Goal: Check status: Check status

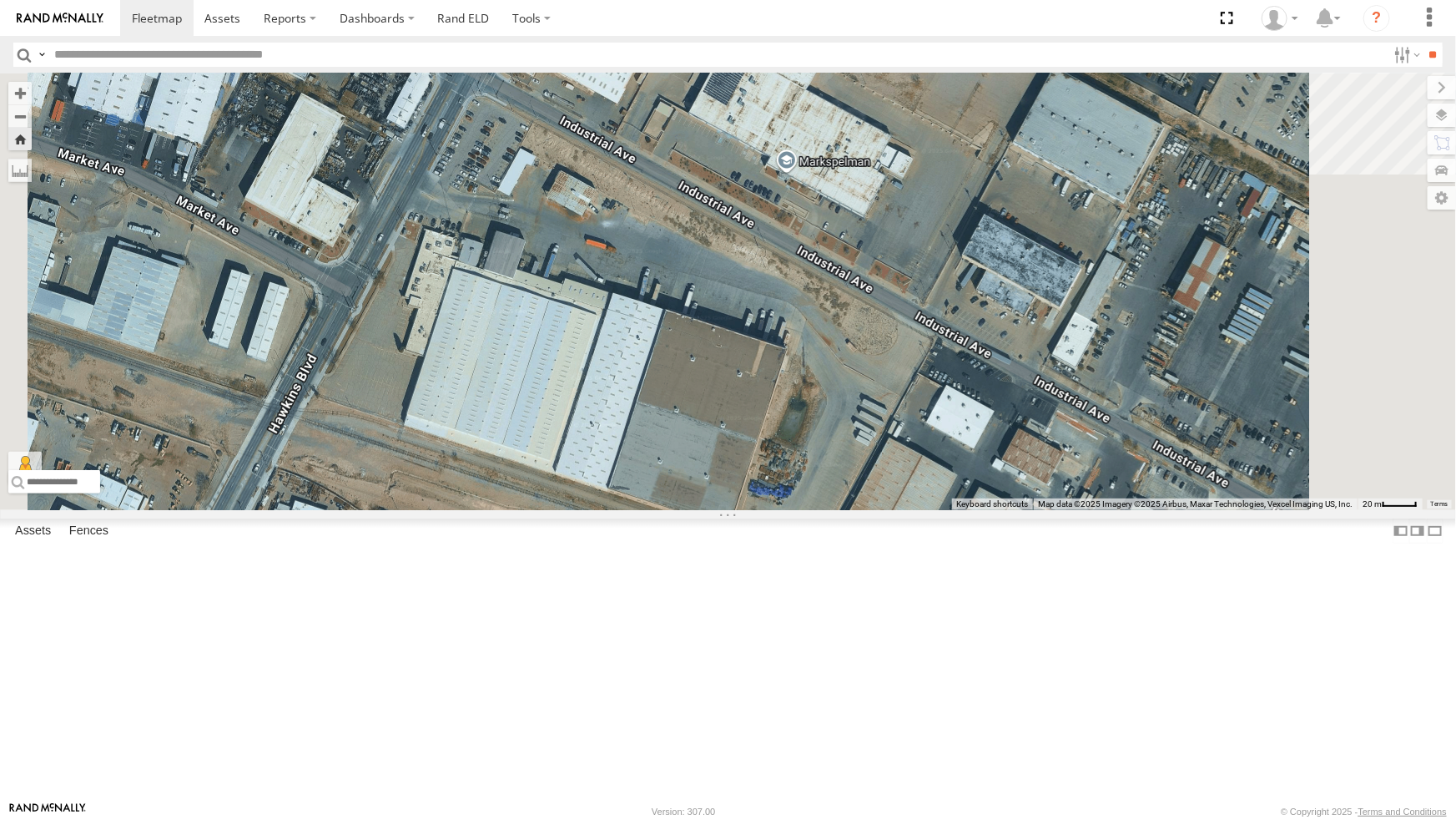
drag, startPoint x: 0, startPoint y: 0, endPoint x: 652, endPoint y: 359, distance: 744.3
click at [652, 359] on div "212 - Cam" at bounding box center [728, 292] width 1456 height 436
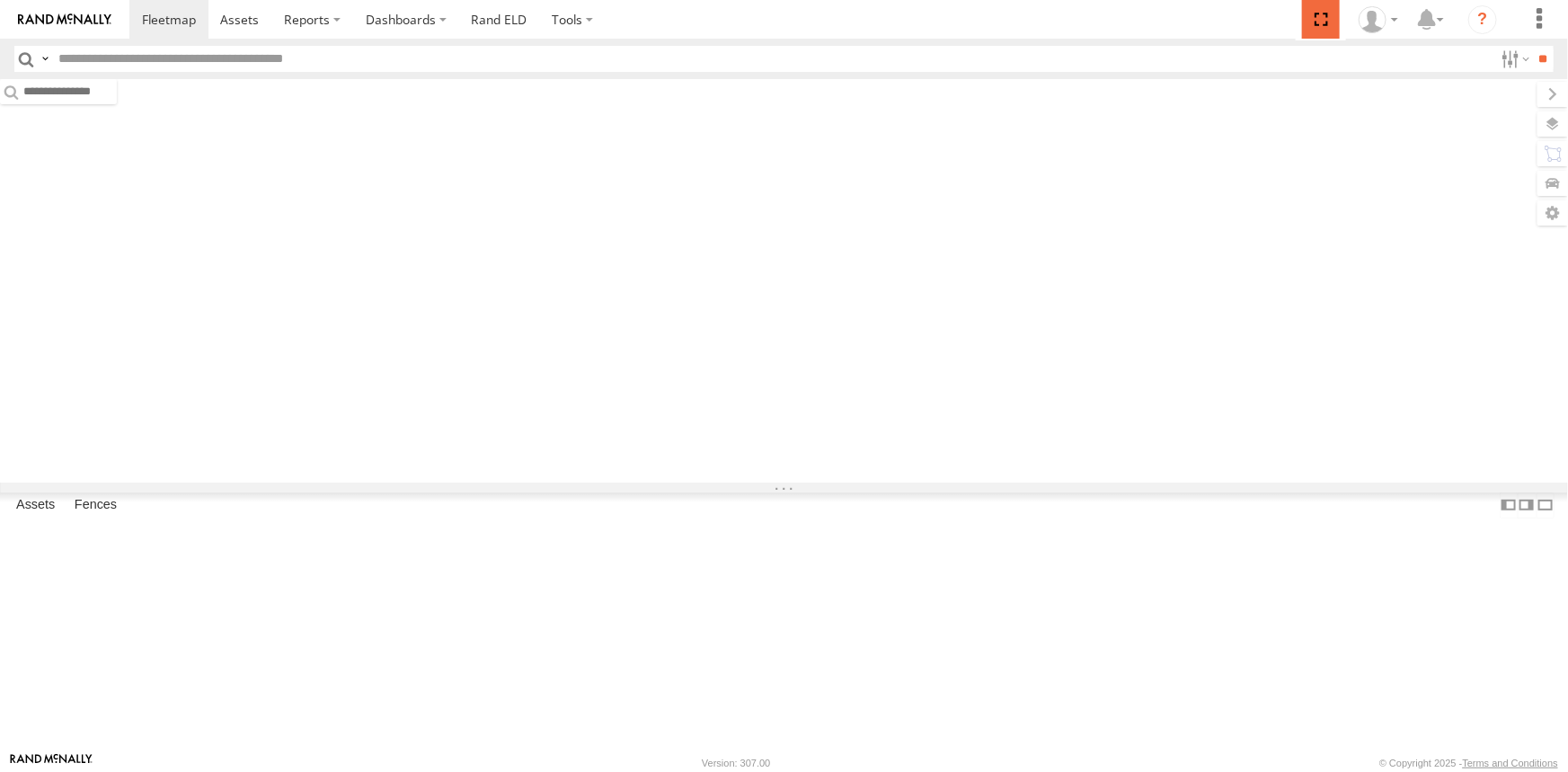
drag, startPoint x: 0, startPoint y: 0, endPoint x: 1325, endPoint y: 90, distance: 1328.1
click at [1325, 20] on span at bounding box center [1321, 19] width 37 height 39
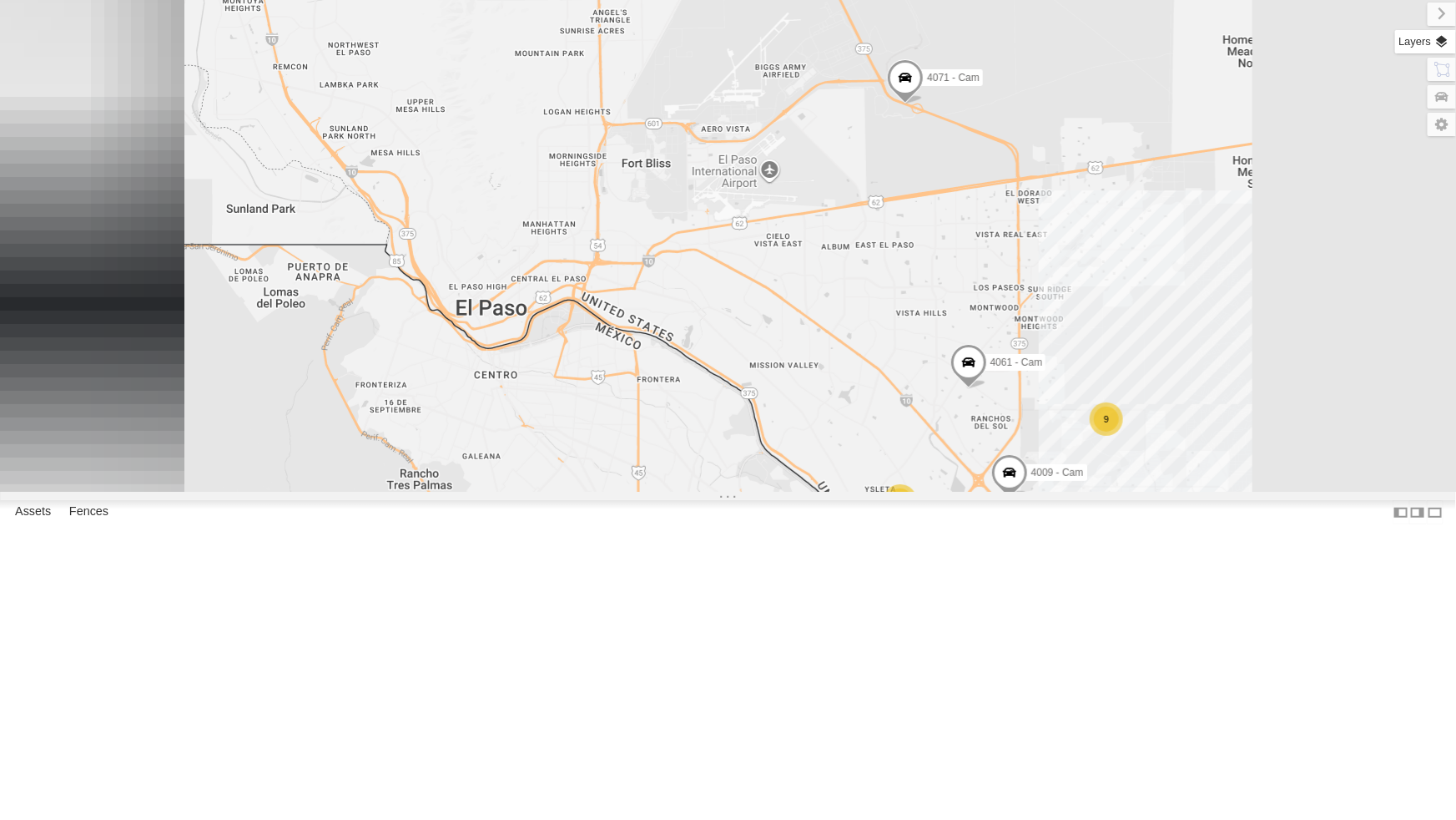
click at [1447, 42] on label at bounding box center [1426, 42] width 61 height 23
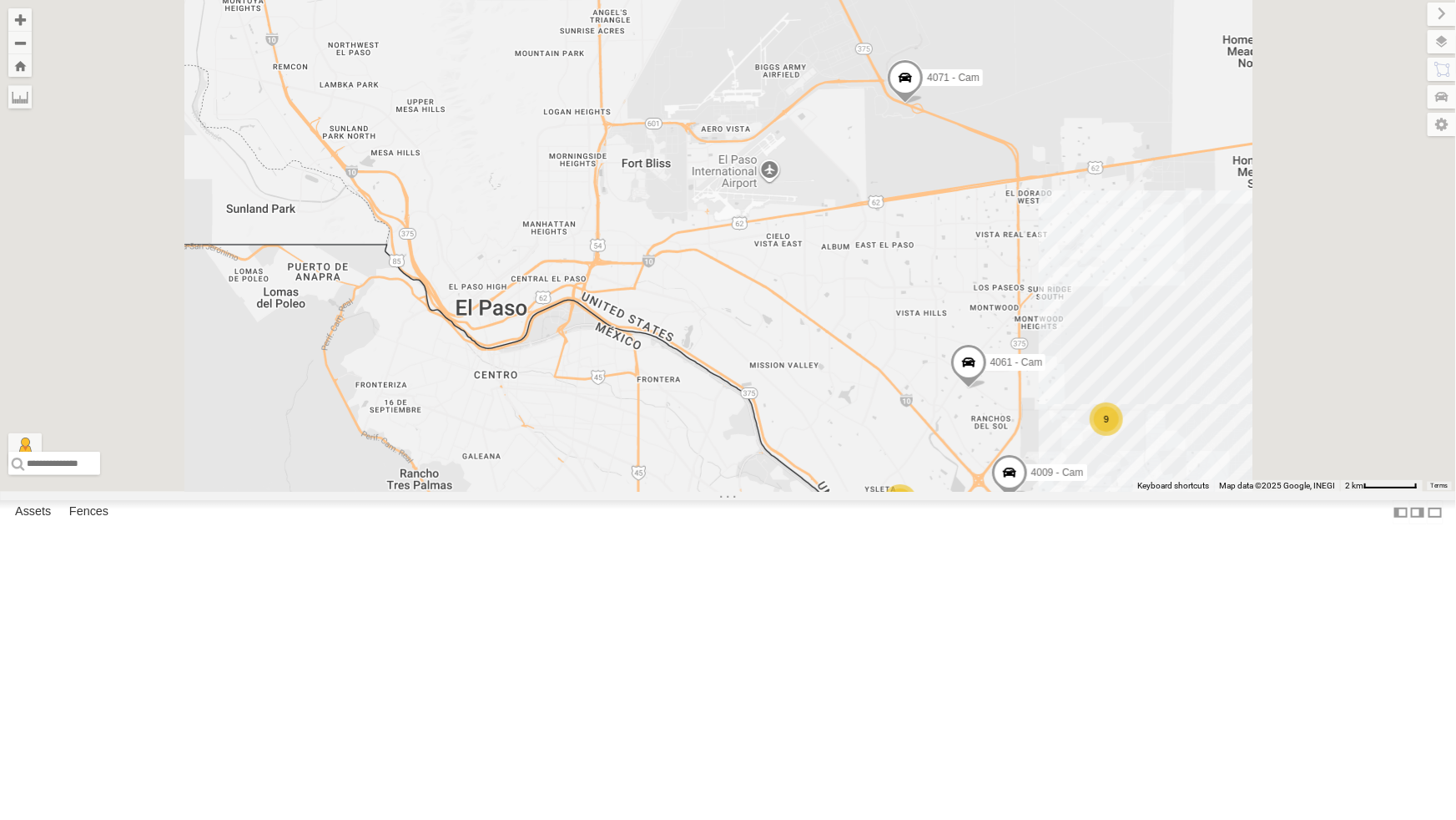
click at [0, 0] on label at bounding box center [0, 0] width 0 height 0
click at [0, 0] on span "Satellite + Roadmap" at bounding box center [0, 0] width 0 height 0
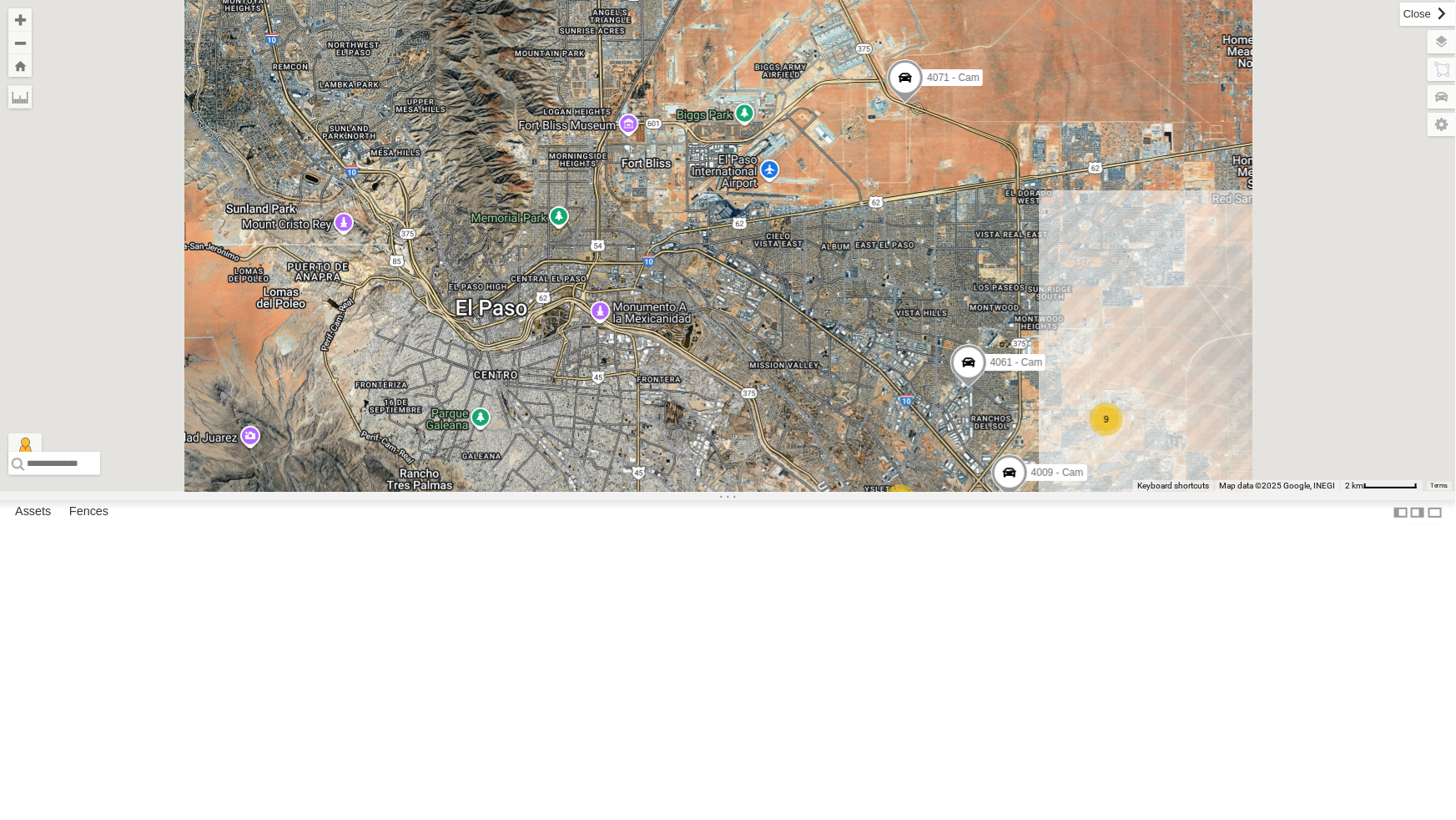
click at [1401, 16] on label at bounding box center [1428, 14] width 56 height 23
click at [0, 0] on div "442 - Cam" at bounding box center [0, 0] width 0 height 0
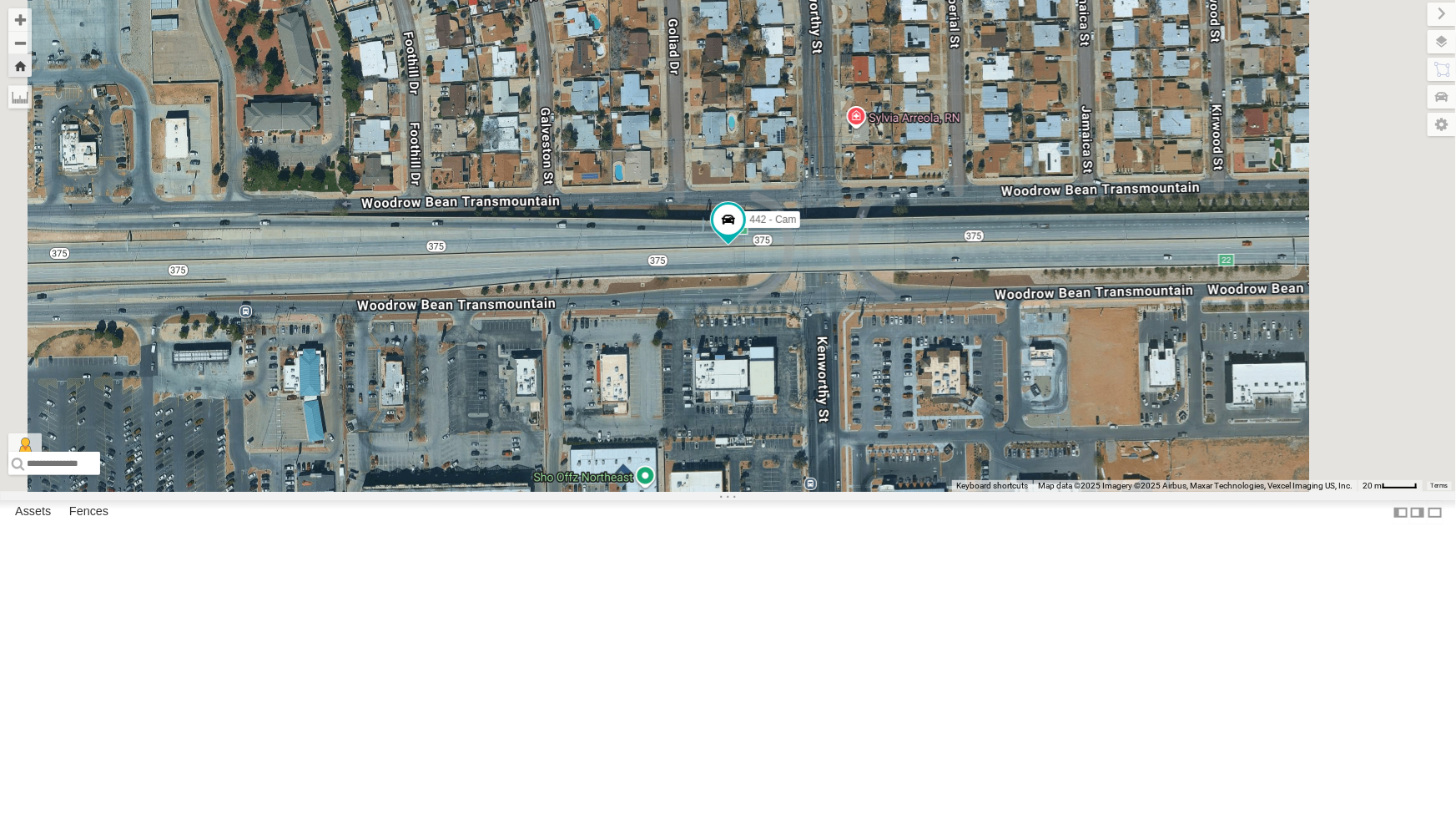
click at [0, 0] on div "212 - Cam" at bounding box center [0, 0] width 0 height 0
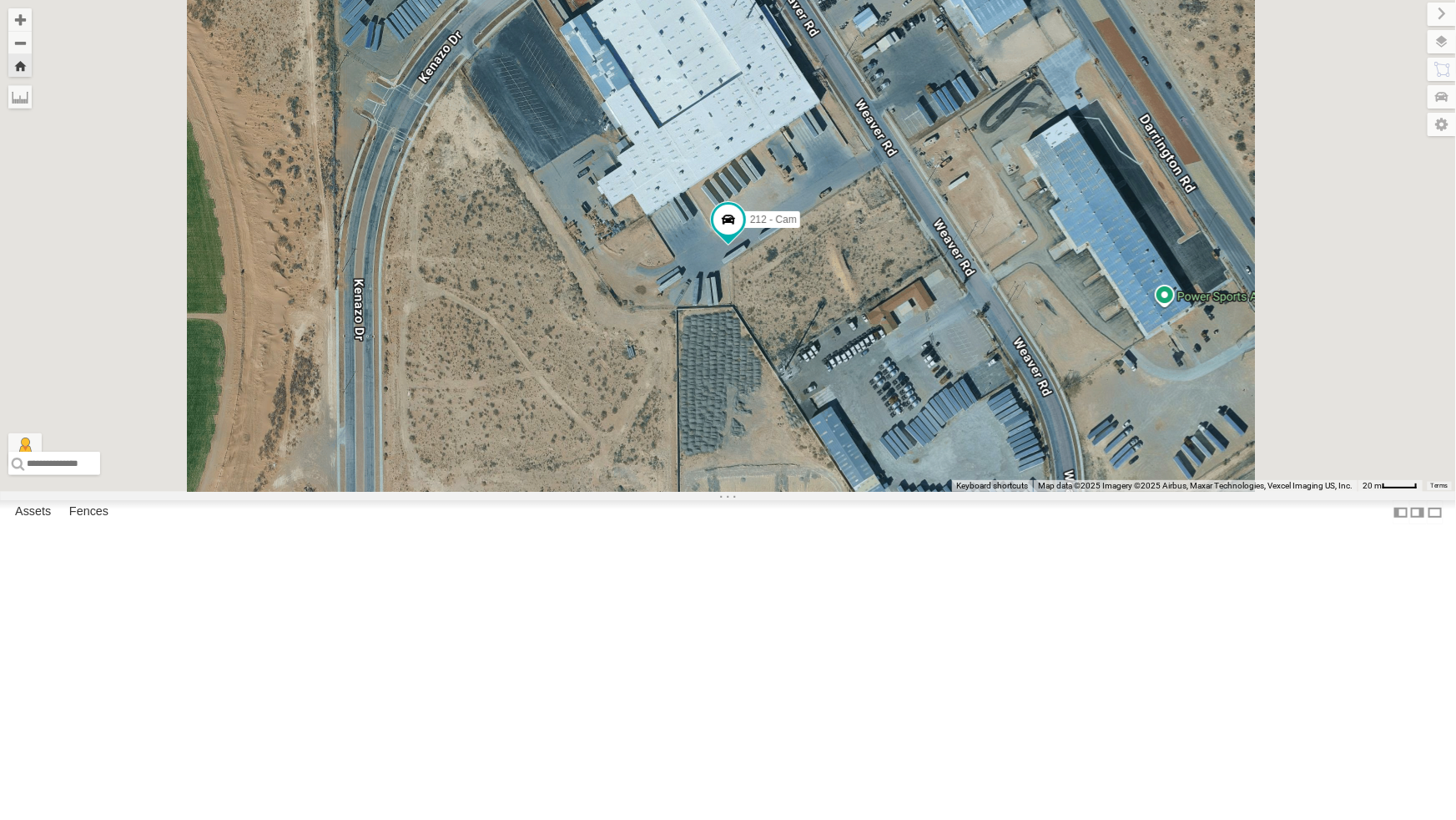
click at [0, 0] on div "4009 - Cam" at bounding box center [0, 0] width 0 height 0
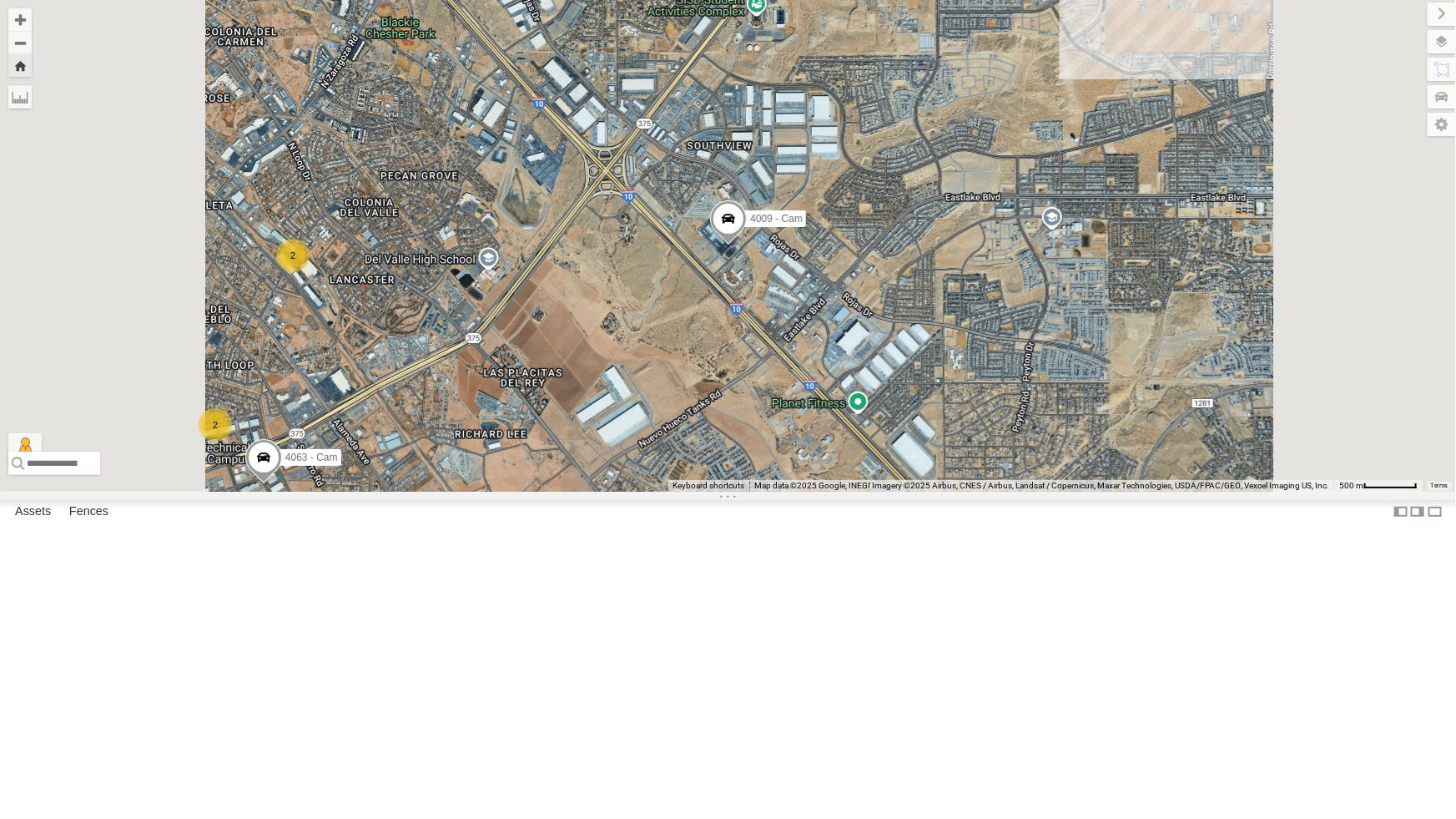
click at [783, 462] on div "4009 - Cam 2 9 2 4063 - Cam" at bounding box center [728, 246] width 1456 height 492
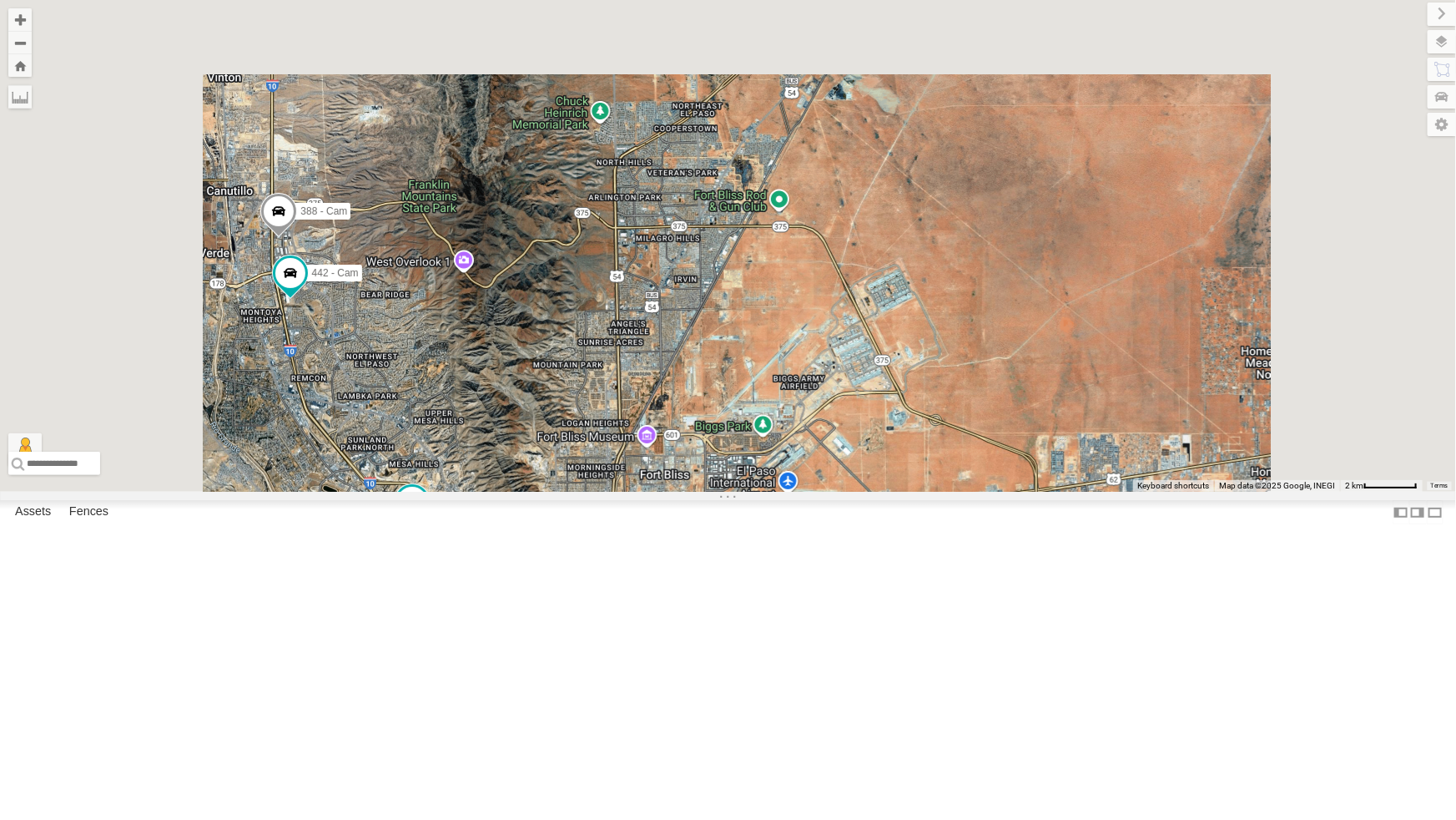
drag, startPoint x: 915, startPoint y: 151, endPoint x: 932, endPoint y: 501, distance: 350.4
click at [932, 492] on div "4069 - Cam 442 - Cam 444 - Cam 388 - Cam 4009 - Cam 4 9 4030 - Cam 2 4061 - Cam…" at bounding box center [728, 246] width 1456 height 492
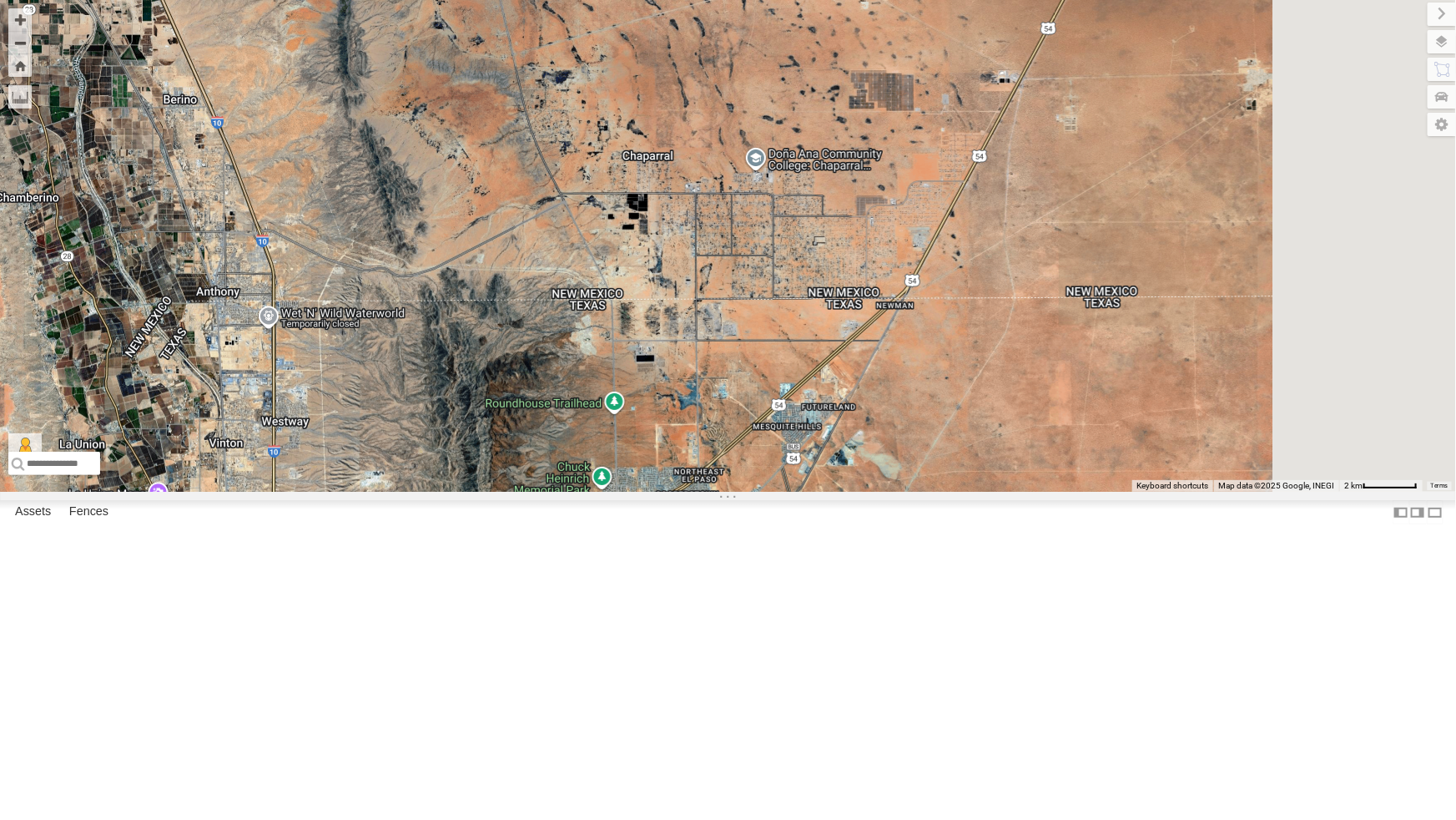
drag, startPoint x: 1201, startPoint y: 183, endPoint x: 1205, endPoint y: 560, distance: 377.0
click at [1205, 492] on div "4069 - Cam 442 - Cam 444 - Cam 388 - Cam 4009 - Cam 4 9 4030 - Cam 2 4061 - Cam…" at bounding box center [728, 246] width 1456 height 492
click at [927, 400] on div "4069 - Cam 442 - Cam 444 - Cam 388 - Cam 4009 - Cam 4 9 4030 - Cam 2 4061 - Cam…" at bounding box center [728, 246] width 1456 height 492
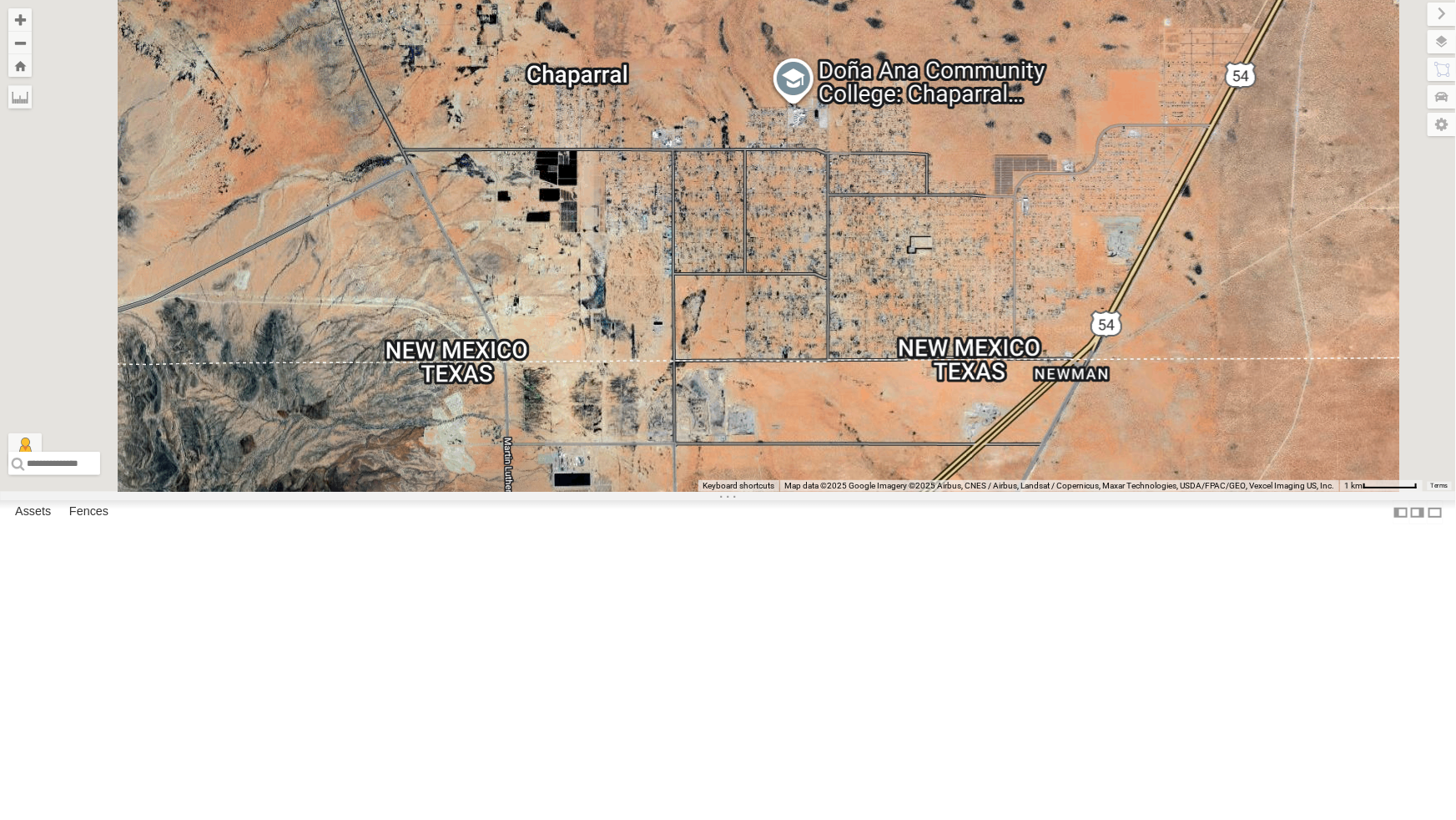
click at [926, 368] on div "4069 - Cam 442 - Cam 444 - Cam 388 - Cam 4009 - Cam 4030 - Cam 4061 - Cam 4071 …" at bounding box center [728, 246] width 1456 height 492
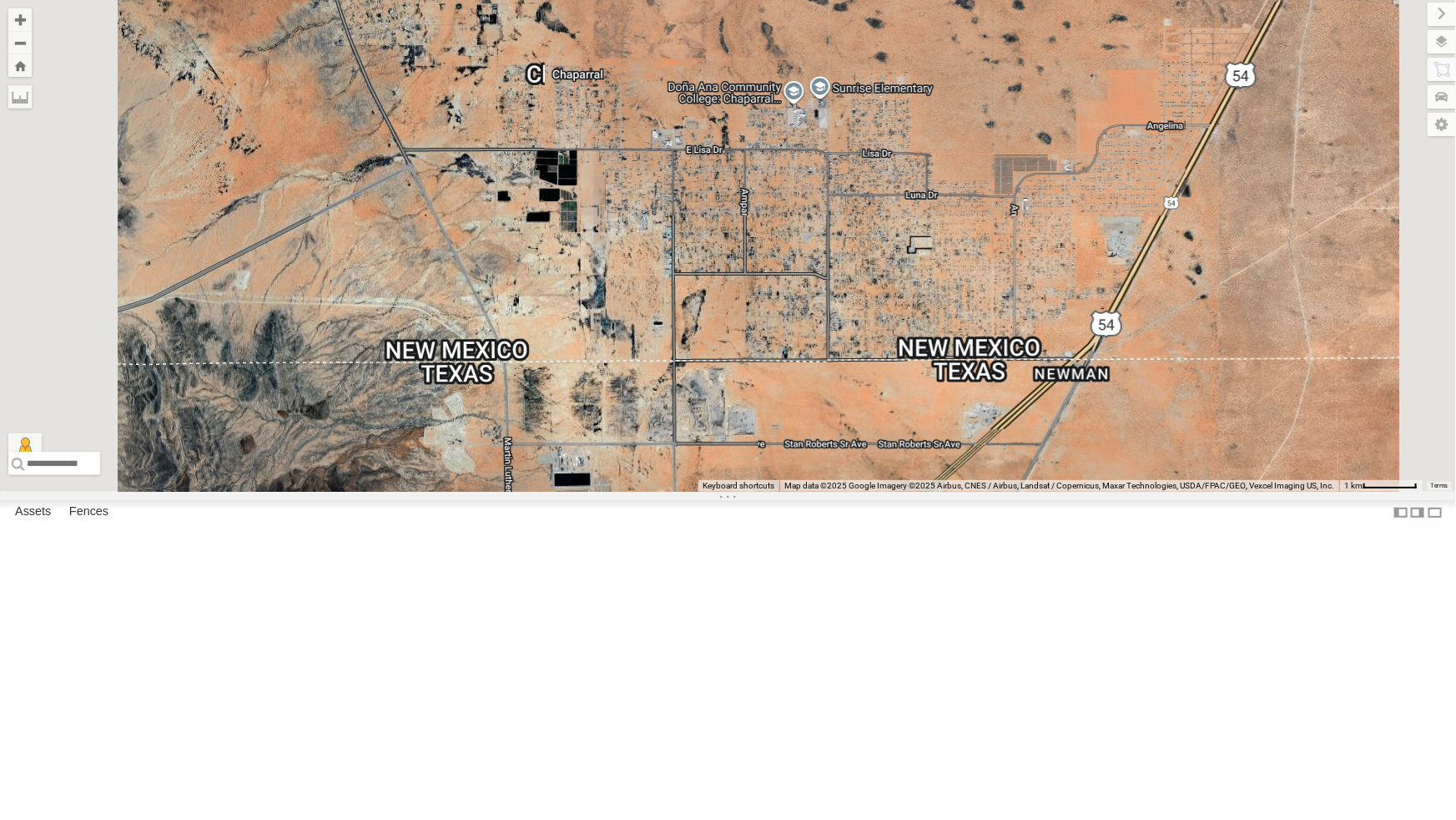
click at [926, 368] on div "4069 - Cam 442 - Cam 444 - Cam 388 - Cam 4009 - Cam 4030 - Cam 4061 - Cam 4071 …" at bounding box center [728, 246] width 1456 height 492
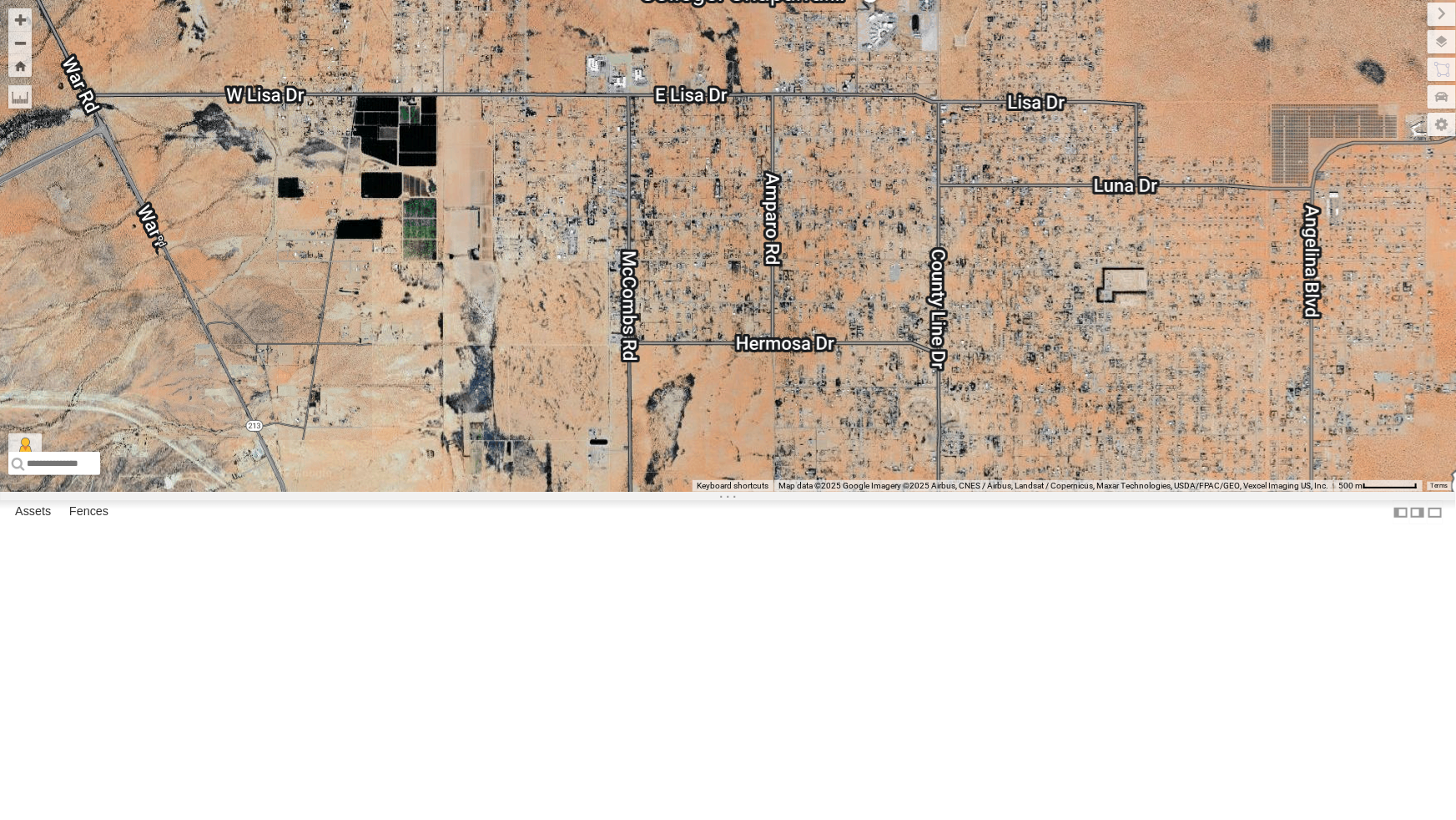
click at [926, 368] on div "4069 - Cam 442 - Cam 444 - Cam 388 - Cam 4009 - Cam 4030 - Cam 4061 - Cam 4071 …" at bounding box center [728, 246] width 1456 height 492
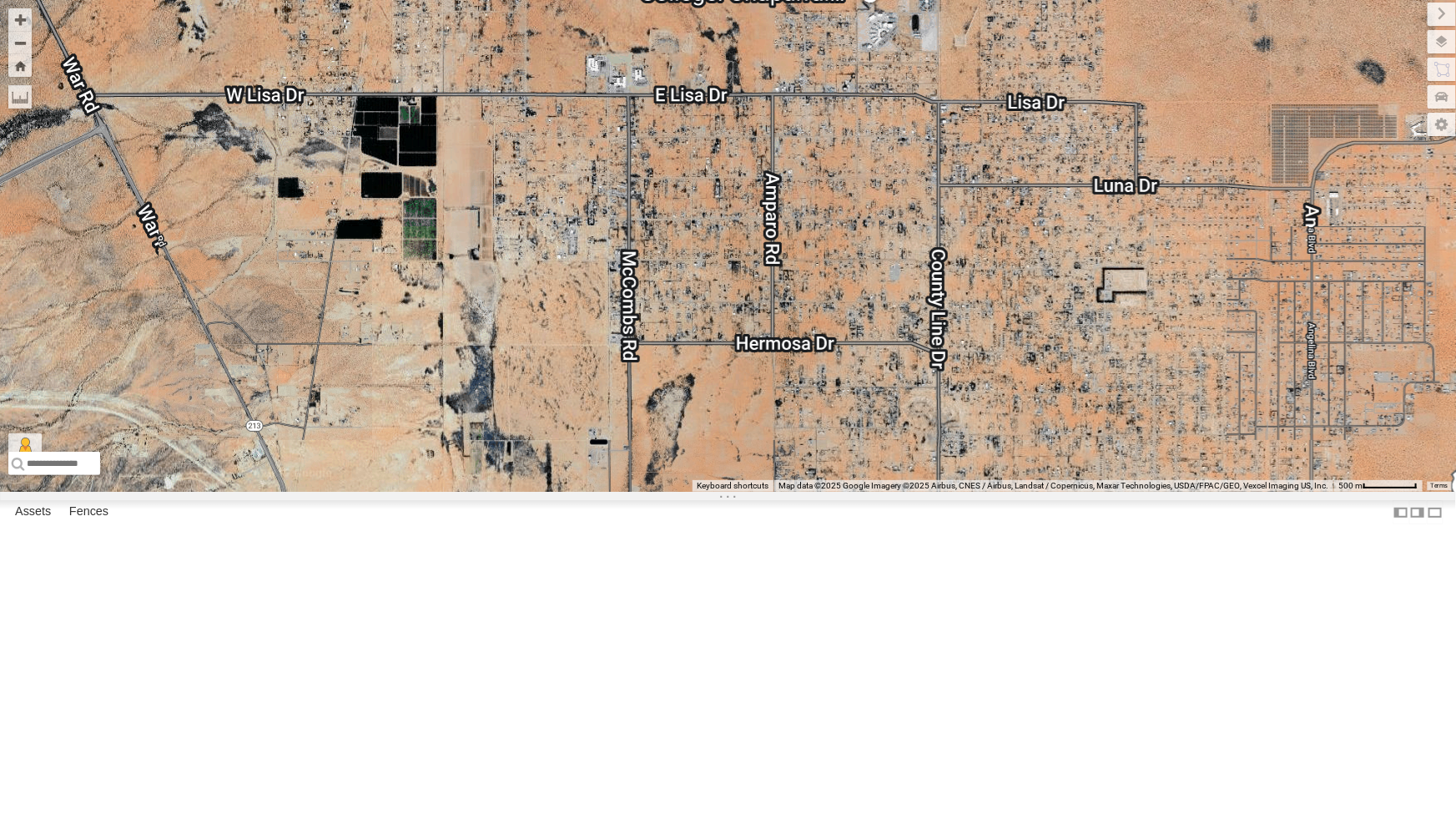
click at [926, 368] on div "4069 - Cam 442 - Cam 444 - Cam 388 - Cam 4009 - Cam 4030 - Cam 4061 - Cam 4071 …" at bounding box center [728, 246] width 1456 height 492
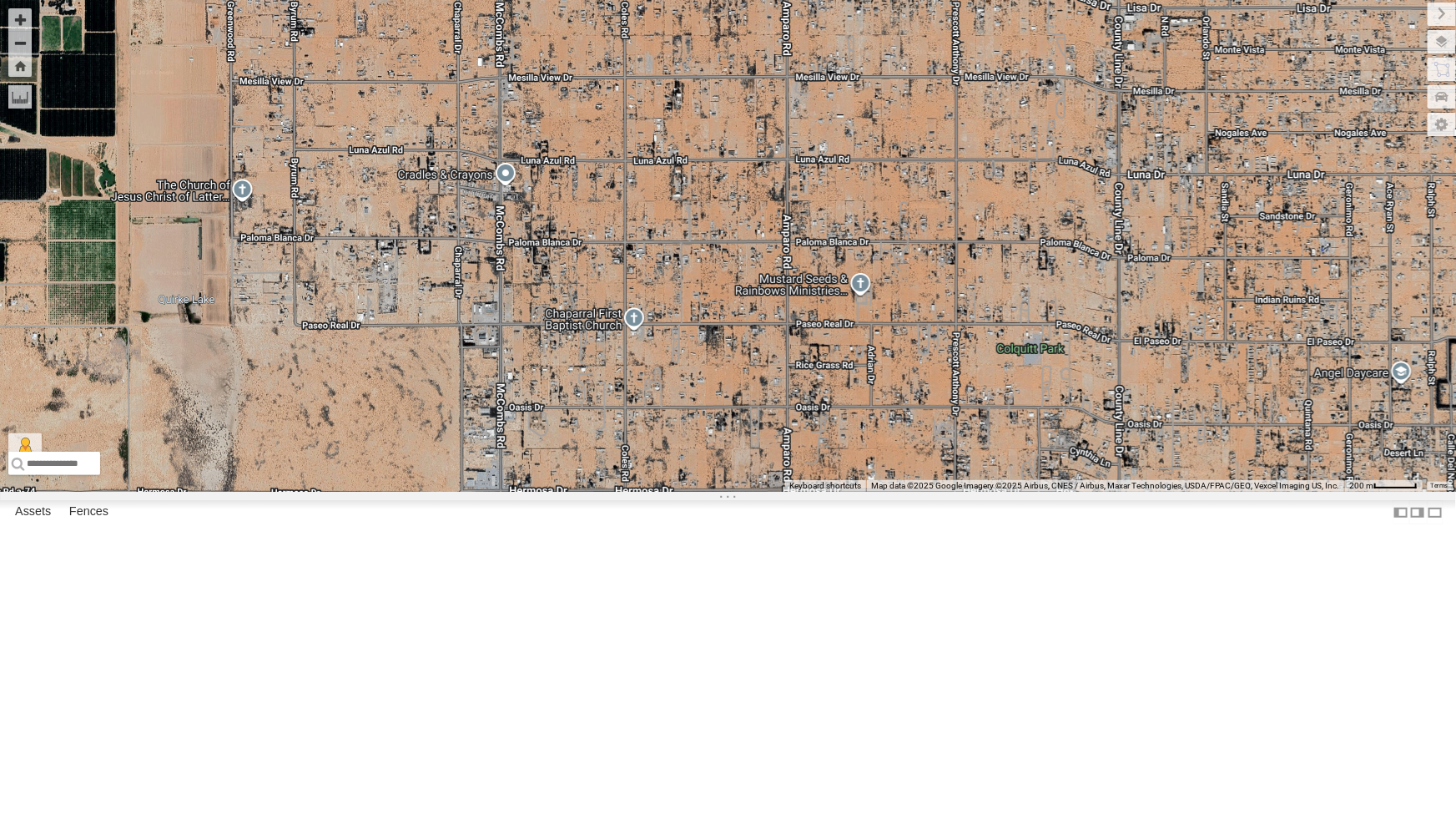
drag, startPoint x: 918, startPoint y: 402, endPoint x: 876, endPoint y: 408, distance: 42.4
click at [876, 408] on div "4069 - Cam 442 - Cam 444 - Cam 388 - Cam 4009 - Cam 4030 - Cam 4061 - Cam 4071 …" at bounding box center [728, 246] width 1456 height 492
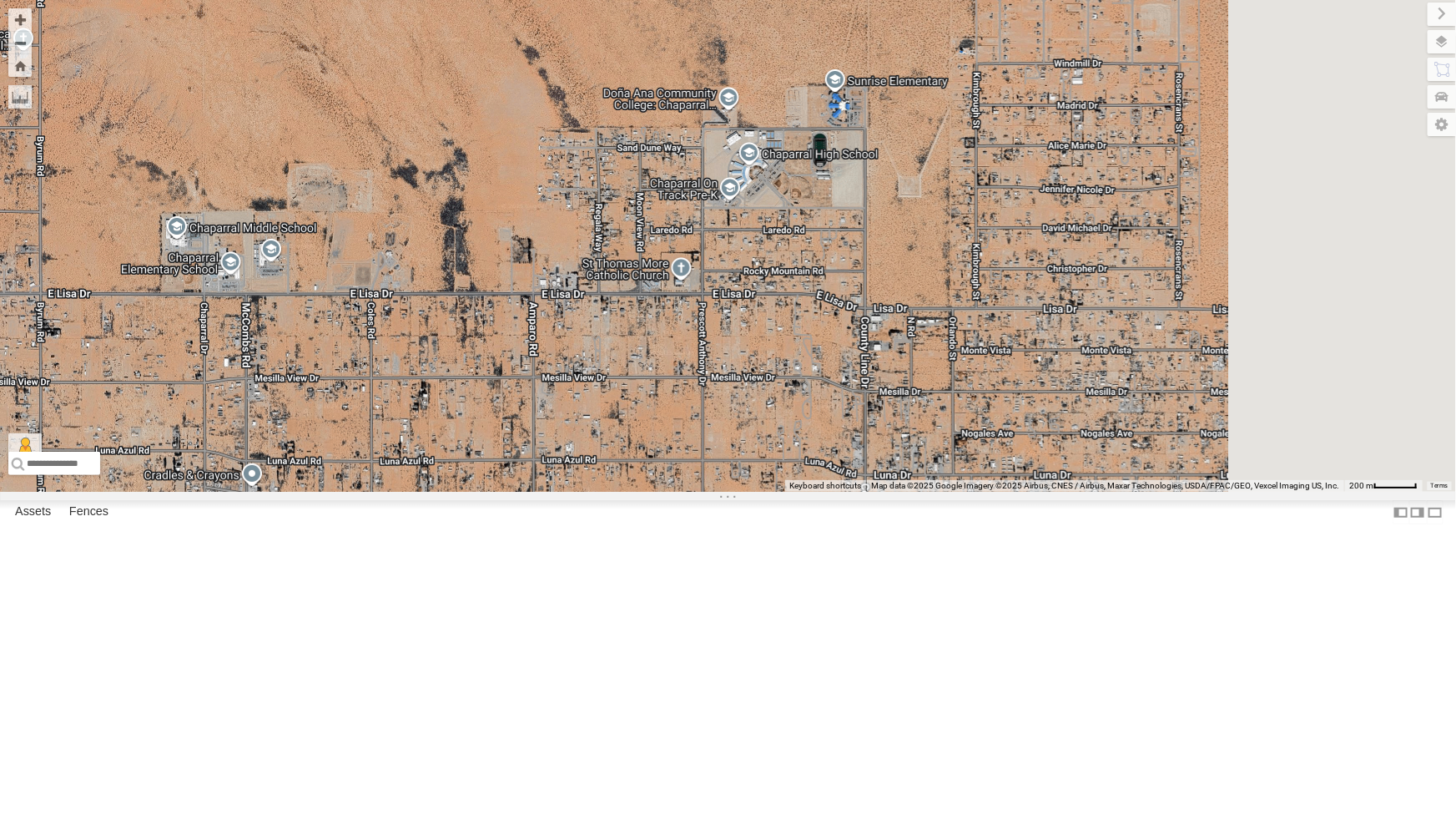
drag, startPoint x: 850, startPoint y: 239, endPoint x: 596, endPoint y: 541, distance: 394.6
click at [596, 492] on div "4069 - Cam 442 - Cam 444 - Cam 388 - Cam 4009 - Cam 4030 - Cam 4061 - Cam 4071 …" at bounding box center [728, 246] width 1456 height 492
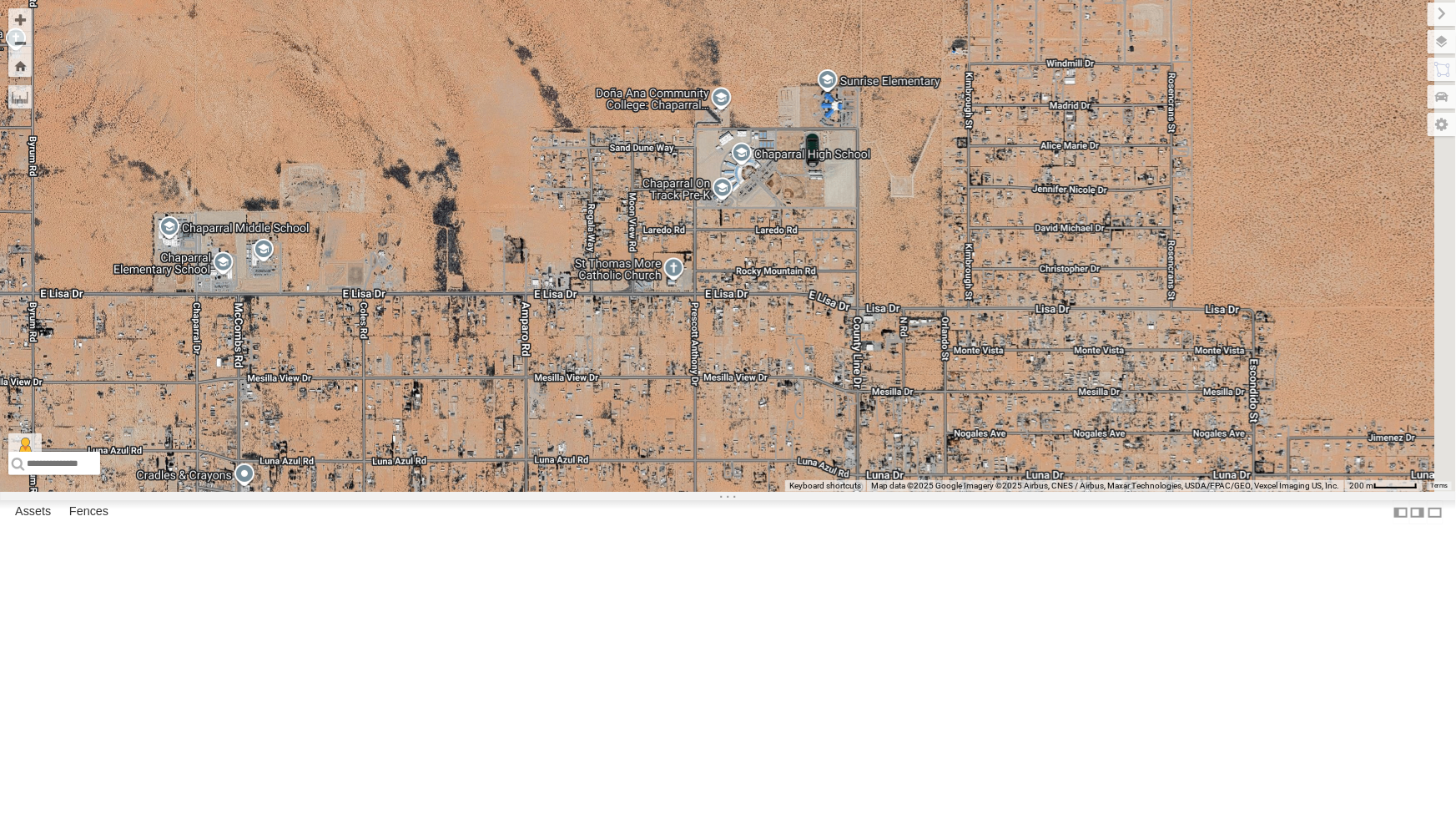
click at [759, 396] on div "4069 - Cam 442 - Cam 444 - Cam 388 - Cam 4009 - Cam 4030 - Cam 4061 - Cam 4071 …" at bounding box center [728, 246] width 1456 height 492
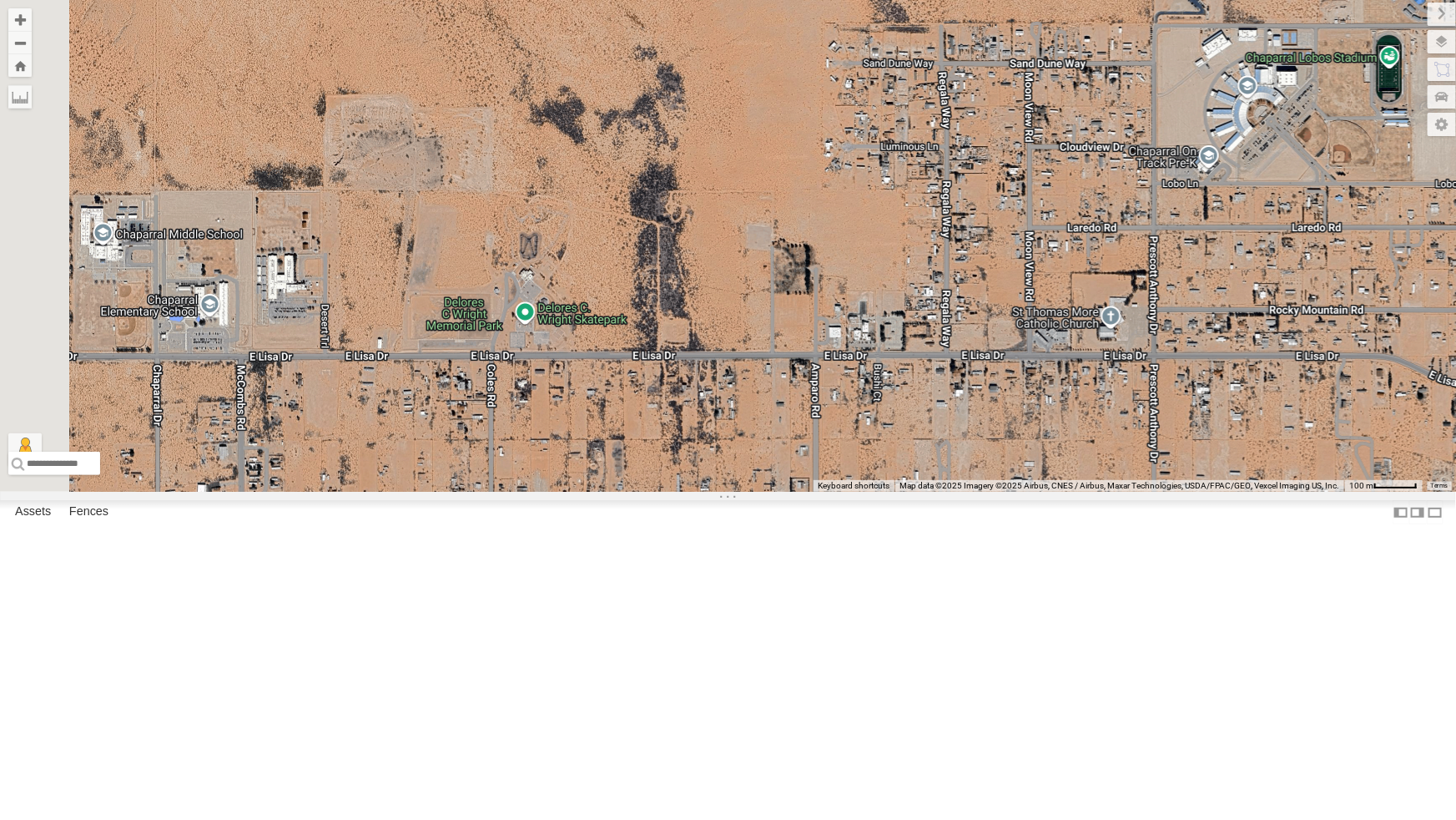
drag, startPoint x: 757, startPoint y: 367, endPoint x: 927, endPoint y: 368, distance: 170.0
click at [927, 368] on div "4069 - Cam 442 - Cam 444 - Cam 388 - Cam 4009 - Cam 4030 - Cam 4061 - Cam 4071 …" at bounding box center [728, 246] width 1456 height 492
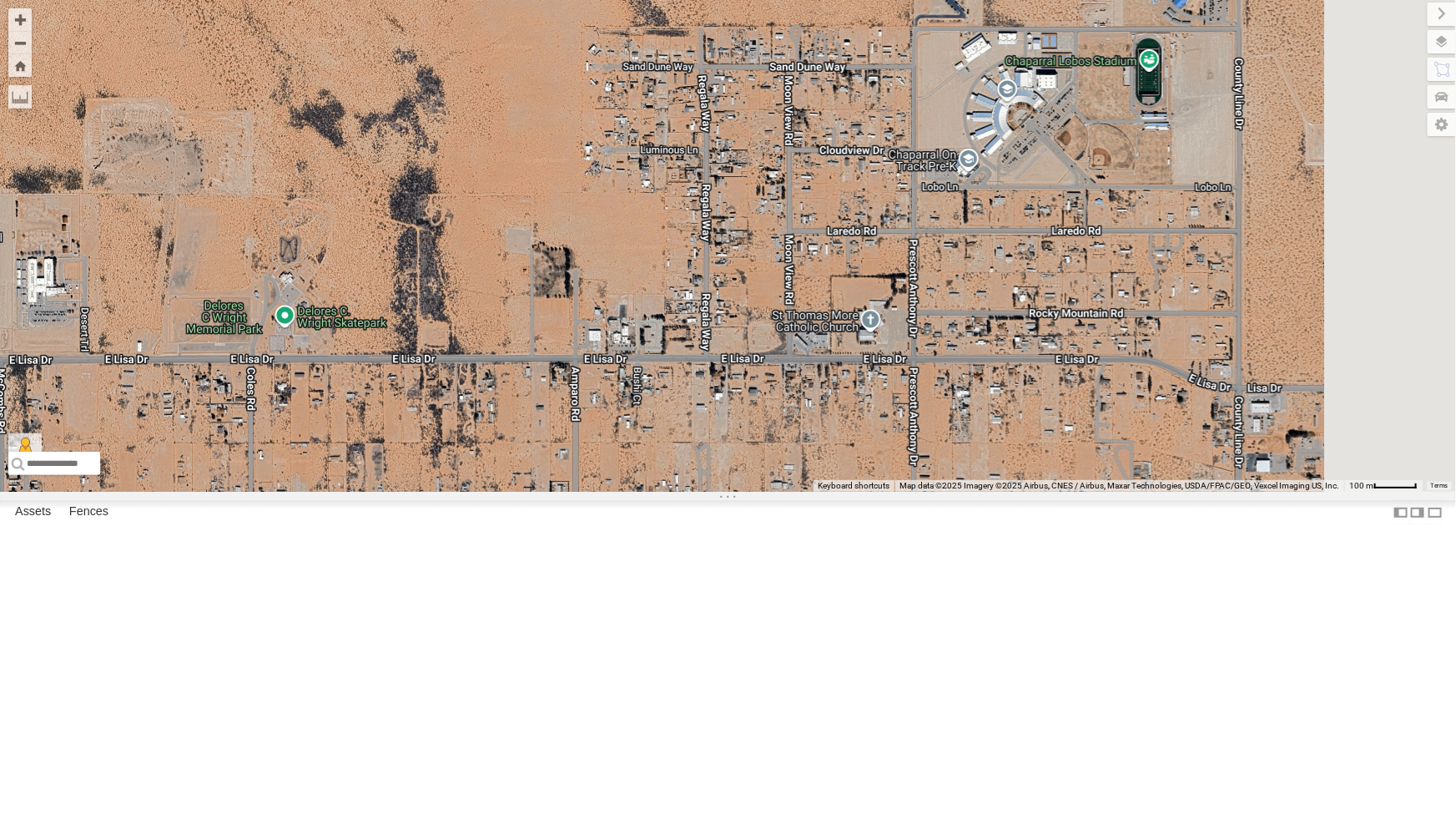
drag, startPoint x: 1001, startPoint y: 383, endPoint x: 687, endPoint y: 387, distance: 314.0
click at [687, 387] on div "4069 - Cam 442 - Cam 444 - Cam 388 - Cam 4009 - Cam 4030 - Cam 4061 - Cam 4071 …" at bounding box center [728, 246] width 1456 height 492
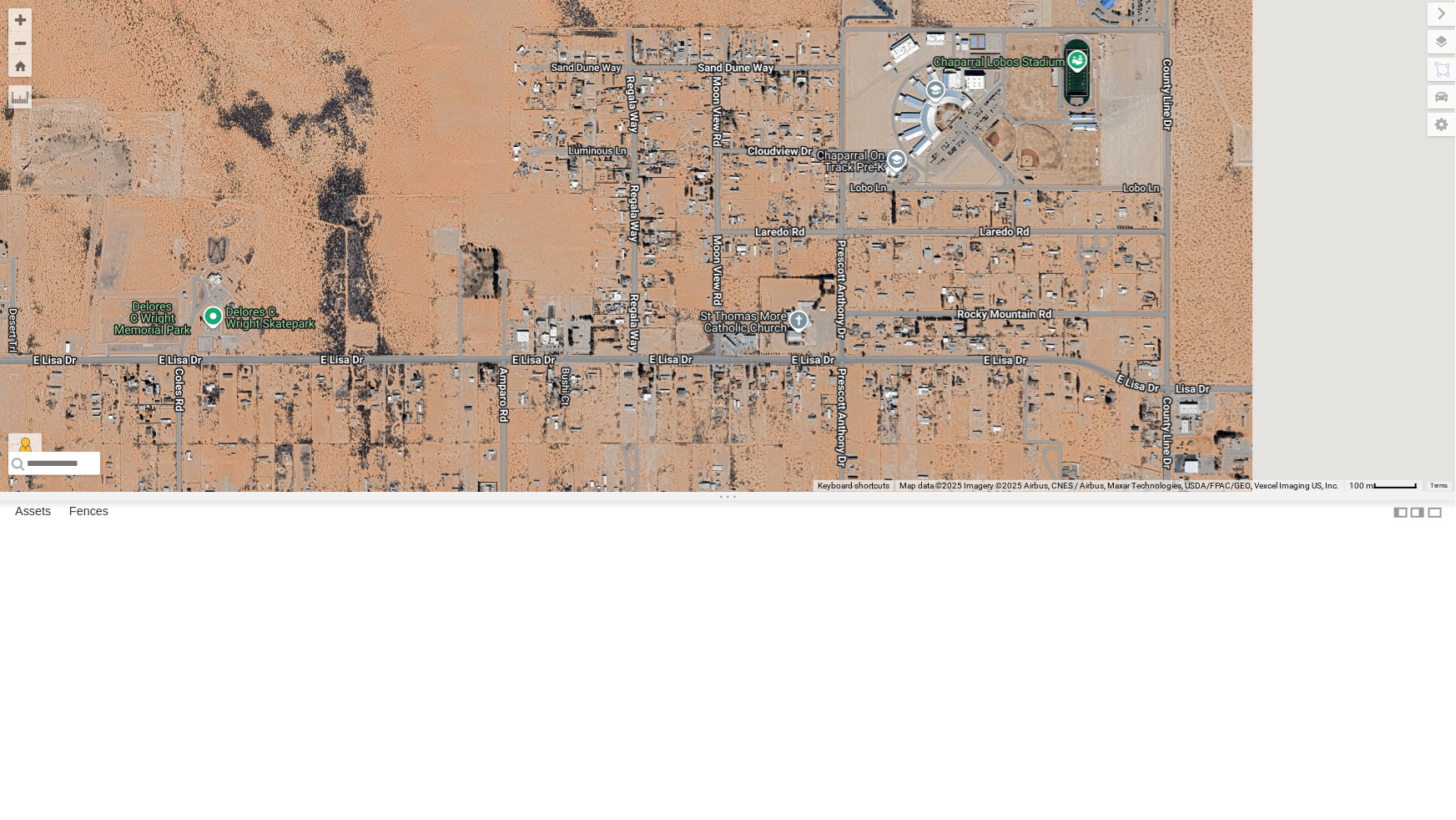
click at [972, 305] on div "4069 - Cam 442 - Cam 444 - Cam 388 - Cam 4009 - Cam 4030 - Cam 4061 - Cam 4071 …" at bounding box center [728, 246] width 1456 height 492
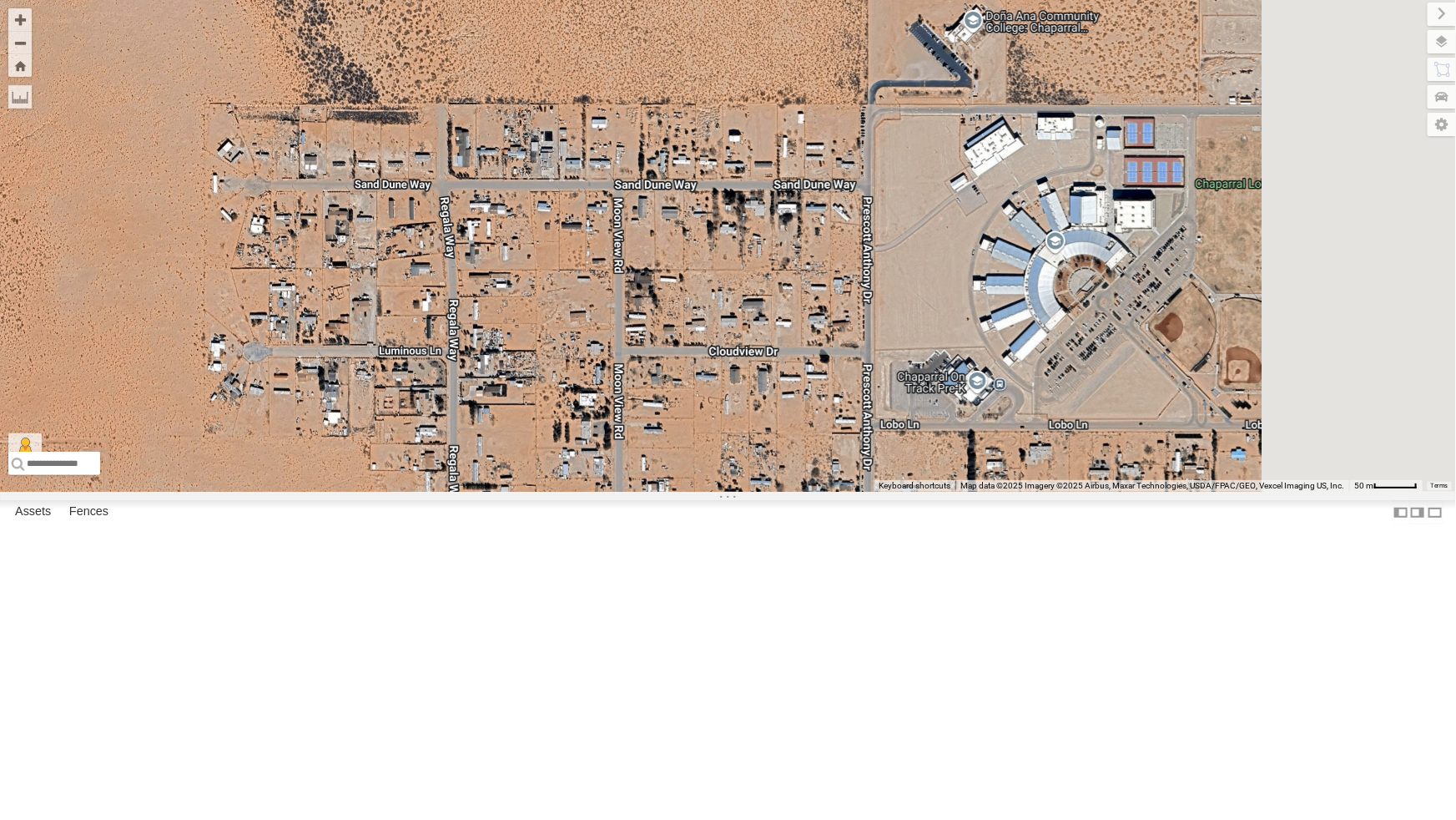
drag, startPoint x: 970, startPoint y: 224, endPoint x: 917, endPoint y: 423, distance: 205.9
click at [917, 423] on div "4069 - Cam 442 - Cam 444 - Cam 388 - Cam 4009 - Cam 4030 - Cam 4061 - Cam 4071 …" at bounding box center [728, 246] width 1456 height 492
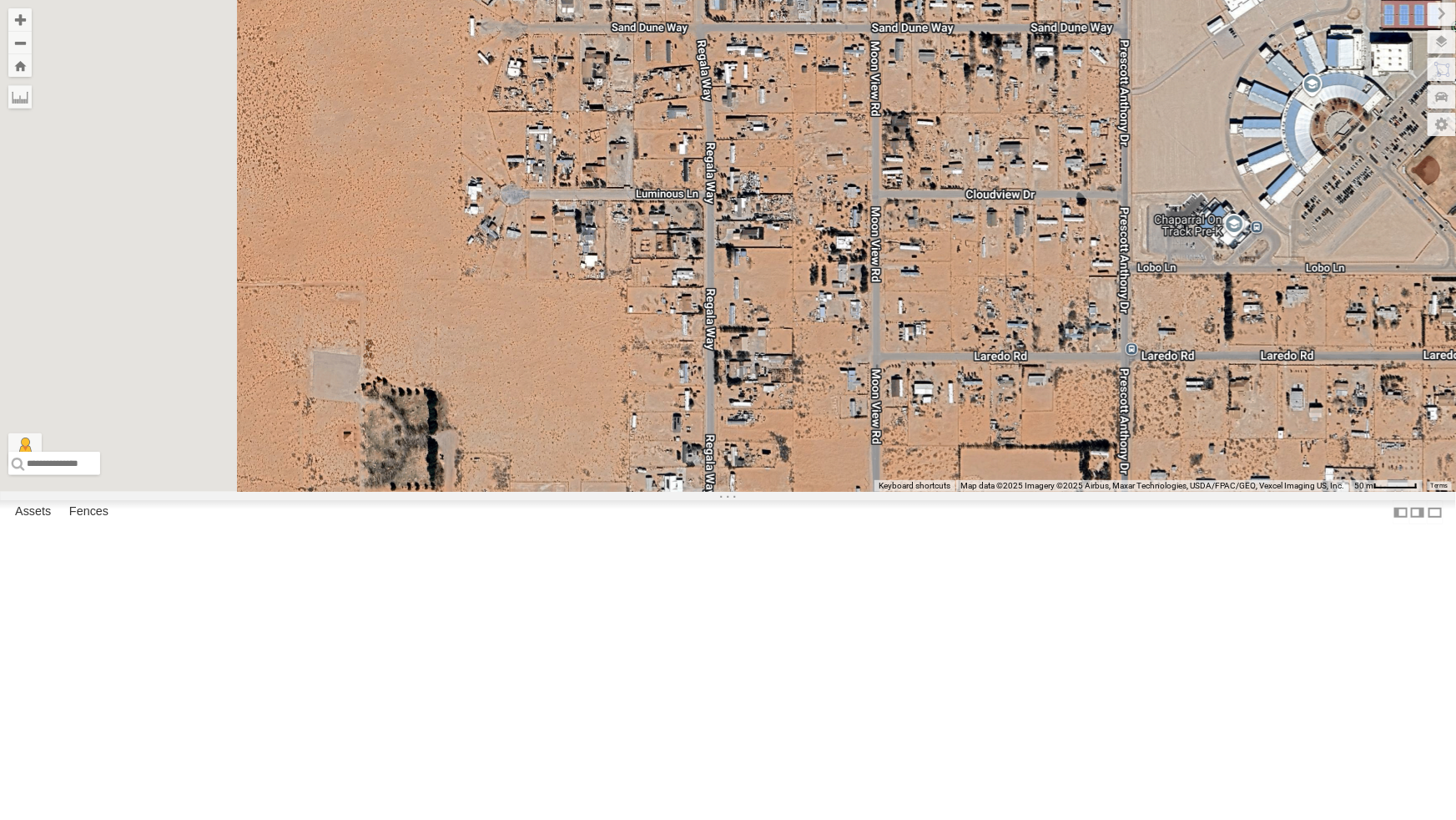
drag, startPoint x: 809, startPoint y: 496, endPoint x: 1090, endPoint y: 334, distance: 324.4
click at [1090, 334] on div "4069 - Cam 442 - Cam 444 - Cam 388 - Cam 4009 - Cam 4030 - Cam 4061 - Cam 4071 …" at bounding box center [728, 246] width 1456 height 492
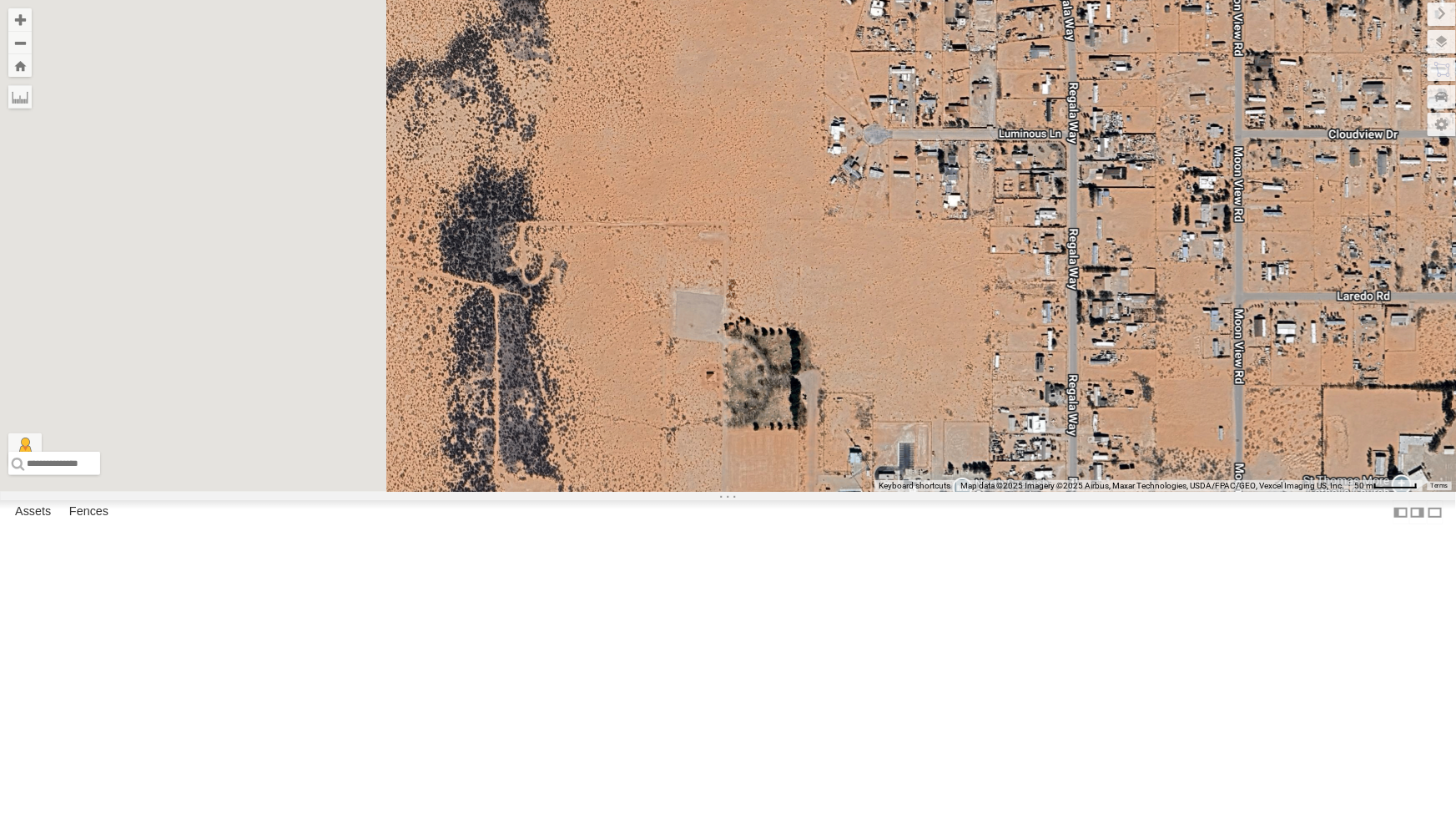
drag, startPoint x: 711, startPoint y: 472, endPoint x: 1308, endPoint y: 436, distance: 598.1
click at [1308, 436] on div "4069 - Cam 442 - Cam 444 - Cam 388 - Cam 4009 - Cam 4030 - Cam 4061 - Cam 4071 …" at bounding box center [728, 246] width 1456 height 492
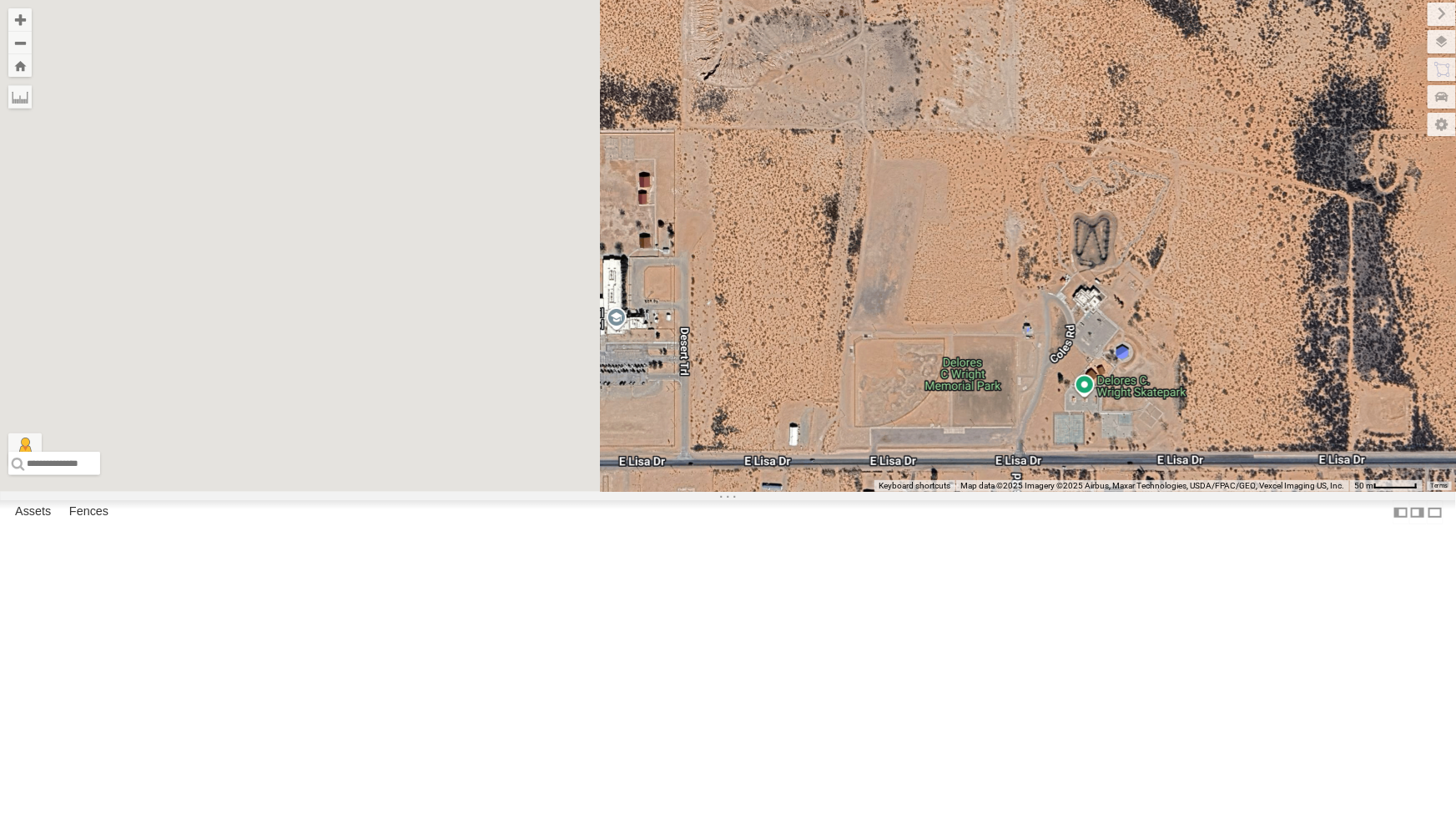
drag, startPoint x: 1056, startPoint y: 334, endPoint x: 1313, endPoint y: 316, distance: 257.6
click at [1313, 316] on div "4069 - Cam 442 - Cam 444 - Cam 388 - Cam 4009 - Cam 4030 - Cam 4061 - Cam 4071 …" at bounding box center [728, 246] width 1456 height 492
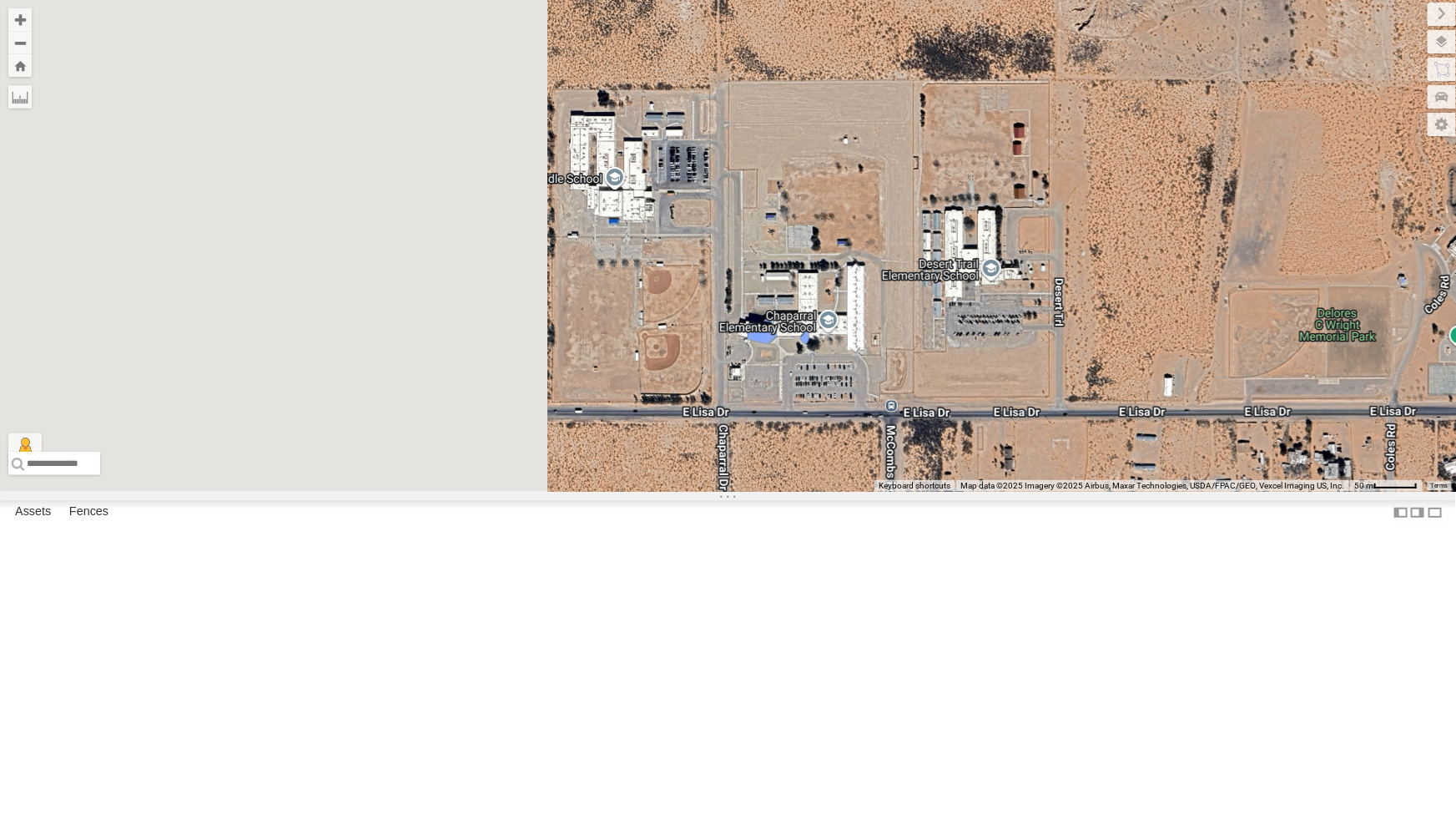
drag, startPoint x: 1068, startPoint y: 380, endPoint x: 1515, endPoint y: 398, distance: 447.4
click at [1456, 398] on html at bounding box center [728, 410] width 1456 height 820
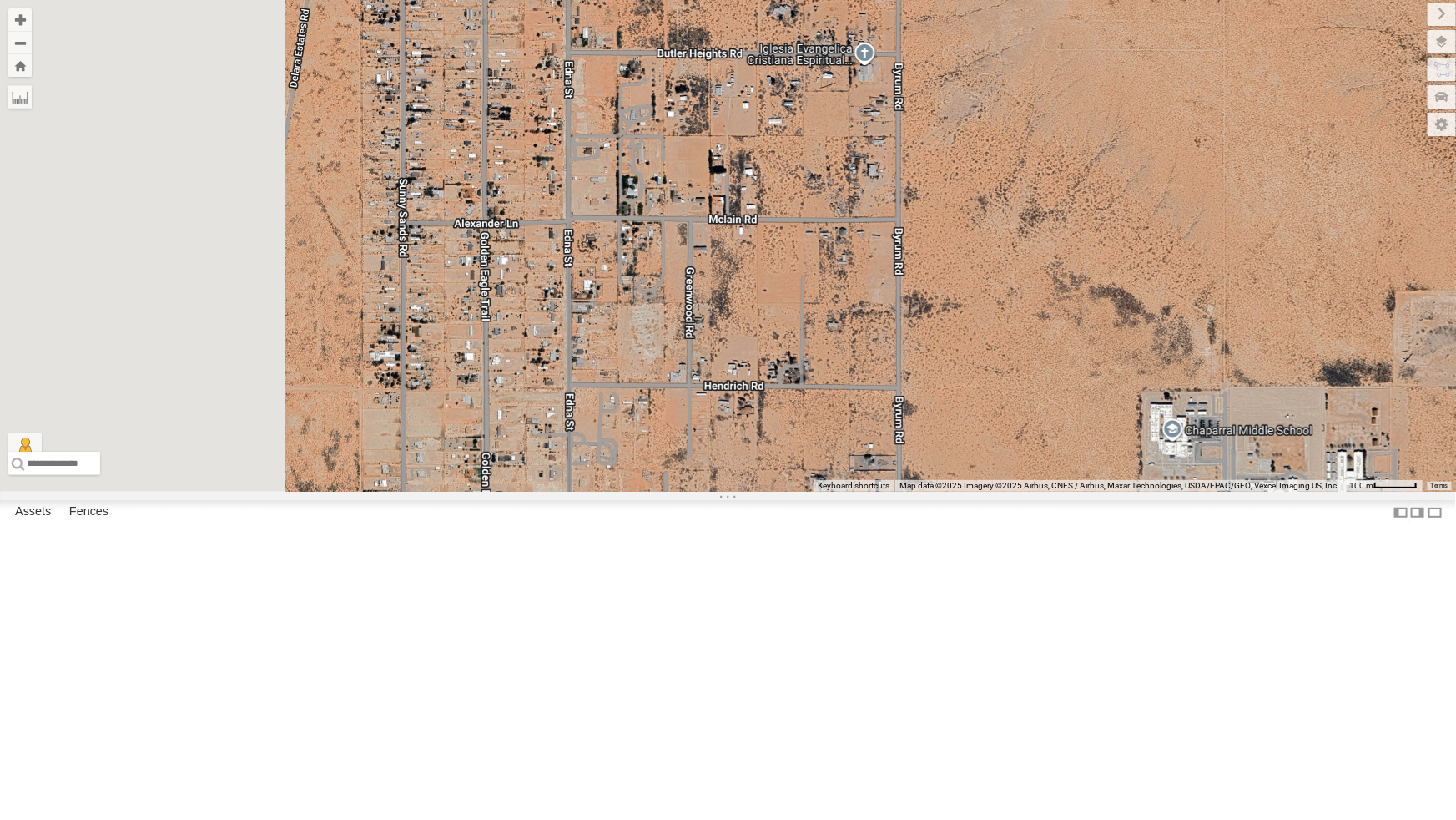
drag, startPoint x: 818, startPoint y: 317, endPoint x: 1211, endPoint y: 527, distance: 445.6
click at [1211, 492] on div "4069 - Cam 442 - Cam 444 - Cam 388 - Cam 4009 - Cam 4030 - Cam 4061 - Cam 4071 …" at bounding box center [728, 246] width 1456 height 492
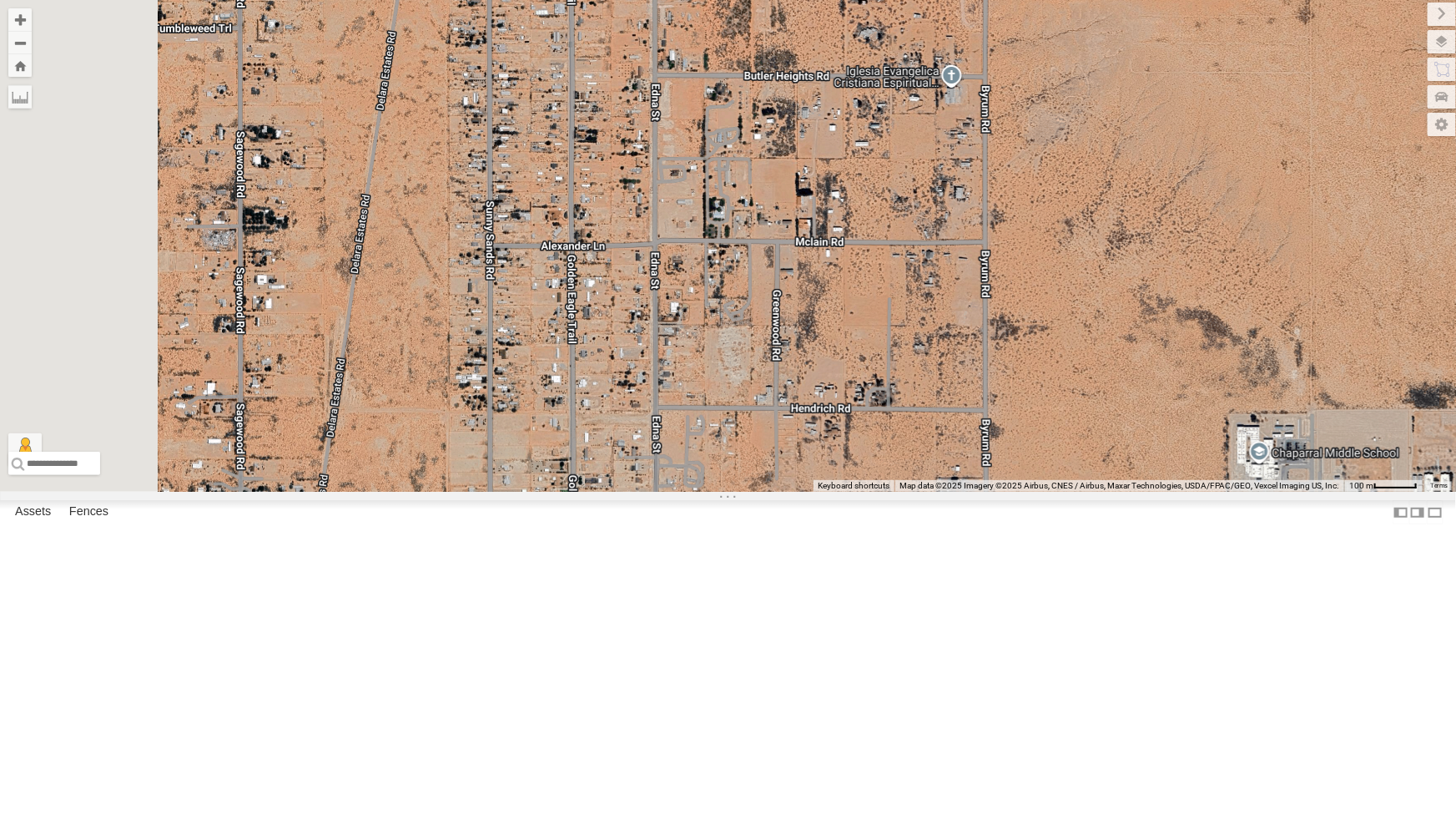
drag, startPoint x: 1229, startPoint y: 402, endPoint x: 1337, endPoint y: 403, distance: 108.0
click at [1337, 403] on div "4069 - Cam 442 - Cam 444 - Cam 388 - Cam 4009 - Cam 4030 - Cam 4061 - Cam 4071 …" at bounding box center [728, 246] width 1456 height 492
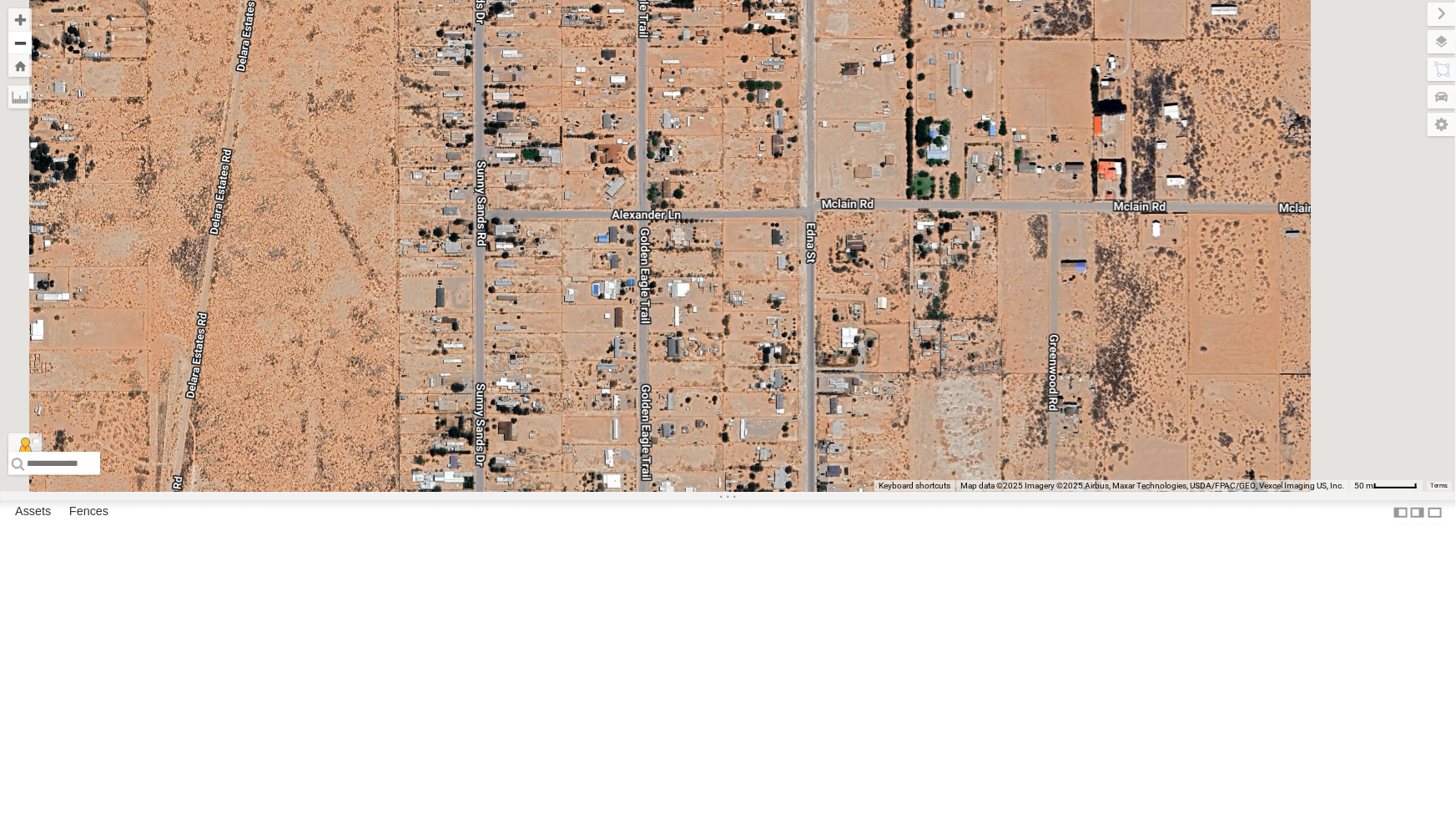
click at [31, 44] on button "Zoom out" at bounding box center [20, 43] width 23 height 23
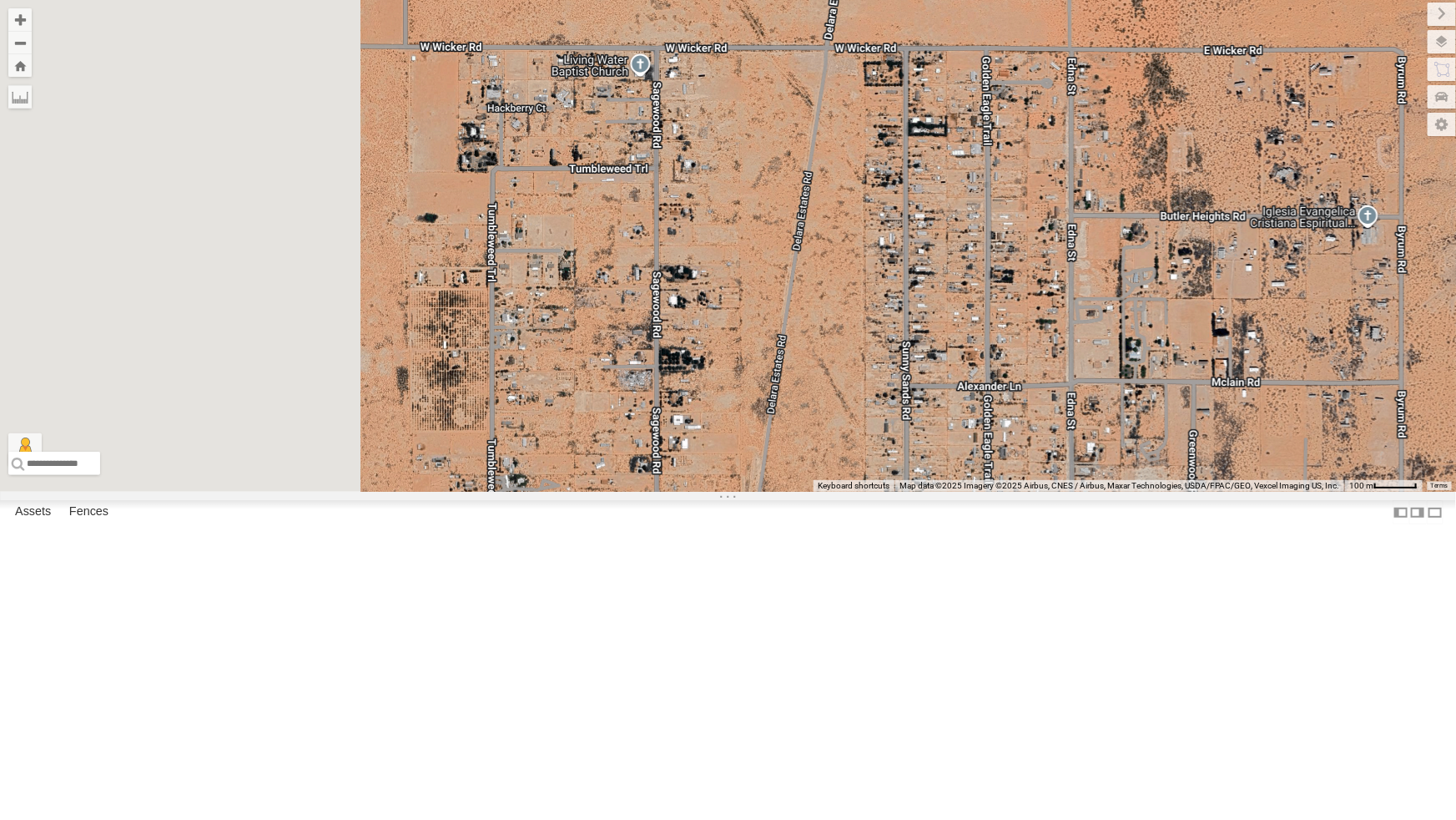
drag, startPoint x: 719, startPoint y: 160, endPoint x: 1023, endPoint y: 316, distance: 341.7
click at [1023, 316] on div "4069 - Cam 442 - Cam 444 - Cam 388 - Cam 4009 - Cam 4030 - Cam 4061 - Cam 4071 …" at bounding box center [728, 246] width 1456 height 492
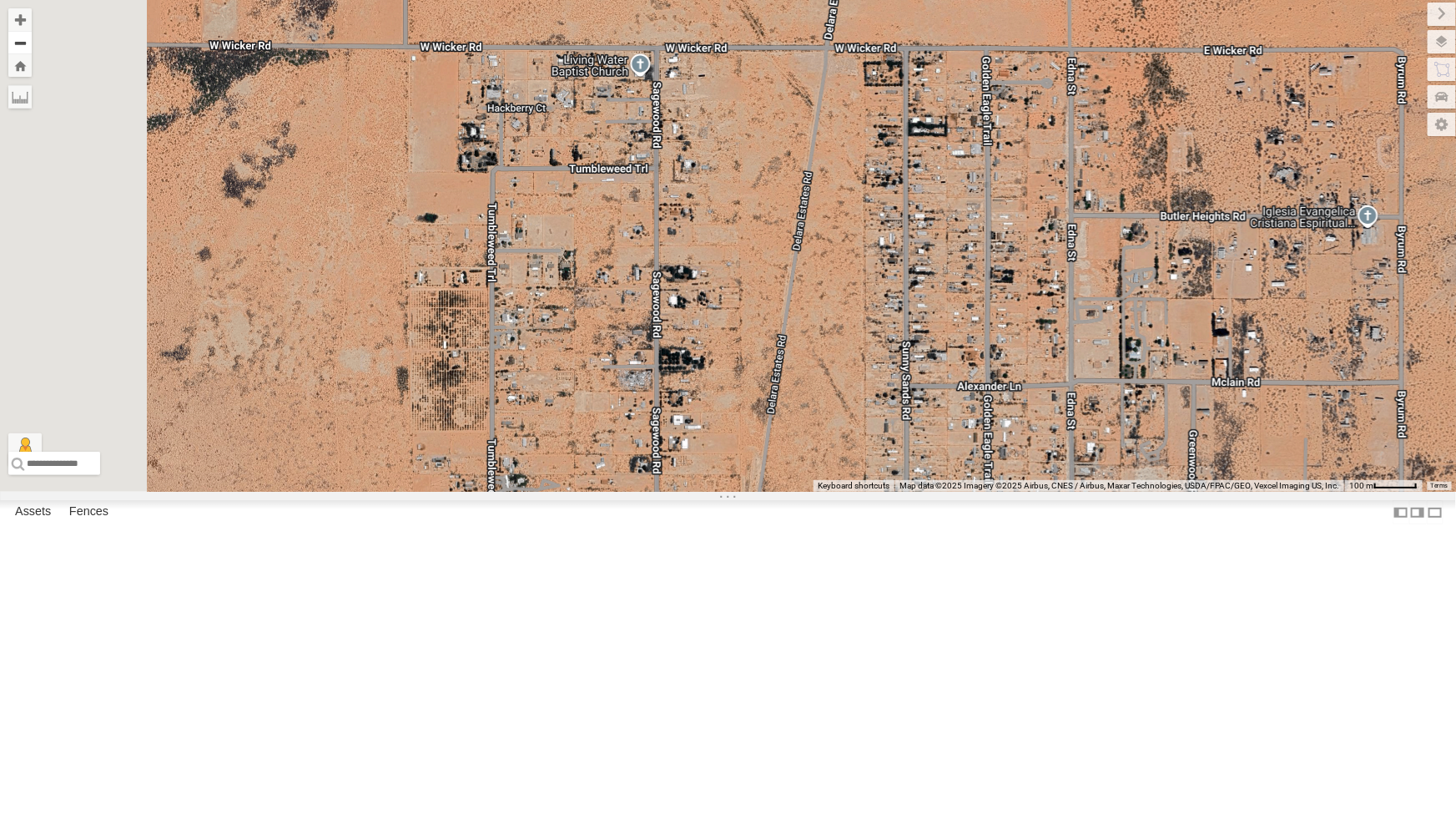
click at [31, 38] on button "Zoom out" at bounding box center [20, 43] width 23 height 23
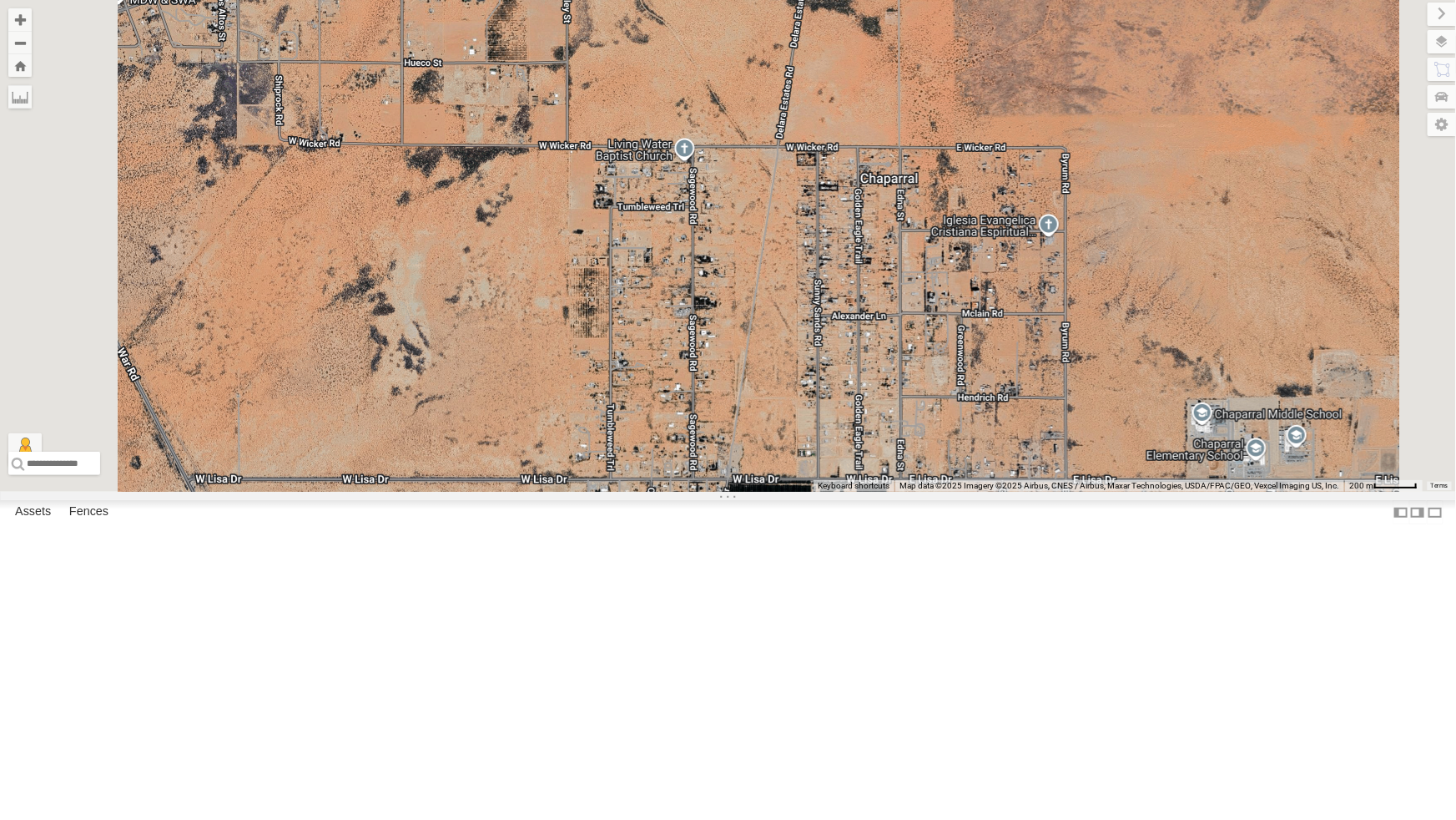
click at [1073, 370] on div "4069 - Cam 442 - Cam 444 - Cam 388 - Cam 4009 - Cam 4030 - Cam 4061 - Cam 4071 …" at bounding box center [728, 246] width 1456 height 492
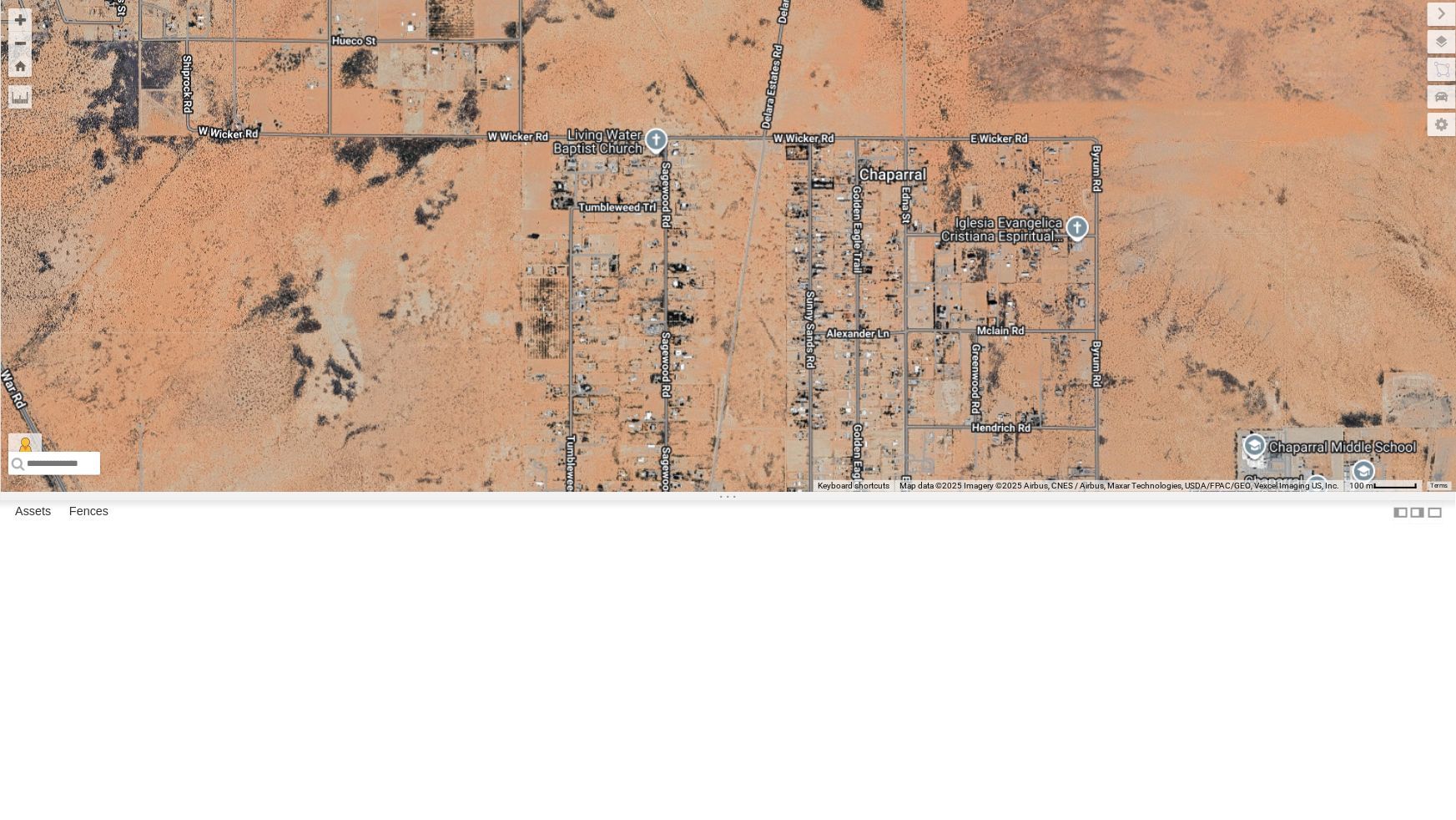
click at [1073, 370] on div "4069 - Cam 442 - Cam 444 - Cam 388 - Cam 4009 - Cam 4030 - Cam 4061 - Cam 4071 …" at bounding box center [728, 246] width 1456 height 492
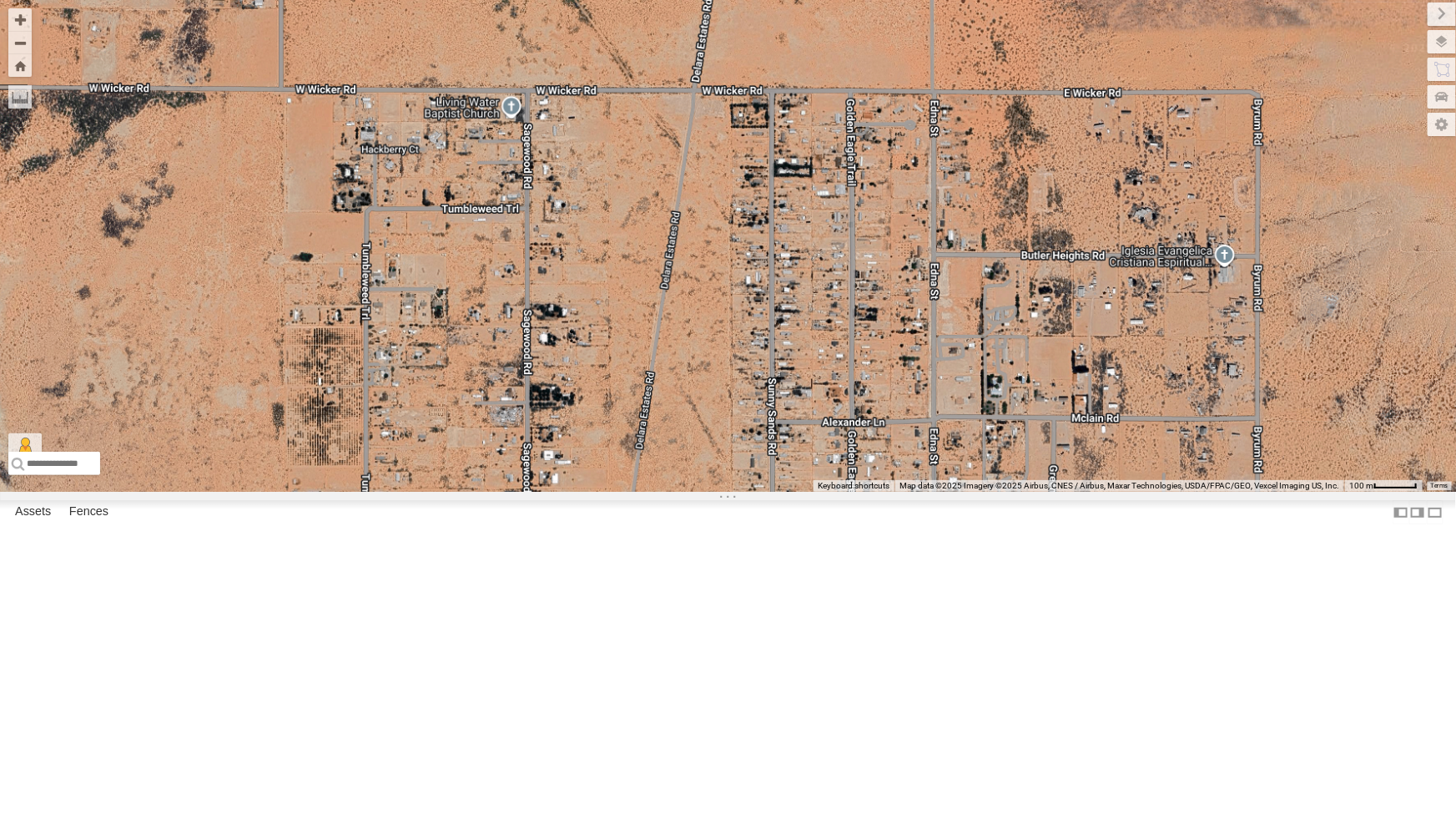
click at [1073, 370] on div "4069 - Cam 442 - Cam 444 - Cam 388 - Cam 4009 - Cam 4030 - Cam 4061 - Cam 4071 …" at bounding box center [728, 246] width 1456 height 492
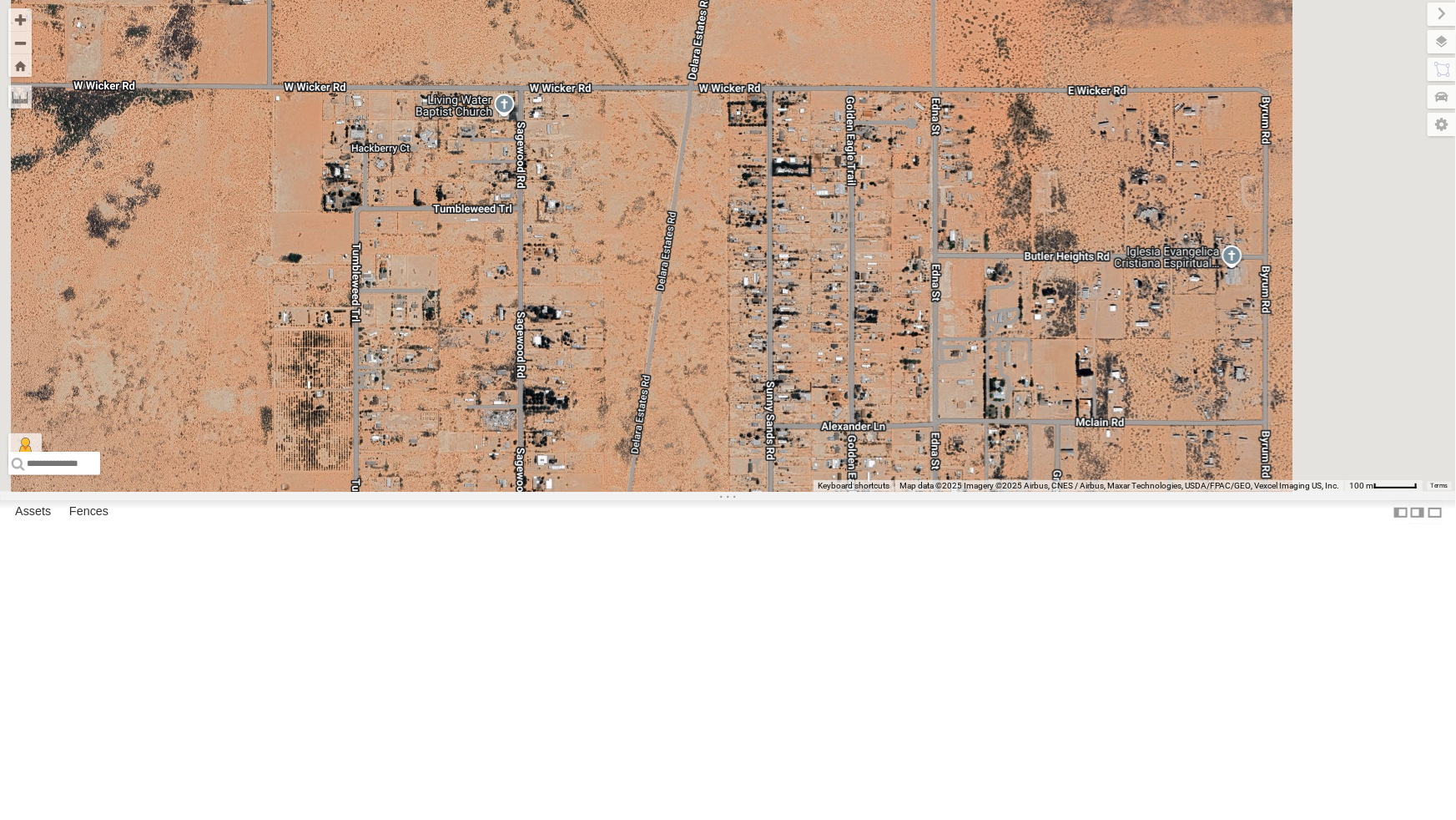
click at [1073, 370] on div "4069 - Cam 442 - Cam 444 - Cam 388 - Cam 4009 - Cam 4030 - Cam 4061 - Cam 4071 …" at bounding box center [728, 246] width 1456 height 492
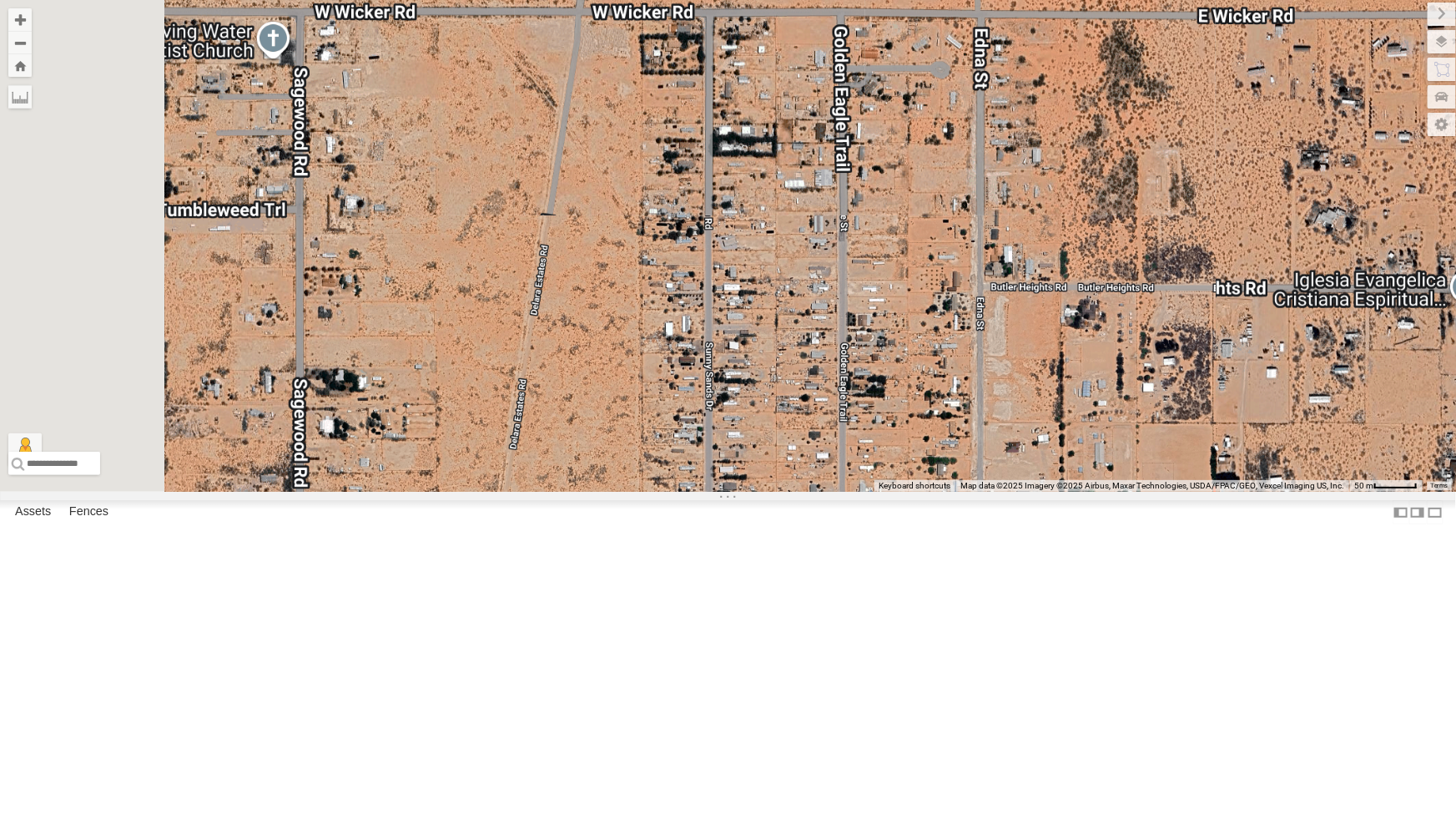
click at [1073, 370] on div "4069 - Cam 442 - Cam 444 - Cam 388 - Cam 4009 - Cam 4030 - Cam 4061 - Cam 4071 …" at bounding box center [728, 246] width 1456 height 492
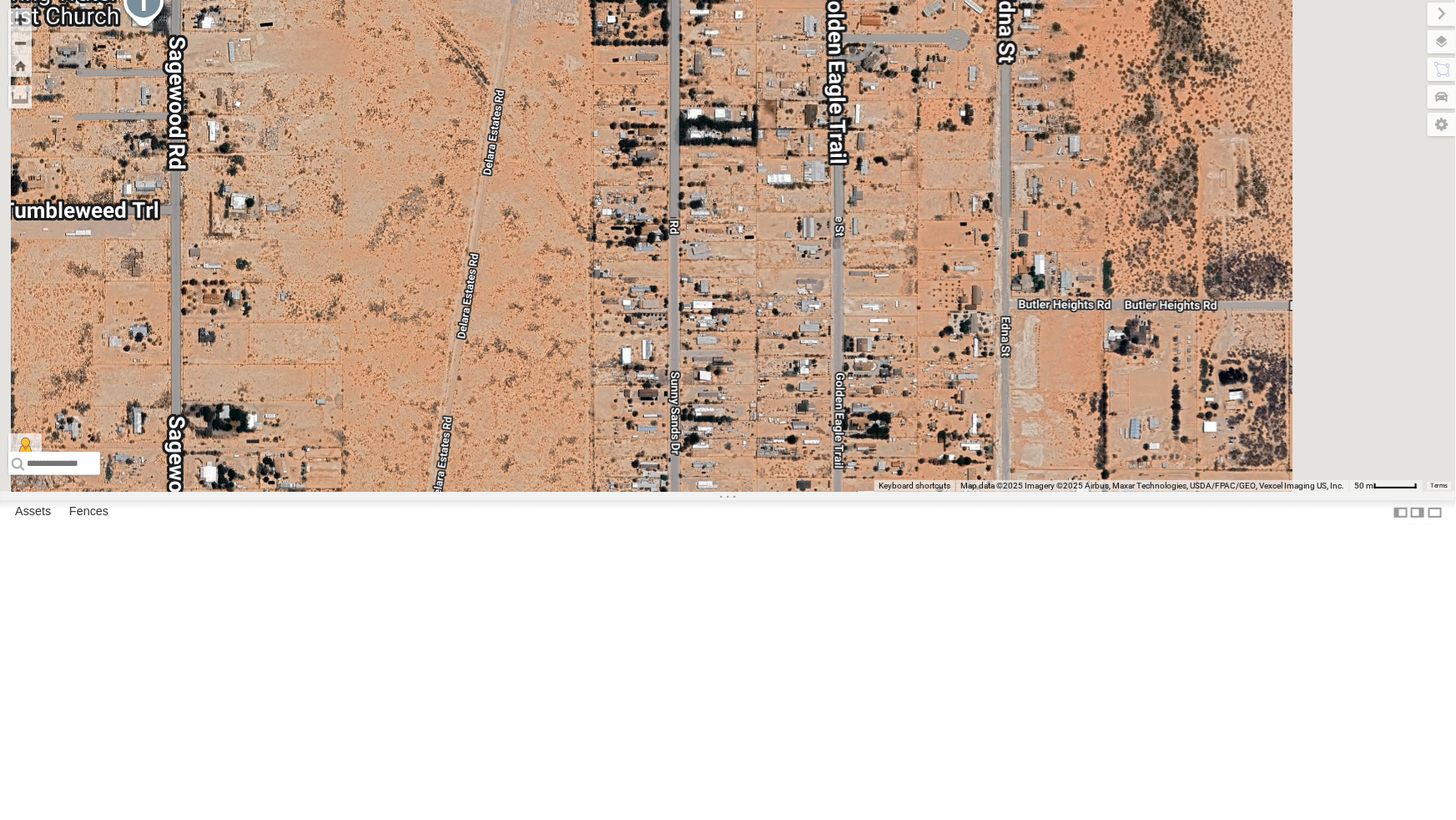
click at [1085, 492] on div "4069 - Cam 442 - Cam 444 - Cam 388 - Cam 4009 - Cam 4030 - Cam 4061 - Cam 4071 …" at bounding box center [728, 246] width 1456 height 492
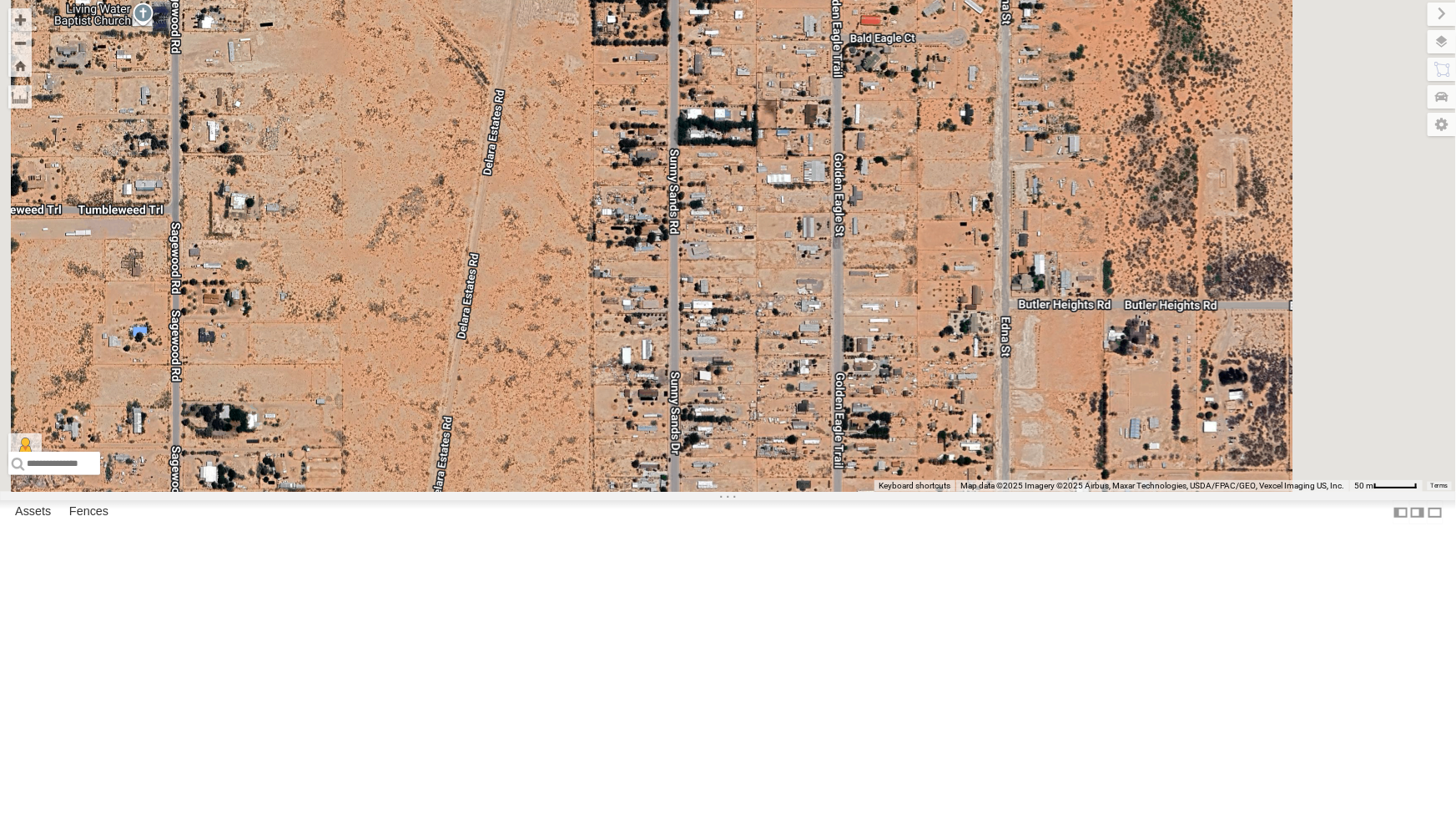
click at [1085, 492] on div "4069 - Cam 442 - Cam 444 - Cam 388 - Cam 4009 - Cam 4030 - Cam 4061 - Cam 4071 …" at bounding box center [728, 246] width 1456 height 492
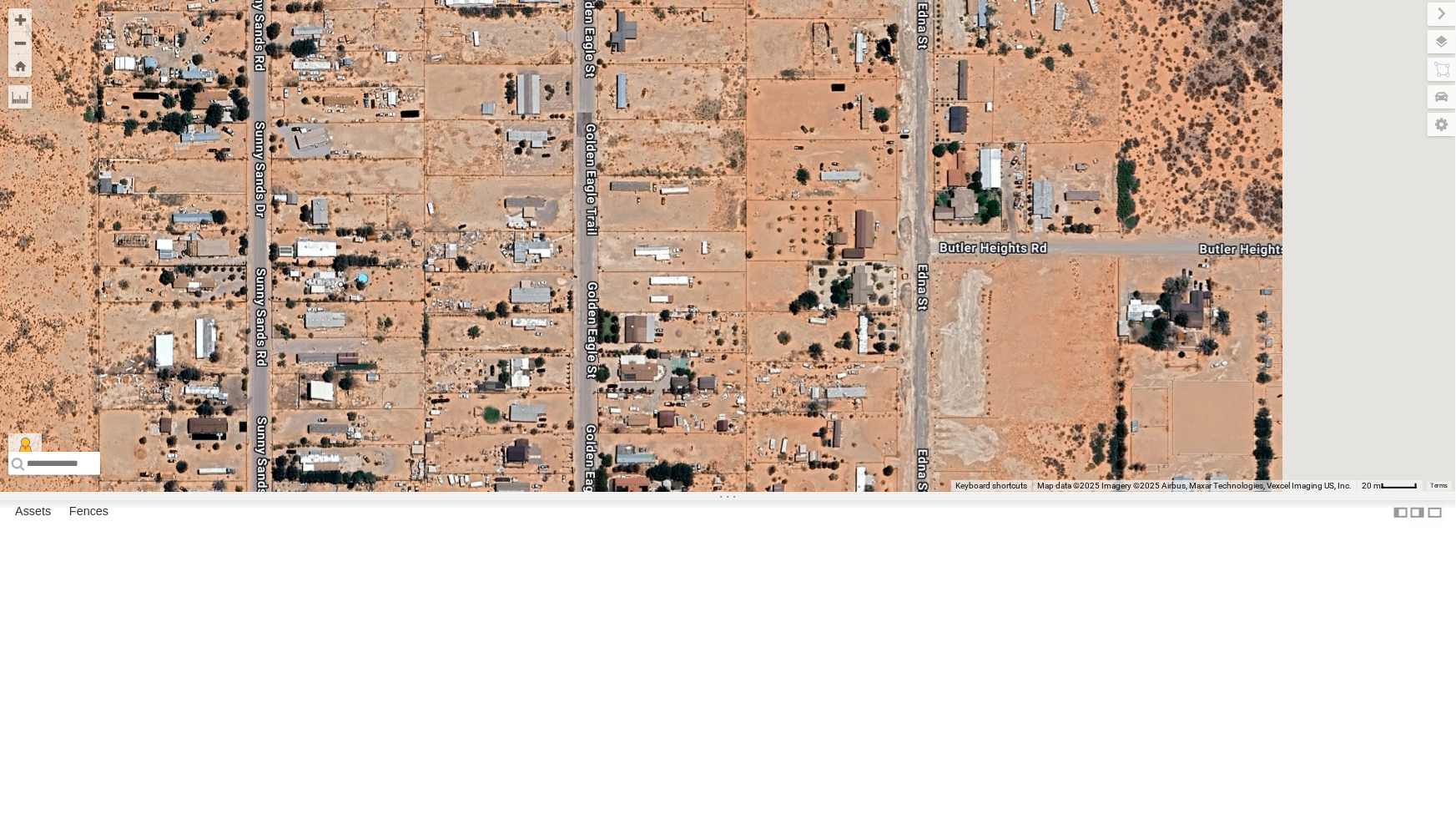
drag, startPoint x: 1080, startPoint y: 434, endPoint x: 859, endPoint y: 409, distance: 222.4
click at [859, 409] on div "4069 - Cam 442 - Cam 444 - Cam 388 - Cam 4009 - Cam 4030 - Cam 4061 - Cam 4071 …" at bounding box center [728, 246] width 1456 height 492
click at [849, 492] on div "4069 - Cam 442 - Cam 444 - Cam 388 - Cam 4009 - Cam 4030 - Cam 4061 - Cam 4071 …" at bounding box center [728, 246] width 1456 height 492
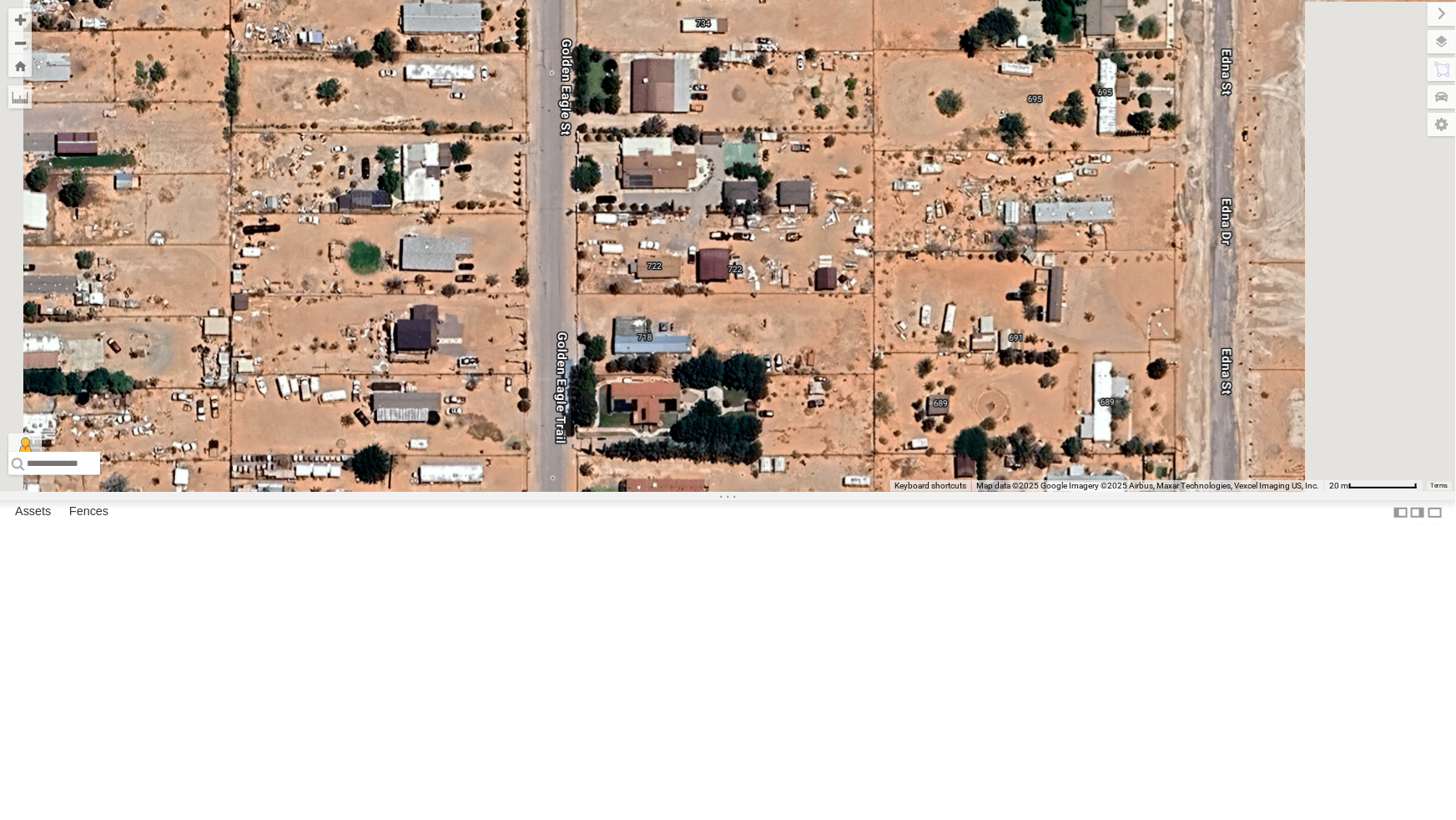
drag, startPoint x: 868, startPoint y: 656, endPoint x: 891, endPoint y: 585, distance: 74.6
click at [891, 492] on div "4069 - Cam 442 - Cam 444 - Cam 388 - Cam 4009 - Cam 4030 - Cam 4061 - Cam 4071 …" at bounding box center [728, 246] width 1456 height 492
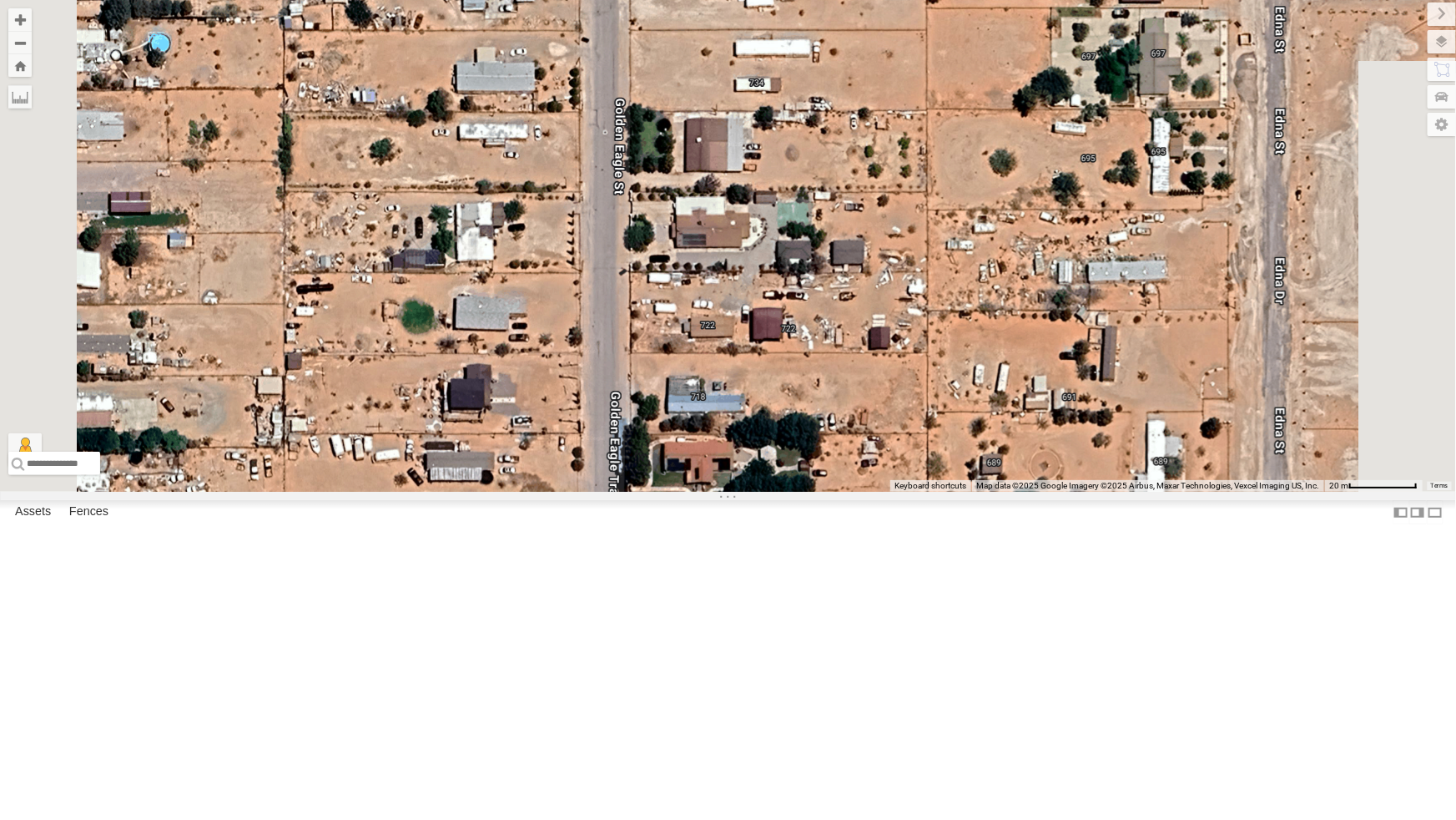
drag, startPoint x: 878, startPoint y: 570, endPoint x: 935, endPoint y: 637, distance: 88.0
click at [935, 492] on div "4069 - Cam 442 - Cam 444 - Cam 388 - Cam 4009 - Cam 4030 - Cam 4061 - Cam 4071 …" at bounding box center [728, 246] width 1456 height 492
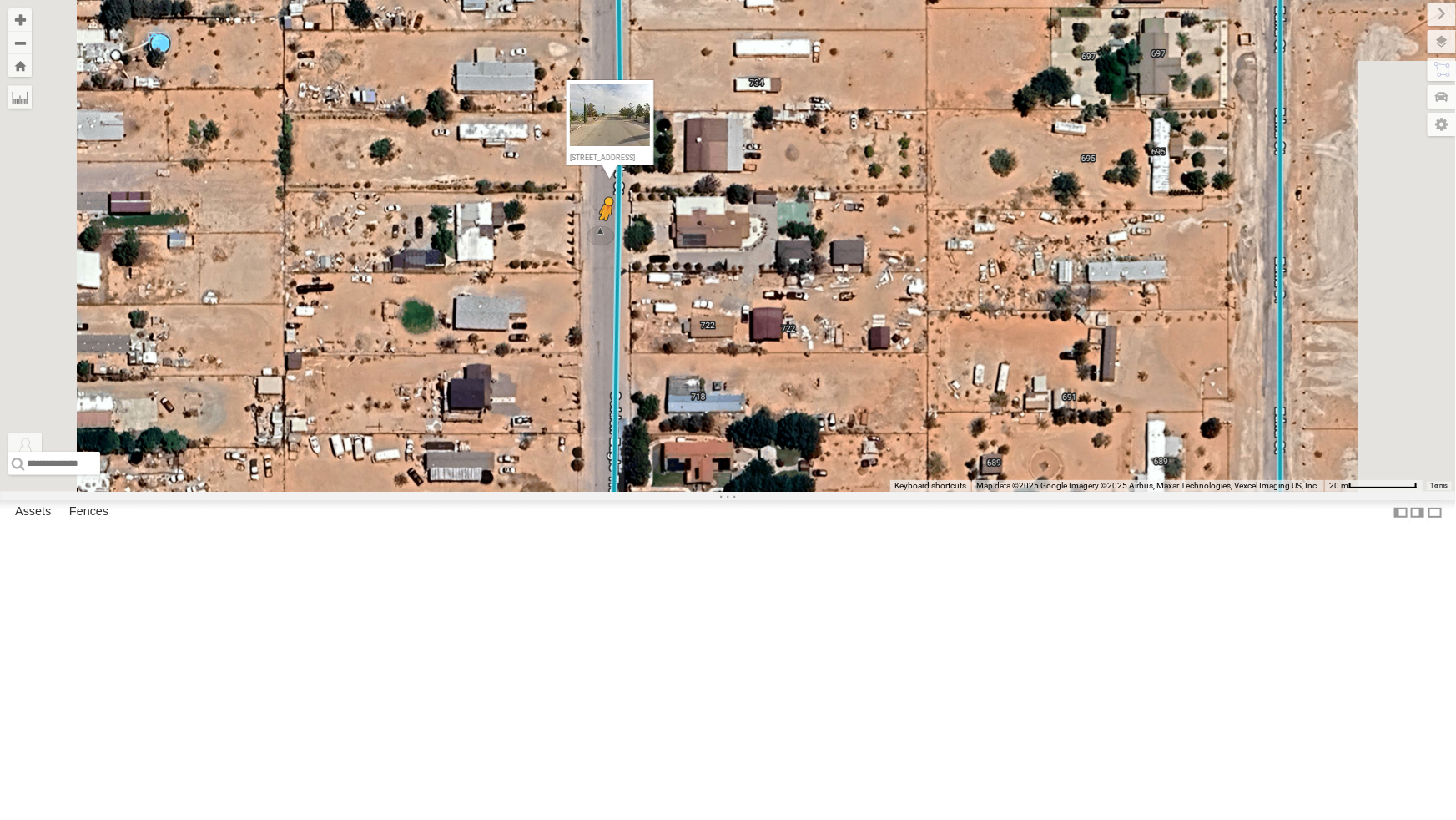
drag, startPoint x: 450, startPoint y: 774, endPoint x: 813, endPoint y: 400, distance: 521.2
click at [813, 400] on div "4069 - Cam 442 - Cam 444 - Cam 388 - Cam 4009 - Cam 4030 - Cam 4061 - Cam 4071 …" at bounding box center [728, 246] width 1456 height 492
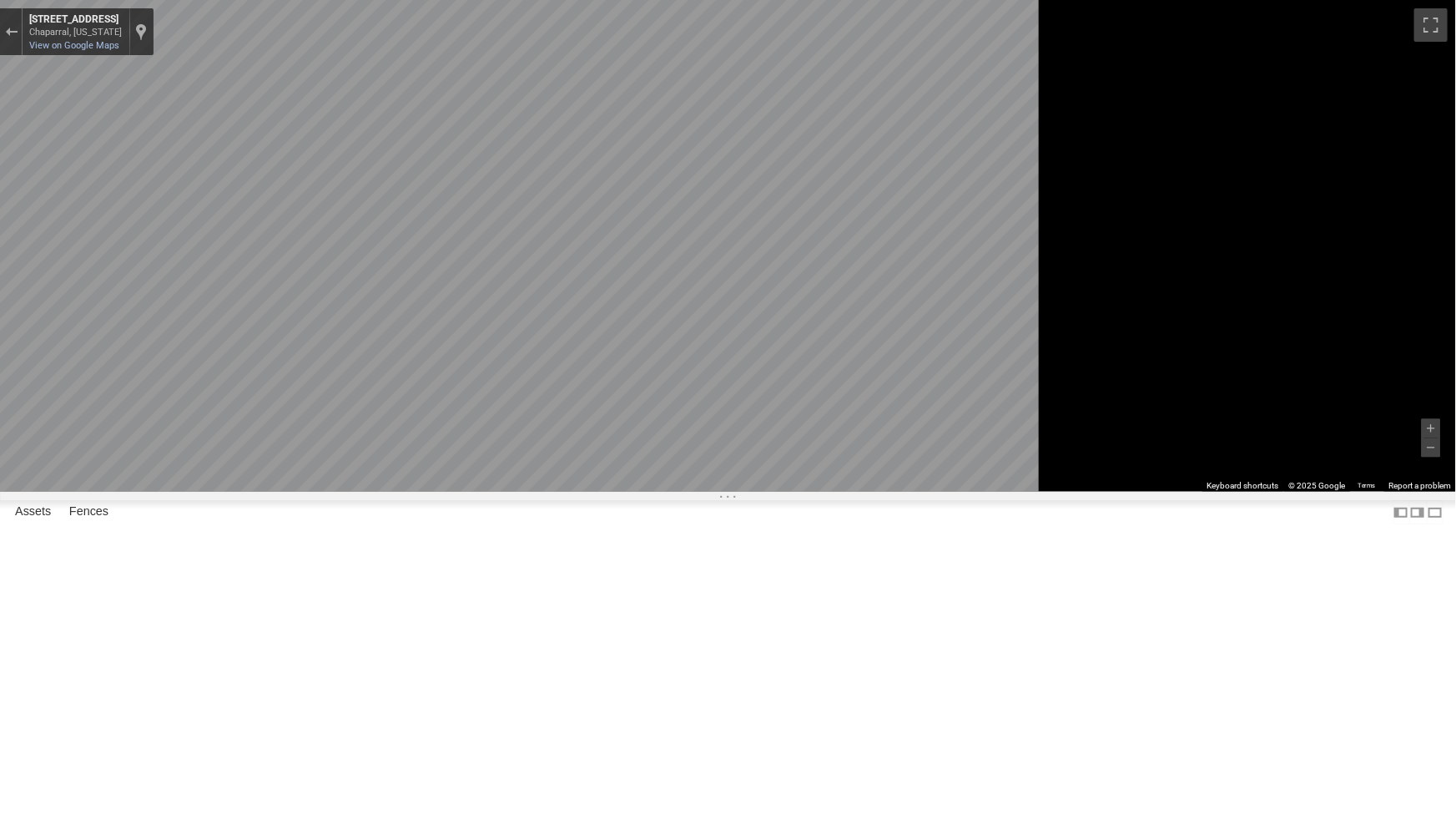
click at [357, 352] on main "To navigate the map with touch gestures double-tap and hold your finger on the …" at bounding box center [728, 410] width 1456 height 820
click at [18, 31] on div "Exit the Street View" at bounding box center [12, 31] width 13 height 10
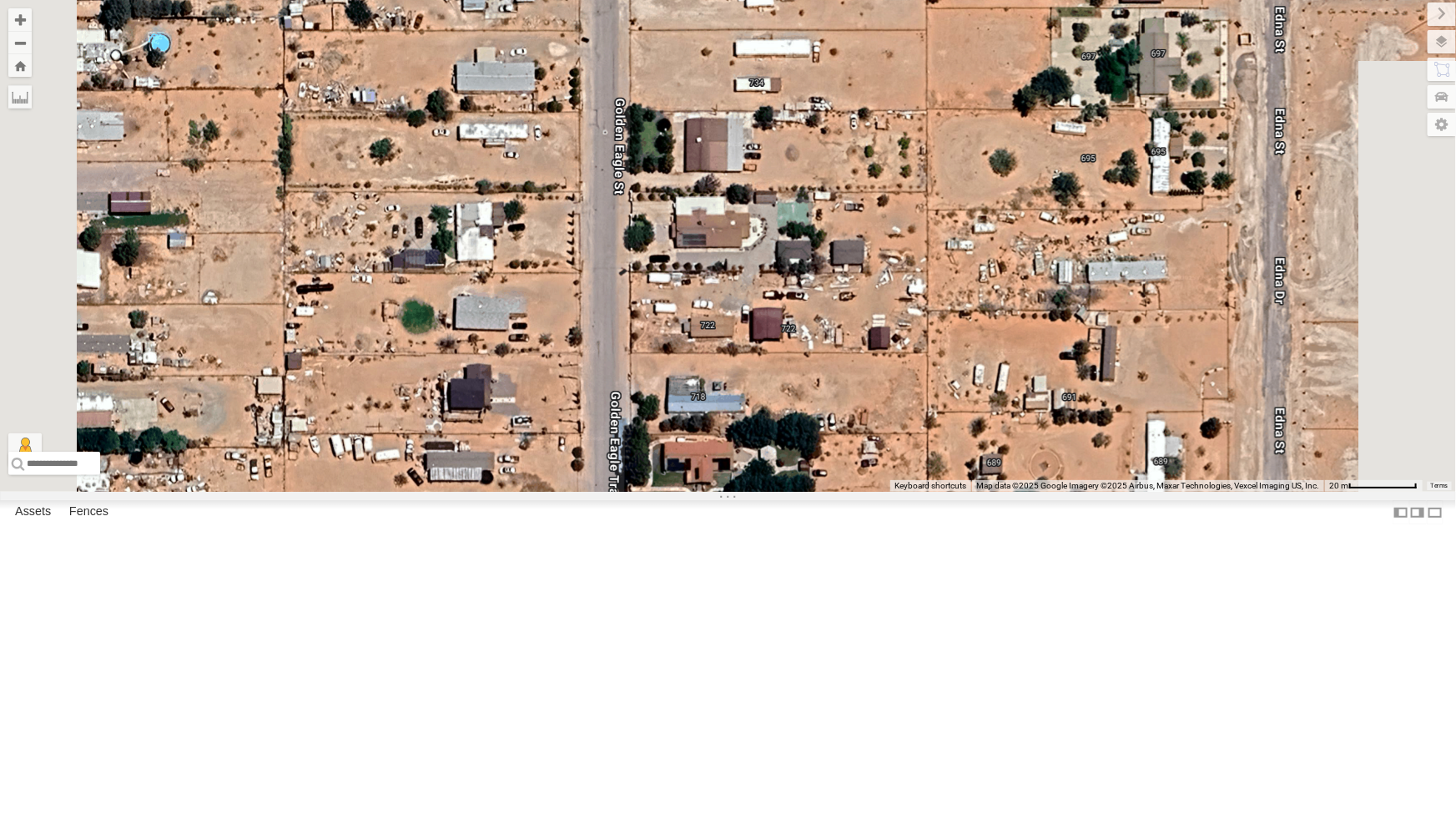
click at [826, 423] on div "4069 - Cam 442 - Cam 444 - Cam 388 - Cam 4009 - Cam 4030 - Cam 4061 - Cam 4071 …" at bounding box center [728, 246] width 1456 height 492
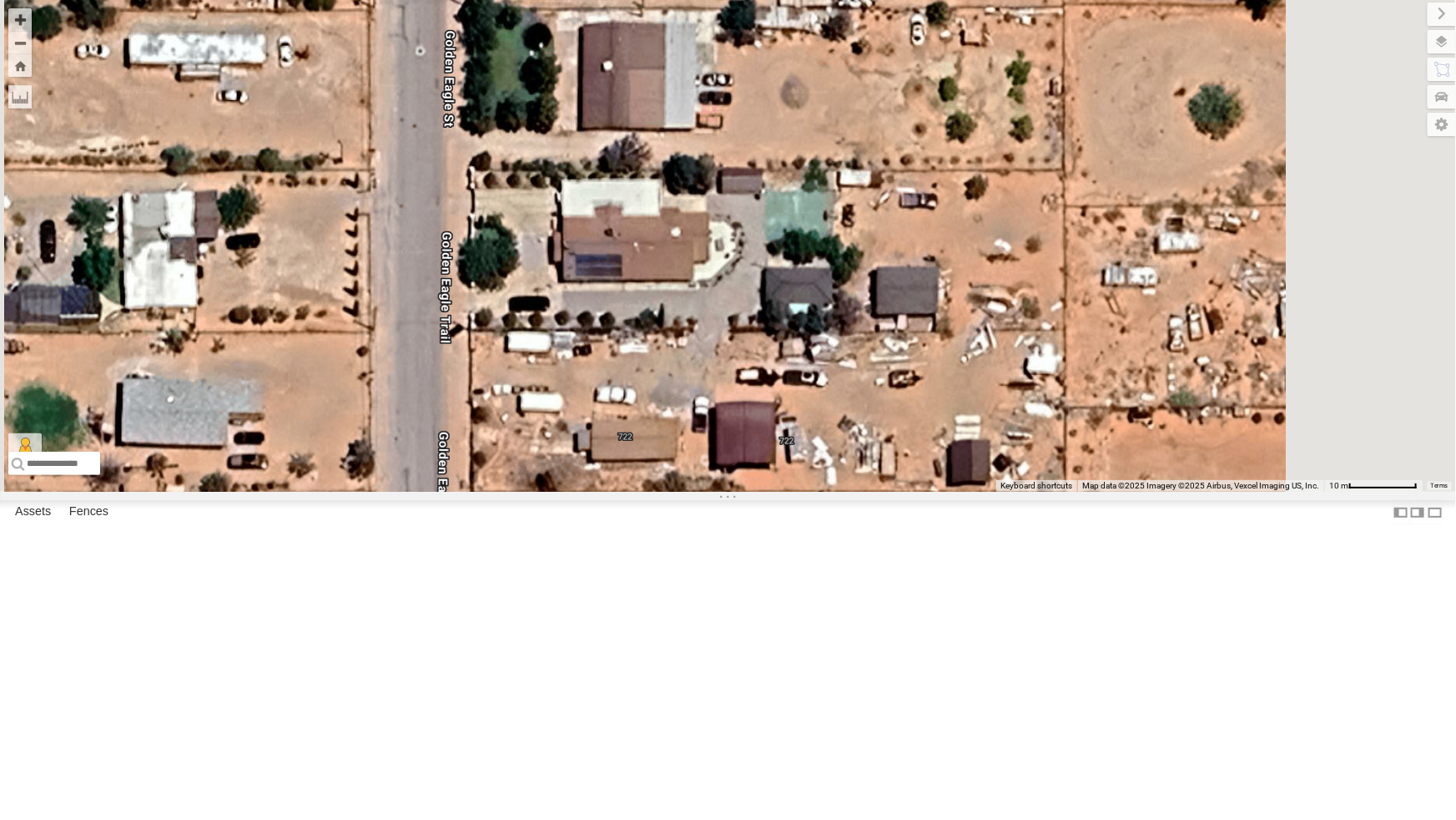
drag, startPoint x: 1160, startPoint y: 400, endPoint x: 985, endPoint y: 448, distance: 181.5
click at [985, 448] on div "4069 - Cam 442 - Cam 444 - Cam 388 - Cam 4009 - Cam 4030 - Cam 4061 - Cam 4071 …" at bounding box center [728, 246] width 1456 height 492
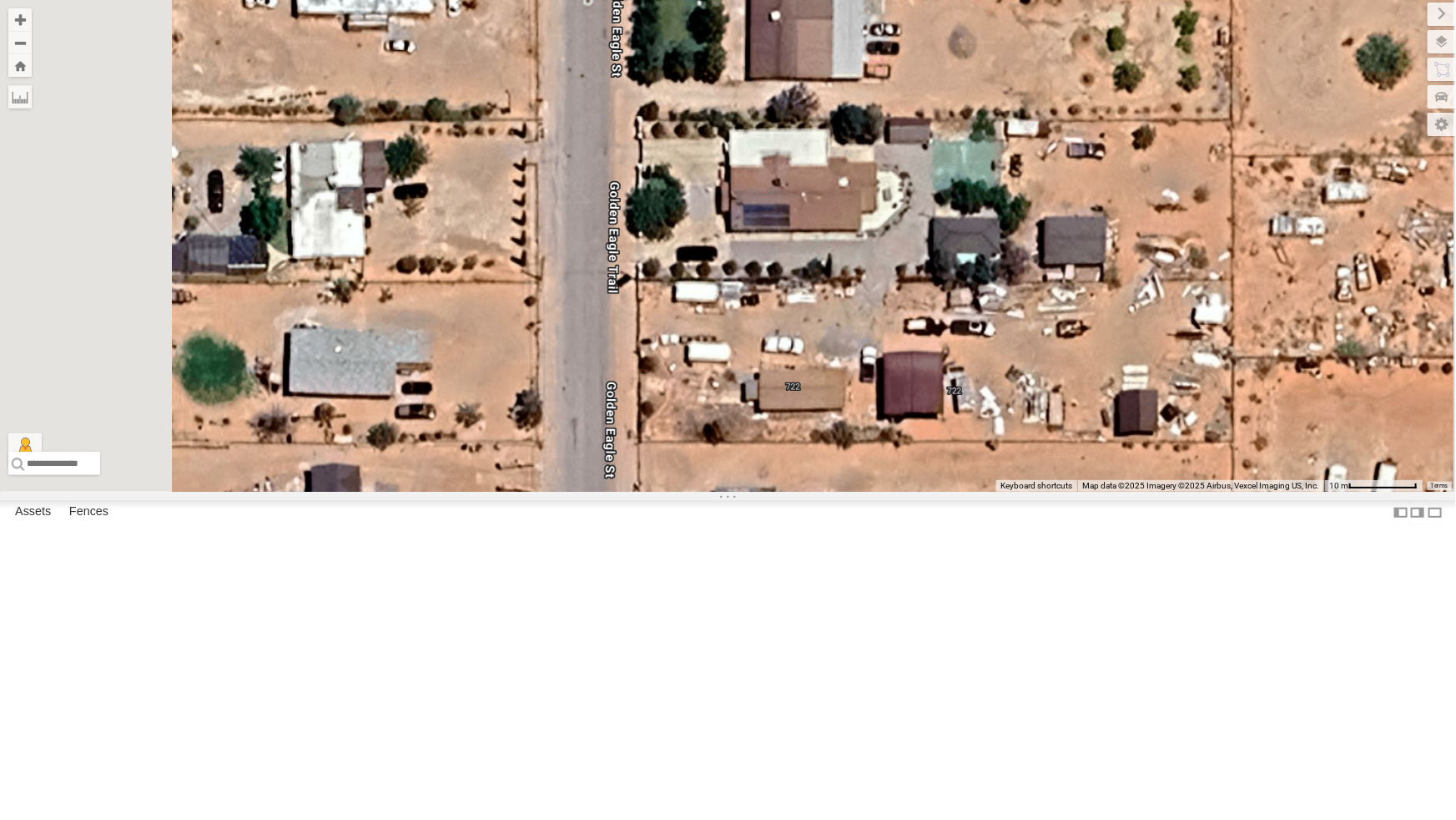
drag, startPoint x: 911, startPoint y: 347, endPoint x: 1090, endPoint y: 271, distance: 194.5
click at [1090, 271] on div "4069 - Cam 442 - Cam 444 - Cam 388 - Cam 4009 - Cam 4030 - Cam 4061 - Cam 4071 …" at bounding box center [728, 246] width 1456 height 492
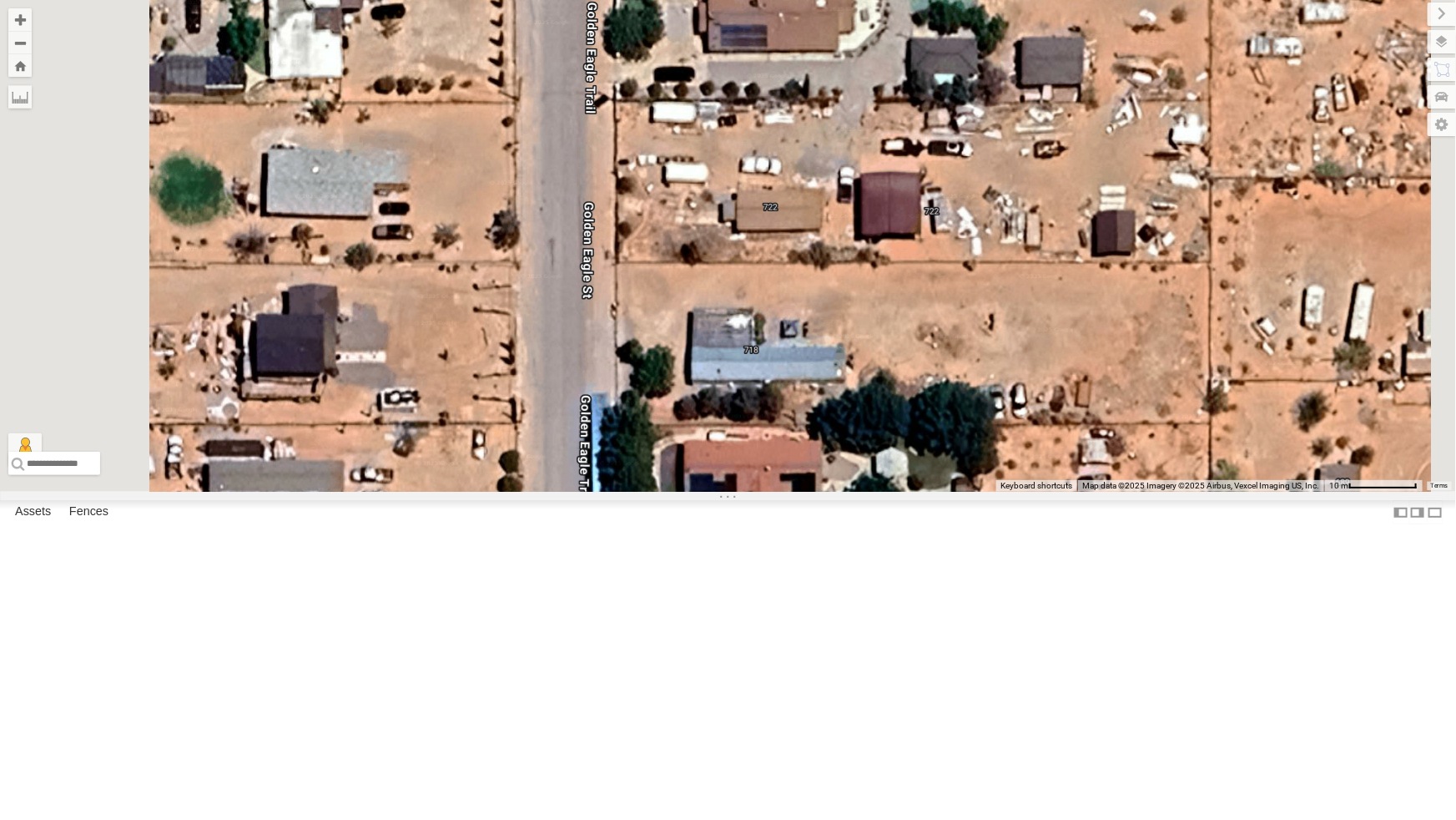
drag, startPoint x: 1045, startPoint y: 457, endPoint x: 1038, endPoint y: 416, distance: 41.6
click at [1038, 416] on div "4069 - Cam 442 - Cam 444 - Cam 388 - Cam 4009 - Cam 4030 - Cam 4061 - Cam 4071 …" at bounding box center [728, 246] width 1456 height 492
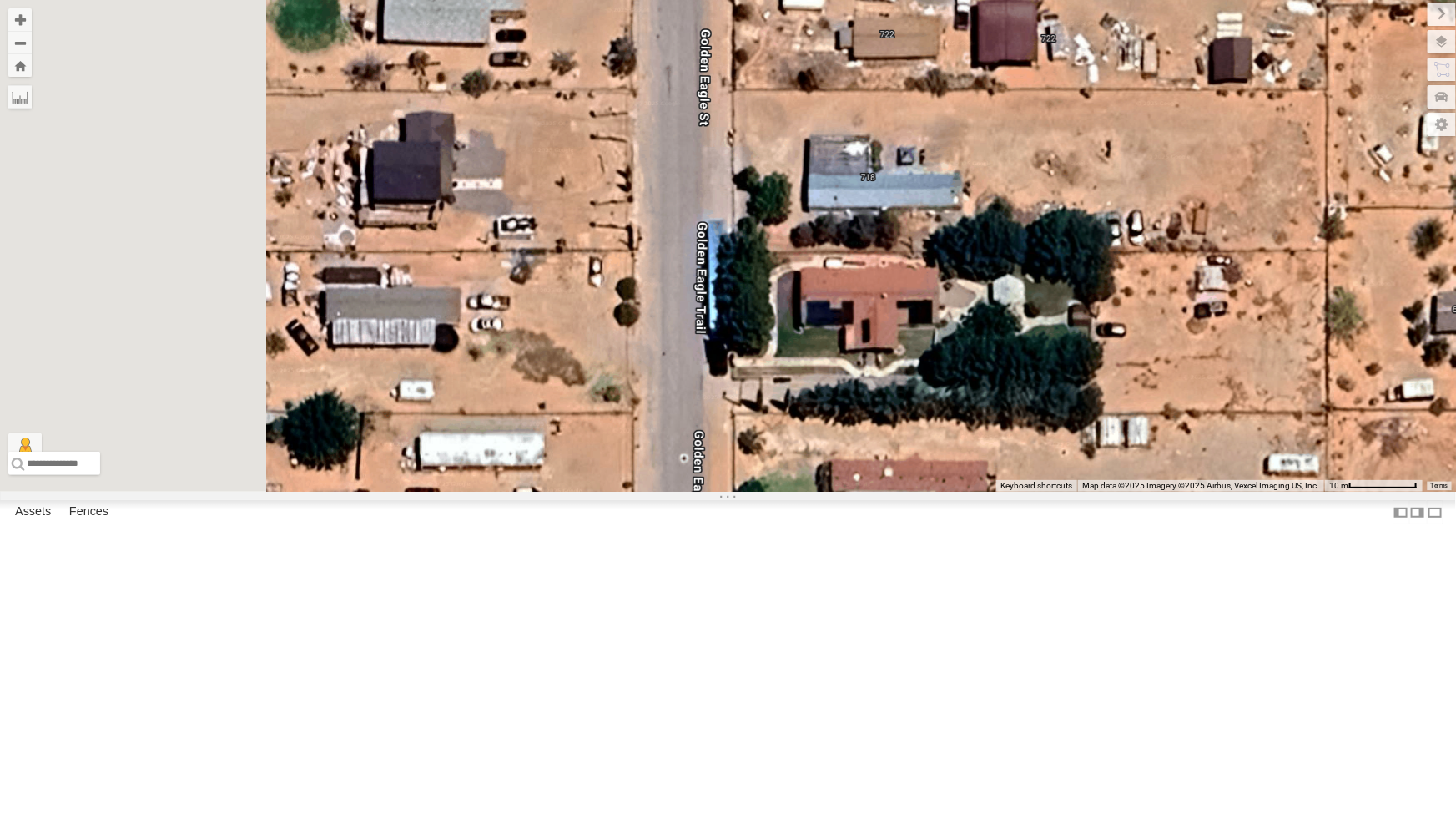
drag, startPoint x: 969, startPoint y: 660, endPoint x: 1103, endPoint y: 526, distance: 189.5
click at [1103, 492] on div "4069 - Cam 442 - Cam 444 - Cam 388 - Cam 4009 - Cam 4030 - Cam 4061 - Cam 4071 …" at bounding box center [728, 246] width 1456 height 492
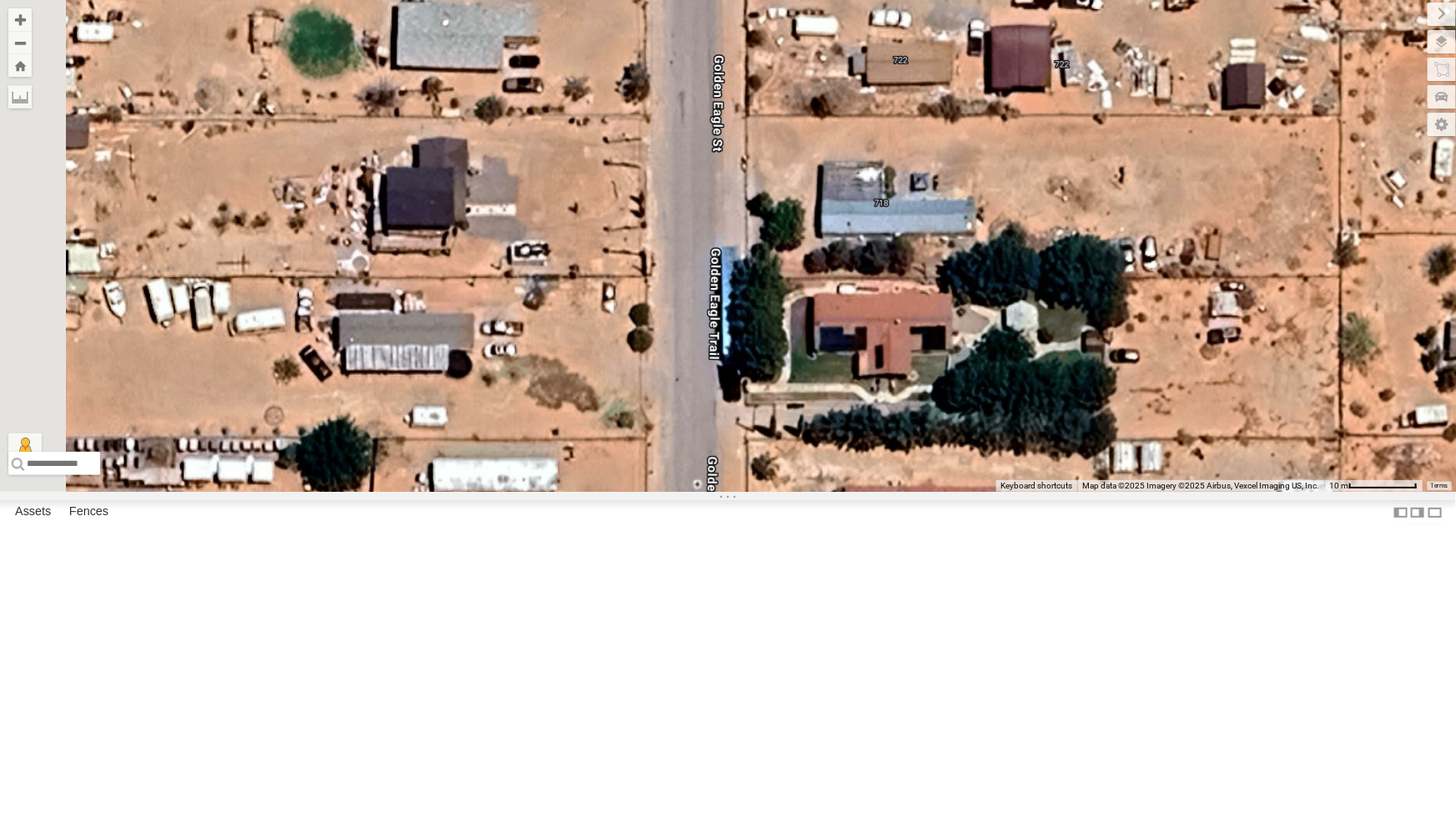
drag, startPoint x: 1002, startPoint y: 527, endPoint x: 942, endPoint y: 638, distance: 126.2
click at [942, 492] on div "4069 - Cam 442 - Cam 444 - Cam 388 - Cam 4009 - Cam 4030 - Cam 4061 - Cam 4071 …" at bounding box center [728, 246] width 1456 height 492
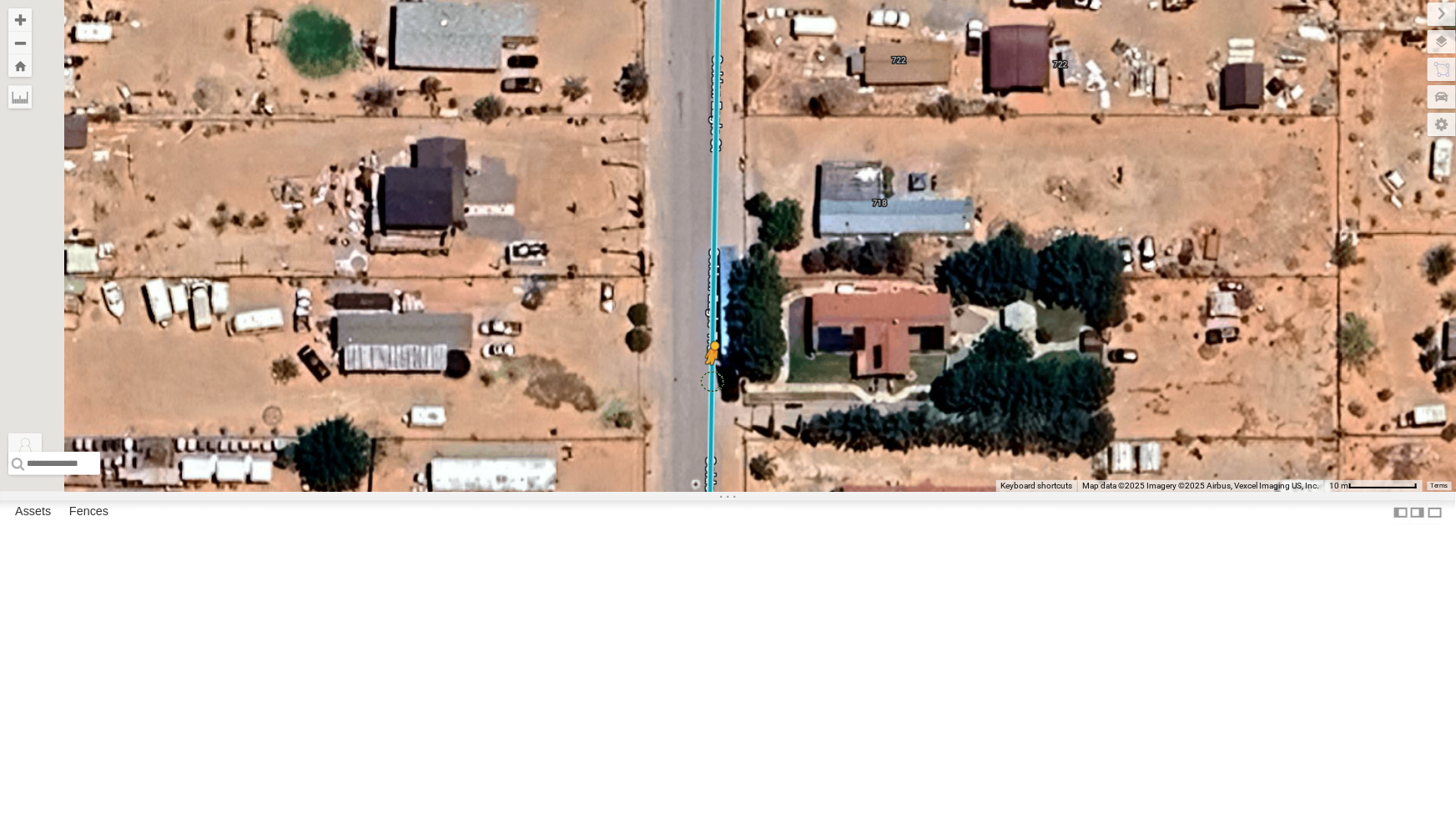
drag, startPoint x: 446, startPoint y: 776, endPoint x: 921, endPoint y: 542, distance: 529.5
click at [921, 492] on div "4069 - Cam 442 - Cam 444 - Cam 388 - Cam 4009 - Cam 4030 - Cam 4061 - Cam 4071 …" at bounding box center [728, 246] width 1456 height 492
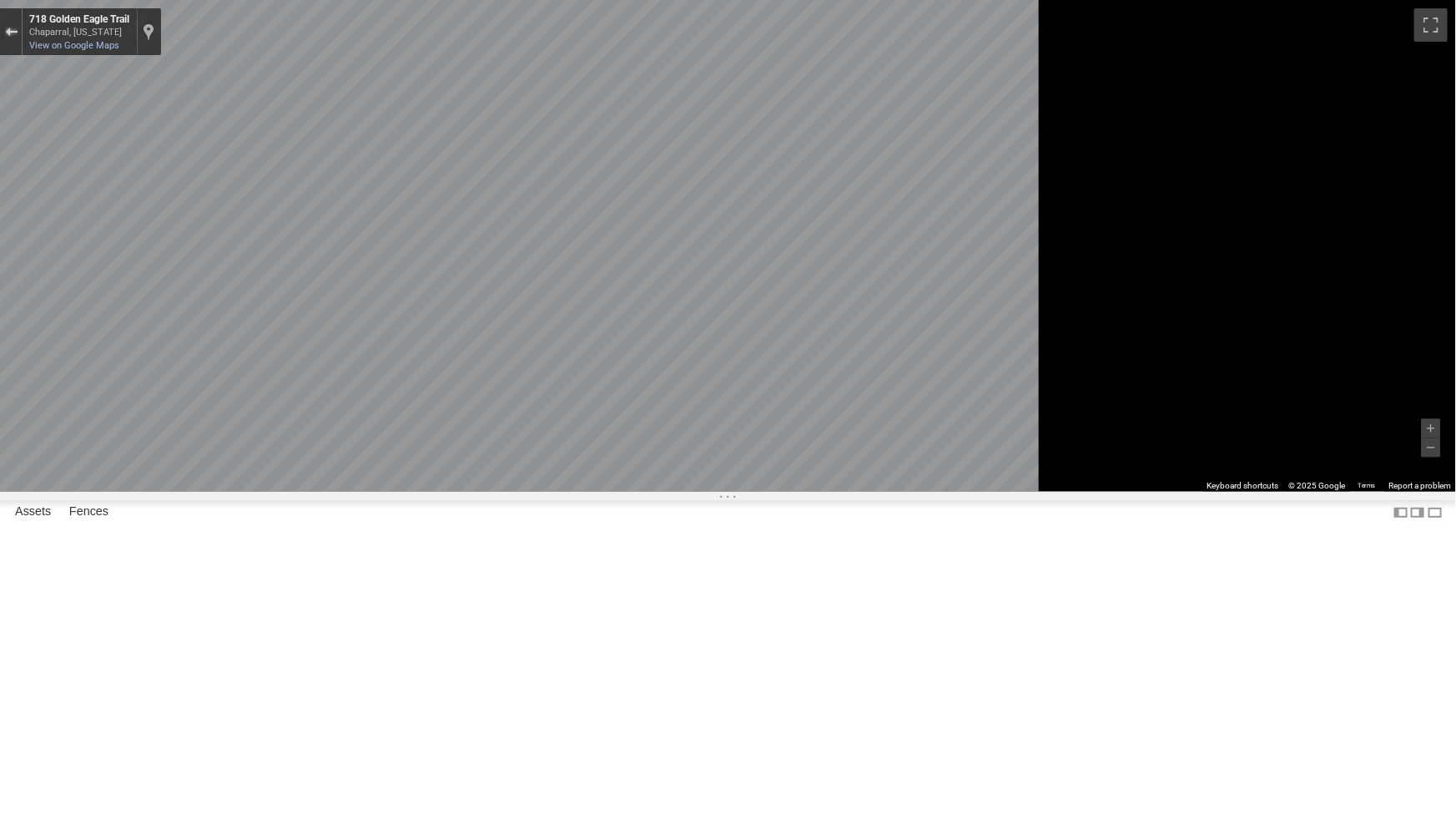
click at [18, 33] on div "Exit the Street View" at bounding box center [12, 31] width 13 height 10
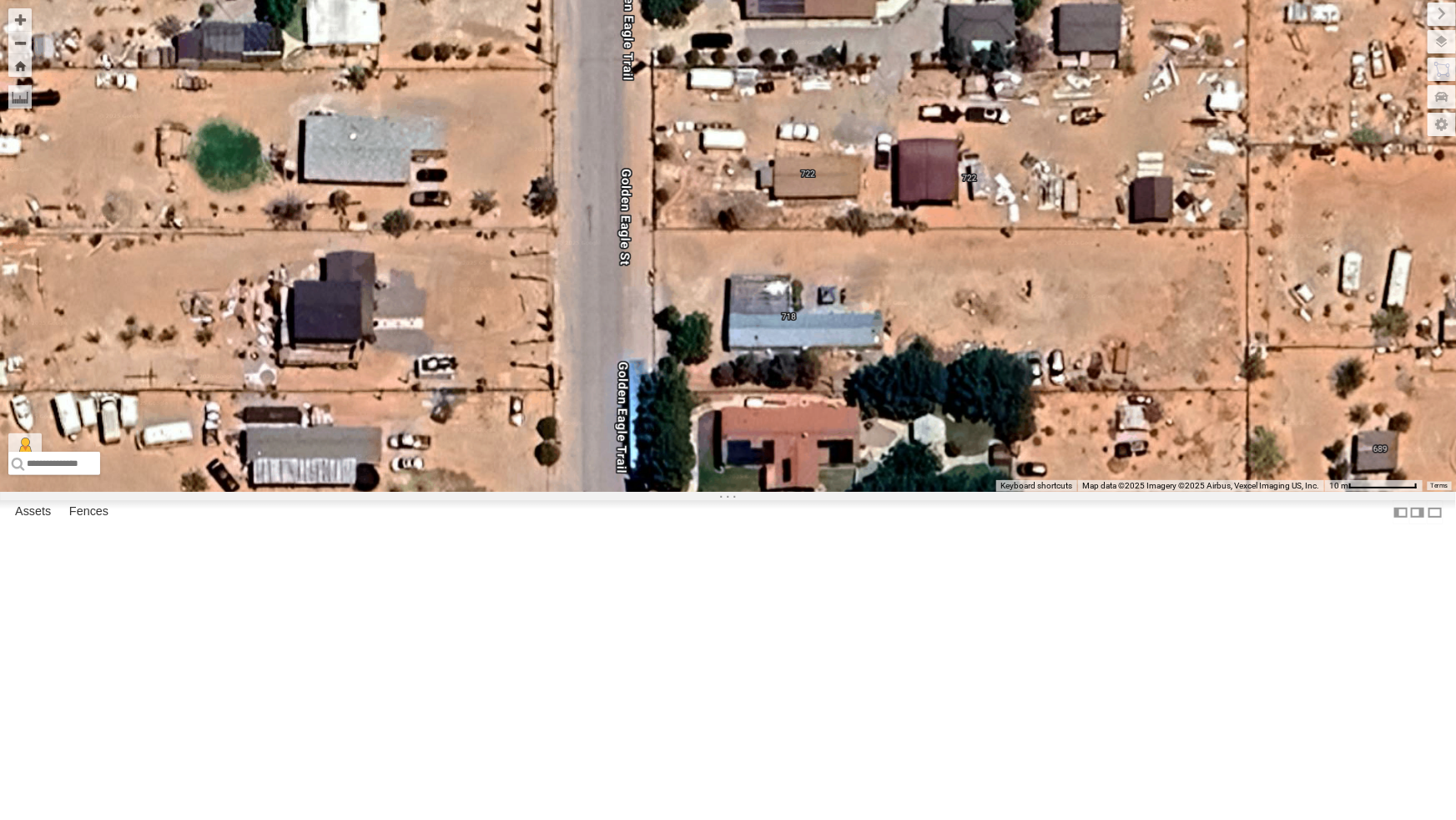
drag, startPoint x: 1022, startPoint y: 325, endPoint x: 928, endPoint y: 441, distance: 149.3
click at [928, 441] on div "4069 - Cam 442 - Cam 444 - Cam 388 - Cam 4009 - Cam 4030 - Cam 4061 - Cam 4071 …" at bounding box center [728, 246] width 1456 height 492
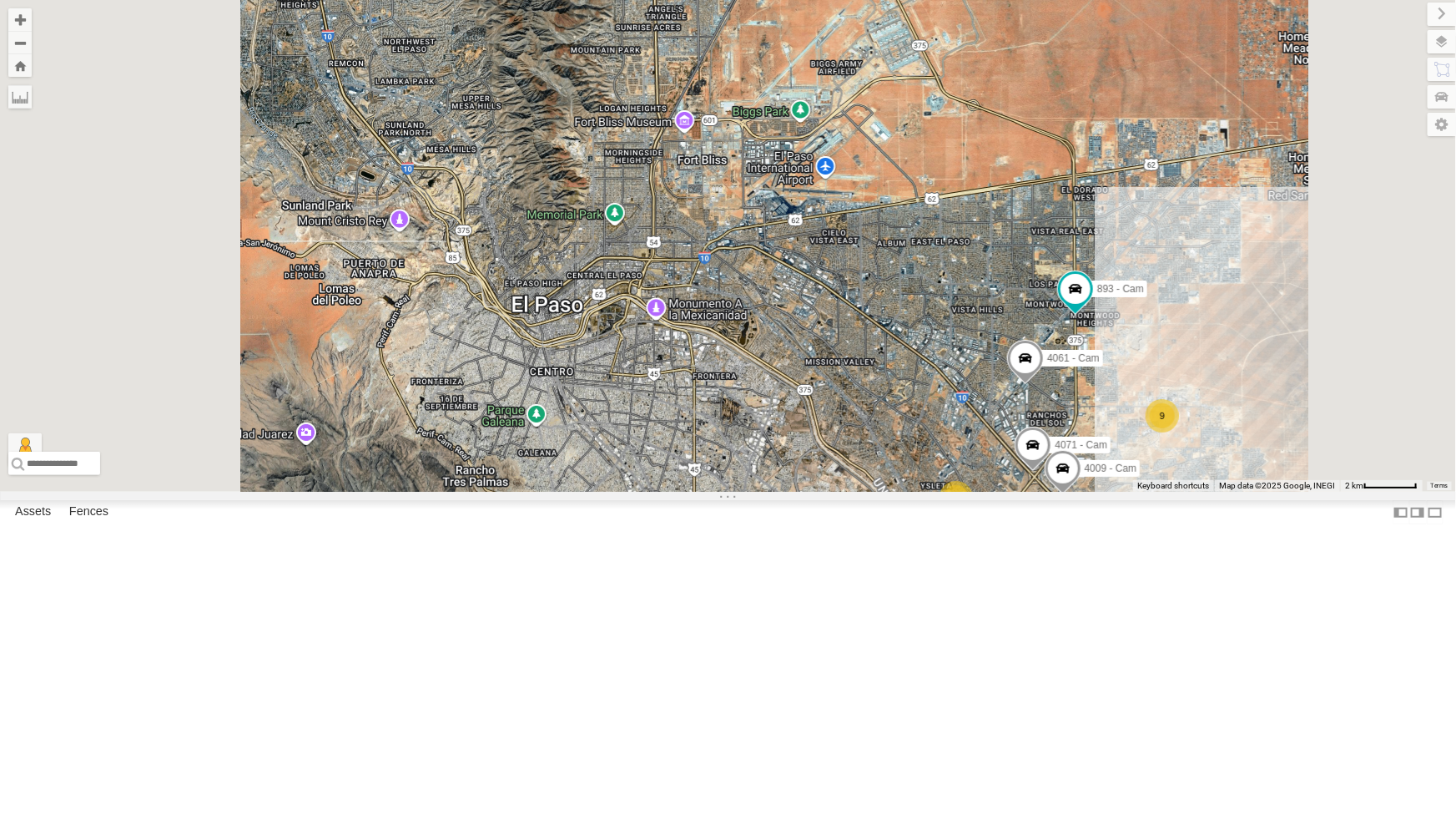
drag, startPoint x: 580, startPoint y: 555, endPoint x: 638, endPoint y: 555, distance: 58.0
click at [638, 492] on div "893 - Cam 442 - Cam 4044 - Cam 4061 - Cam 388 - Cam 4071 - Cam 4009 - Cam 9 3 3…" at bounding box center [728, 246] width 1456 height 492
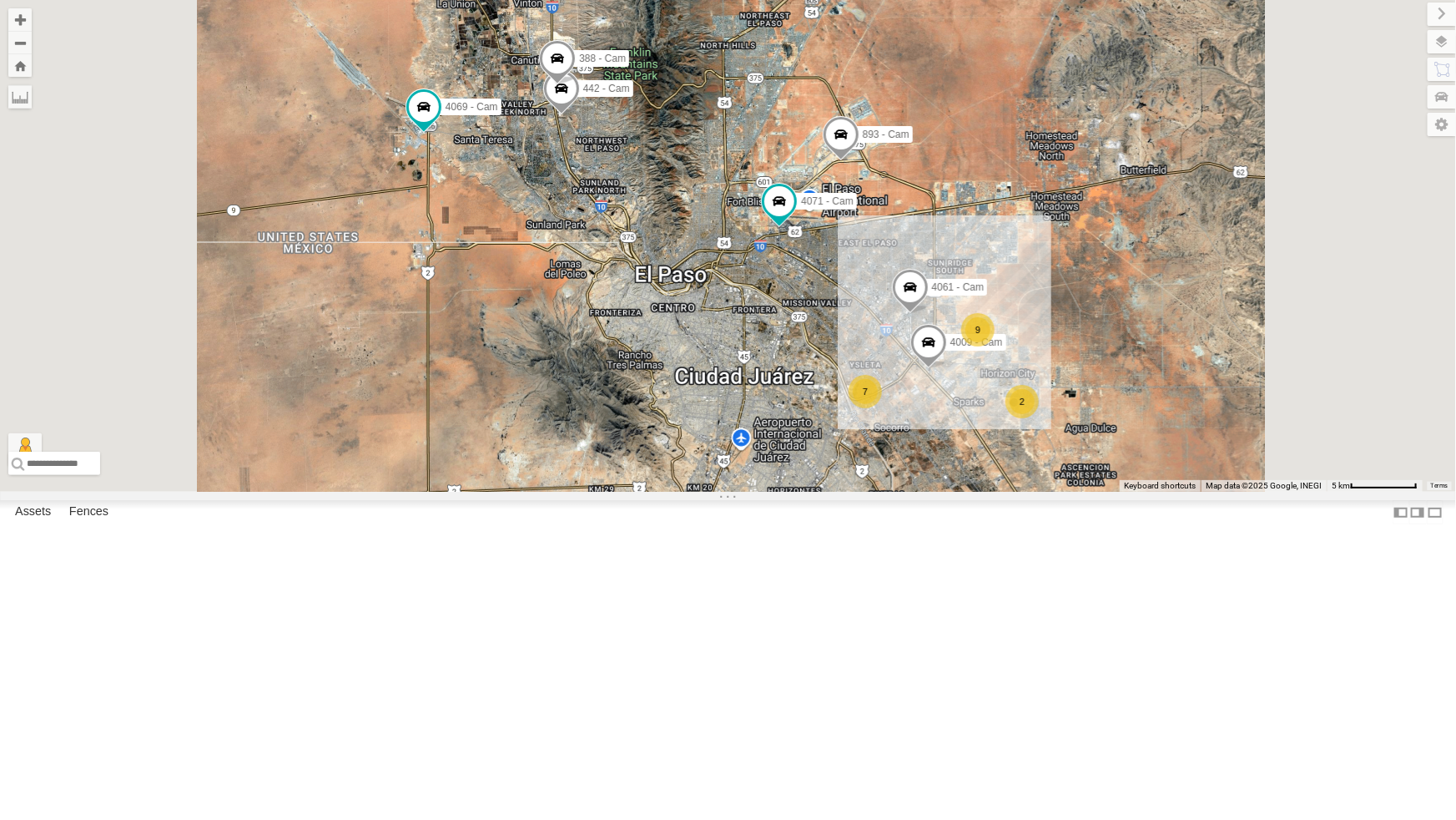
click at [0, 0] on div "All Assets" at bounding box center [0, 0] width 0 height 0
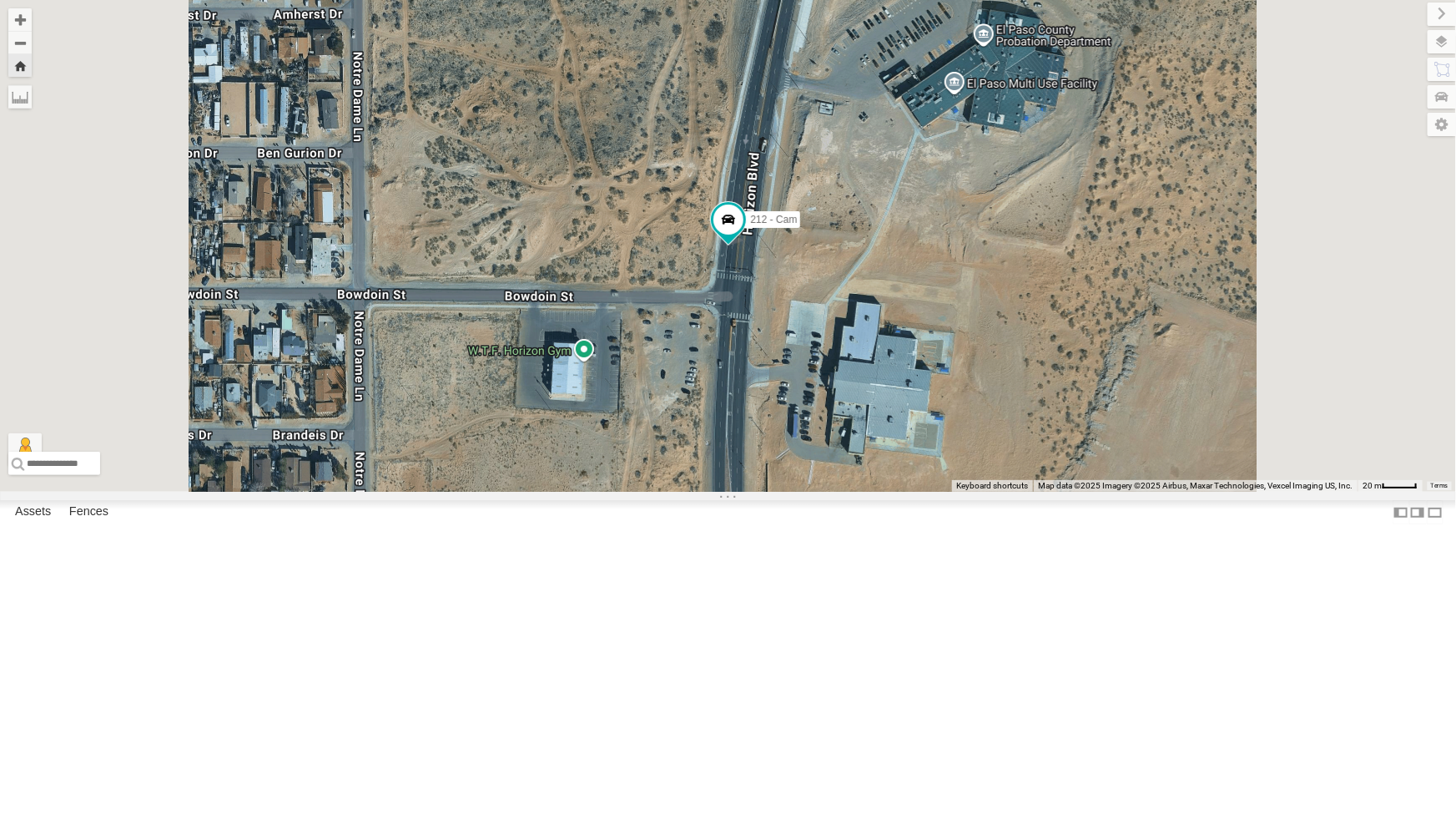
click at [0, 0] on div "All Assets" at bounding box center [0, 0] width 0 height 0
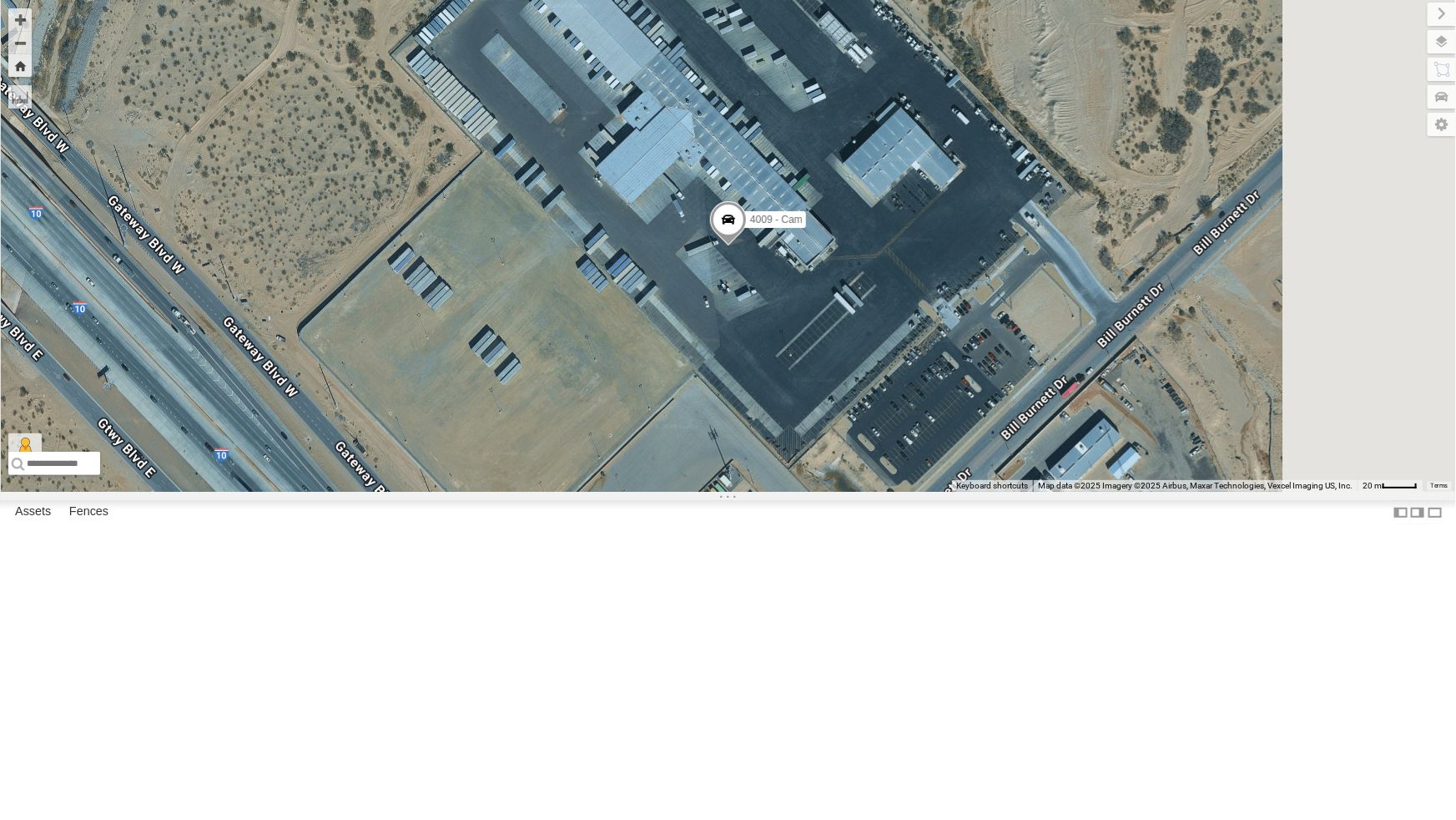
scroll to position [151, 0]
click at [0, 0] on div "442 - Cam" at bounding box center [0, 0] width 0 height 0
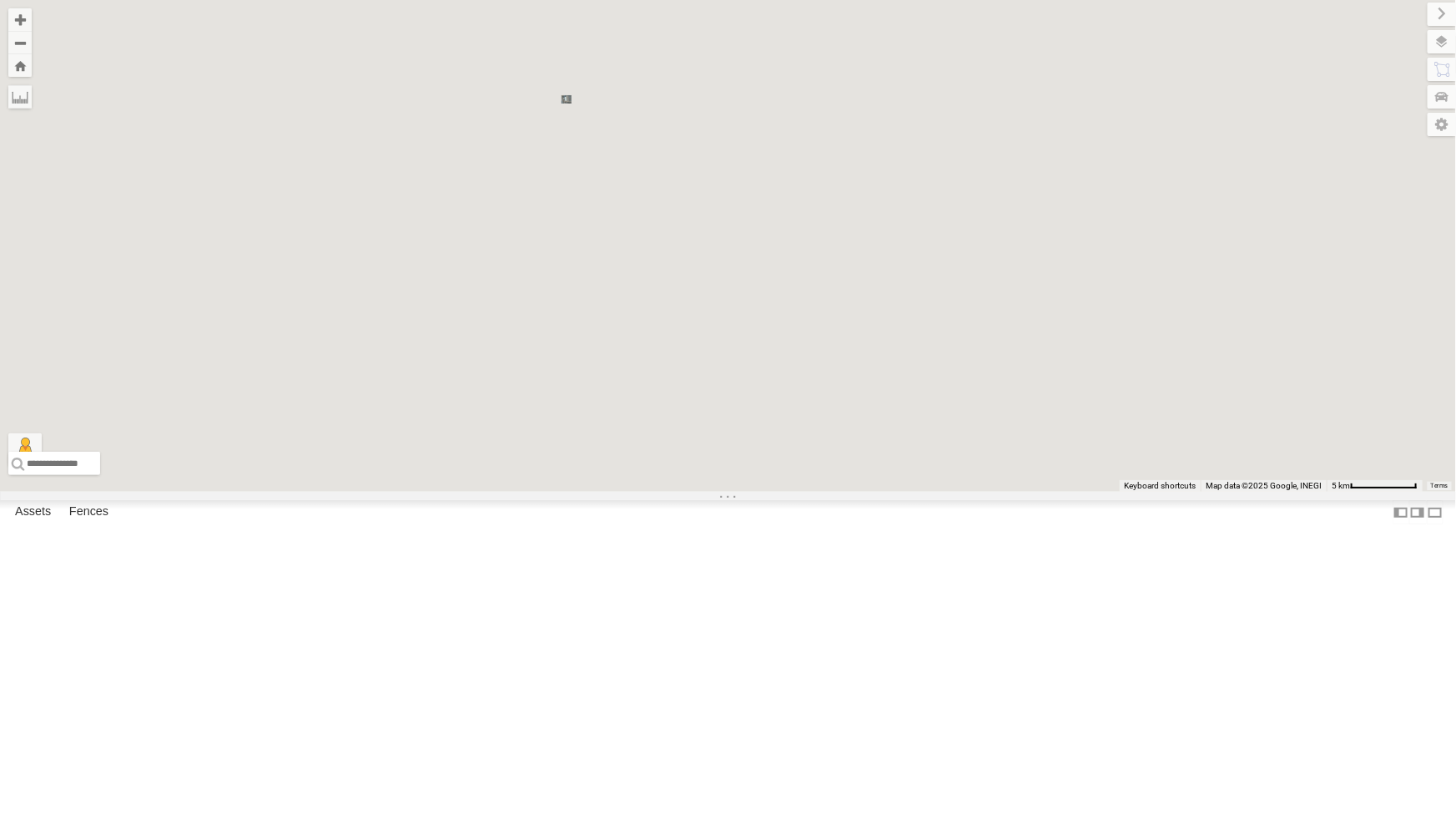
scroll to position [0, 0]
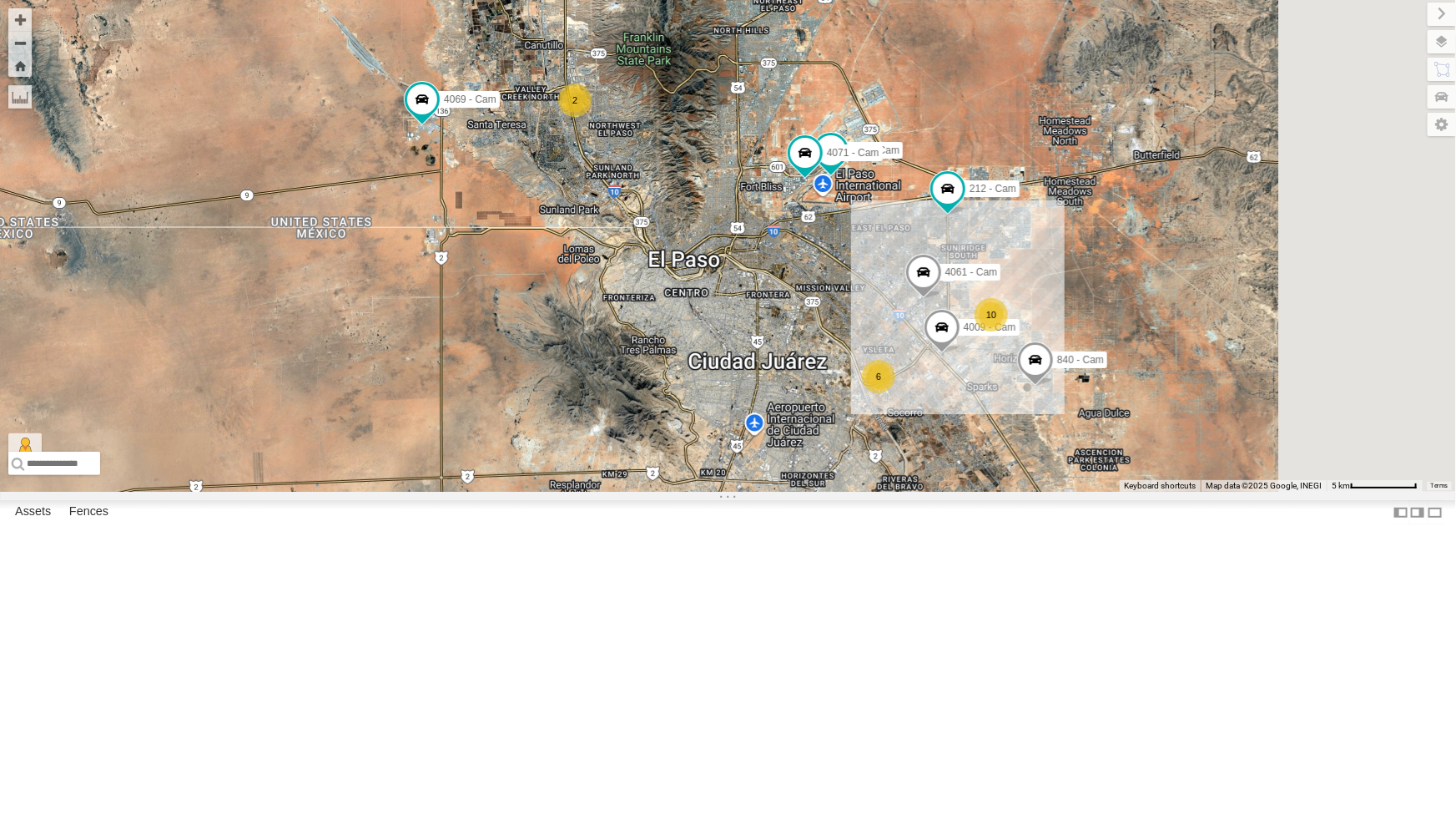
click at [0, 0] on div "4009 - Cam" at bounding box center [0, 0] width 0 height 0
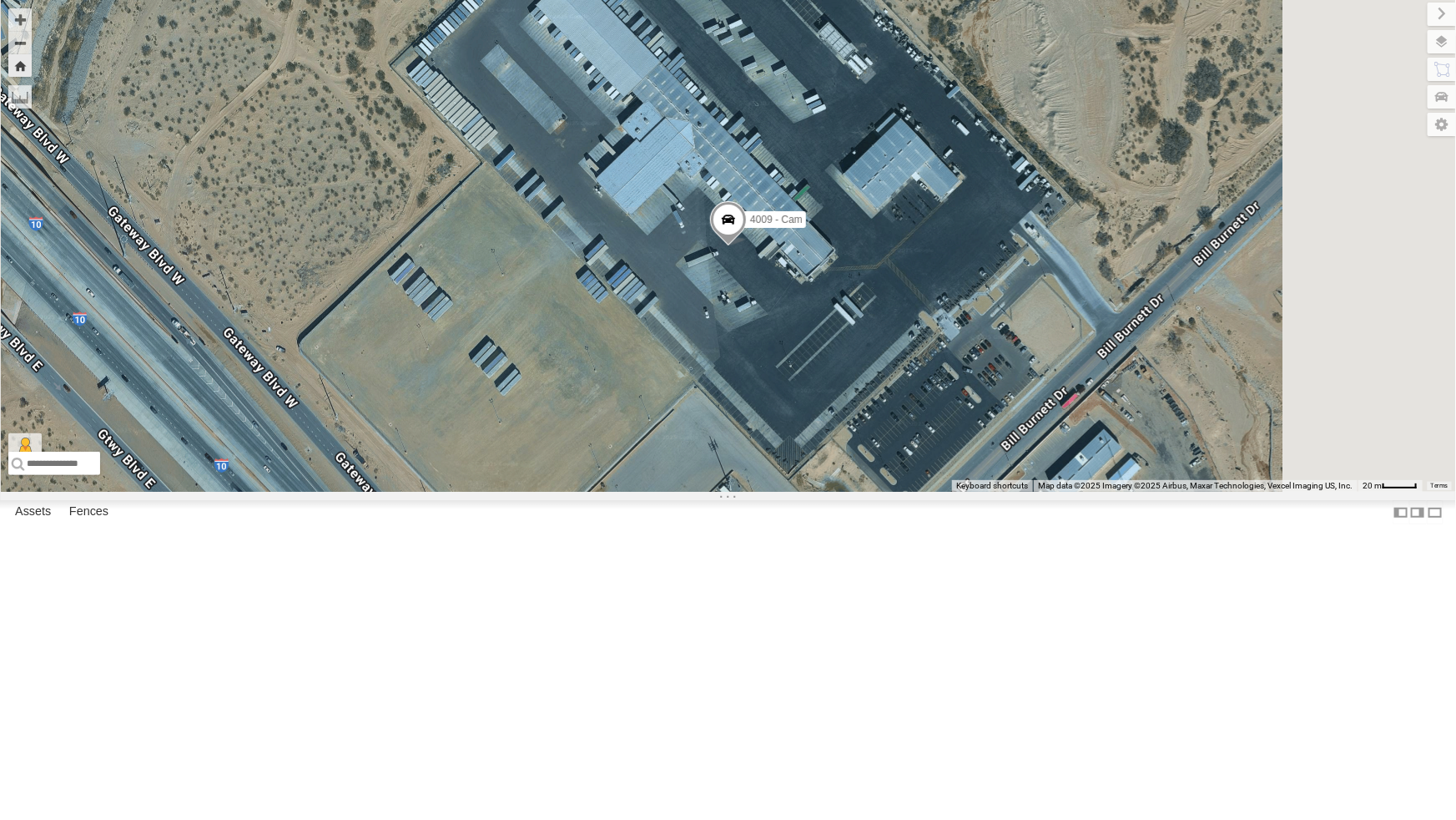
click at [0, 0] on div "212 - Cam" at bounding box center [0, 0] width 0 height 0
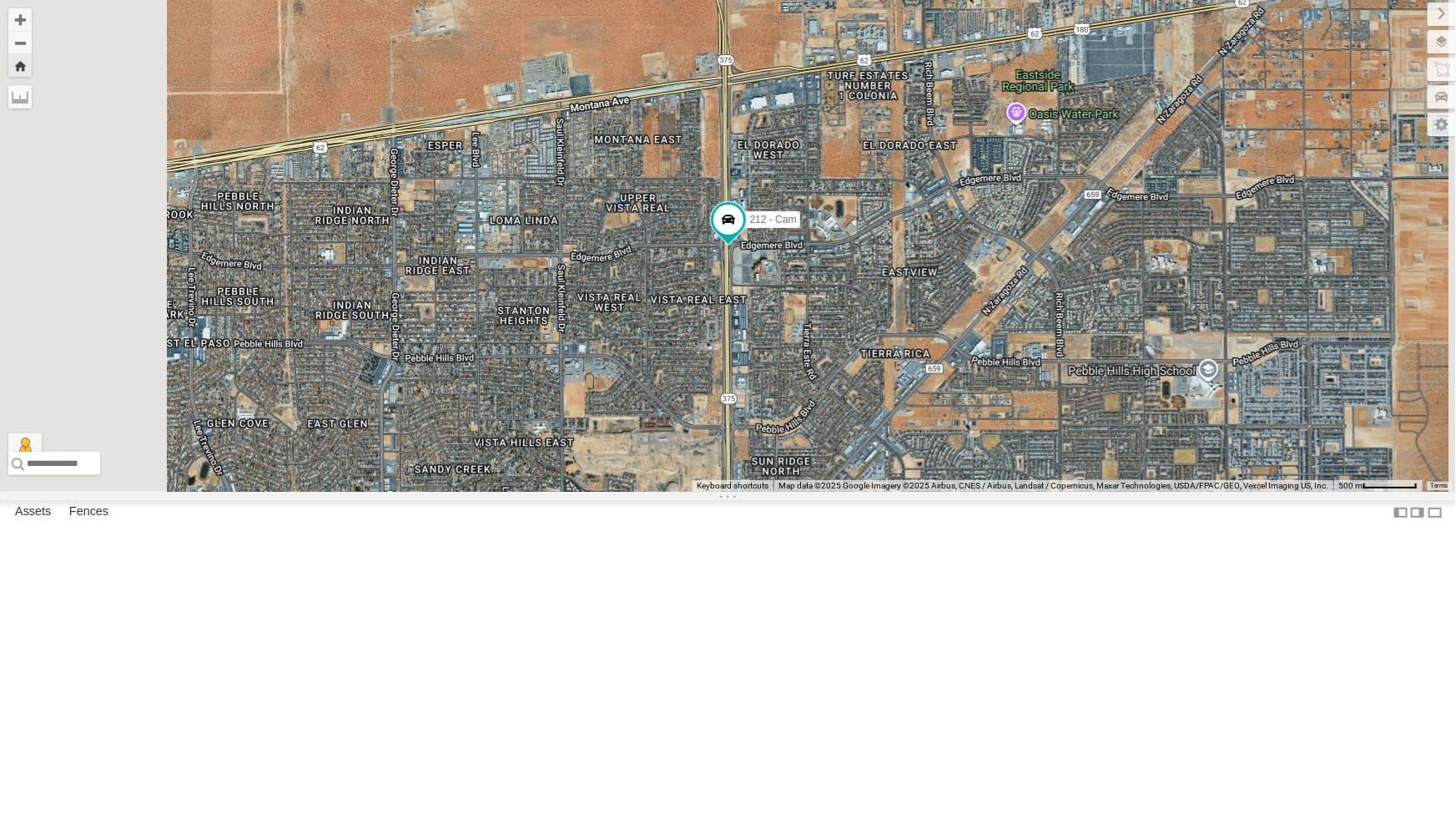
scroll to position [75, 0]
click at [0, 0] on div "442 - Cam" at bounding box center [0, 0] width 0 height 0
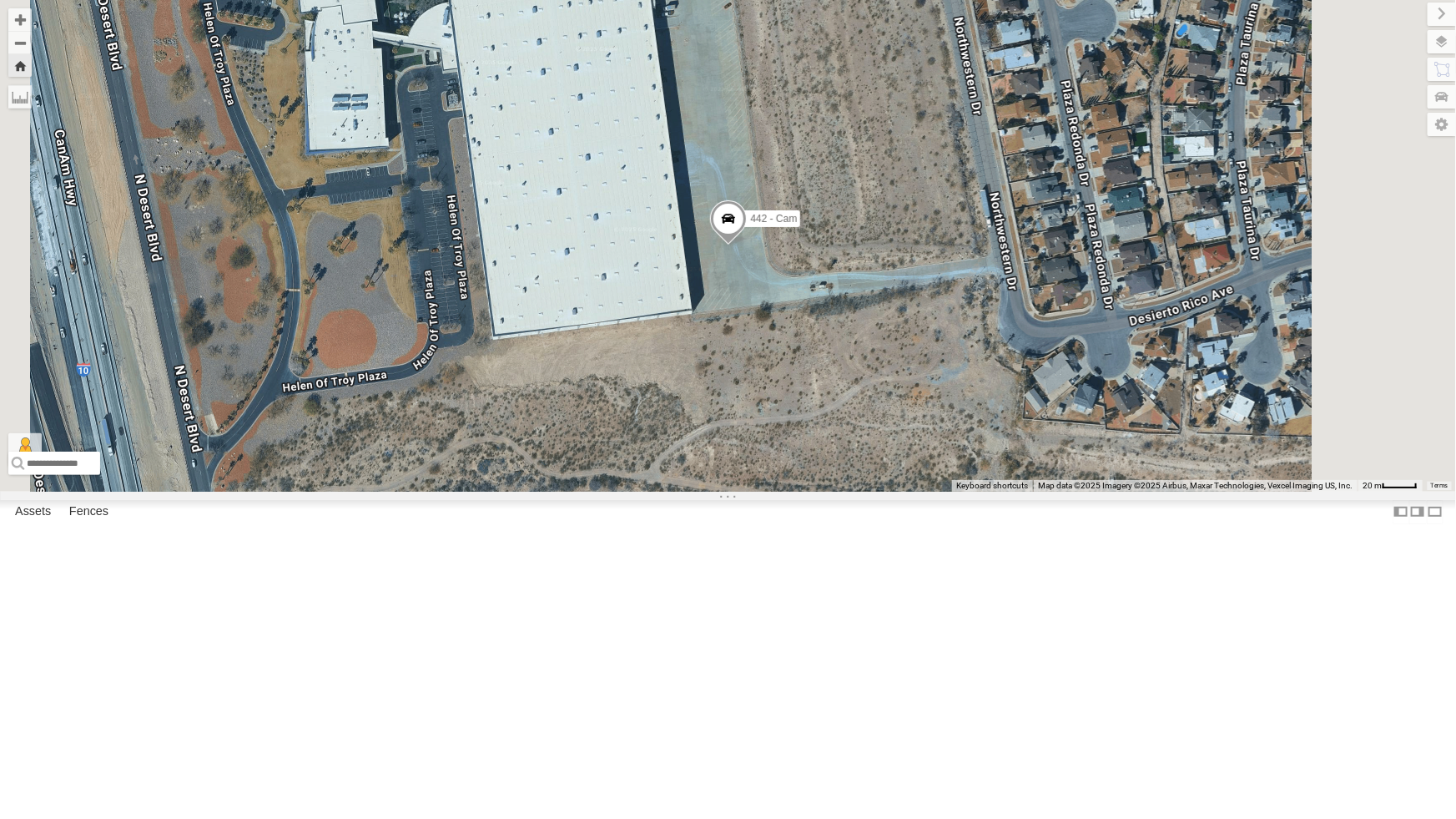
click at [923, 492] on div "442 - Cam Loading..." at bounding box center [728, 246] width 1456 height 492
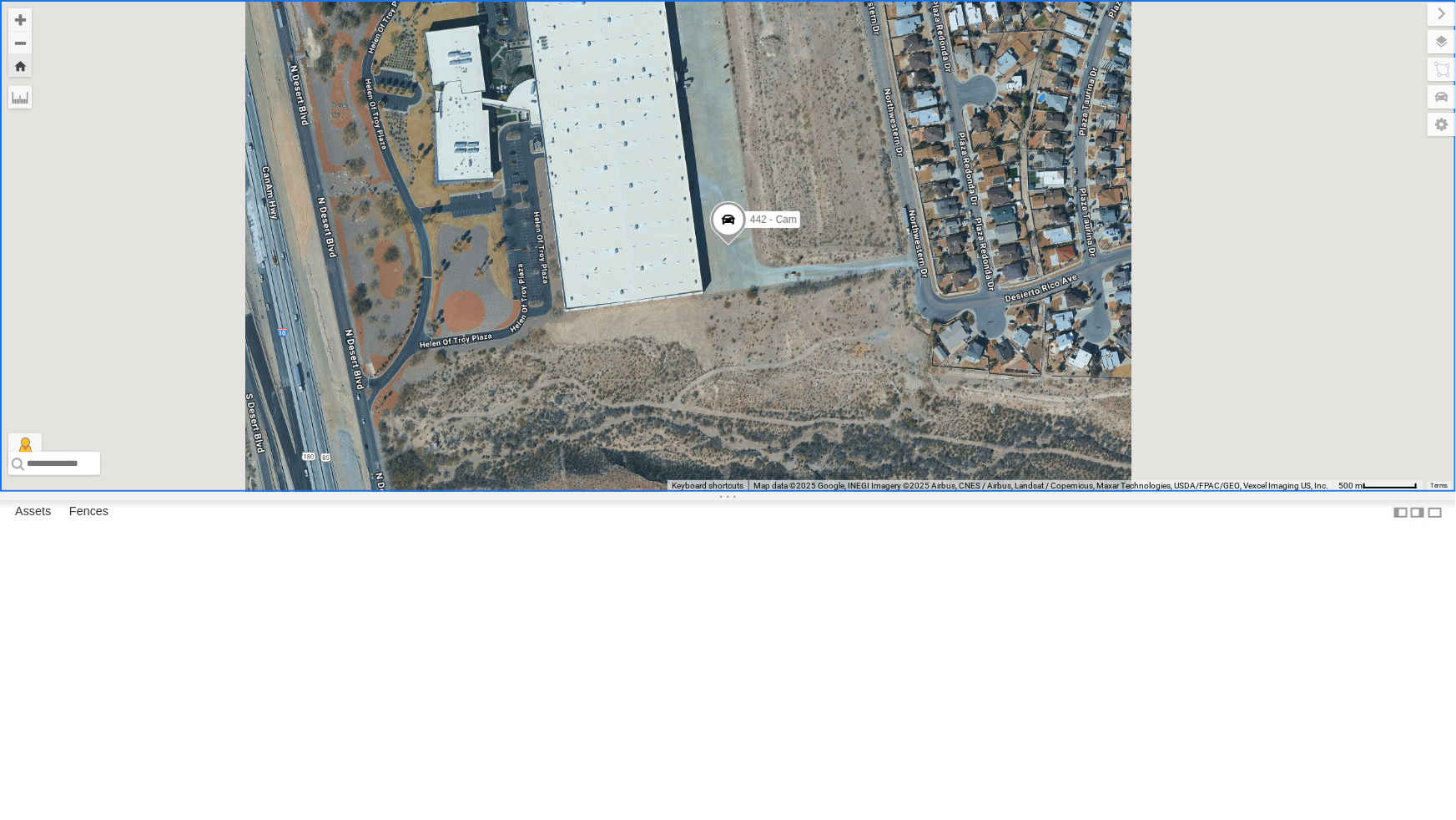
scroll to position [0, 0]
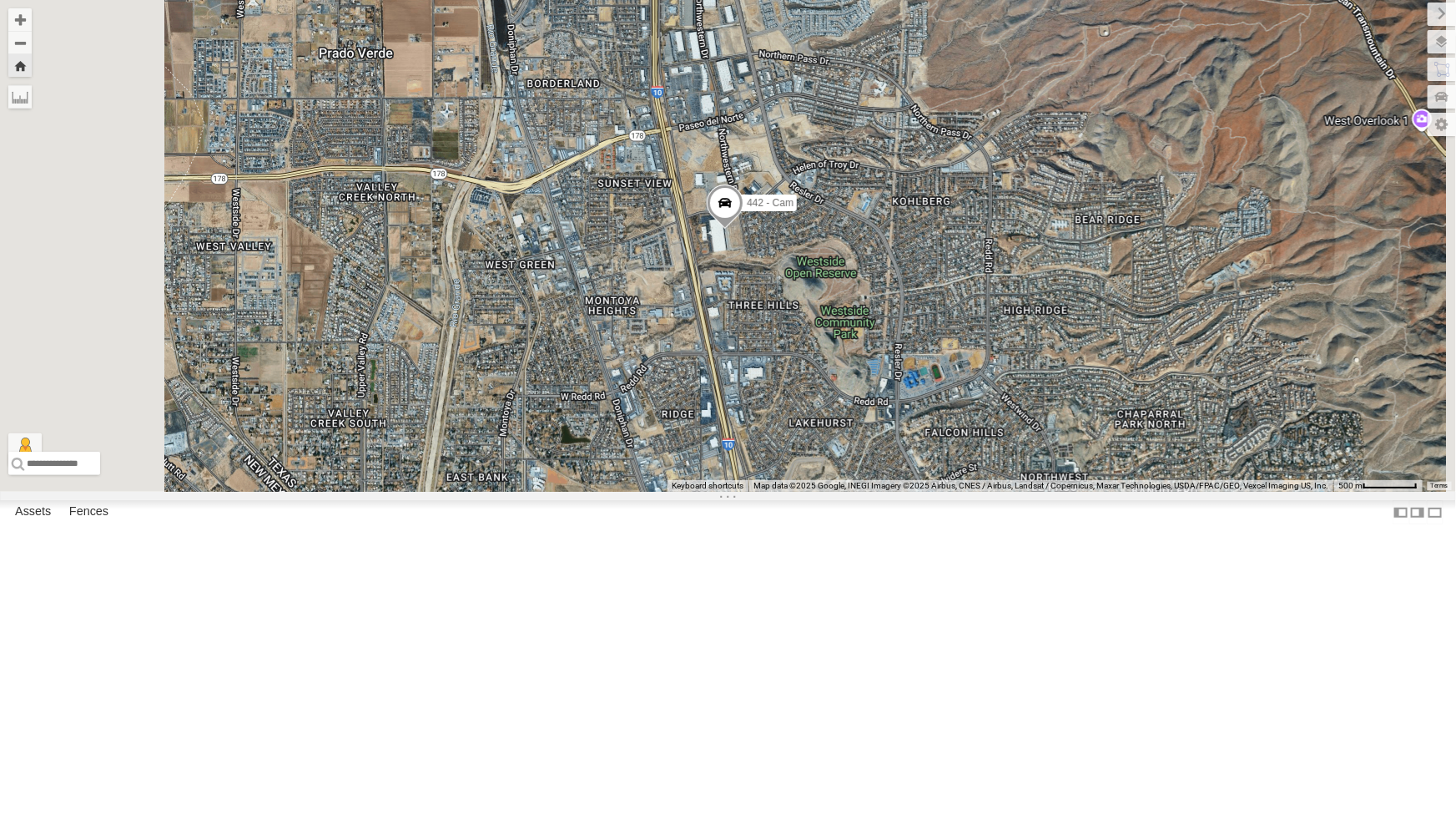
click at [0, 0] on div "442 - Cam" at bounding box center [0, 0] width 0 height 0
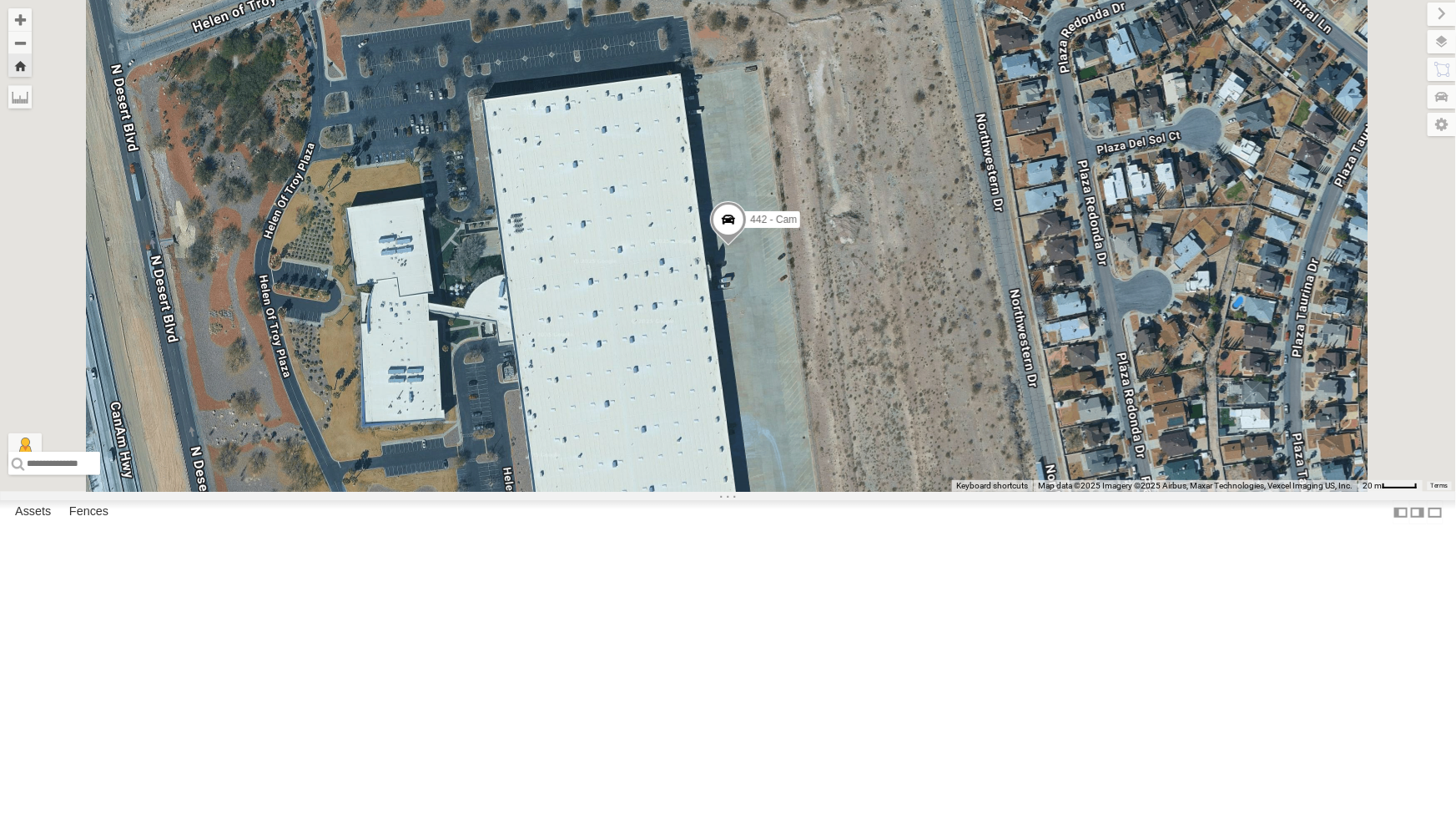
click at [0, 0] on div "All Assets" at bounding box center [0, 0] width 0 height 0
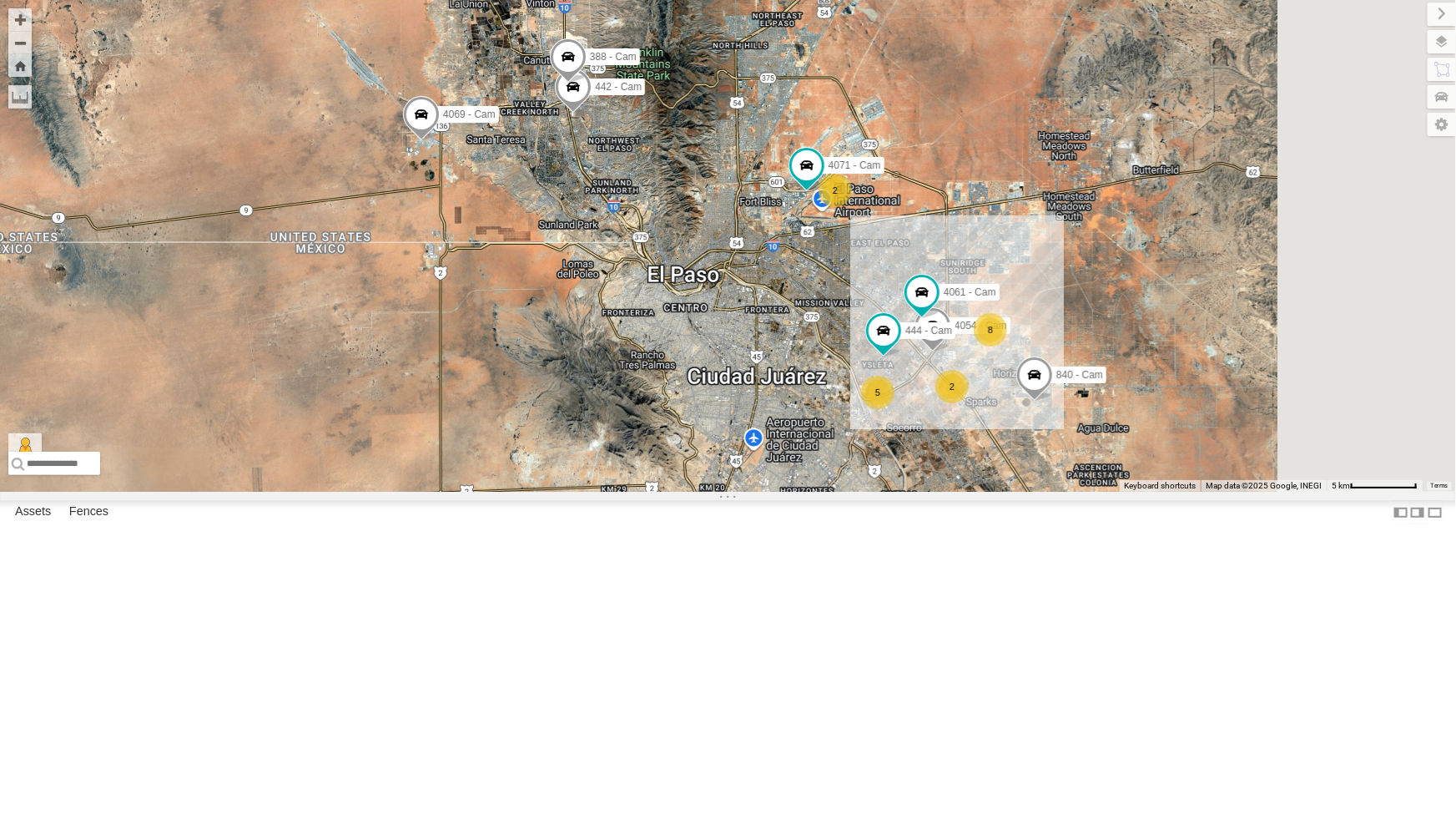
click at [0, 0] on div "212 - Cam" at bounding box center [0, 0] width 0 height 0
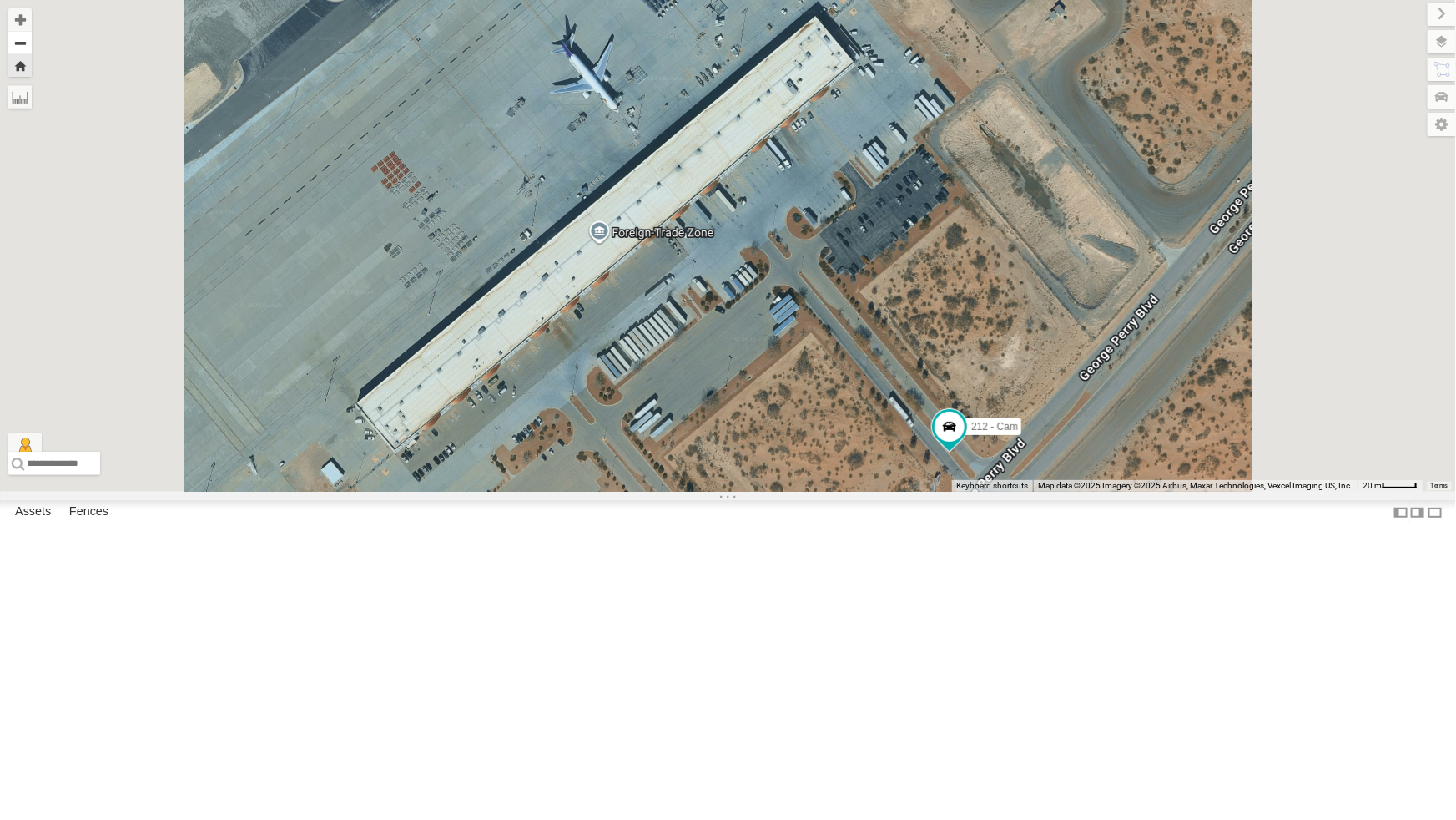
click at [31, 51] on button "Zoom out" at bounding box center [20, 43] width 23 height 23
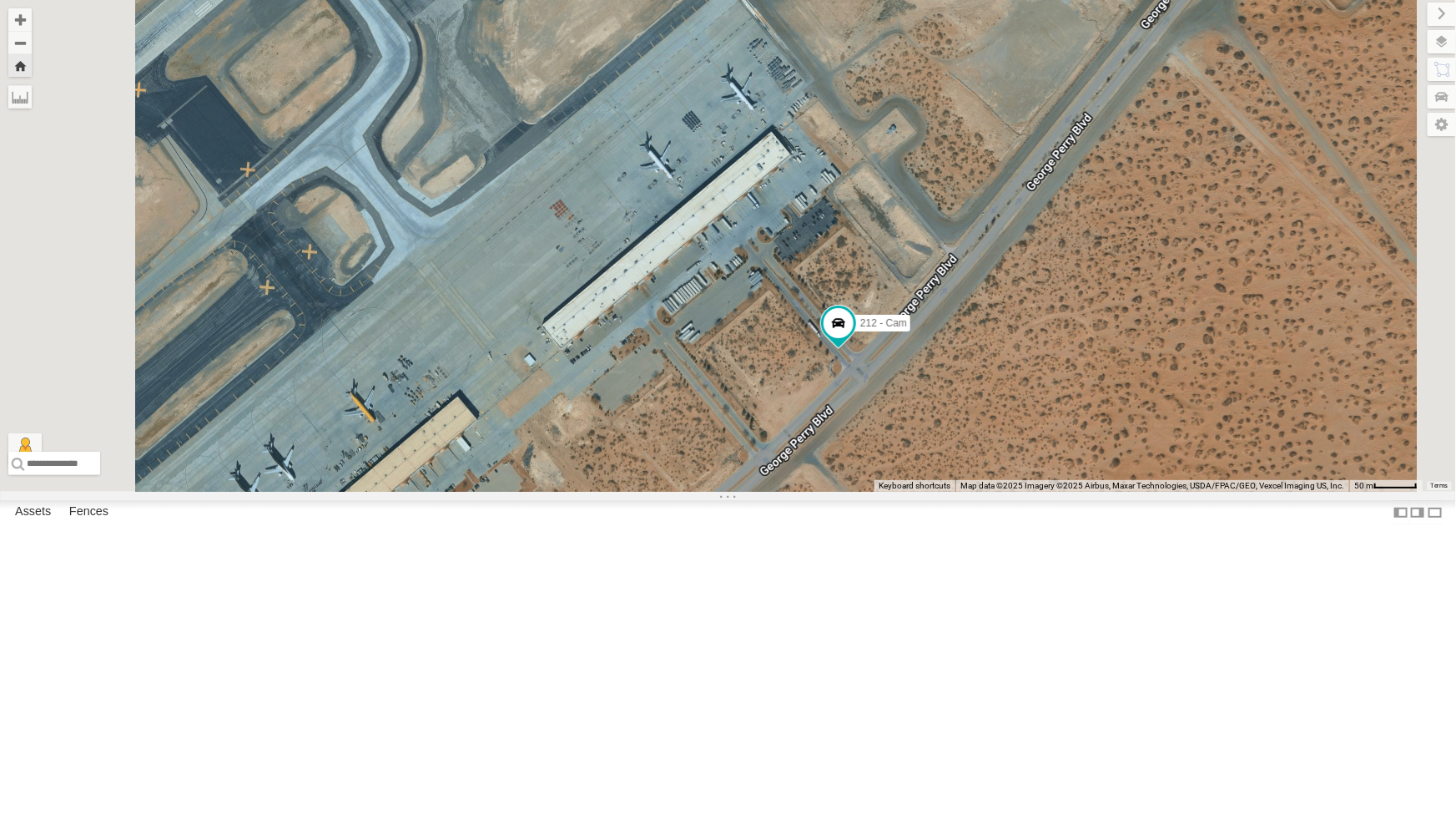
click at [0, 0] on div "4009 - Cam" at bounding box center [0, 0] width 0 height 0
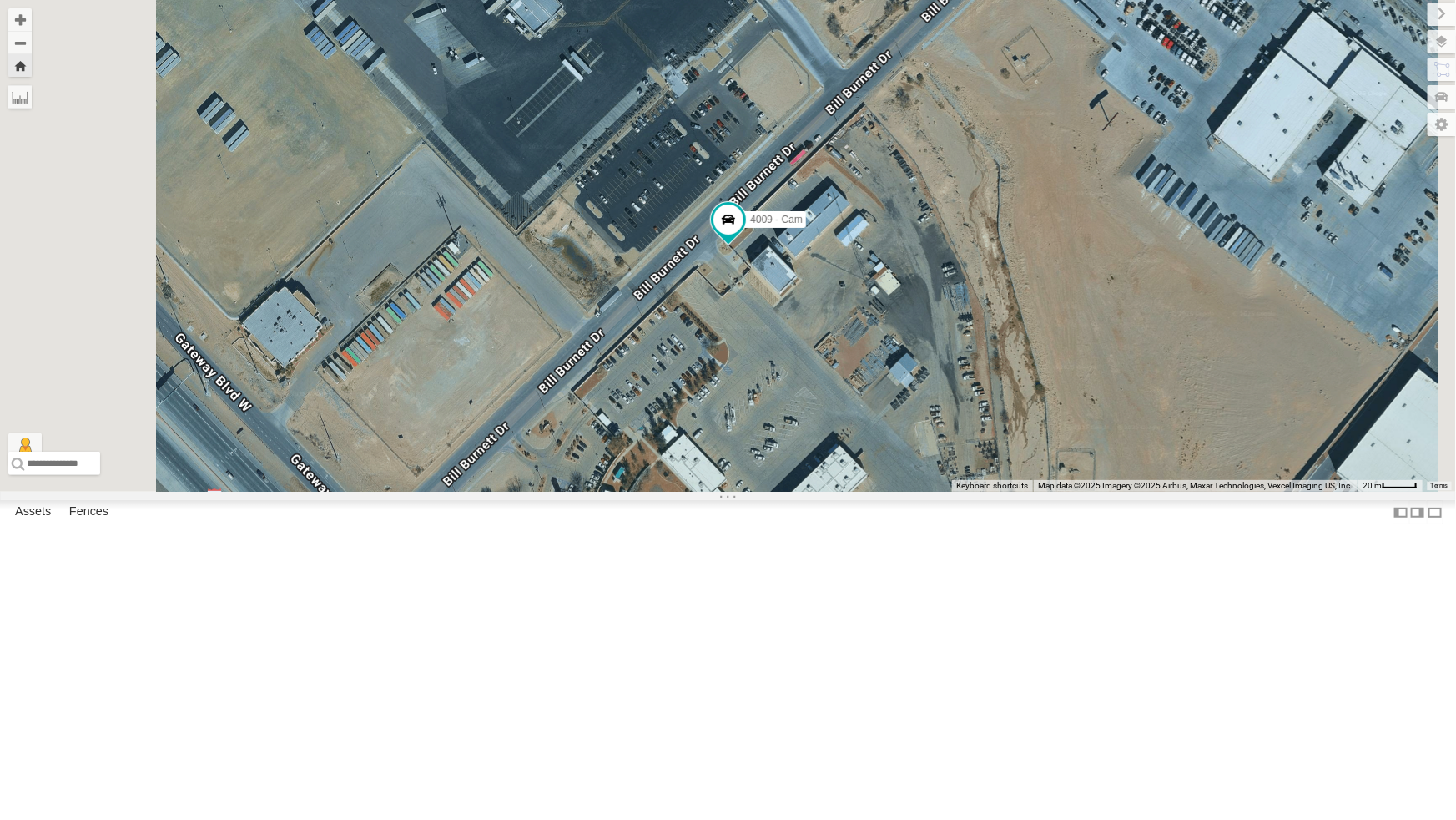
click at [0, 0] on div "442 - Cam" at bounding box center [0, 0] width 0 height 0
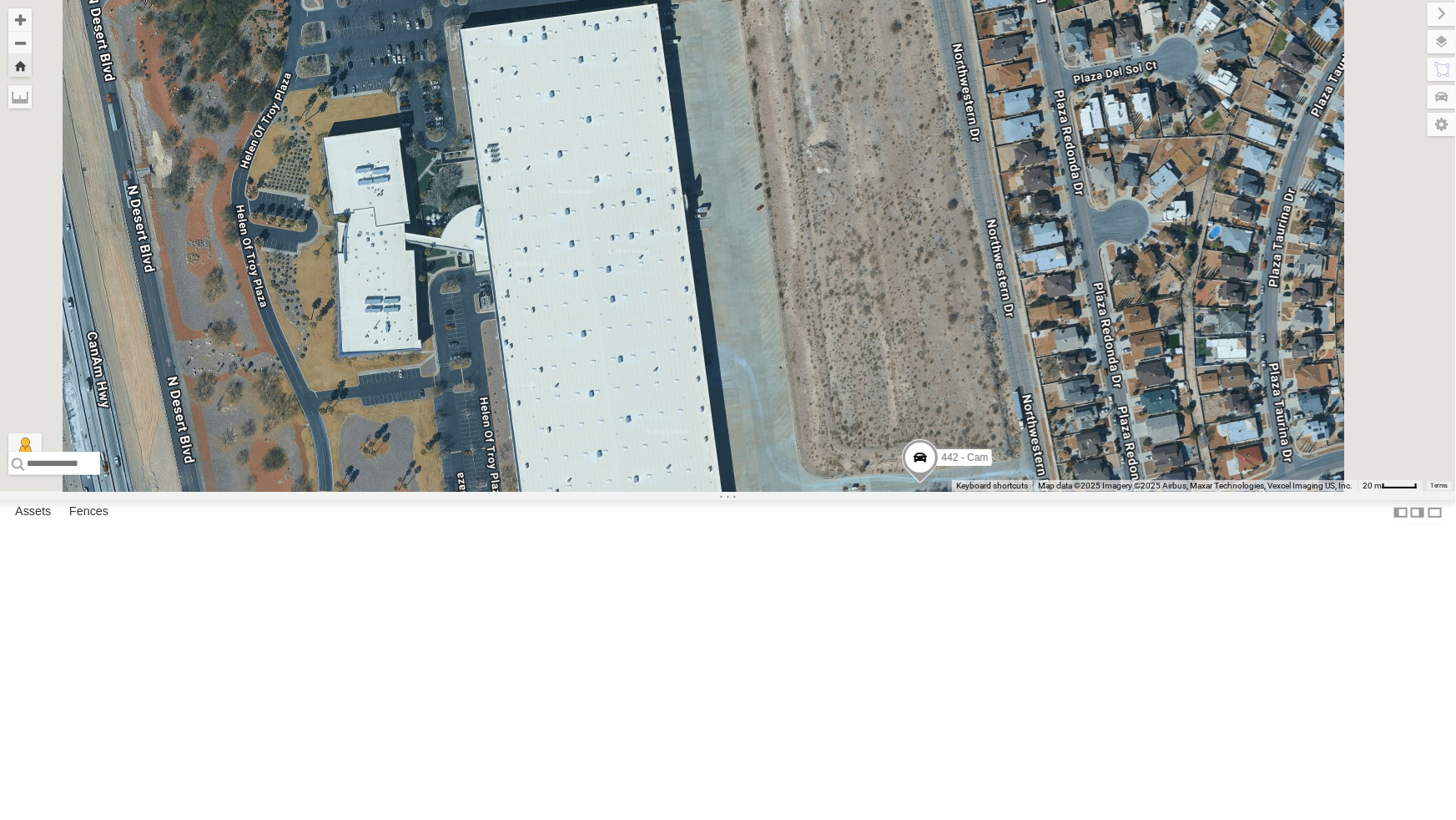
click at [0, 0] on div "All Assets" at bounding box center [0, 0] width 0 height 0
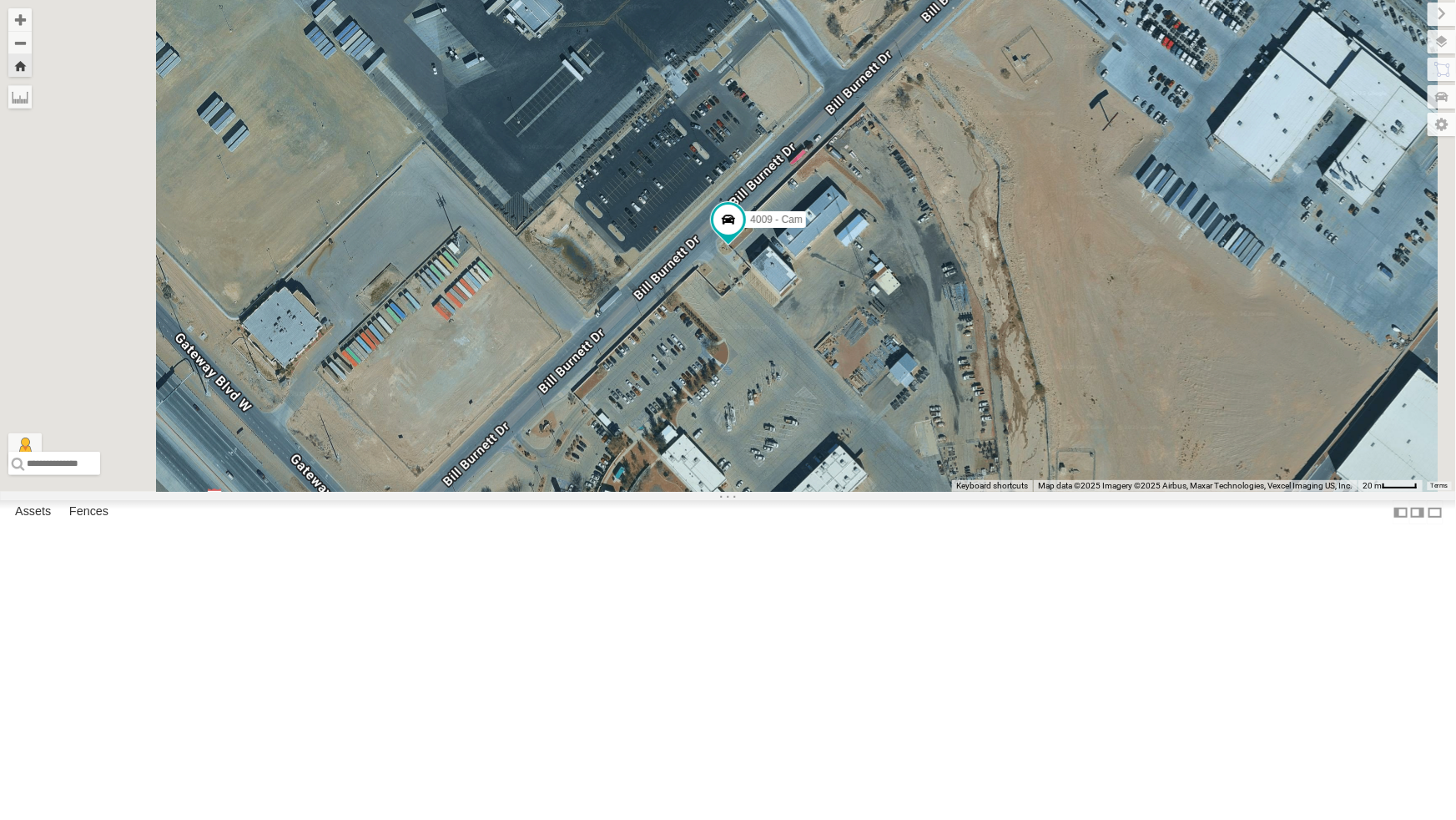
click at [0, 0] on div "All Assets" at bounding box center [0, 0] width 0 height 0
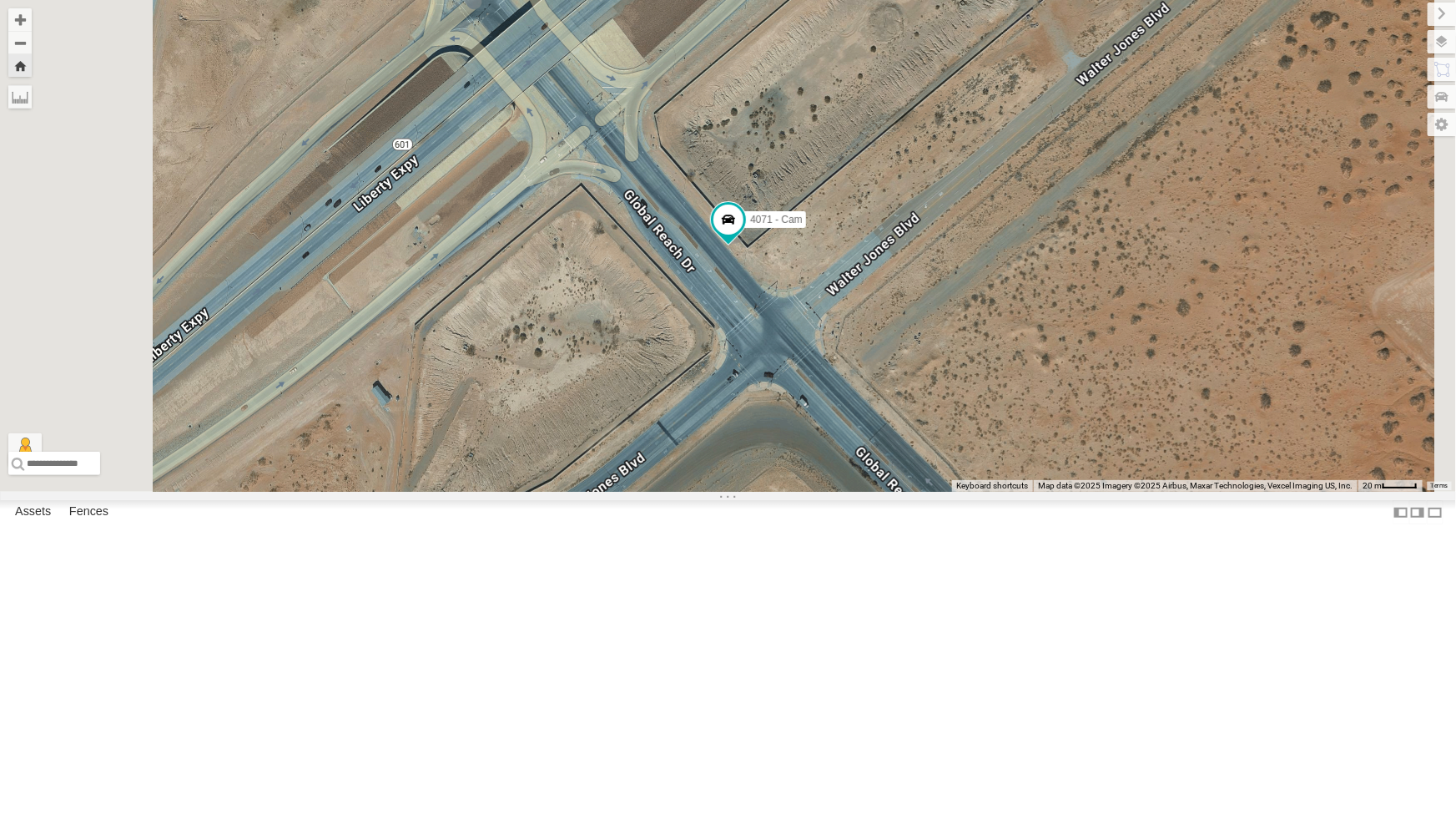
click at [0, 0] on div "All Assets" at bounding box center [0, 0] width 0 height 0
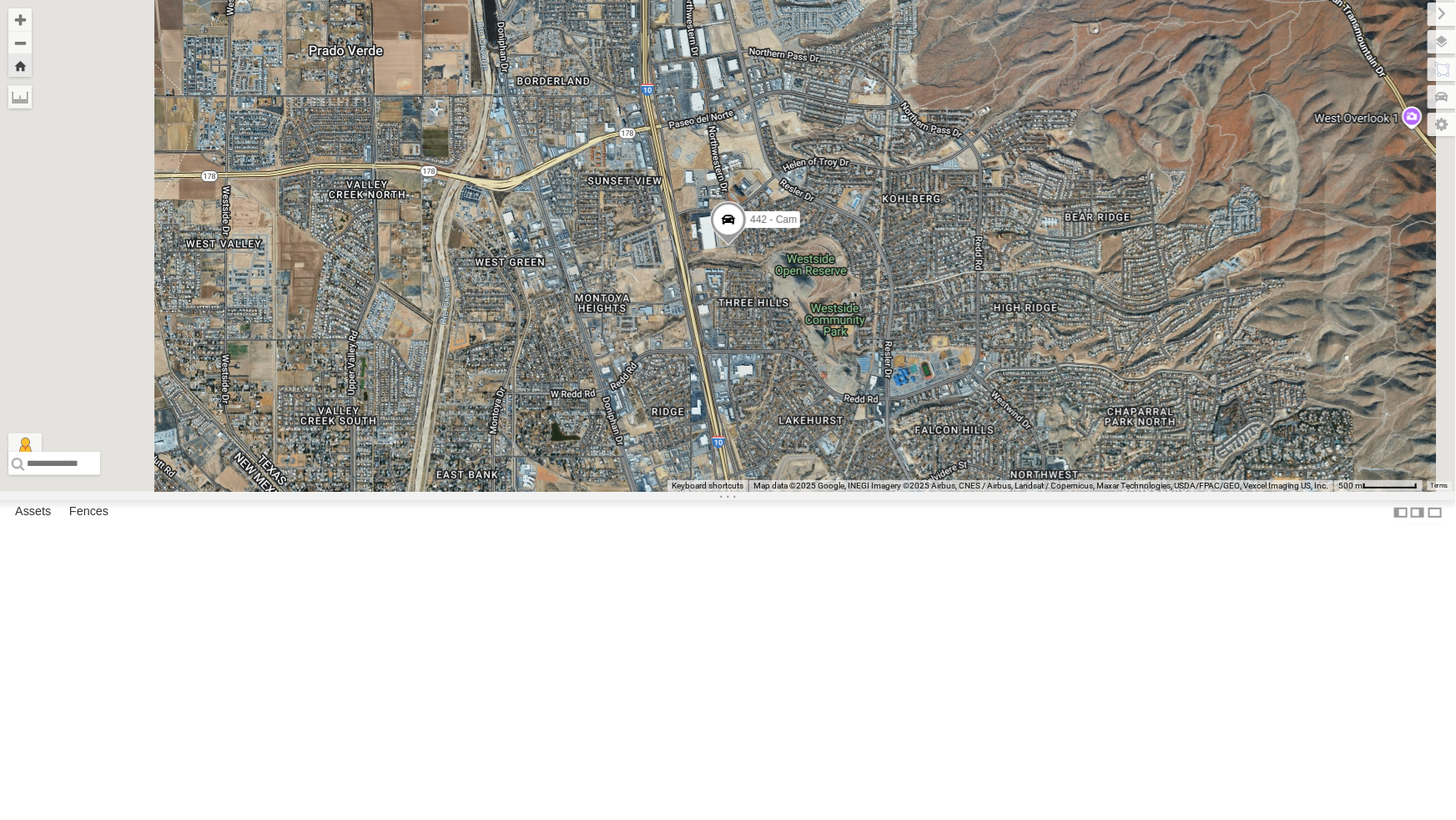
click at [0, 0] on div "4061 - Cam" at bounding box center [0, 0] width 0 height 0
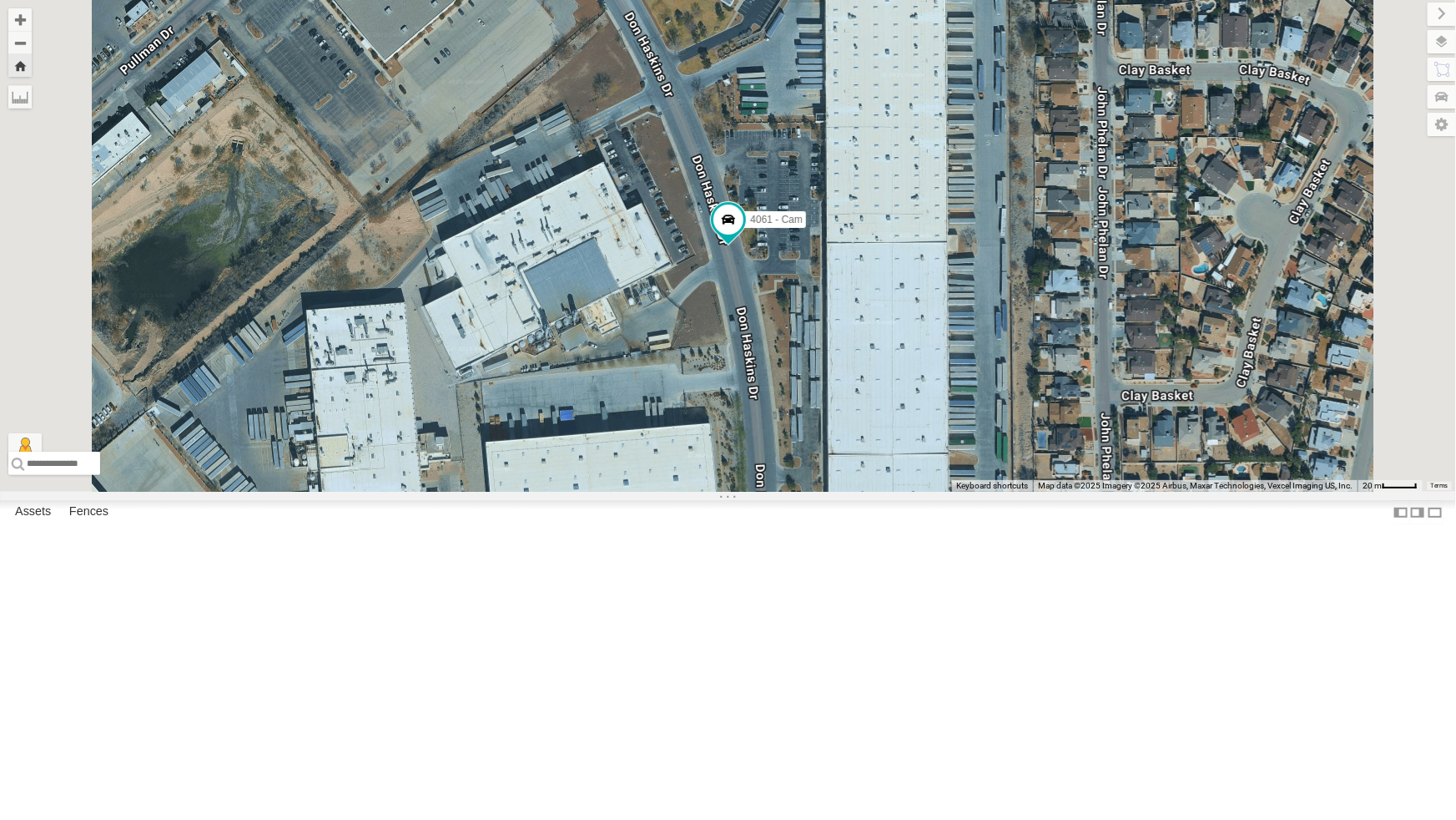
click at [0, 0] on div "442 - Cam" at bounding box center [0, 0] width 0 height 0
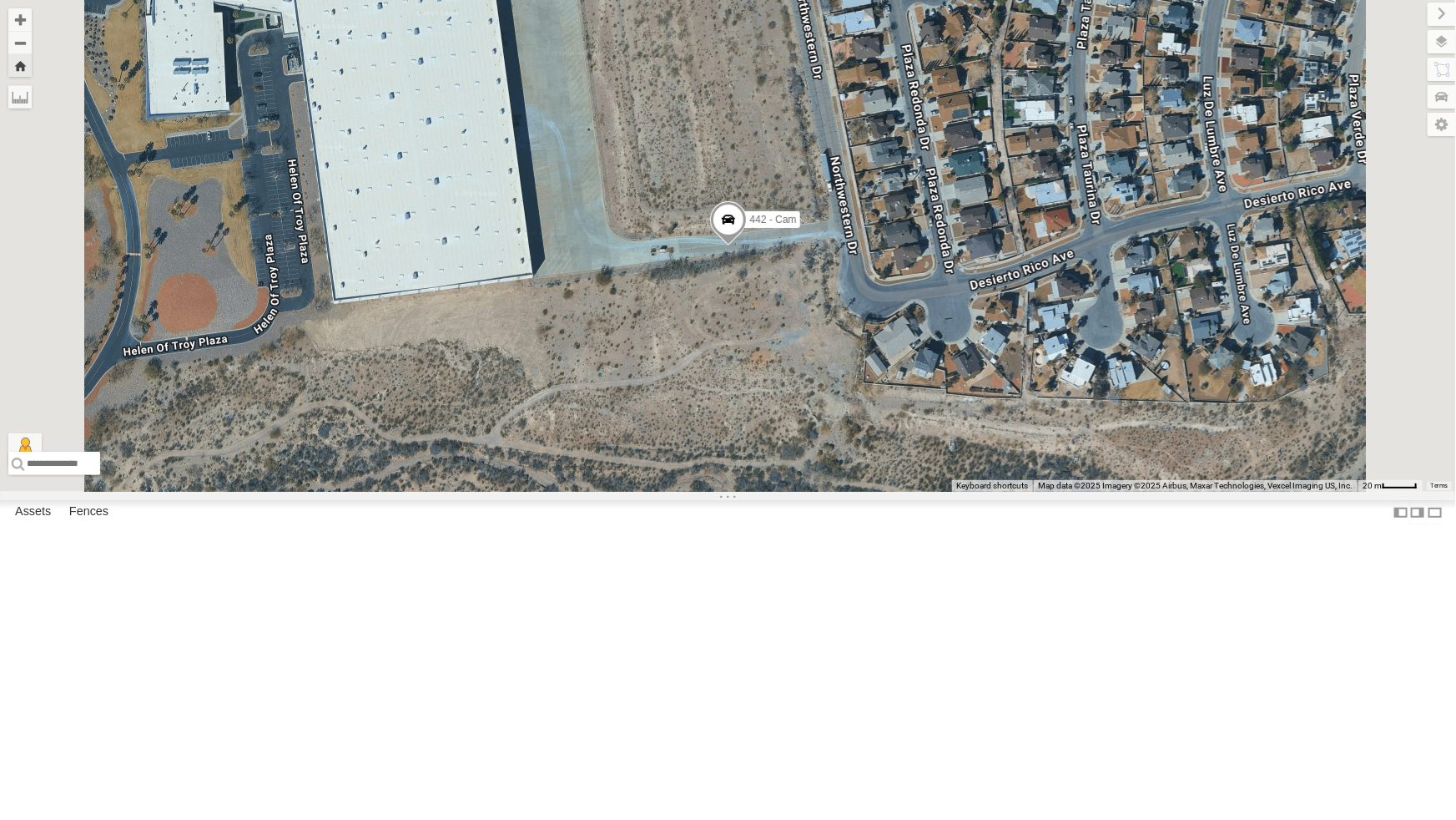
click at [0, 0] on div "4069 - Cam" at bounding box center [0, 0] width 0 height 0
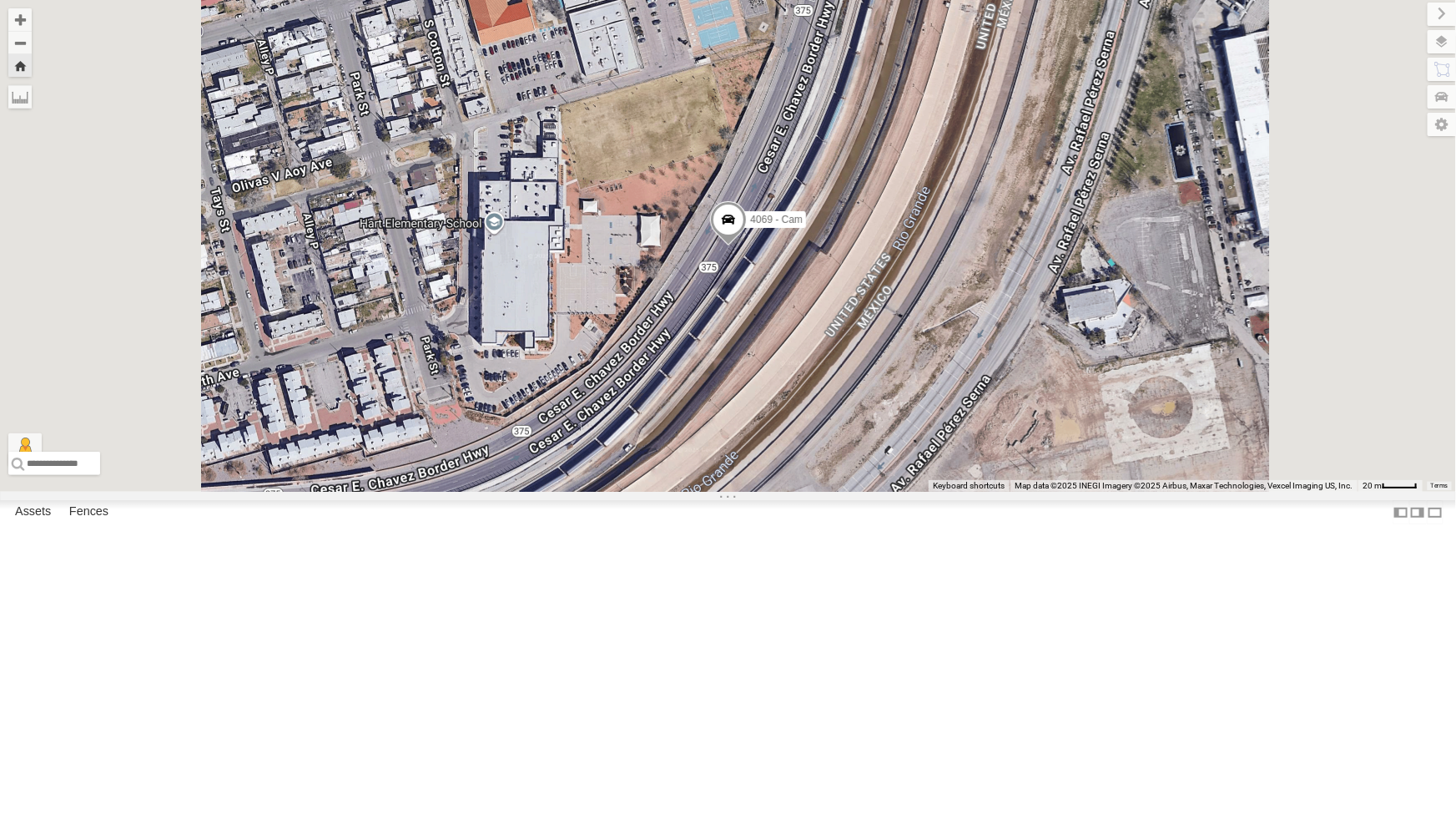
click at [0, 0] on div "4030 - Cam" at bounding box center [0, 0] width 0 height 0
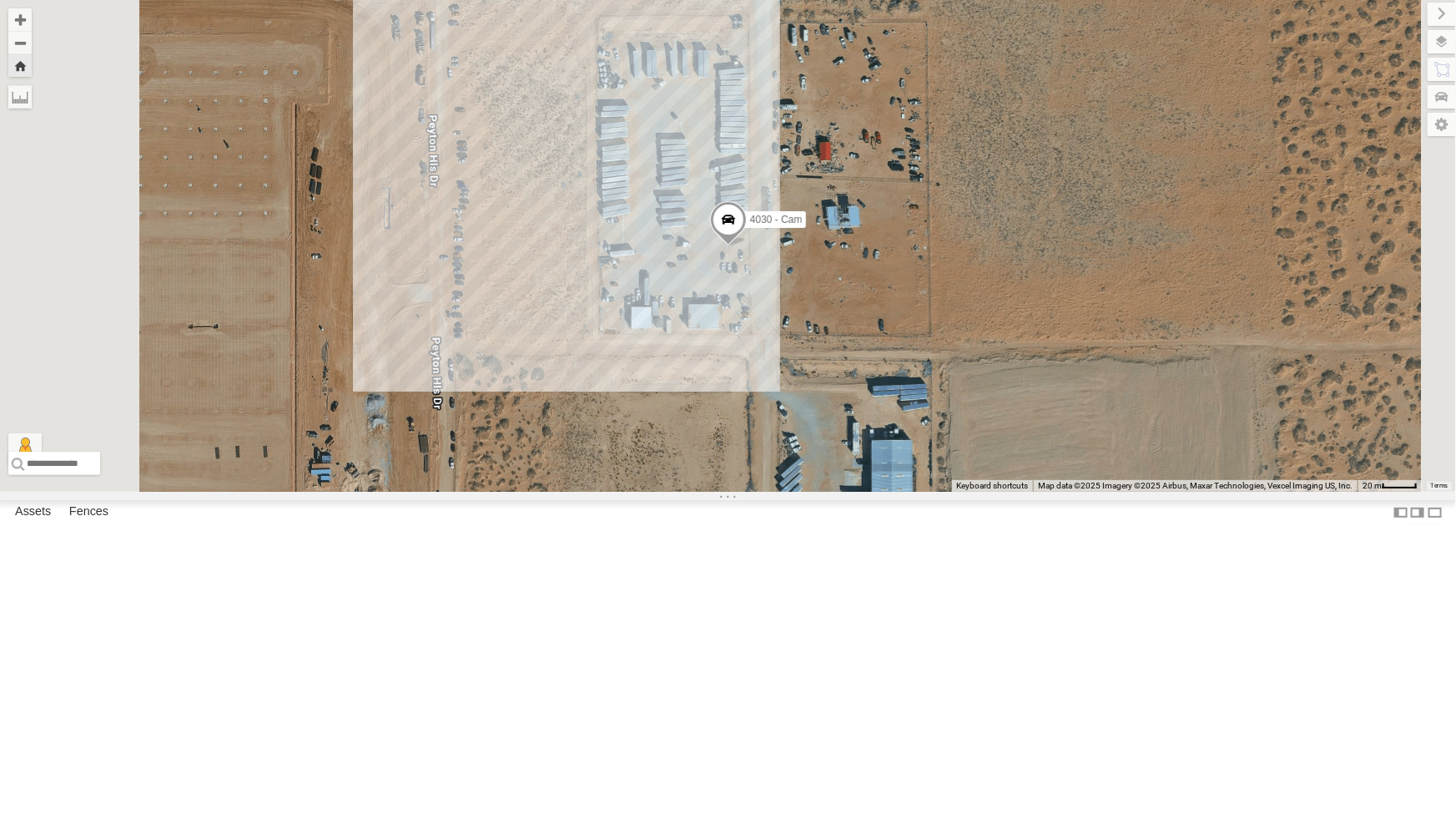
click at [0, 0] on div "4009 - Cam" at bounding box center [0, 0] width 0 height 0
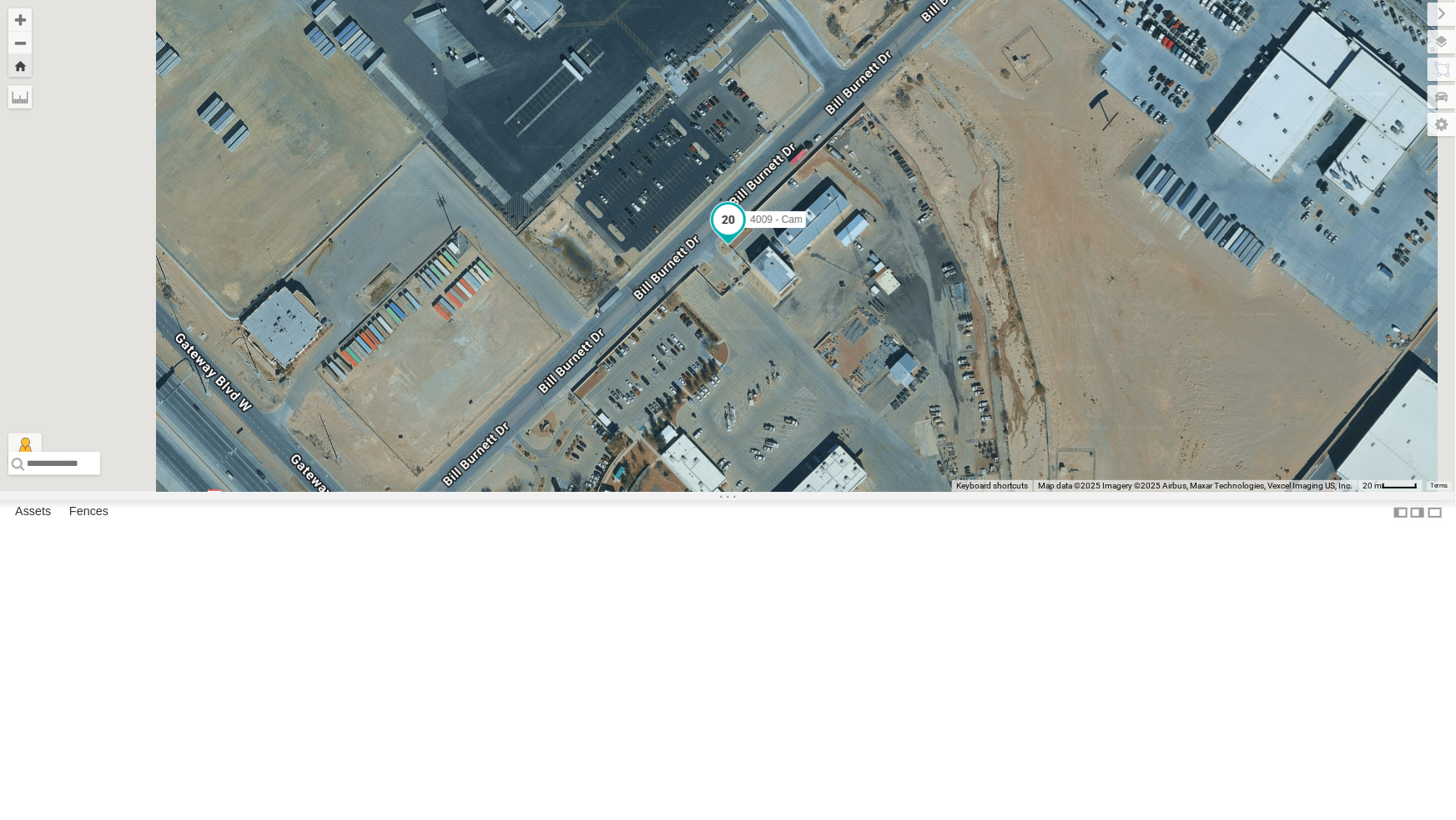
click at [744, 233] on span at bounding box center [728, 219] width 30 height 30
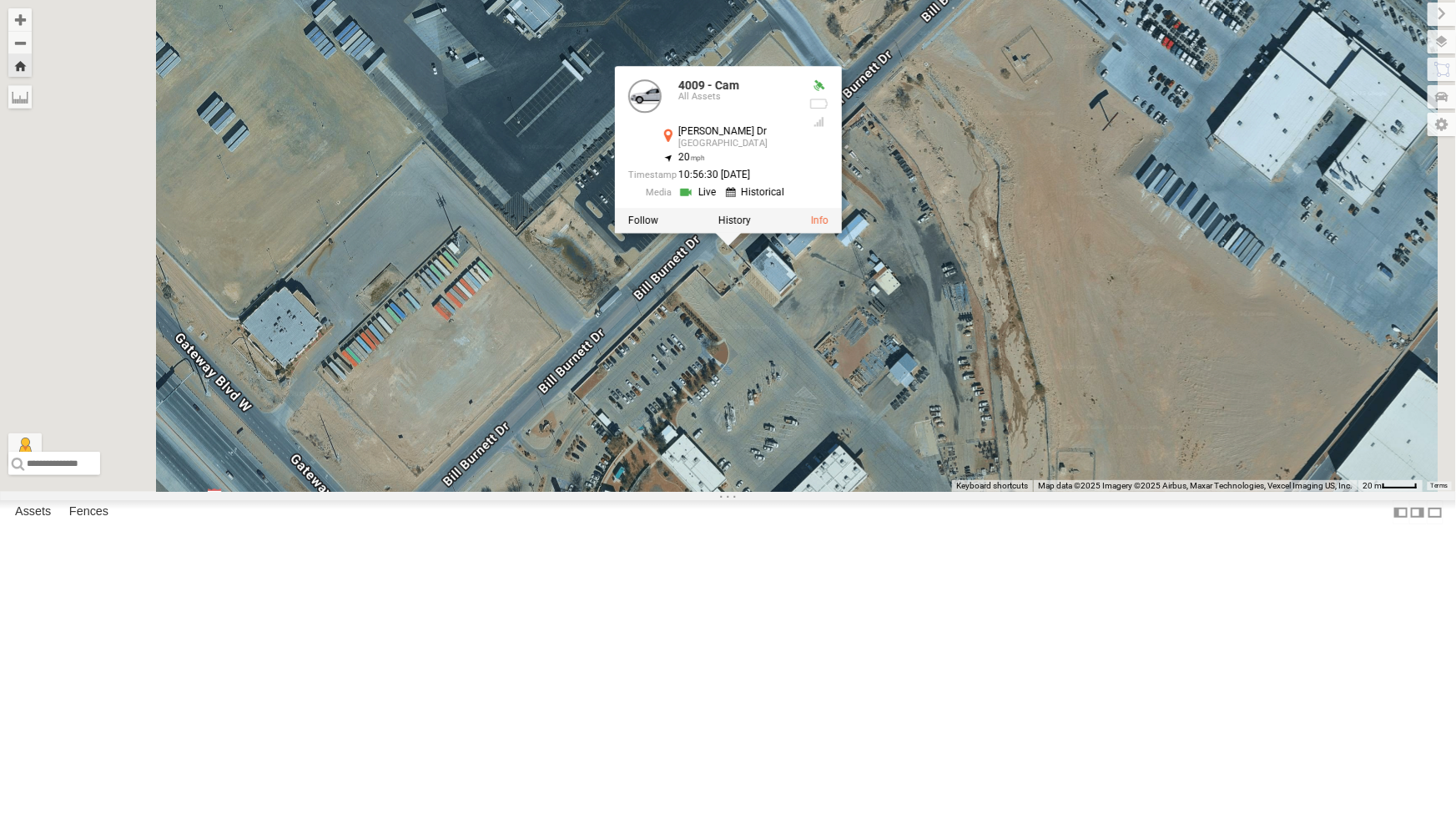
click at [721, 200] on link at bounding box center [700, 192] width 43 height 16
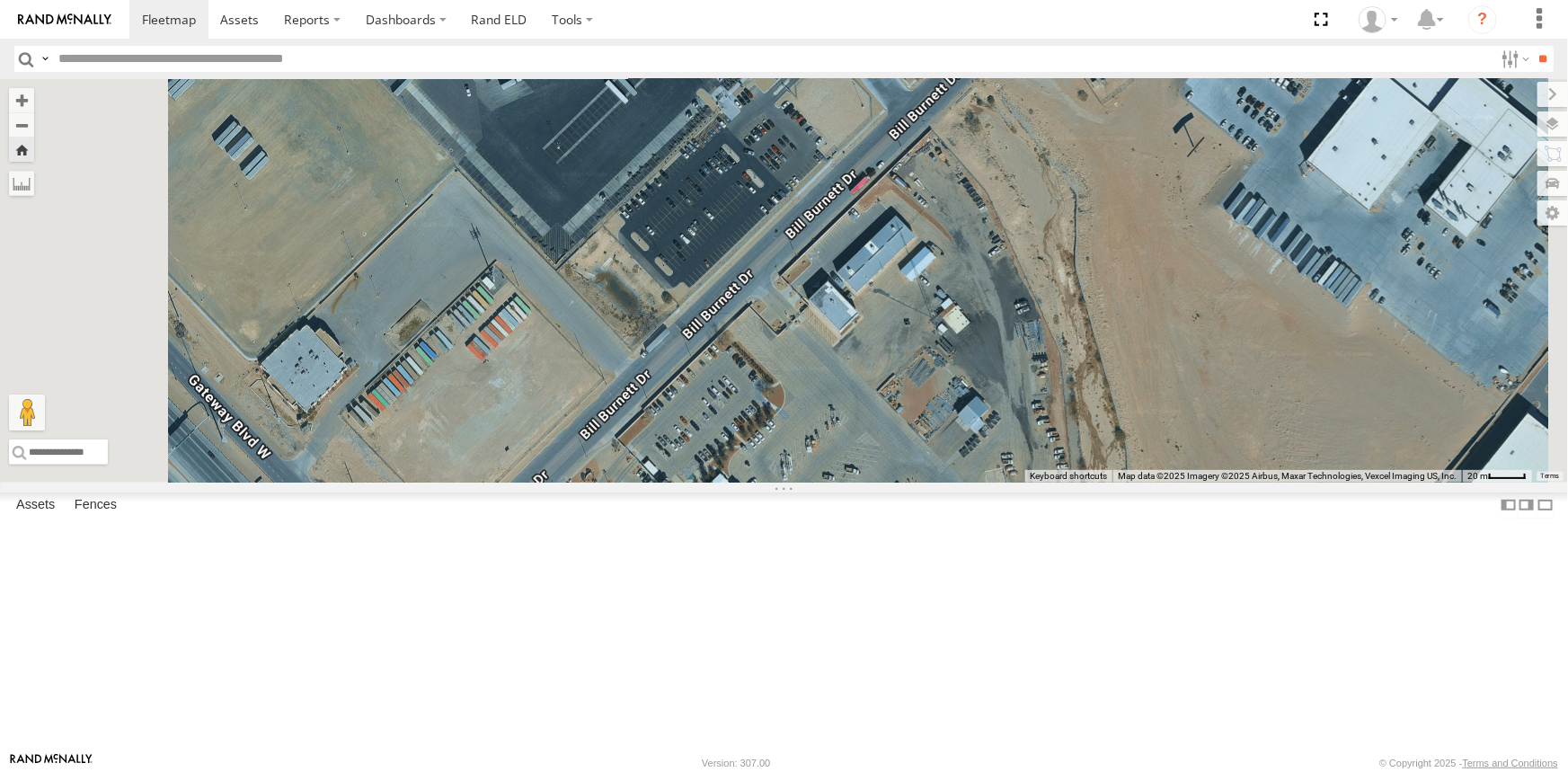
click at [1055, 482] on div "4009 - Cam 4009 - Cam All Assets Bill Burnett Dr El Paso 31.67688 , -106.32366 …" at bounding box center [784, 280] width 1568 height 403
click at [0, 0] on div "212 - Cam" at bounding box center [0, 0] width 0 height 0
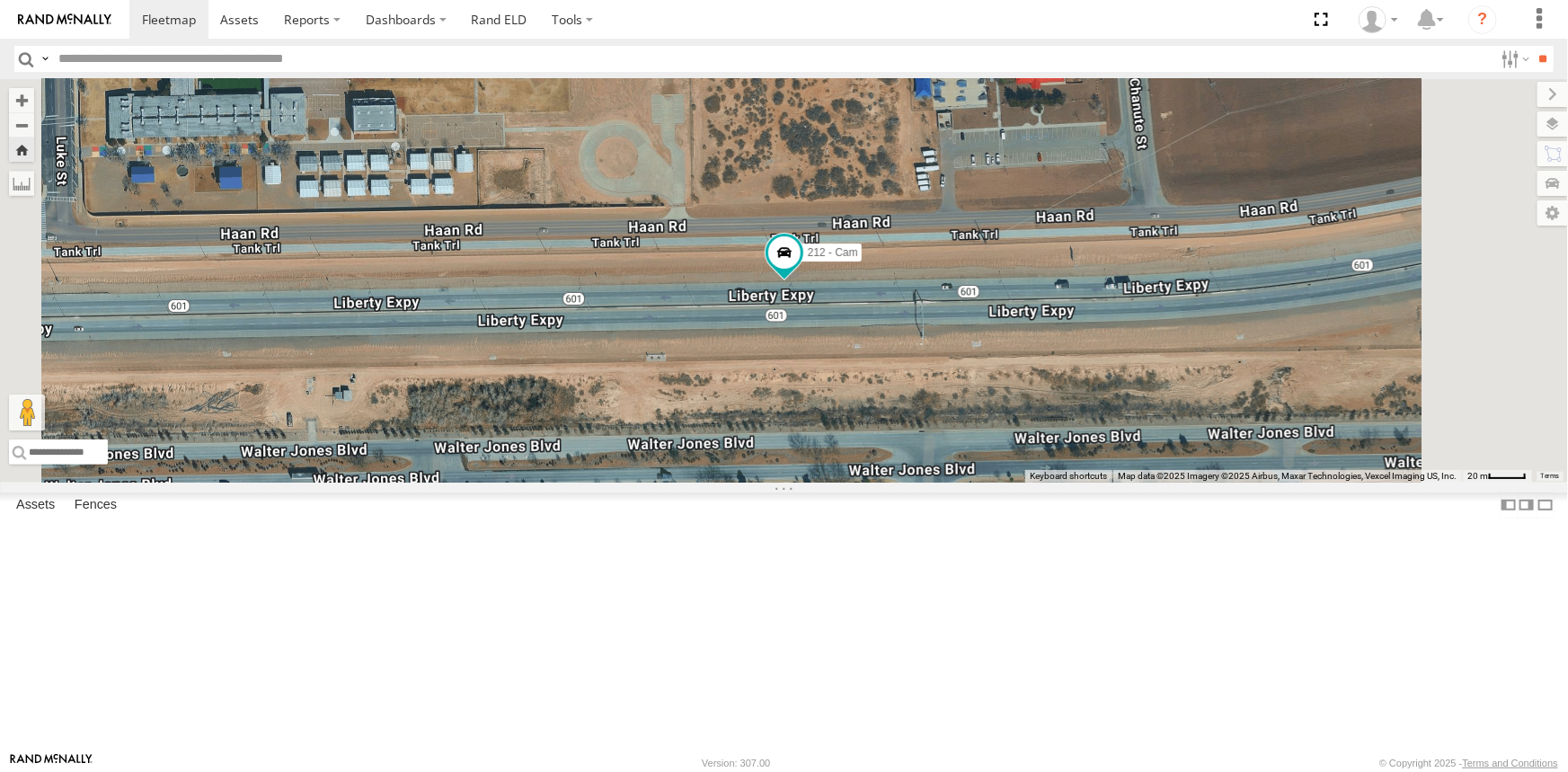
click at [0, 0] on link at bounding box center [0, 0] width 0 height 0
click at [0, 0] on div "All Assets" at bounding box center [0, 0] width 0 height 0
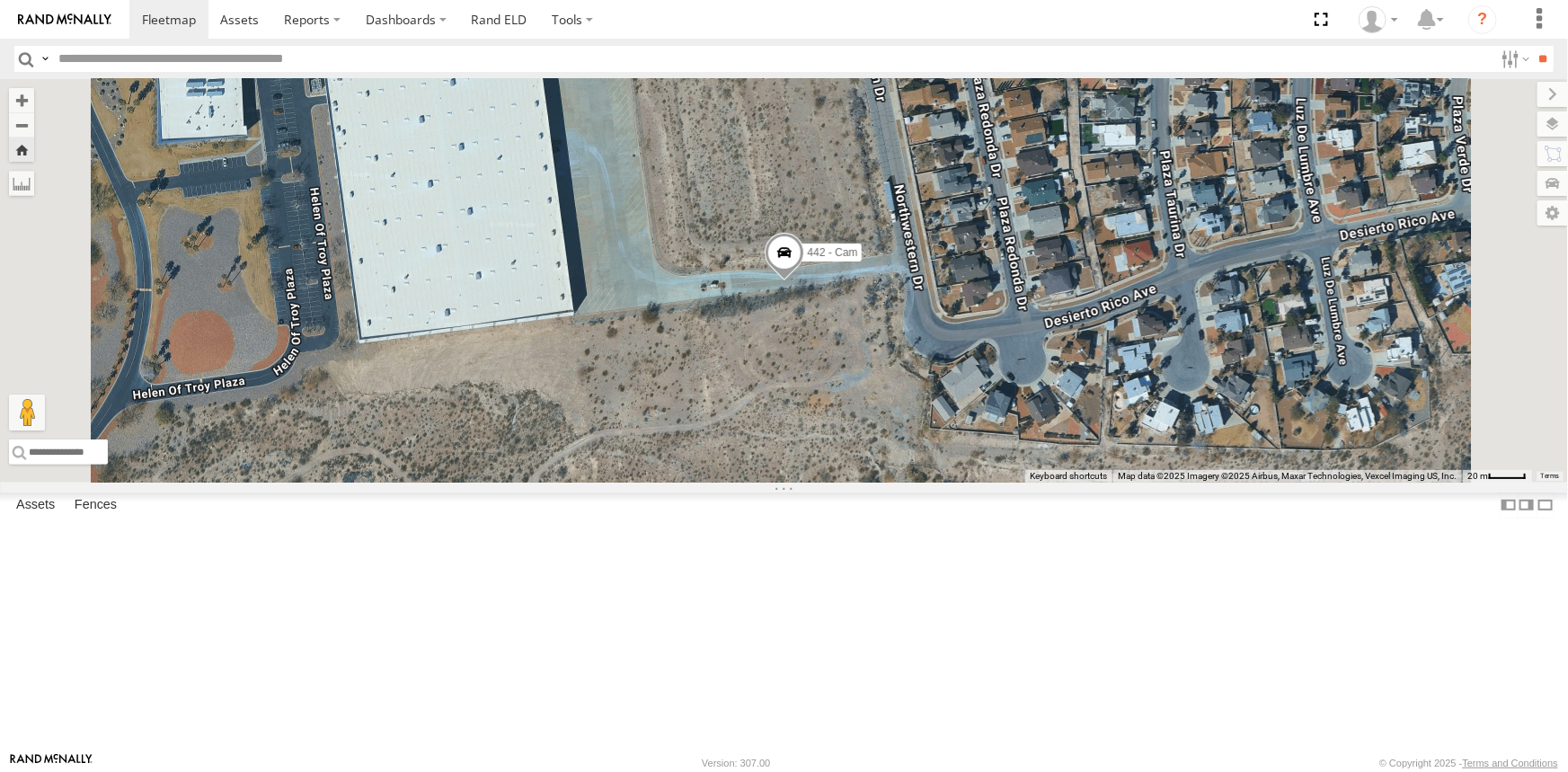
click at [0, 0] on link at bounding box center [0, 0] width 0 height 0
click at [0, 0] on div "All Assets" at bounding box center [0, 0] width 0 height 0
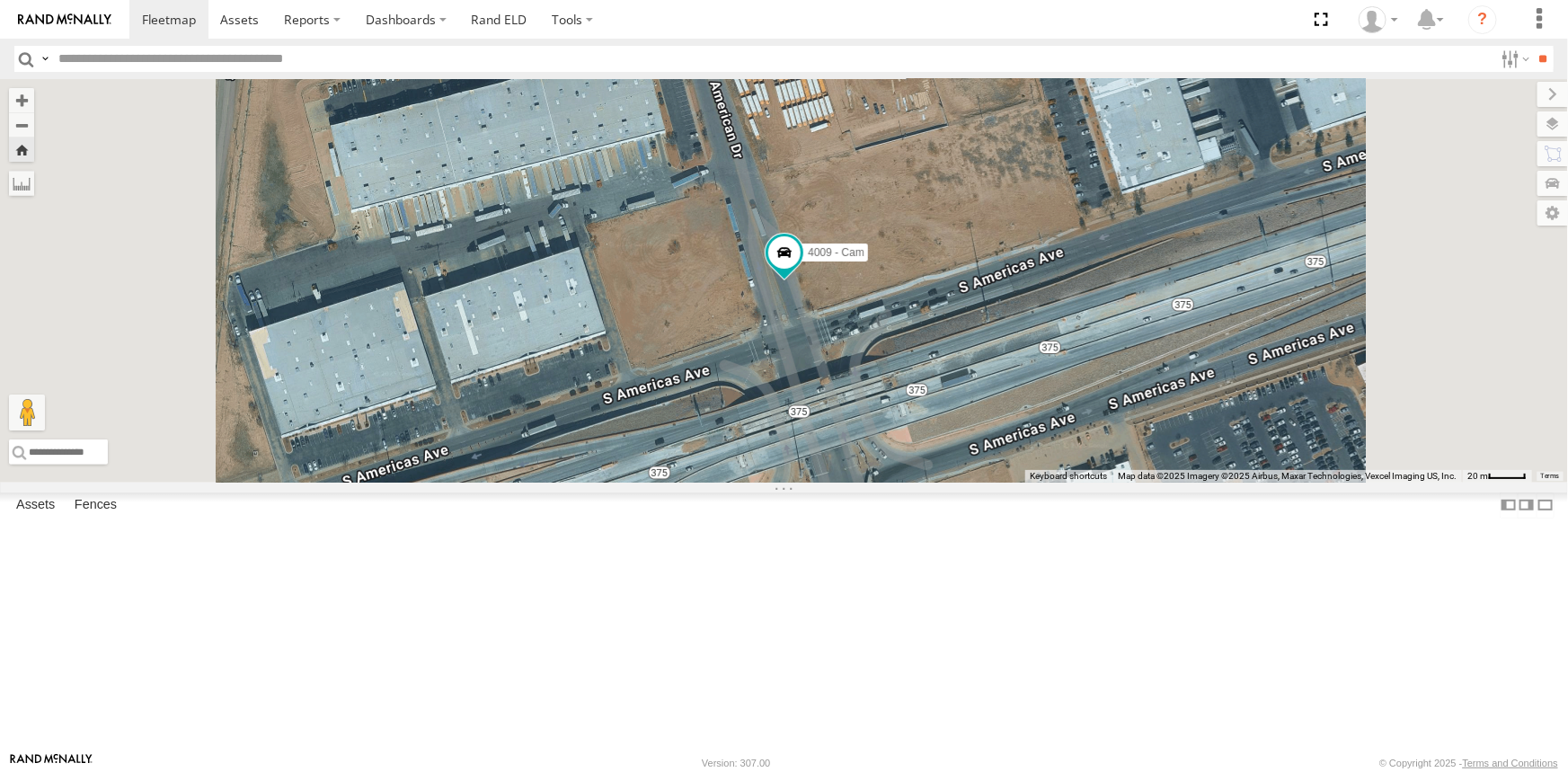
click at [0, 0] on link at bounding box center [0, 0] width 0 height 0
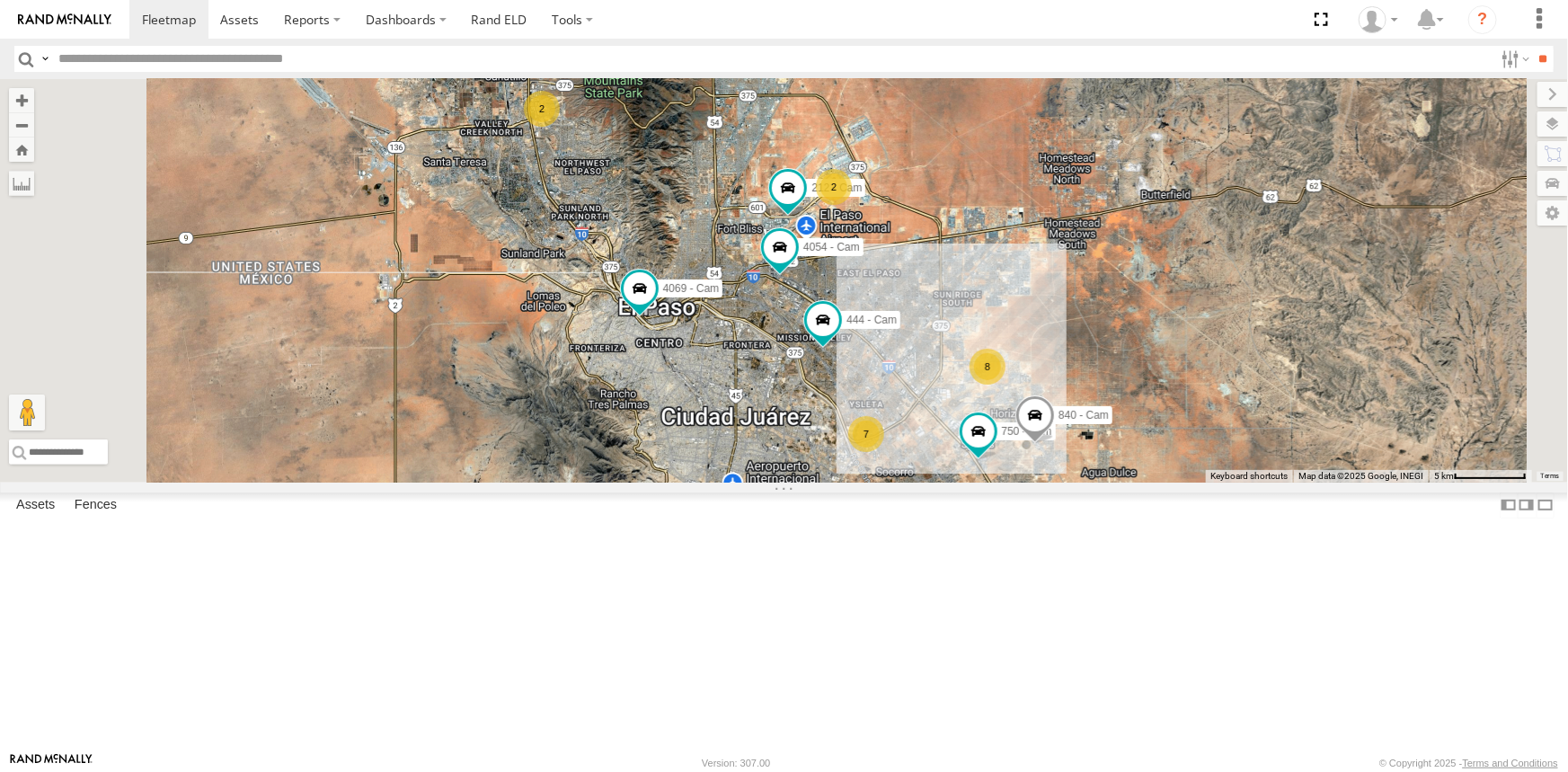
click at [0, 0] on link at bounding box center [0, 0] width 0 height 0
click at [1323, 18] on span at bounding box center [1321, 19] width 37 height 39
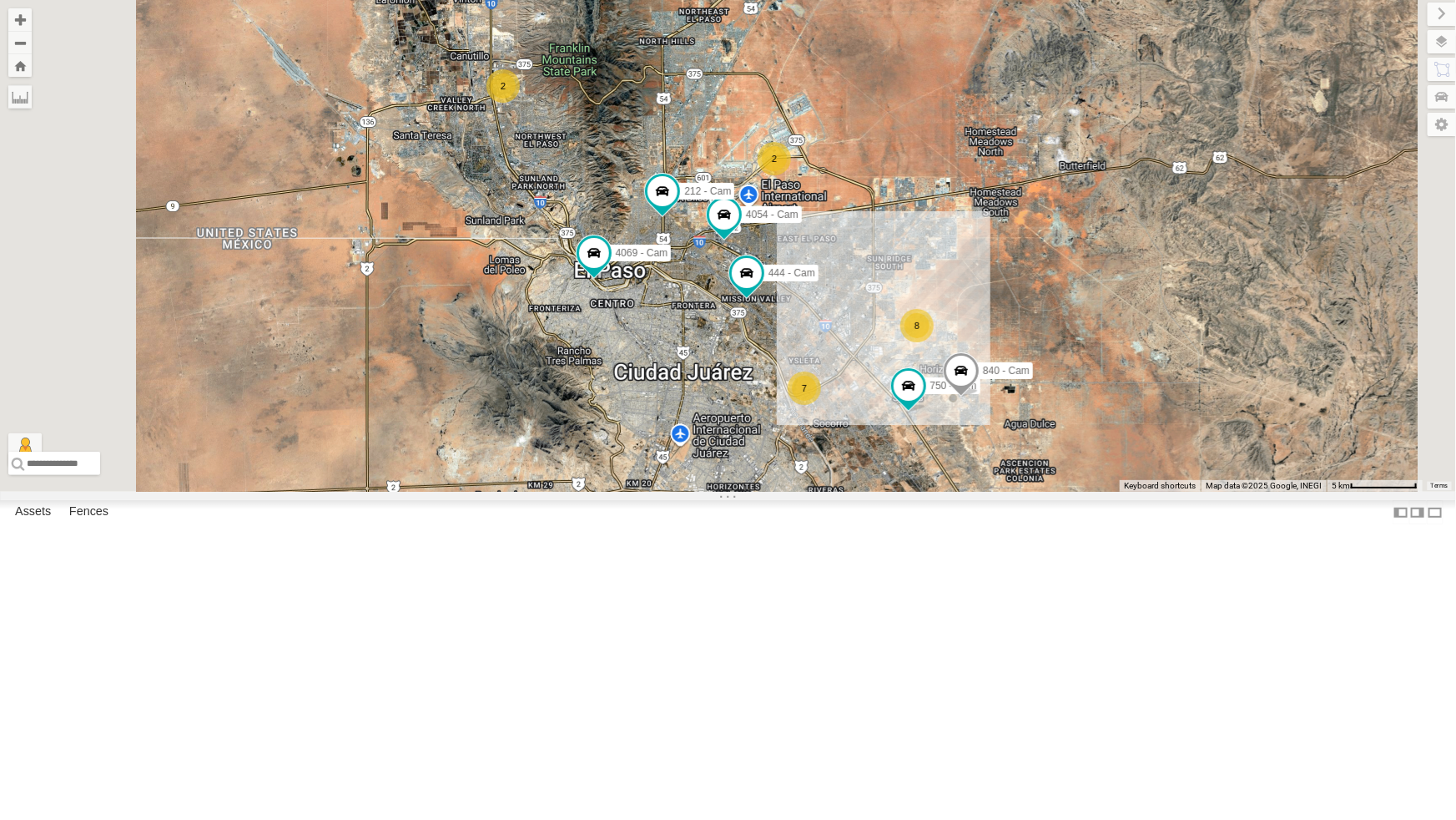
click at [0, 0] on div "442 - Cam" at bounding box center [0, 0] width 0 height 0
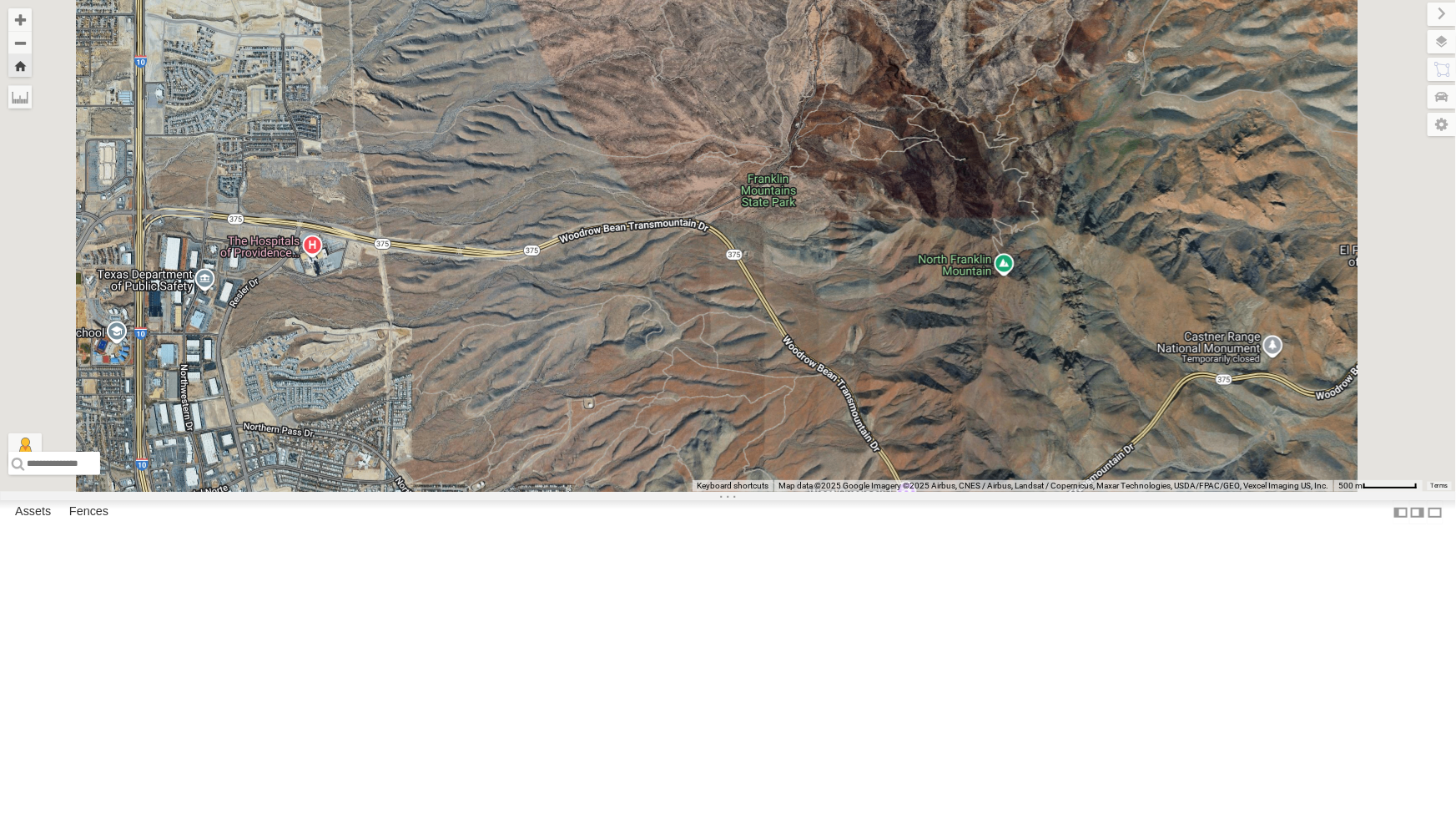
click at [0, 0] on div "442 - Cam" at bounding box center [0, 0] width 0 height 0
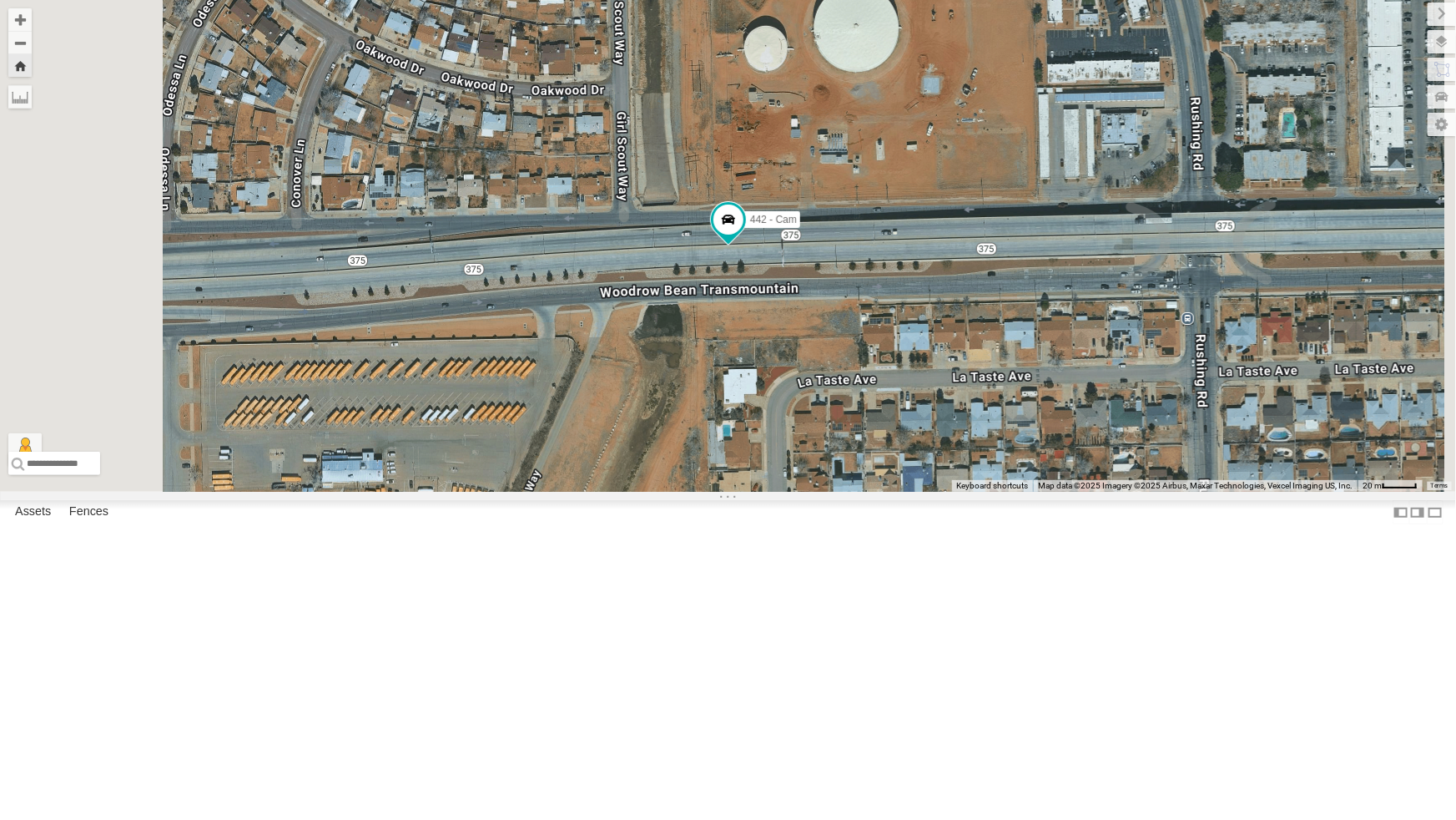
click at [0, 0] on div "All Assets" at bounding box center [0, 0] width 0 height 0
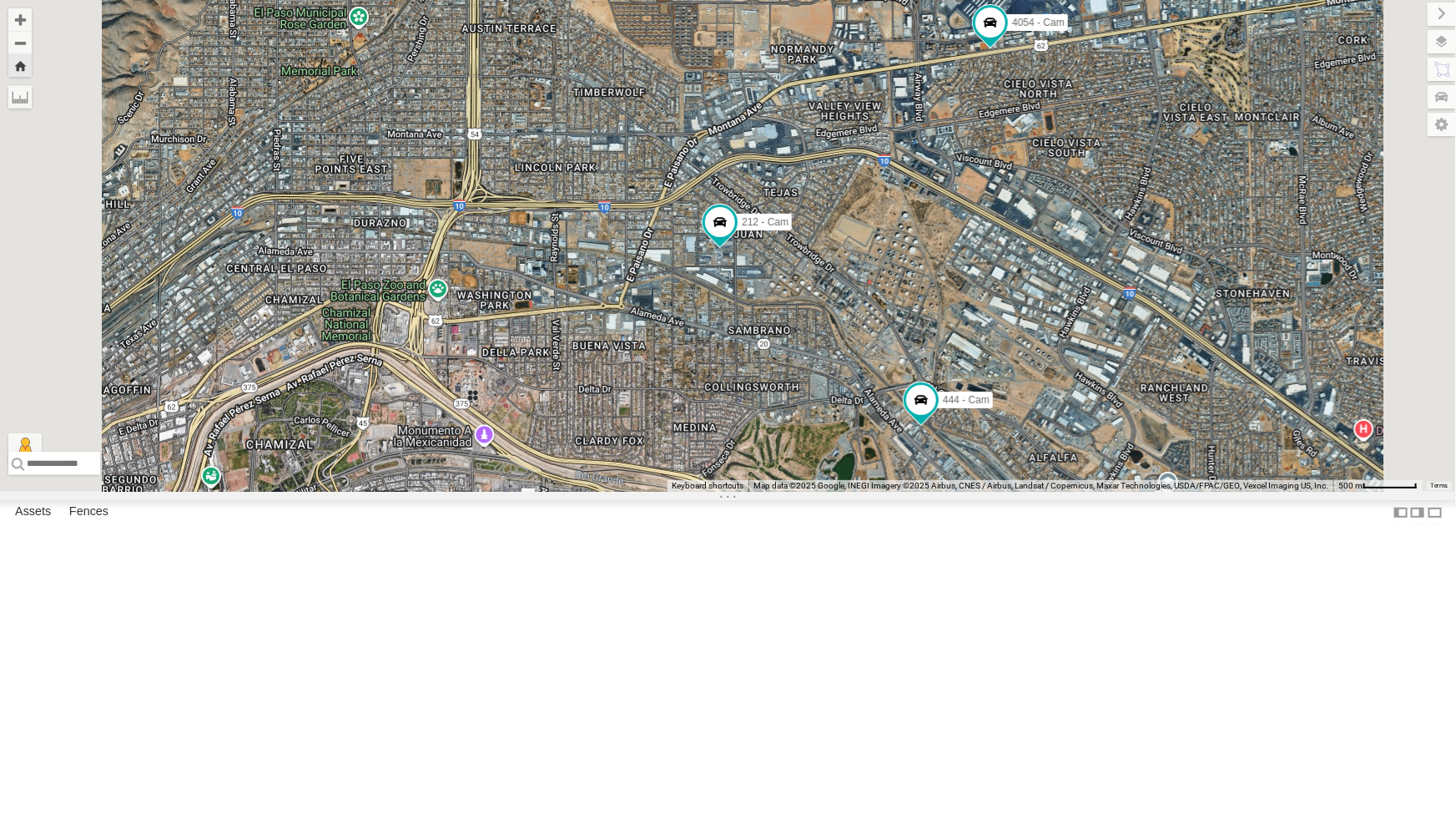
click at [0, 0] on div "All Assets" at bounding box center [0, 0] width 0 height 0
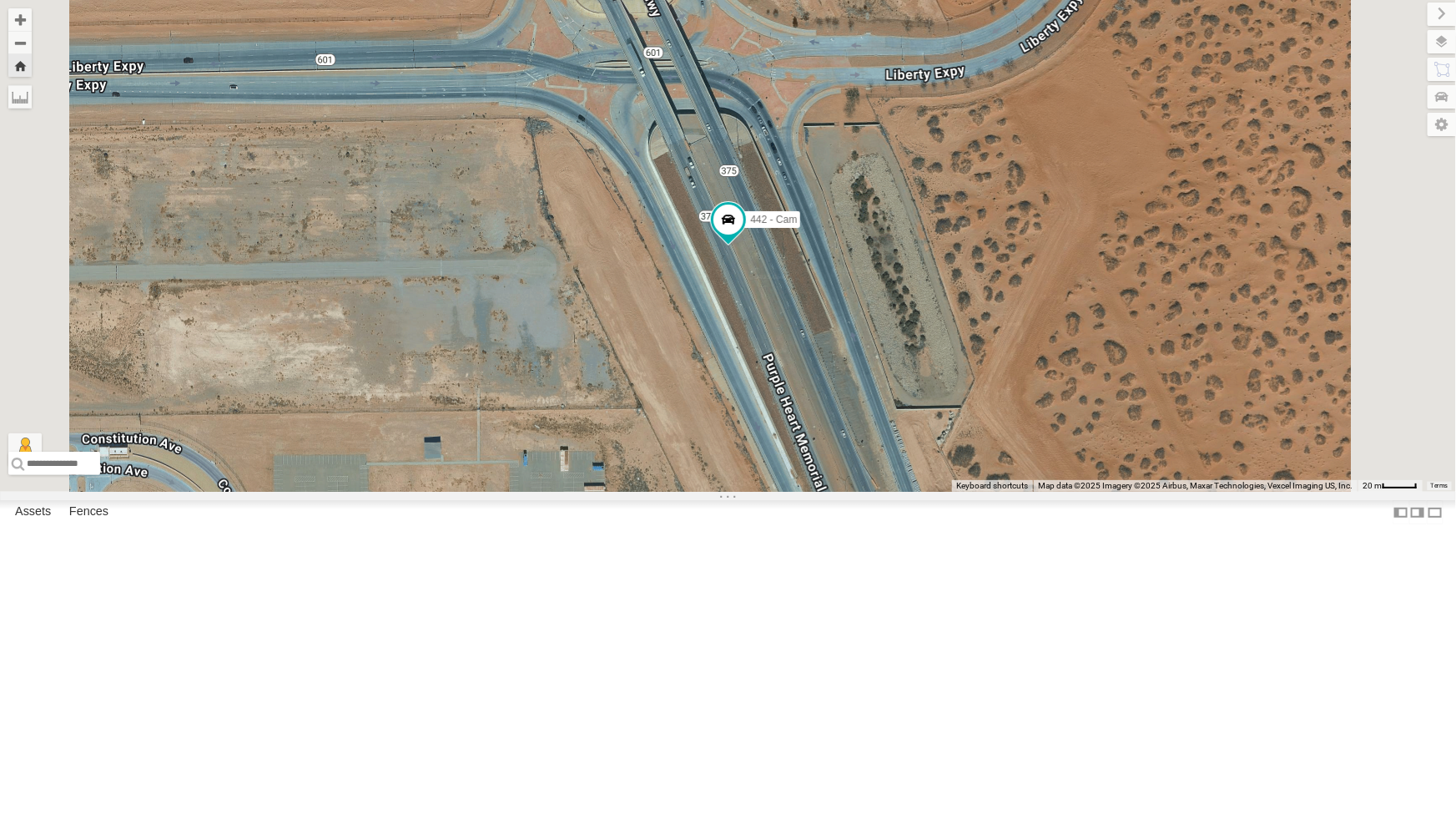
click at [0, 0] on div "4009 - Cam" at bounding box center [0, 0] width 0 height 0
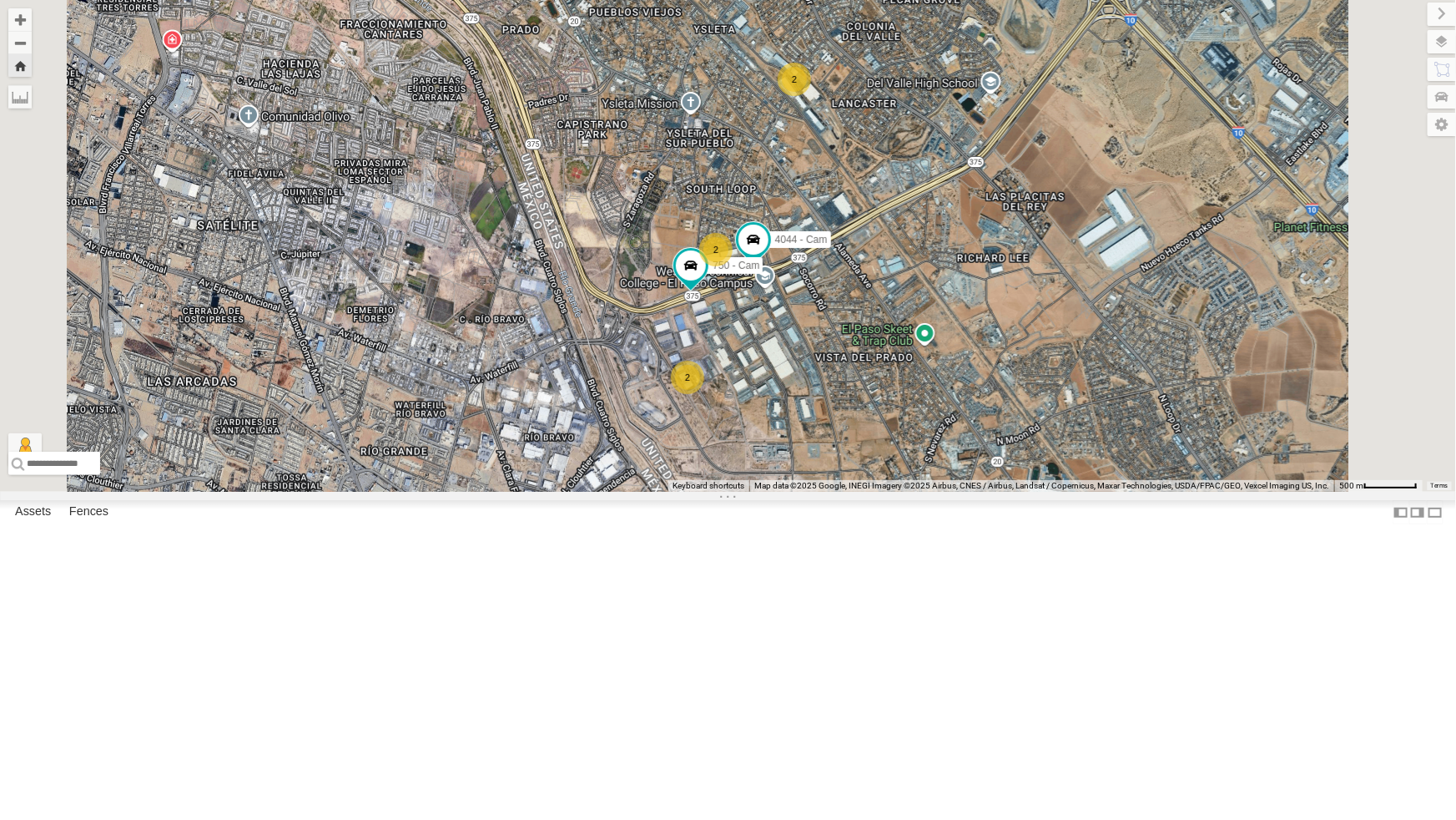
click at [0, 0] on div "All Assets" at bounding box center [0, 0] width 0 height 0
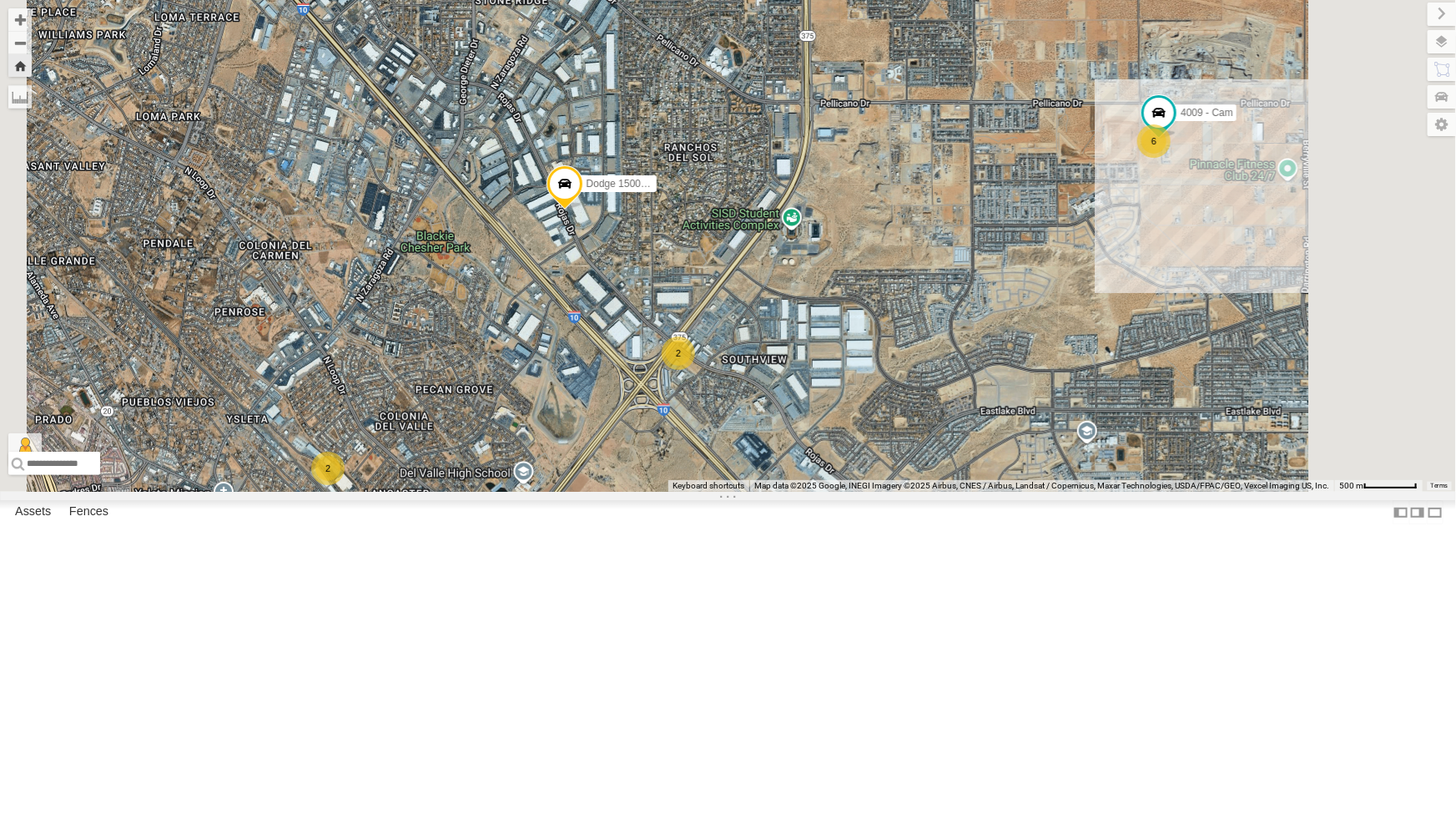
click at [0, 0] on div "4071 - Cam" at bounding box center [0, 0] width 0 height 0
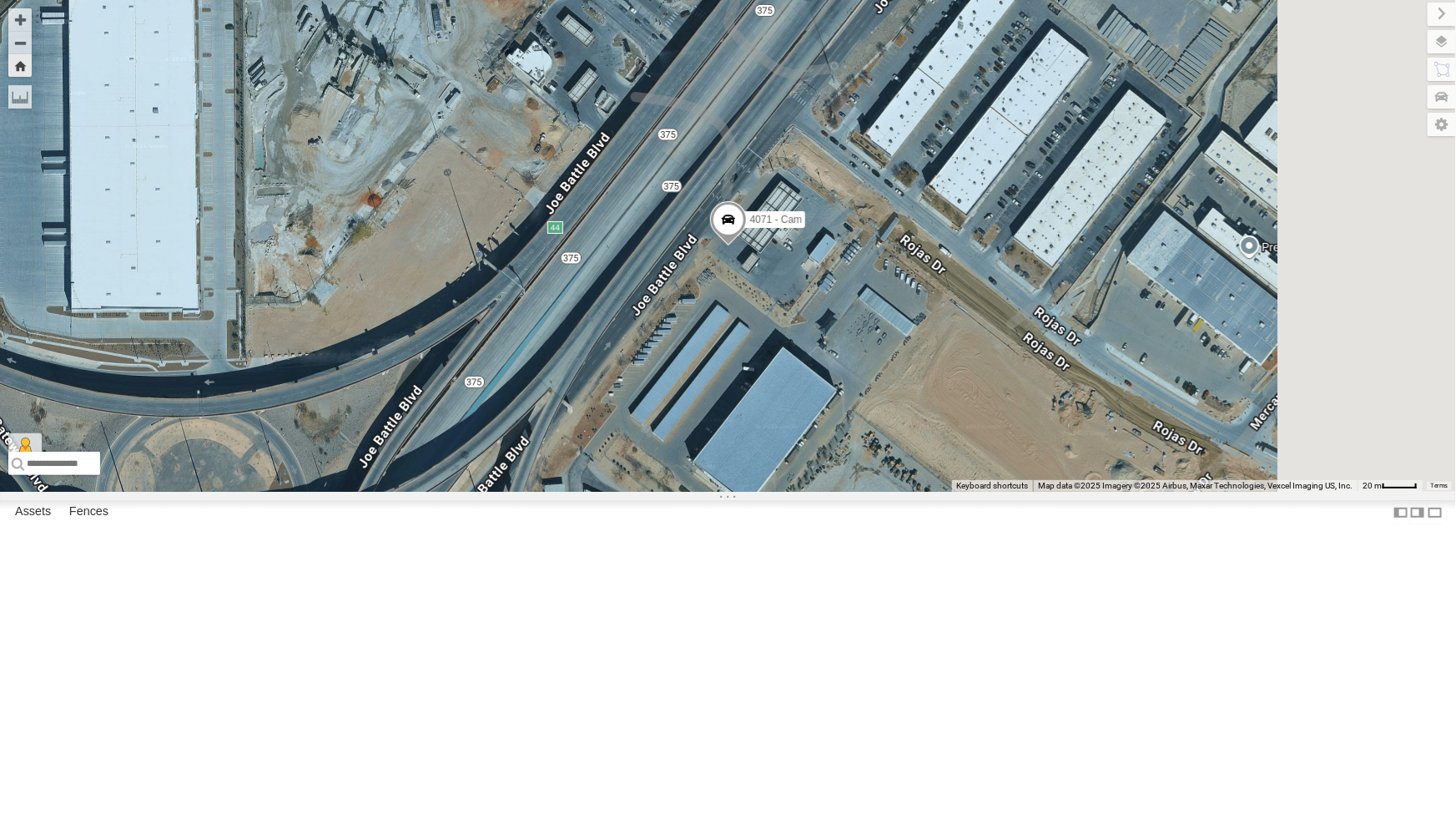
click at [746, 246] on span at bounding box center [728, 224] width 37 height 45
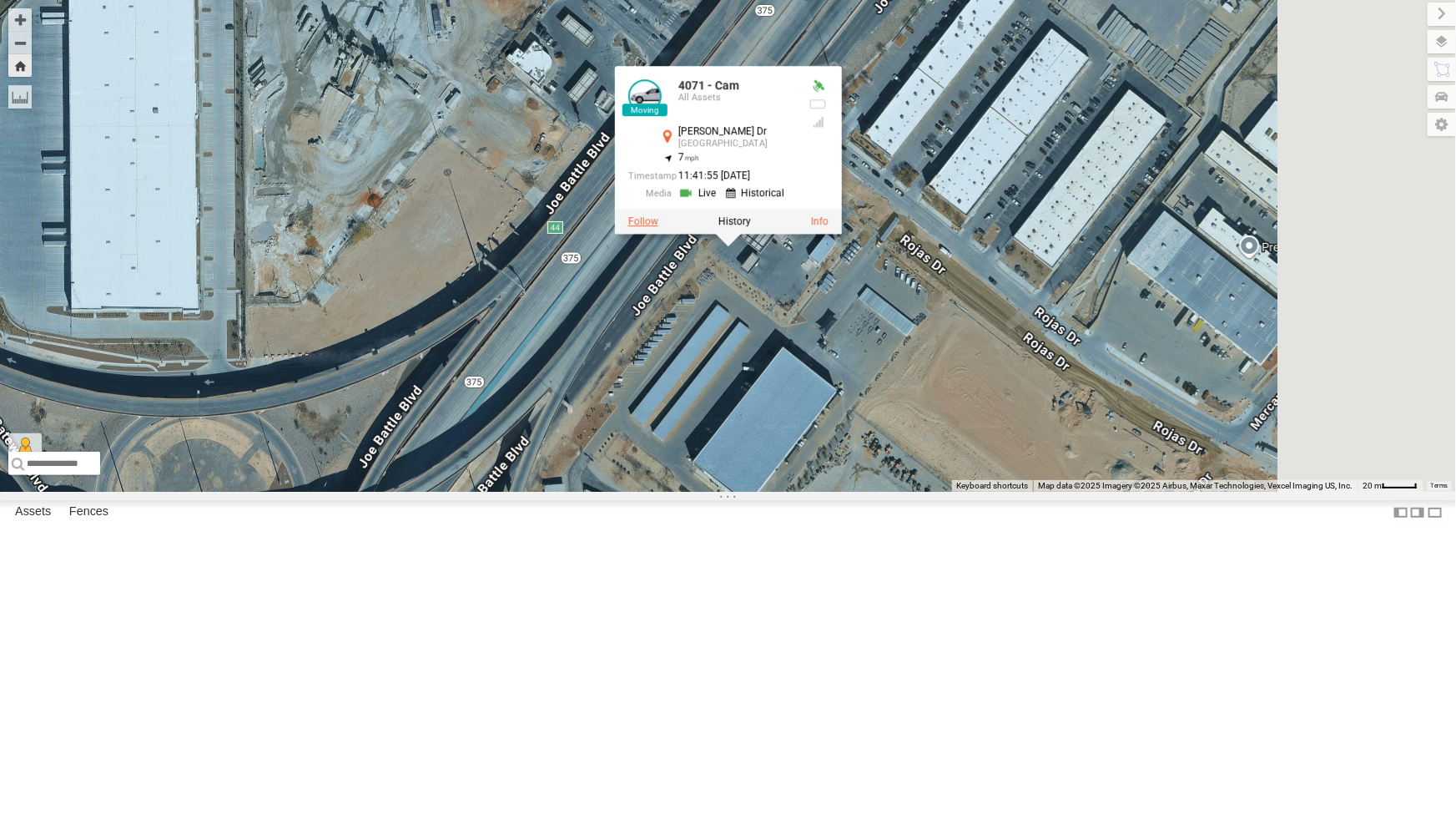
click at [658, 227] on label at bounding box center [643, 221] width 30 height 12
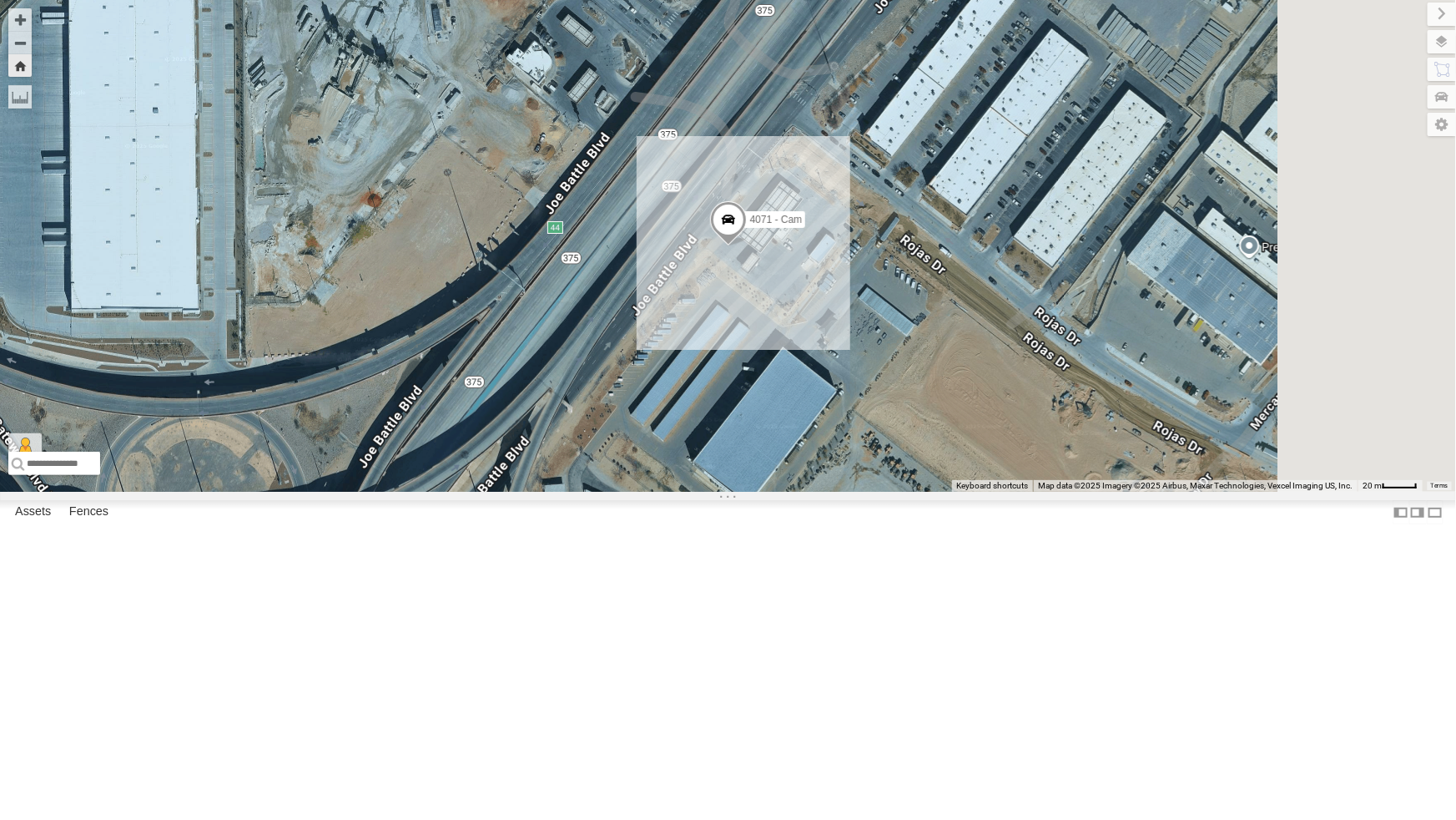
click at [746, 246] on span at bounding box center [728, 224] width 37 height 45
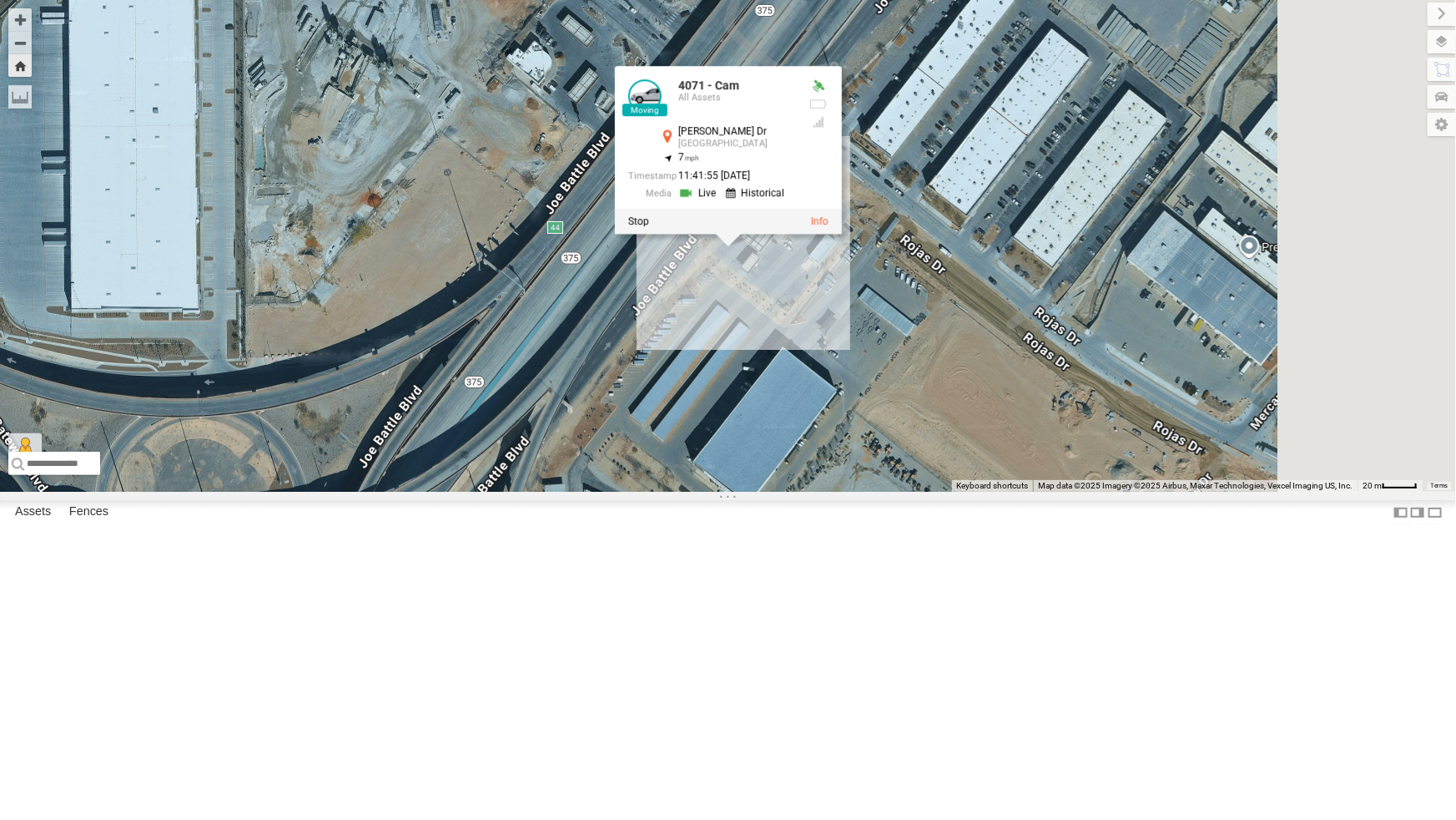
click at [841, 233] on div at bounding box center [728, 221] width 227 height 25
click at [649, 227] on label at bounding box center [637, 221] width 21 height 12
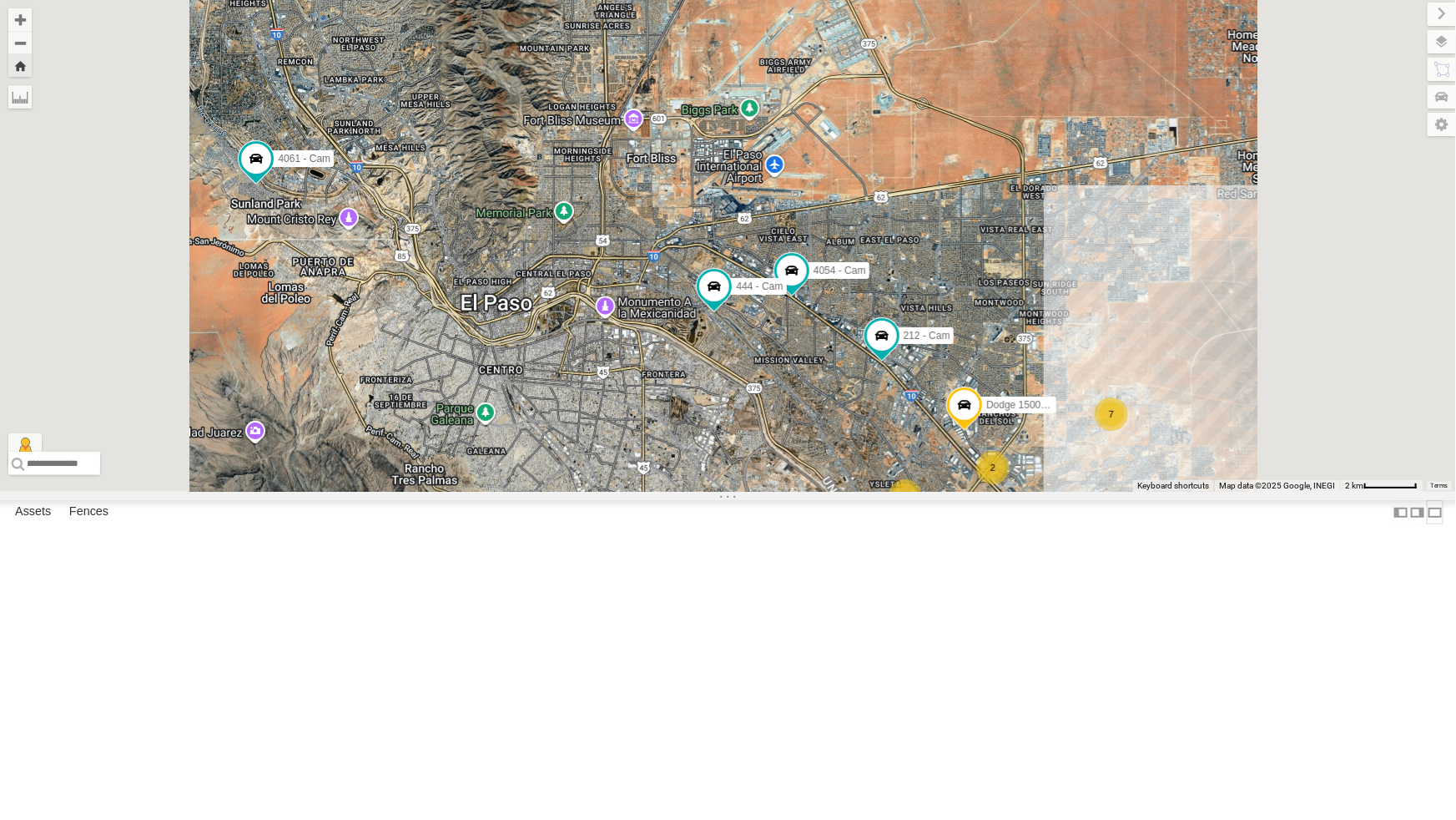
click at [1427, 524] on label at bounding box center [1435, 511] width 17 height 24
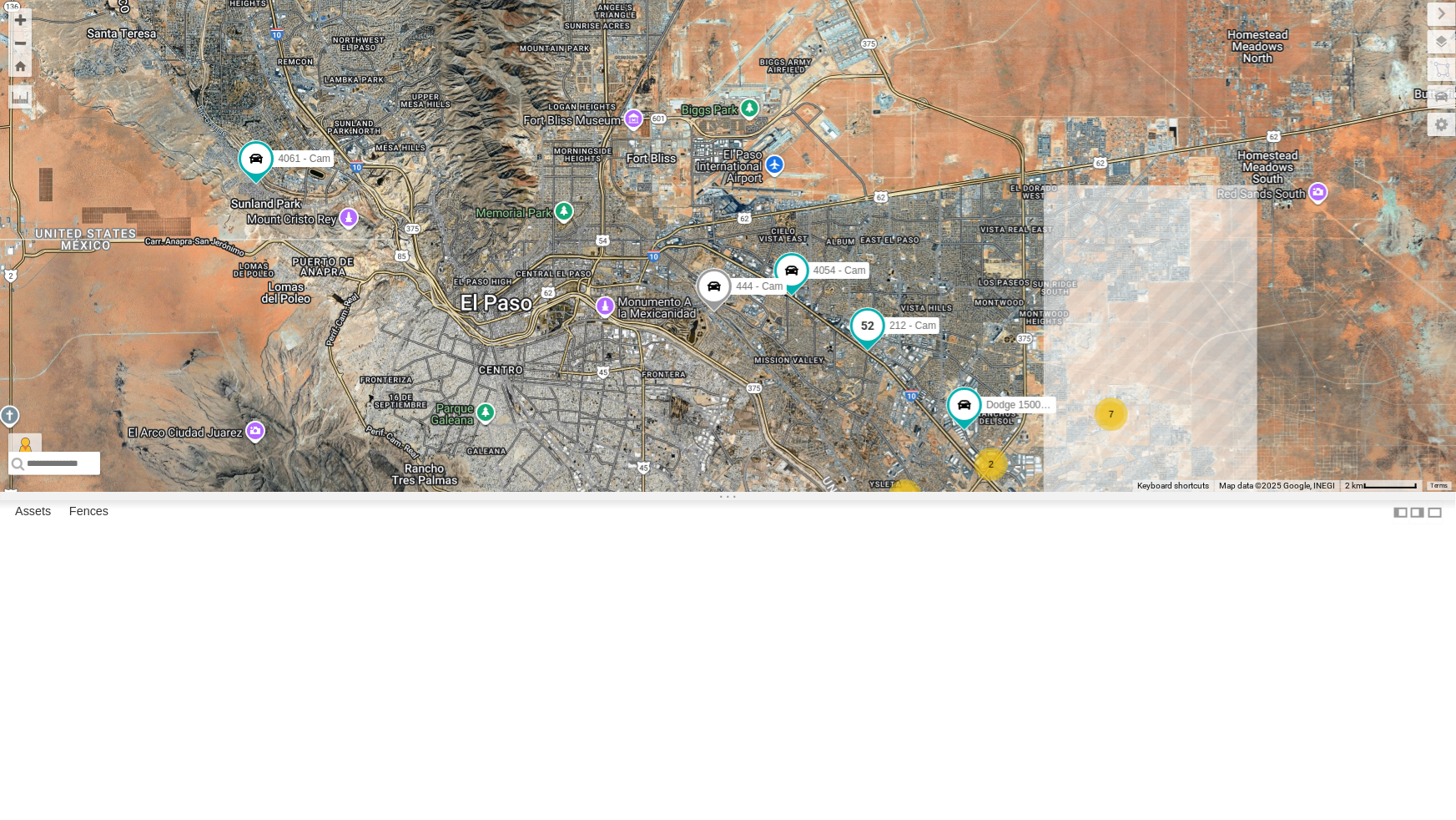
click at [861, 341] on span at bounding box center [868, 325] width 30 height 30
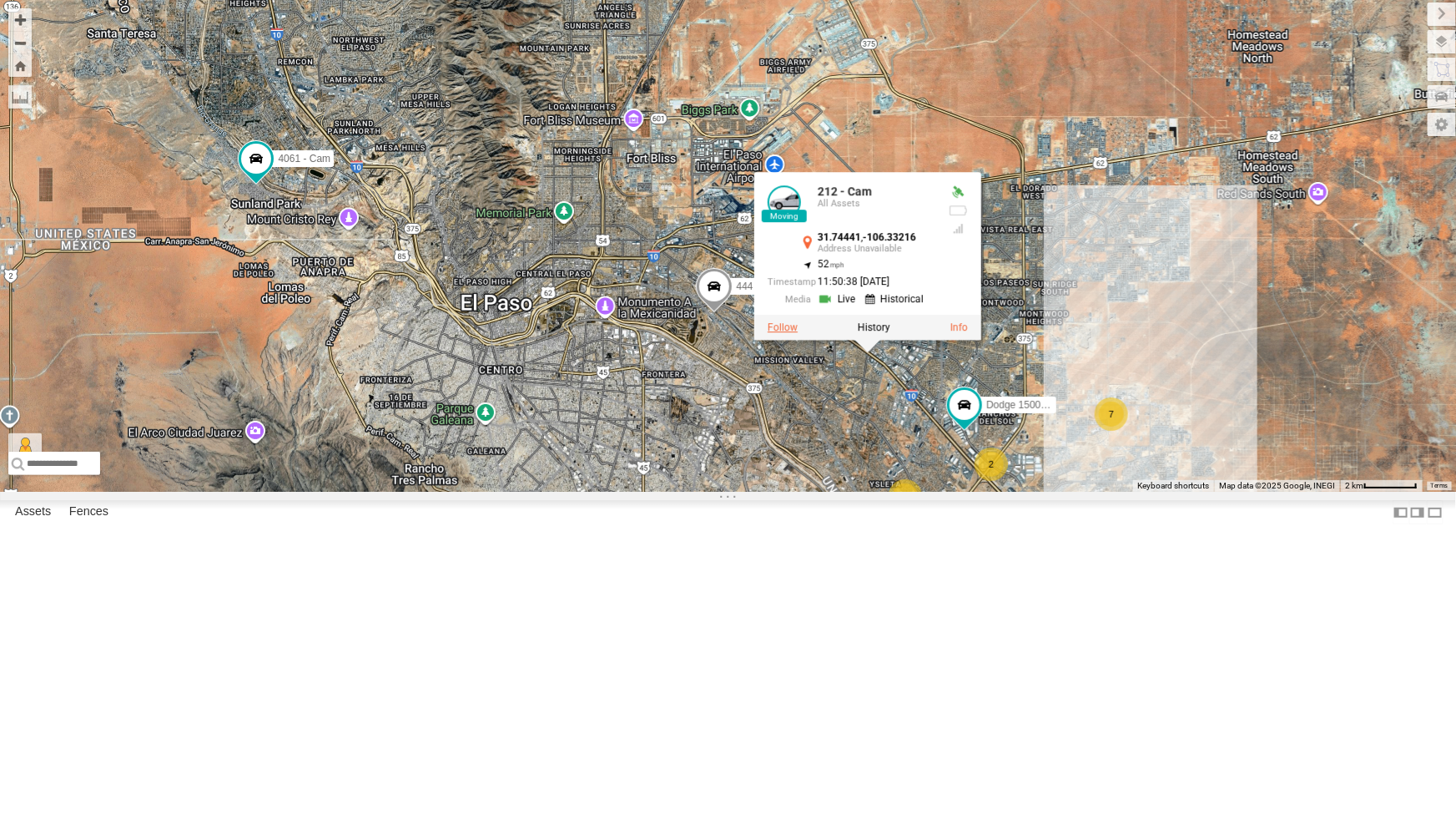
click at [789, 334] on label at bounding box center [783, 327] width 30 height 12
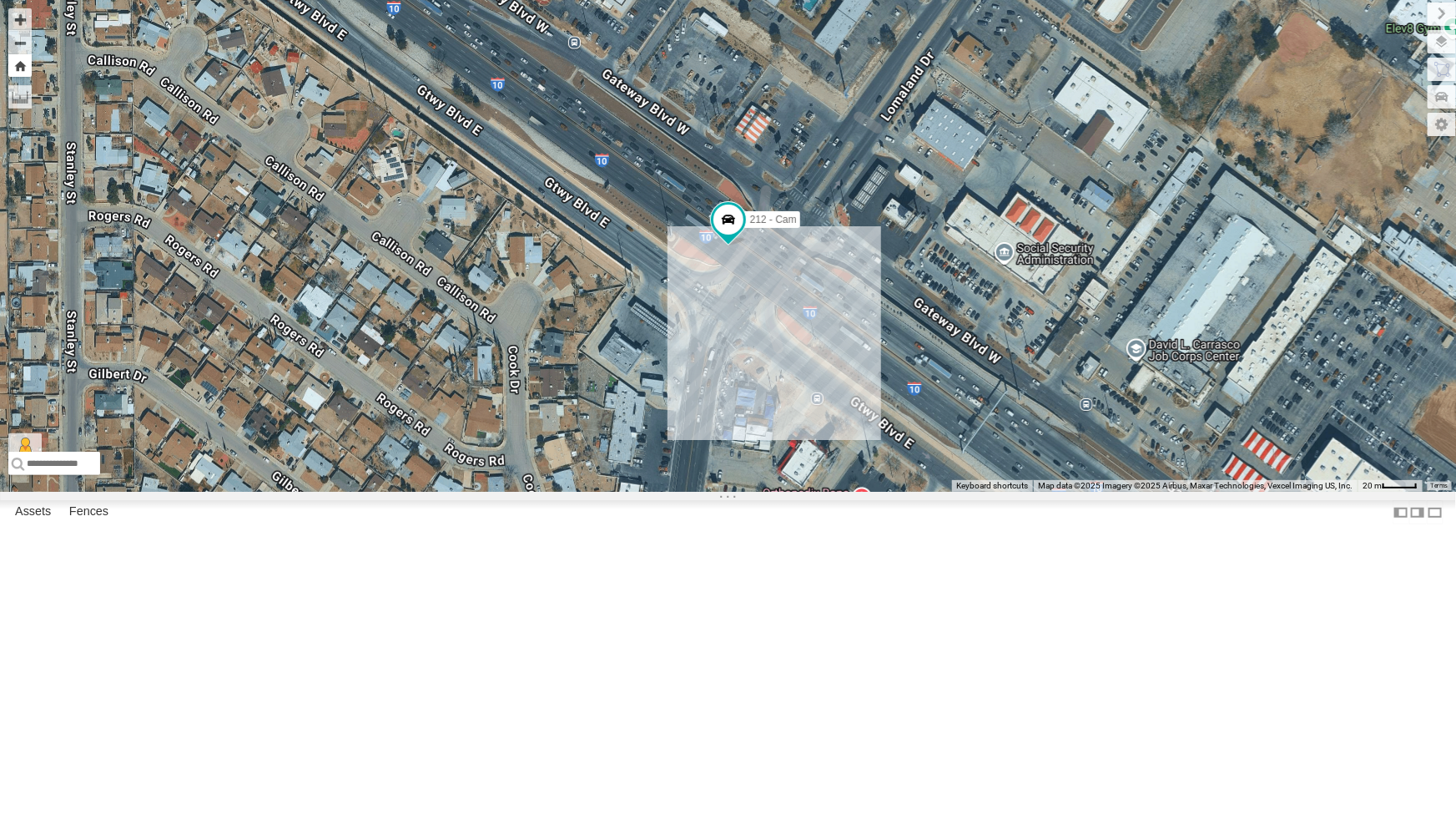
click at [19, 67] on button "Zoom Home" at bounding box center [20, 65] width 23 height 22
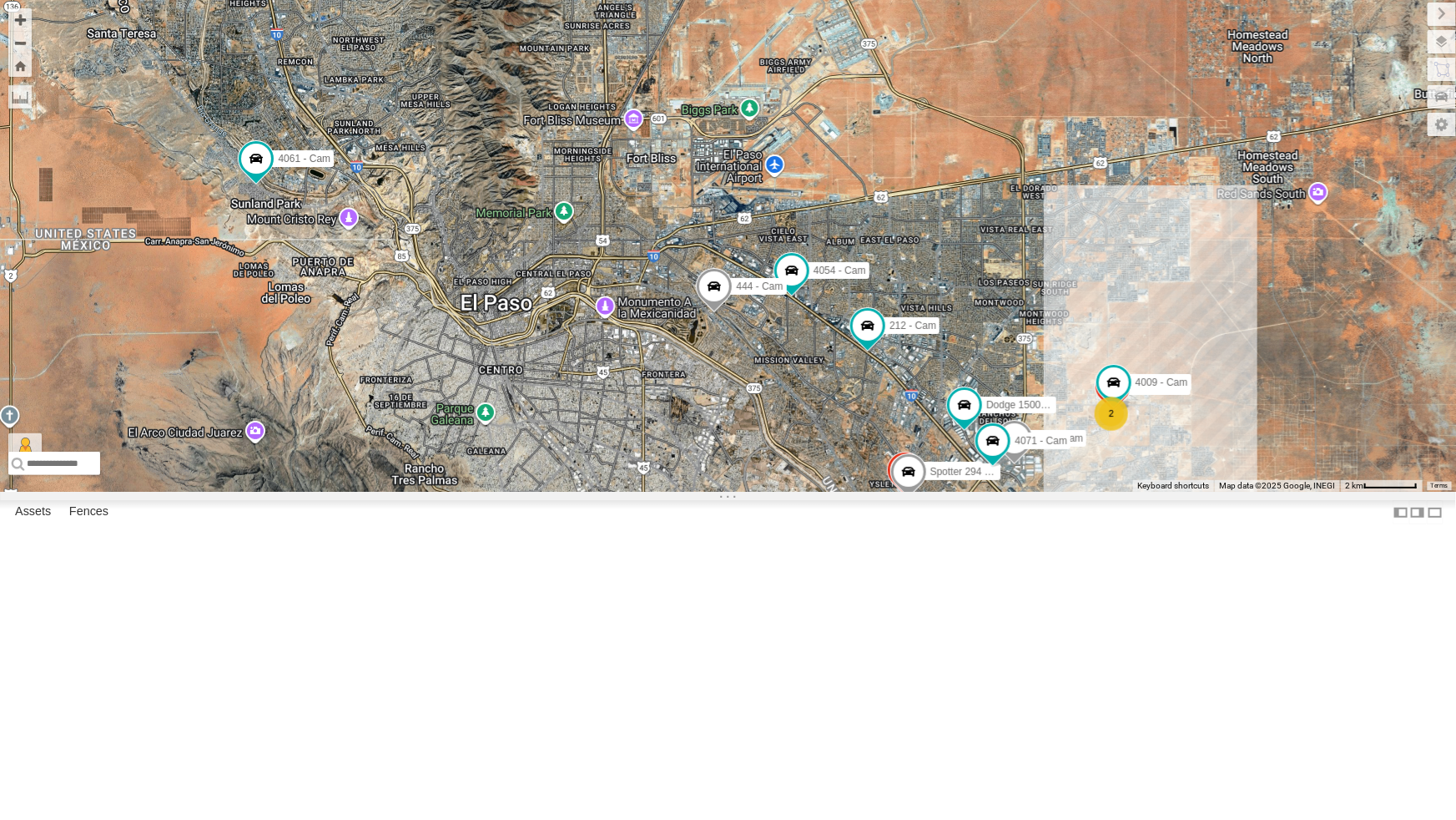
click at [939, 492] on div "4069 - Cam 893 - Cam 2 2 442 - Cam Dodge 2500 - Cam 4044 - Cam 4054 - Cam 872 -…" at bounding box center [728, 246] width 1456 height 492
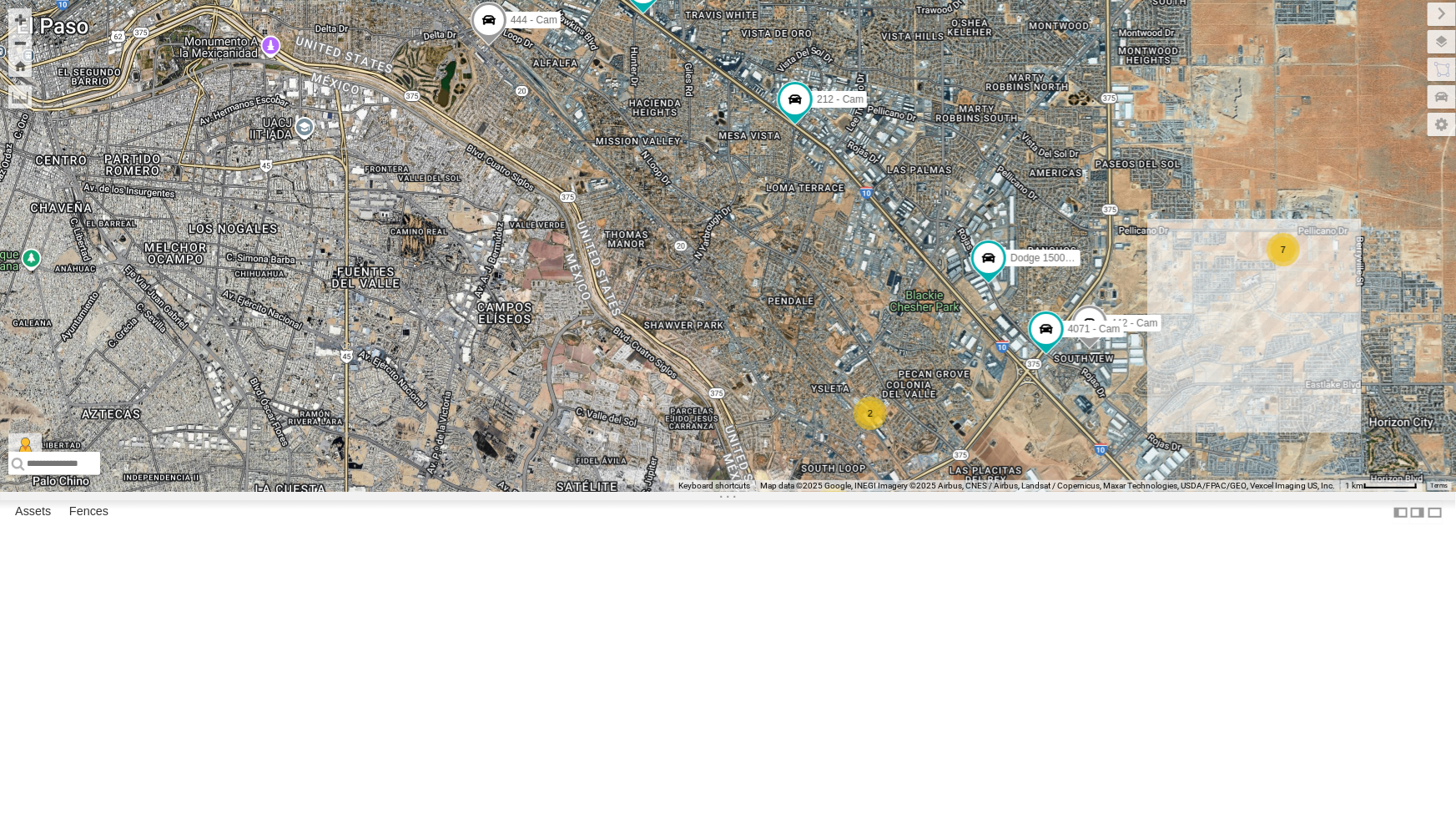
click at [1049, 492] on div "442 - Cam 4054 - Cam Dodge 1500 - Cam 4061 - Cam 444 - Cam 388 - Cam 4071 - Cam…" at bounding box center [728, 246] width 1456 height 492
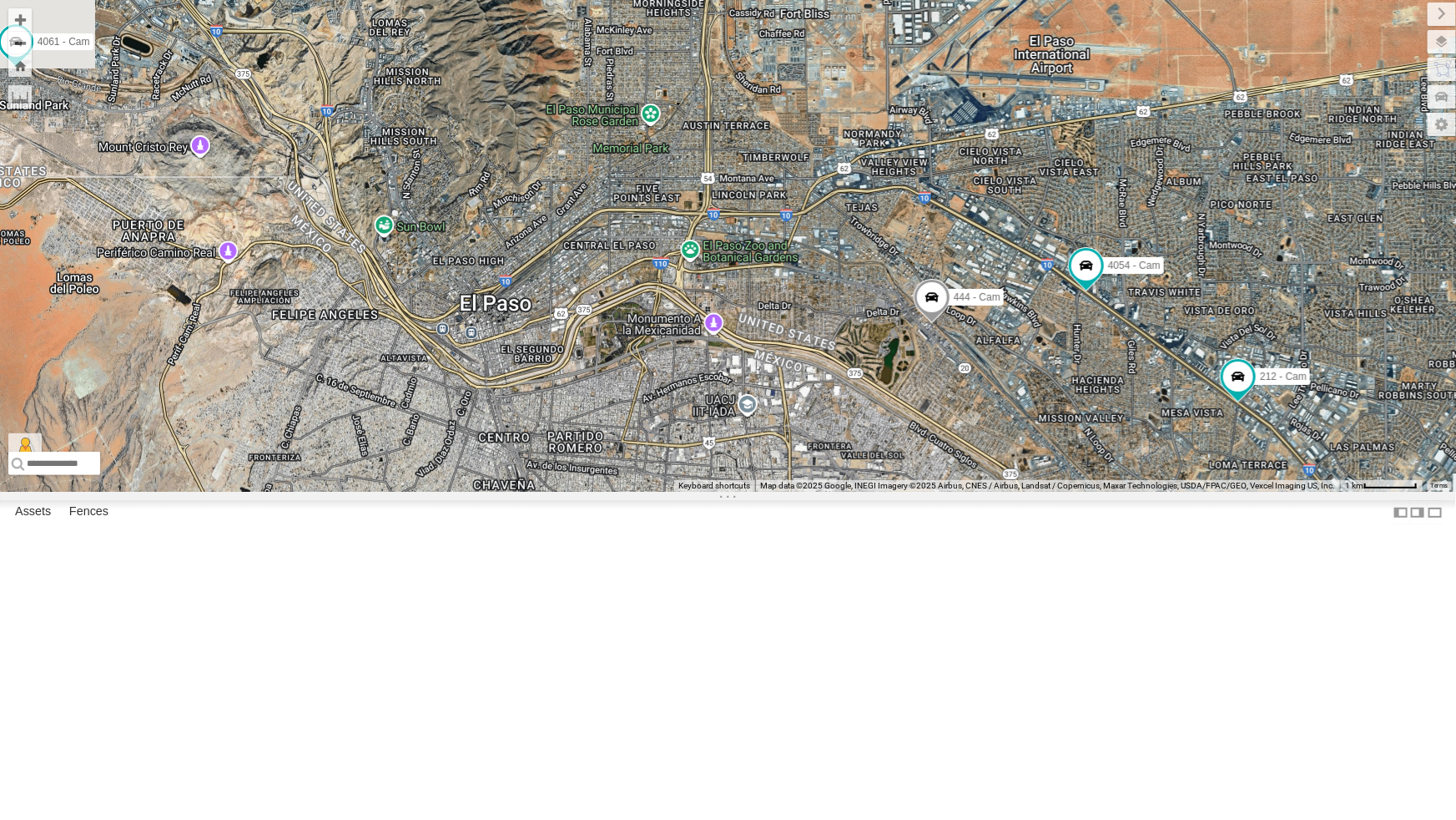
drag, startPoint x: 695, startPoint y: 445, endPoint x: 1144, endPoint y: 728, distance: 530.7
click at [1144, 492] on div "442 - Cam 4054 - Cam Dodge 1500 - Cam 4061 - Cam 444 - Cam 388 - Cam 4071 - Cam…" at bounding box center [728, 246] width 1456 height 492
click at [21, 63] on button "Zoom Home" at bounding box center [20, 65] width 23 height 22
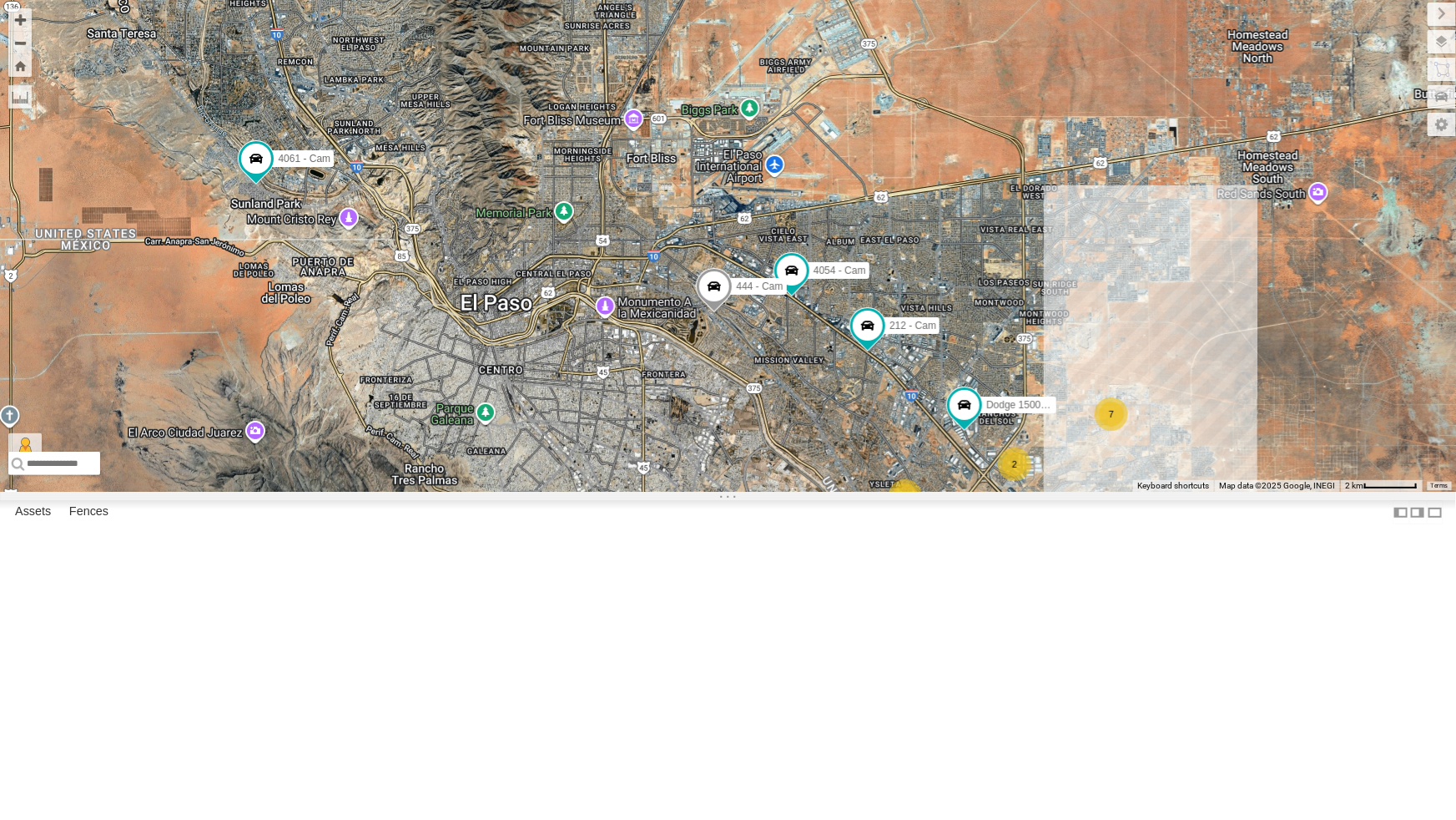
click at [1204, 574] on div "2" at bounding box center [1198, 557] width 33 height 33
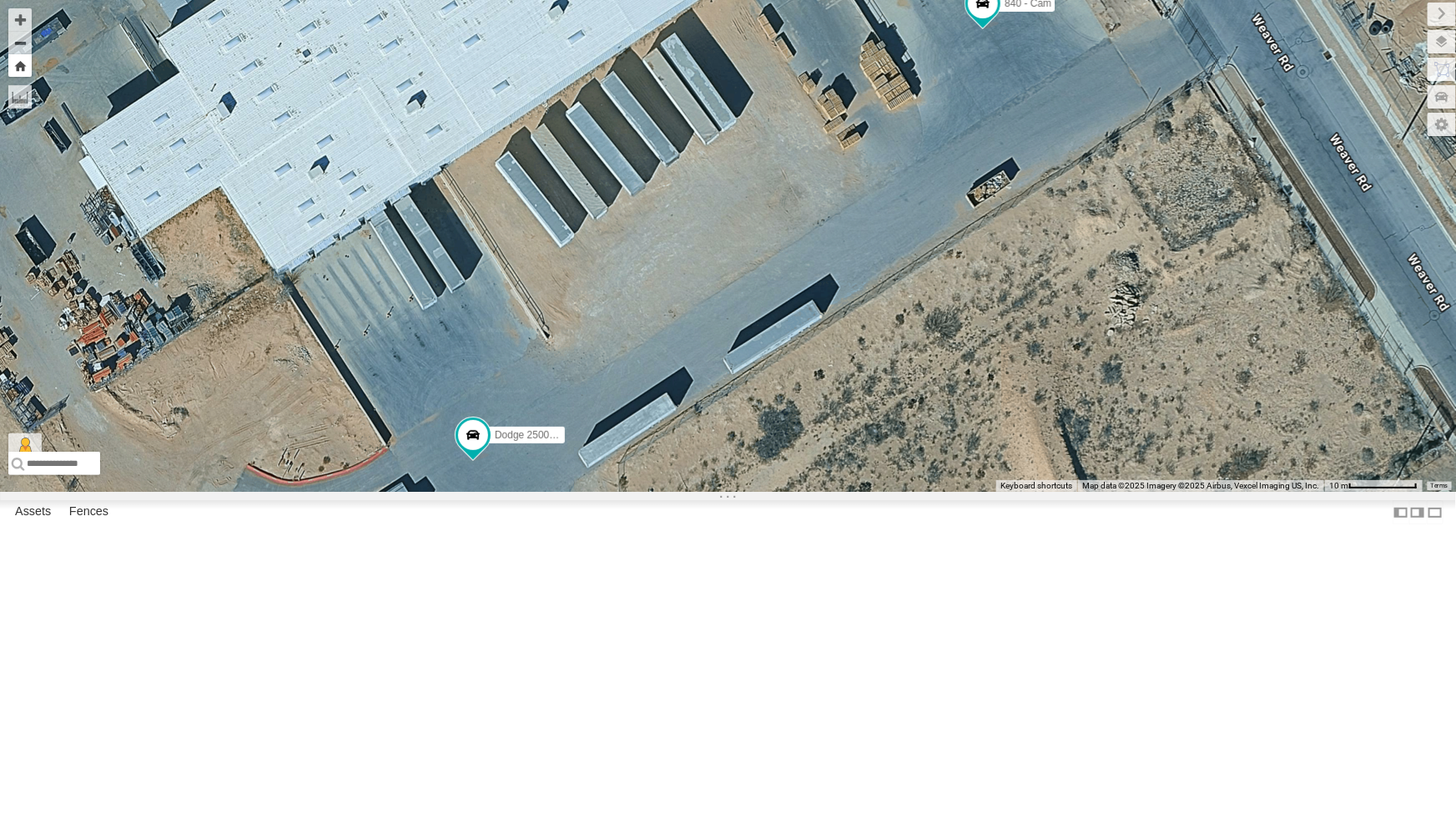
click at [16, 60] on button "Zoom Home" at bounding box center [20, 65] width 23 height 22
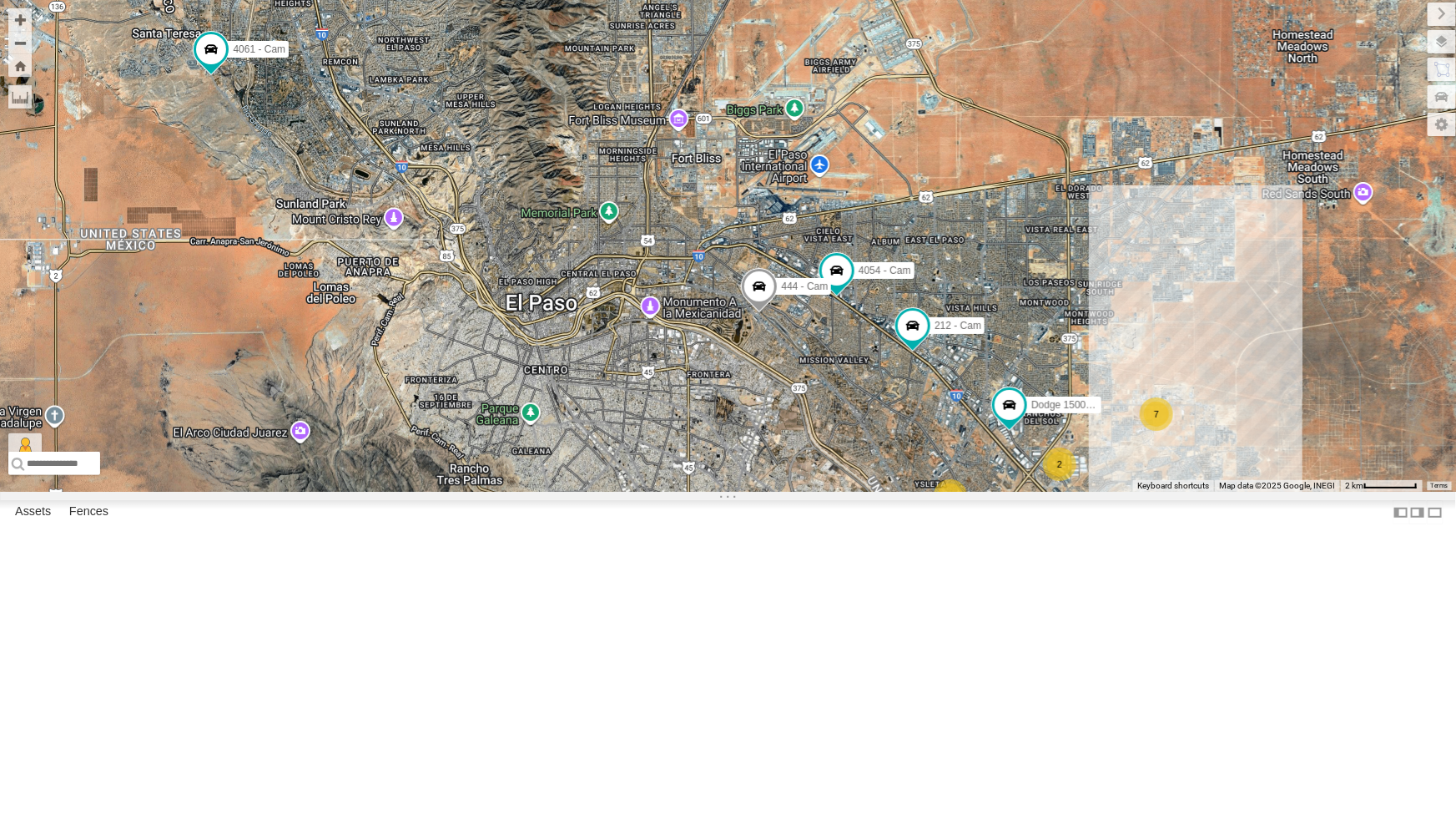
click at [1039, 181] on div "3 7 2 2 4054 - Cam 3 Dodge 1500 - Cam 2 4061 - Cam 444 - Cam 388 - Cam 212 - Ca…" at bounding box center [728, 246] width 1456 height 492
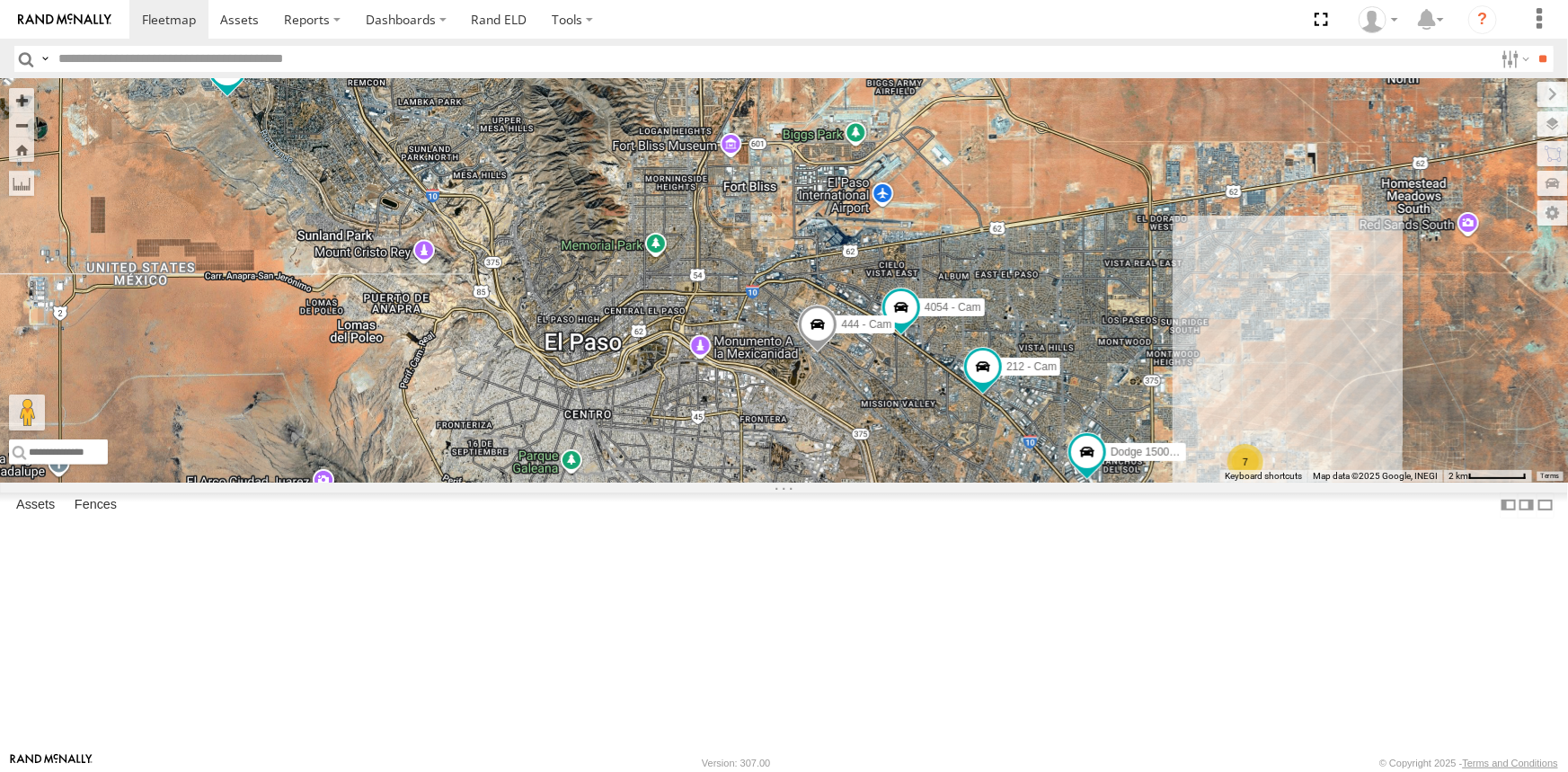
click at [0, 0] on label at bounding box center [0, 0] width 0 height 0
click at [1322, 18] on span at bounding box center [1321, 19] width 37 height 39
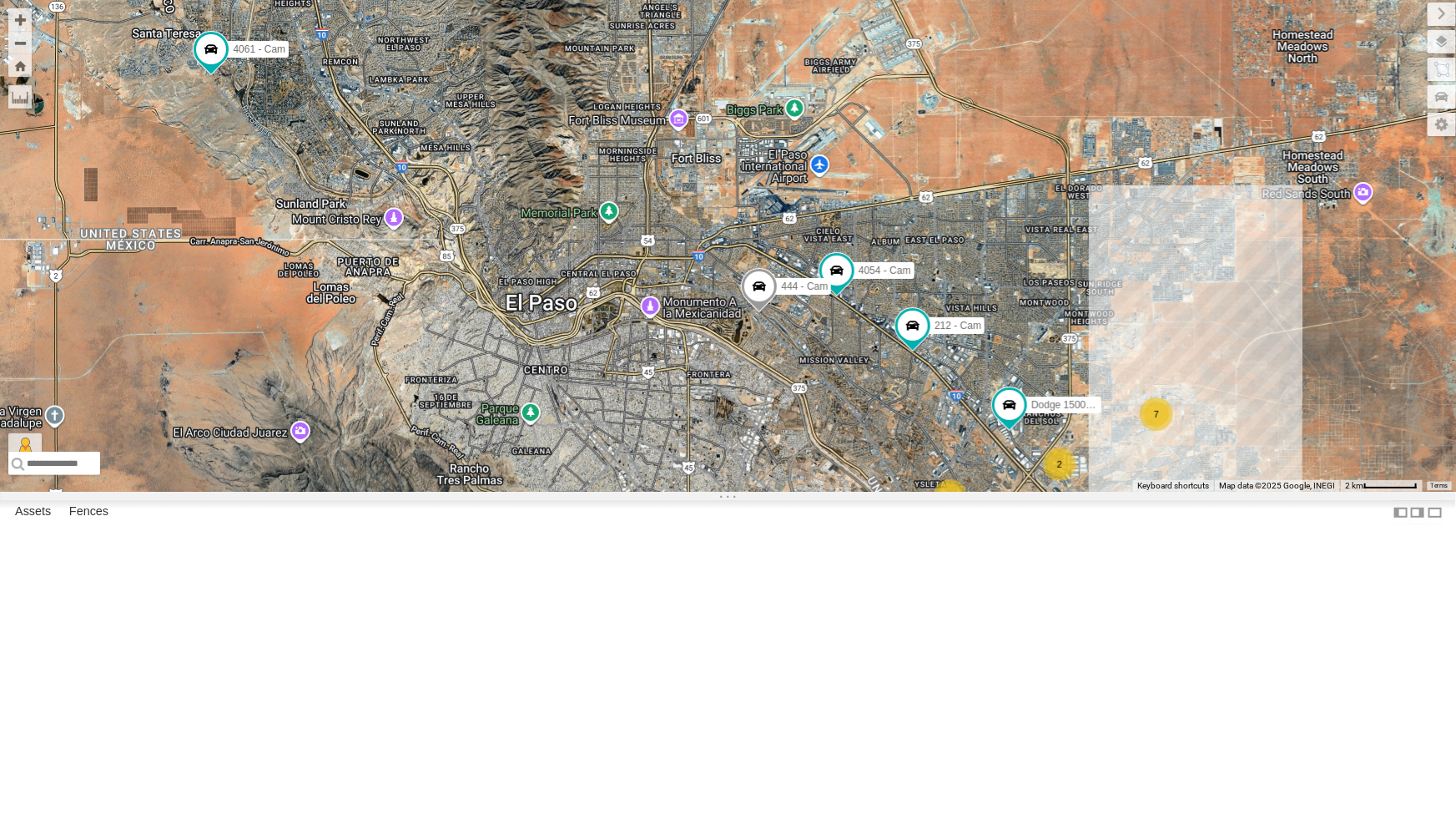
click at [0, 0] on div "All Assets" at bounding box center [0, 0] width 0 height 0
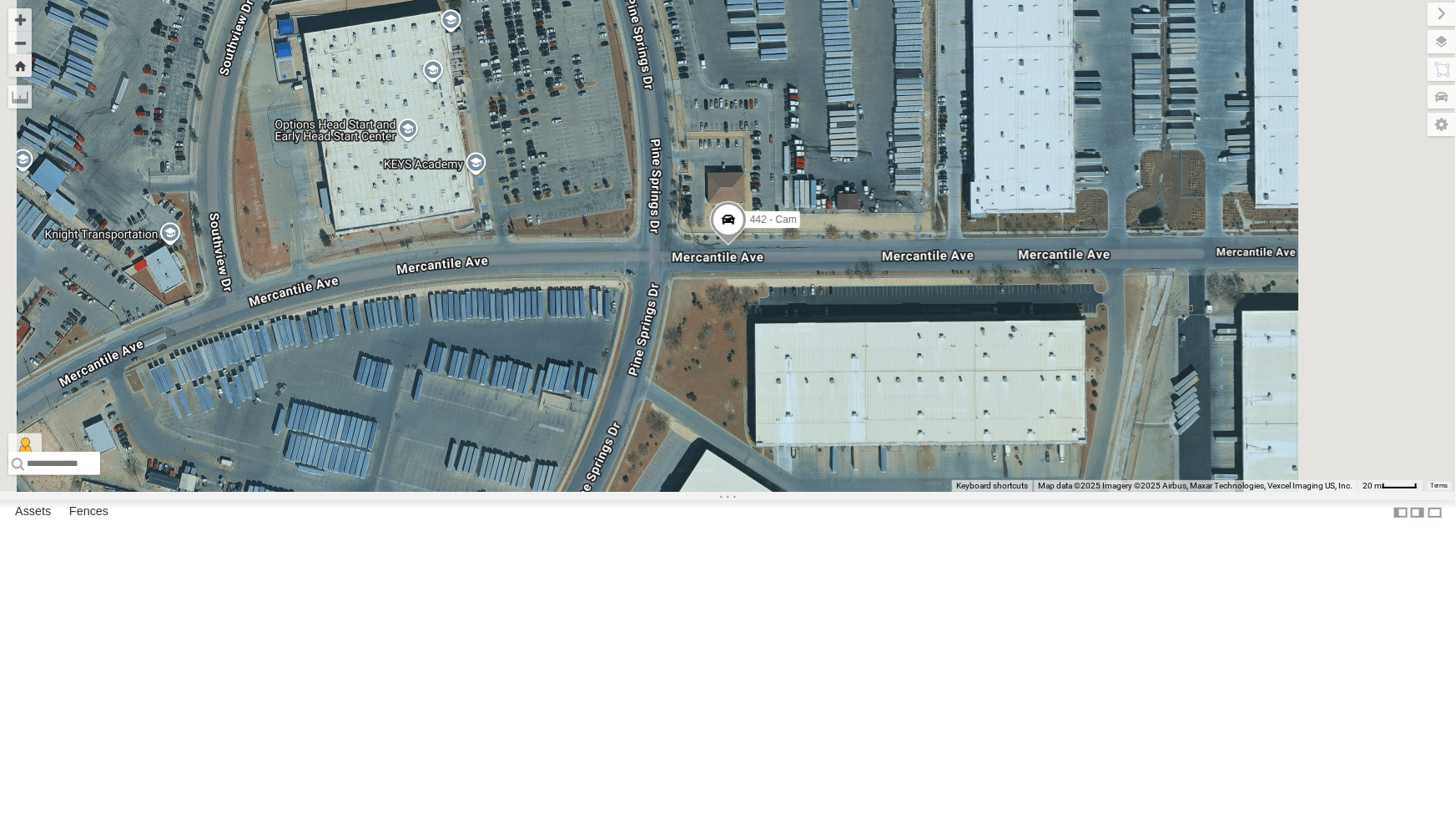
click at [0, 0] on div "212 - Cam All Assets" at bounding box center [0, 0] width 0 height 0
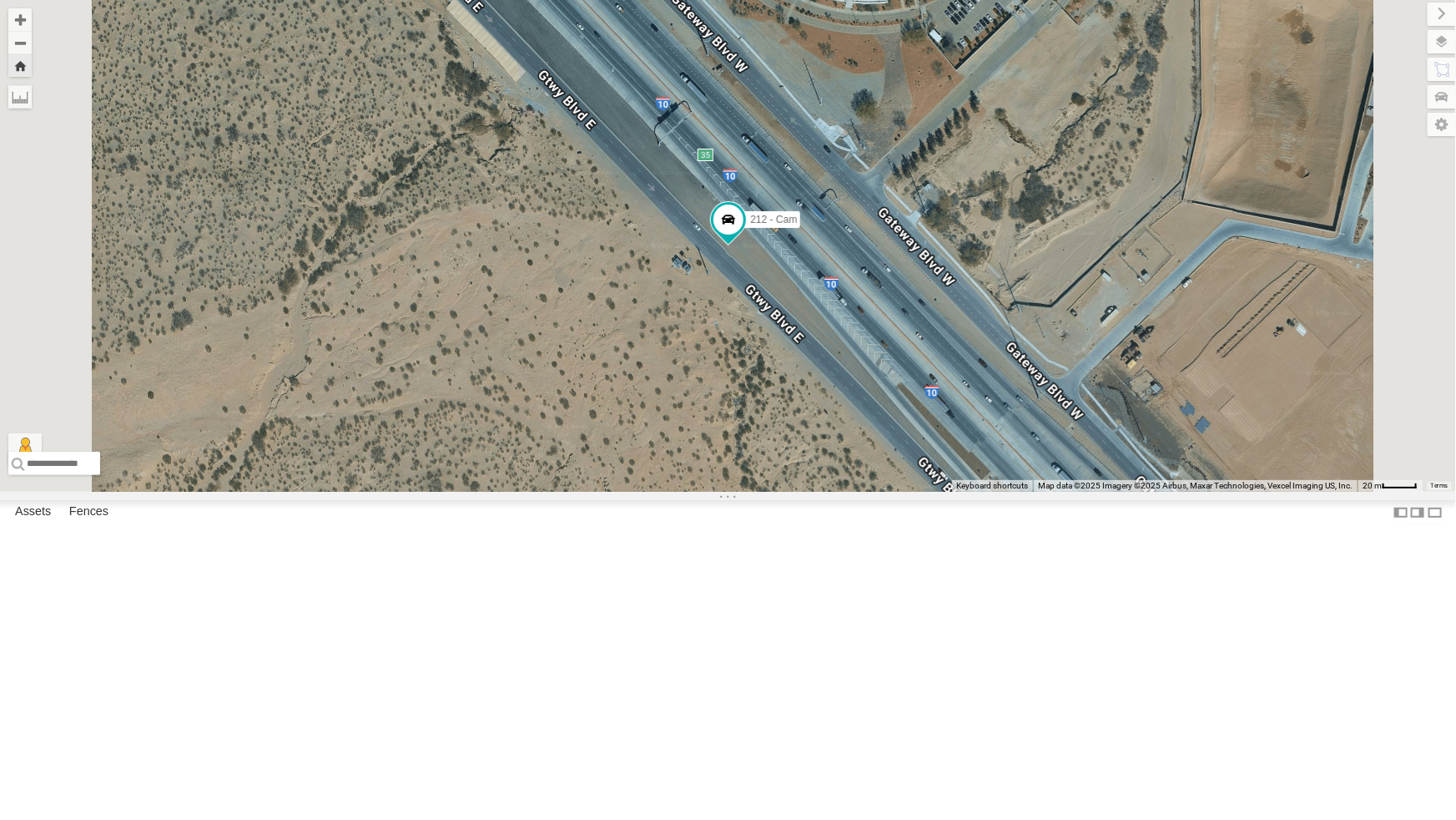
click at [0, 0] on div "4009 - Cam" at bounding box center [0, 0] width 0 height 0
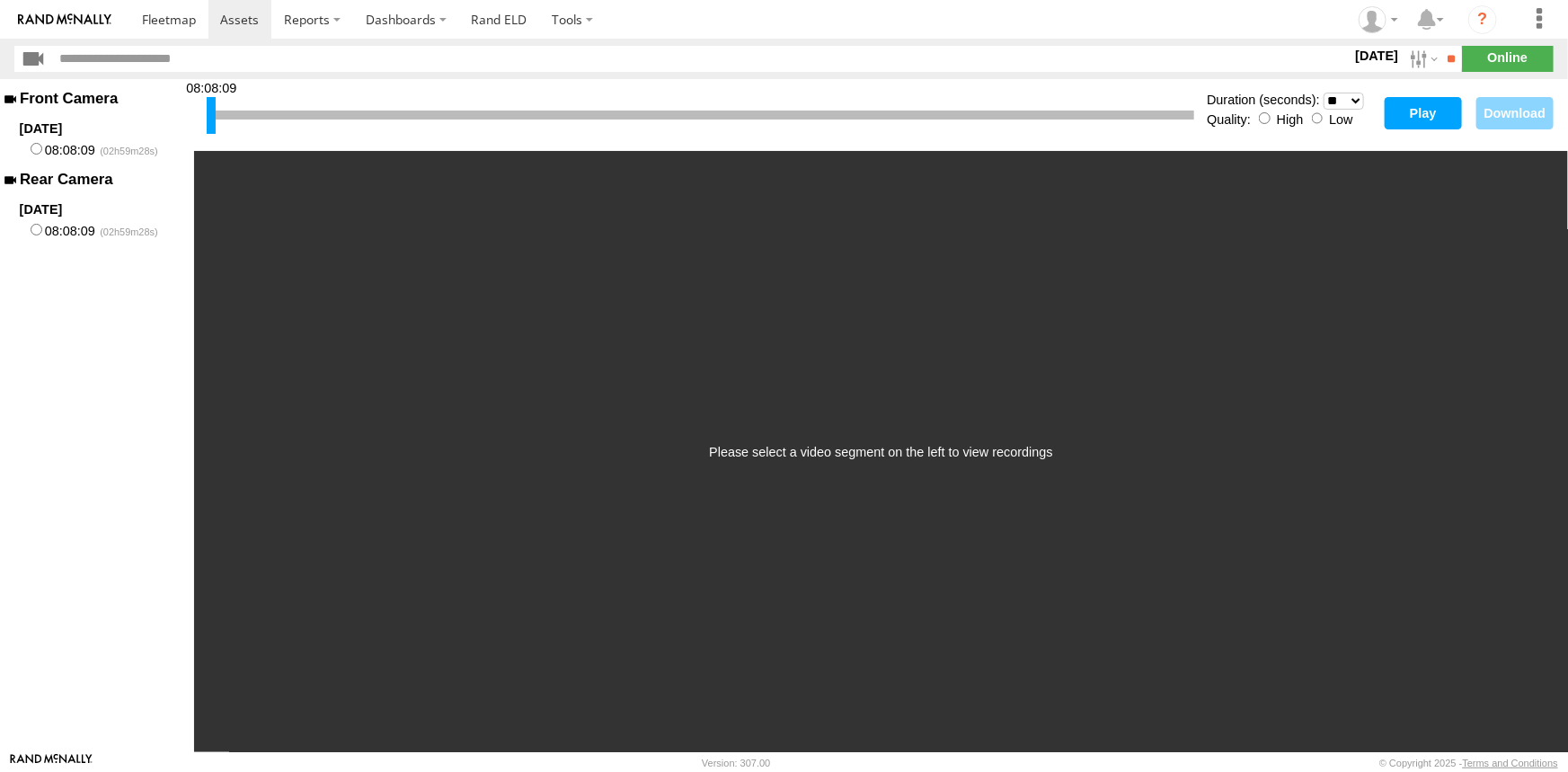
click at [1413, 116] on button "Play" at bounding box center [1424, 114] width 77 height 33
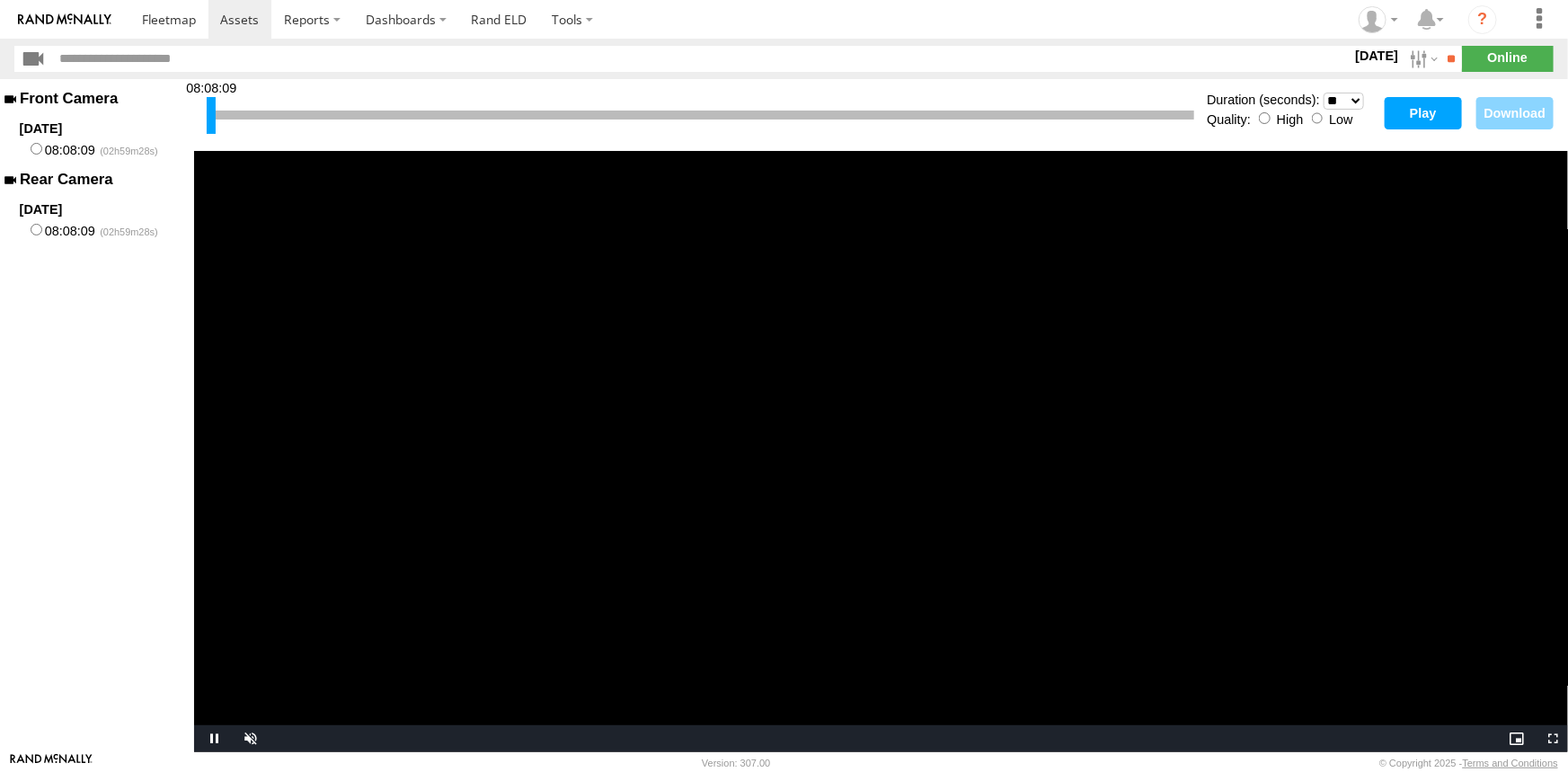
click at [1428, 111] on button "Play" at bounding box center [1424, 114] width 77 height 33
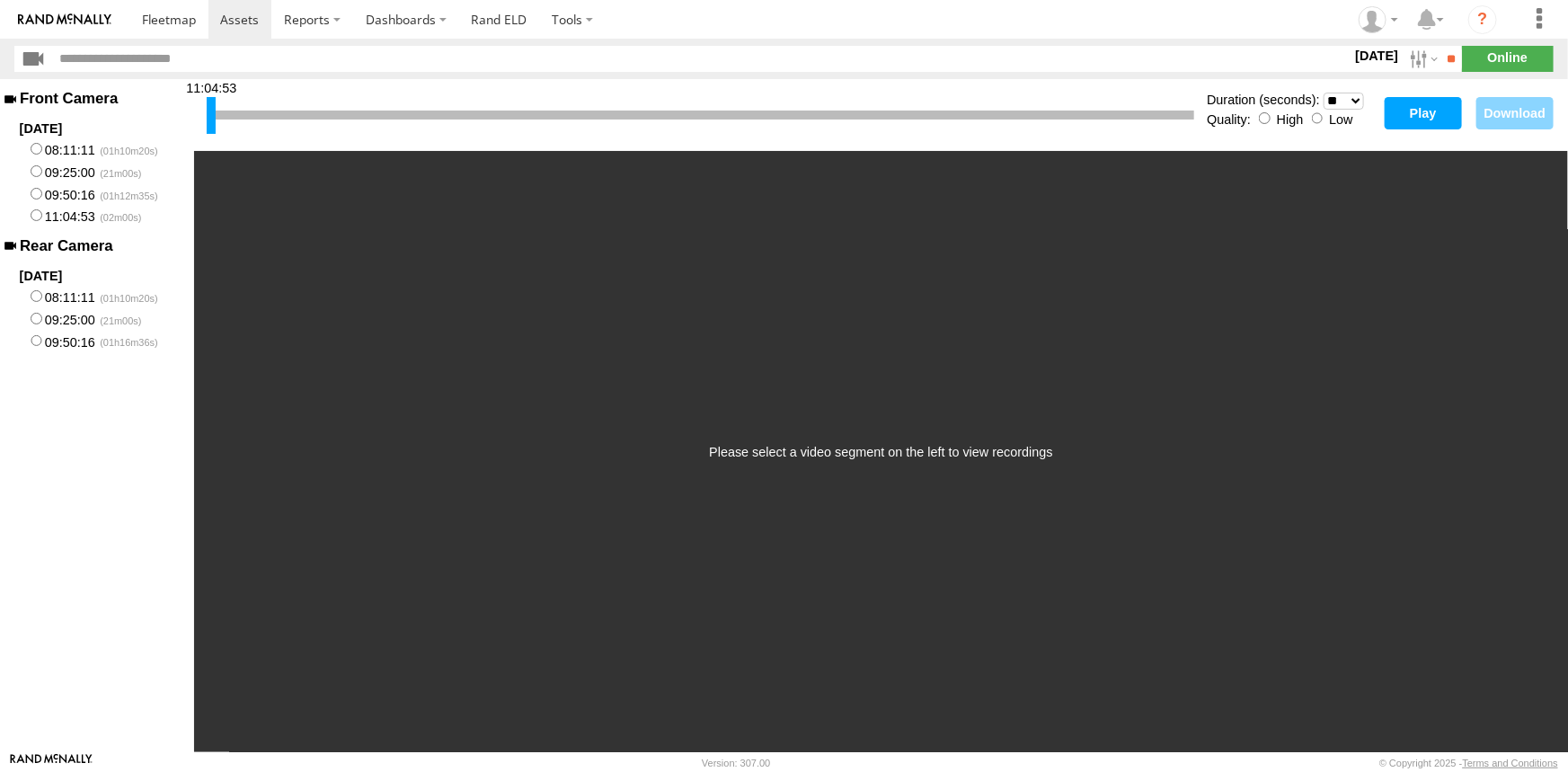
click at [1408, 118] on button "Play" at bounding box center [1424, 114] width 77 height 33
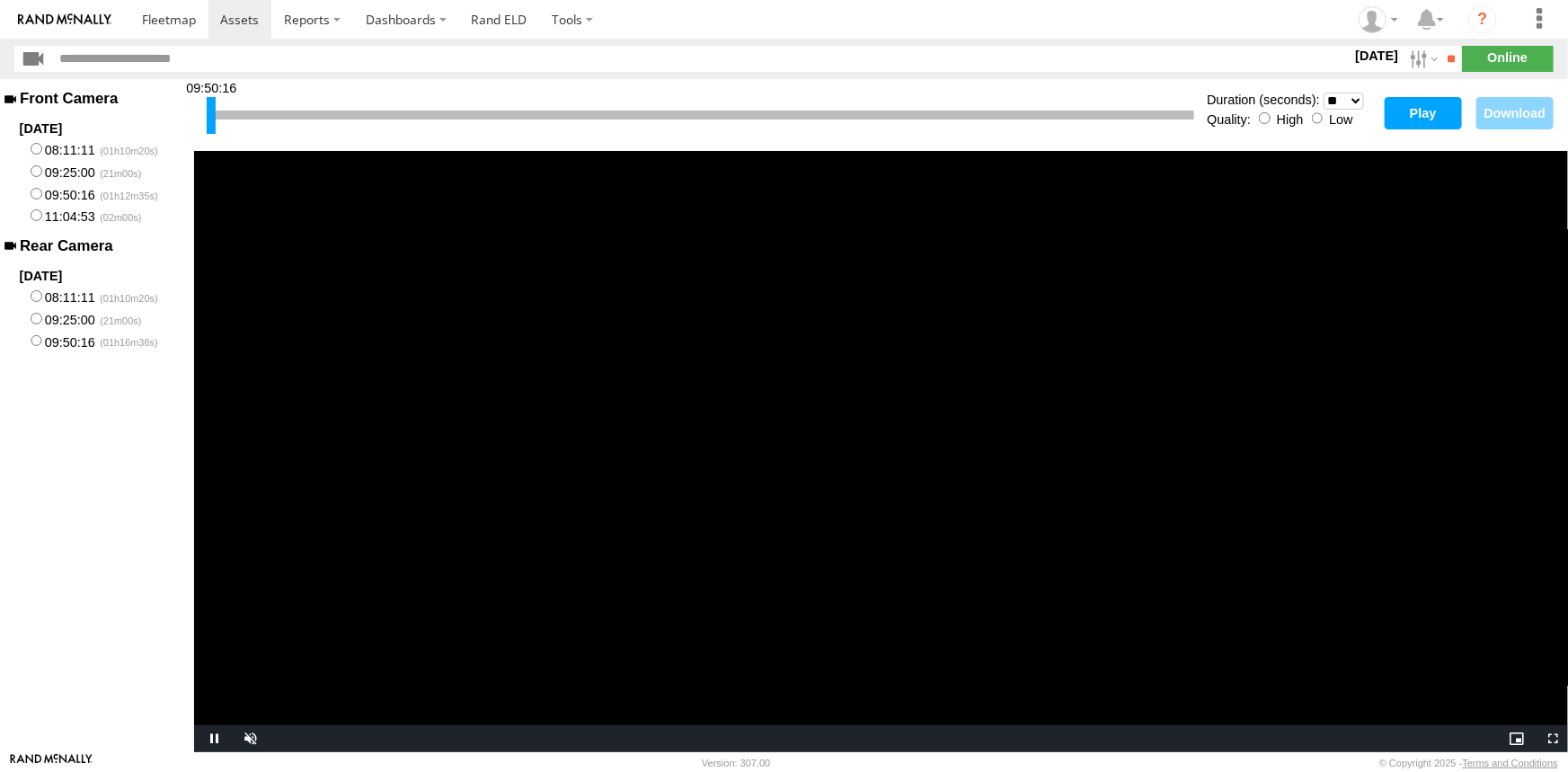
click at [1420, 107] on button "Play" at bounding box center [1424, 114] width 77 height 33
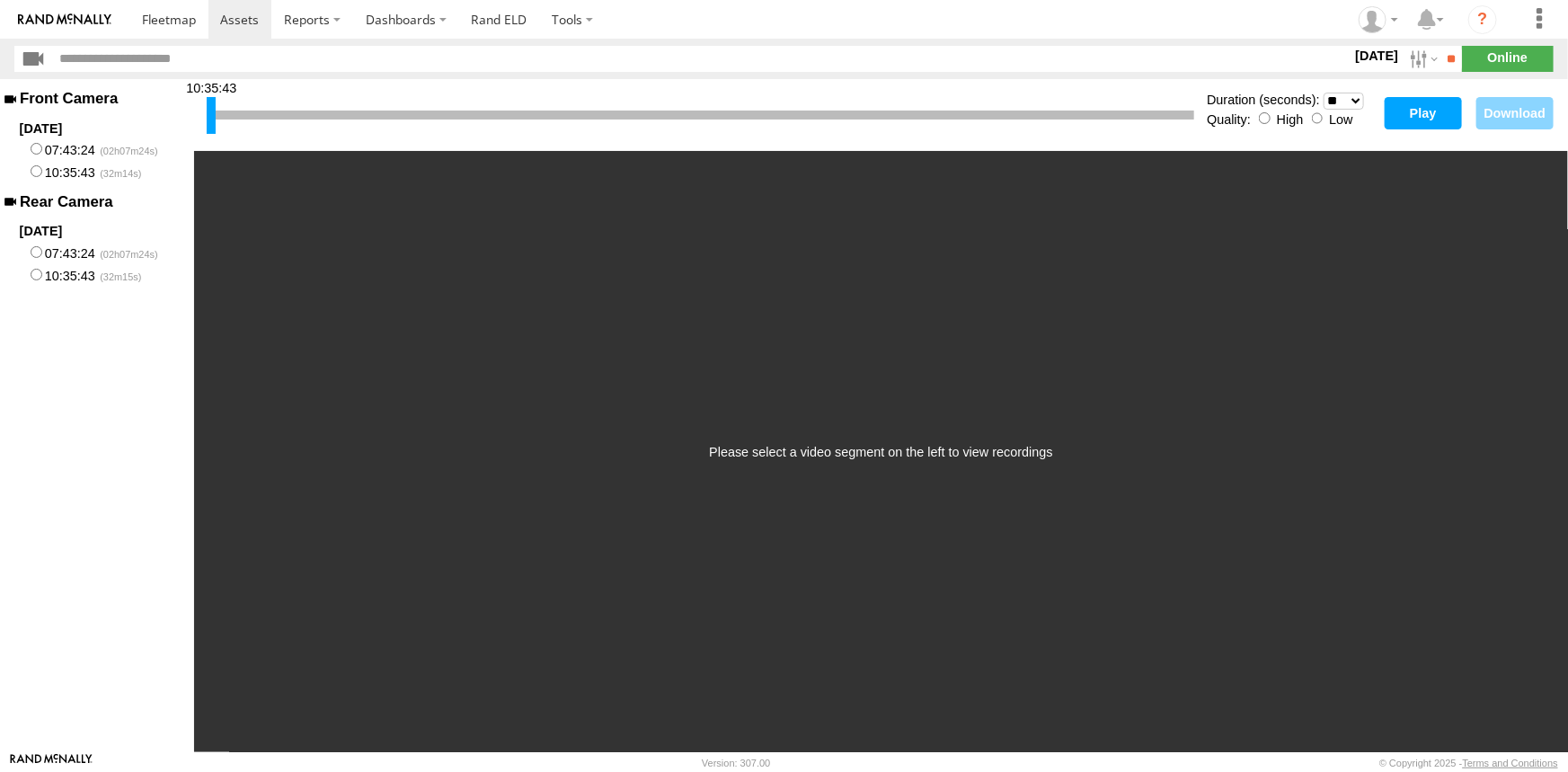
click at [1449, 107] on button "Play" at bounding box center [1424, 114] width 77 height 33
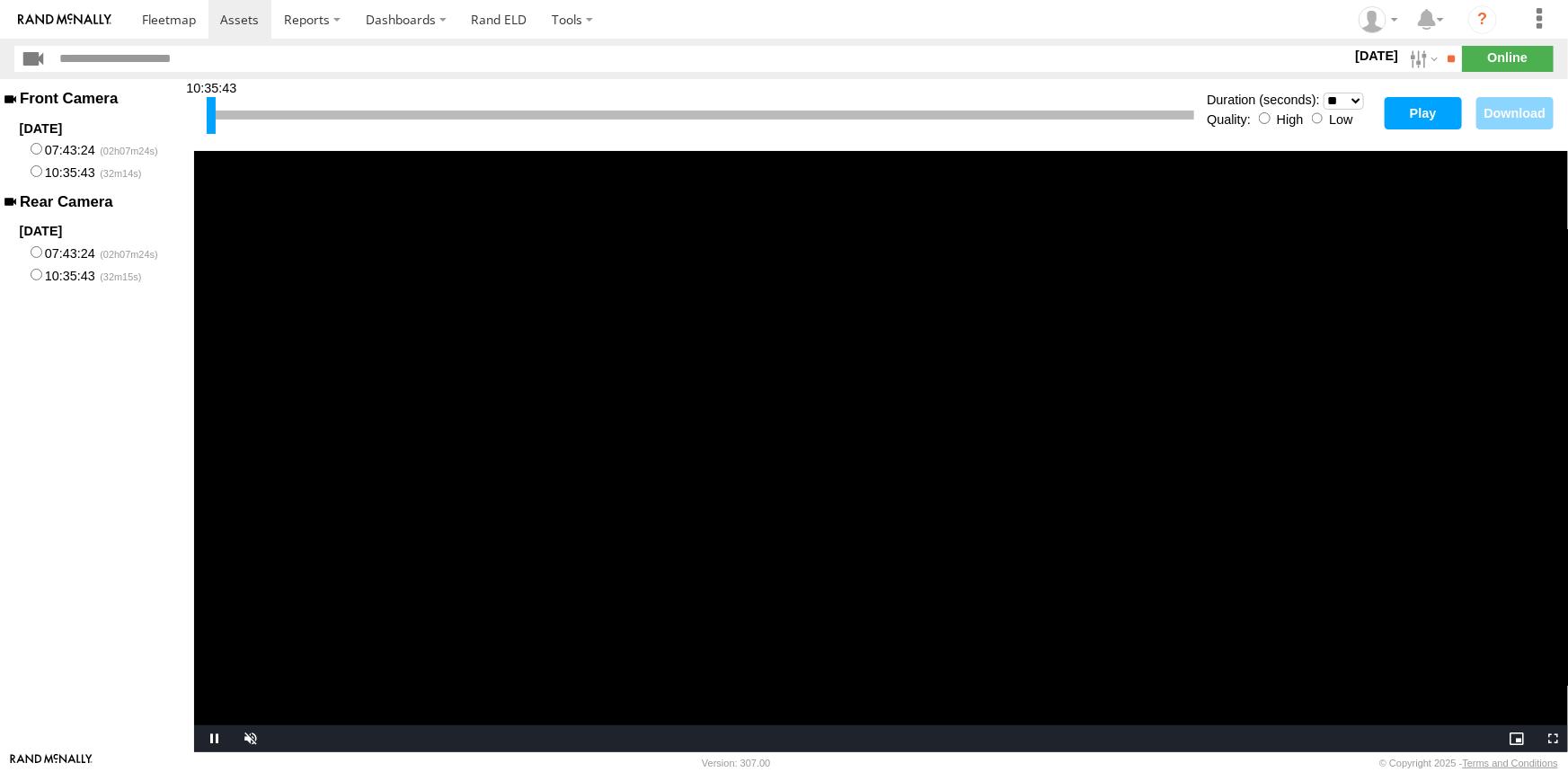
click at [1395, 110] on button "Play" at bounding box center [1424, 114] width 77 height 33
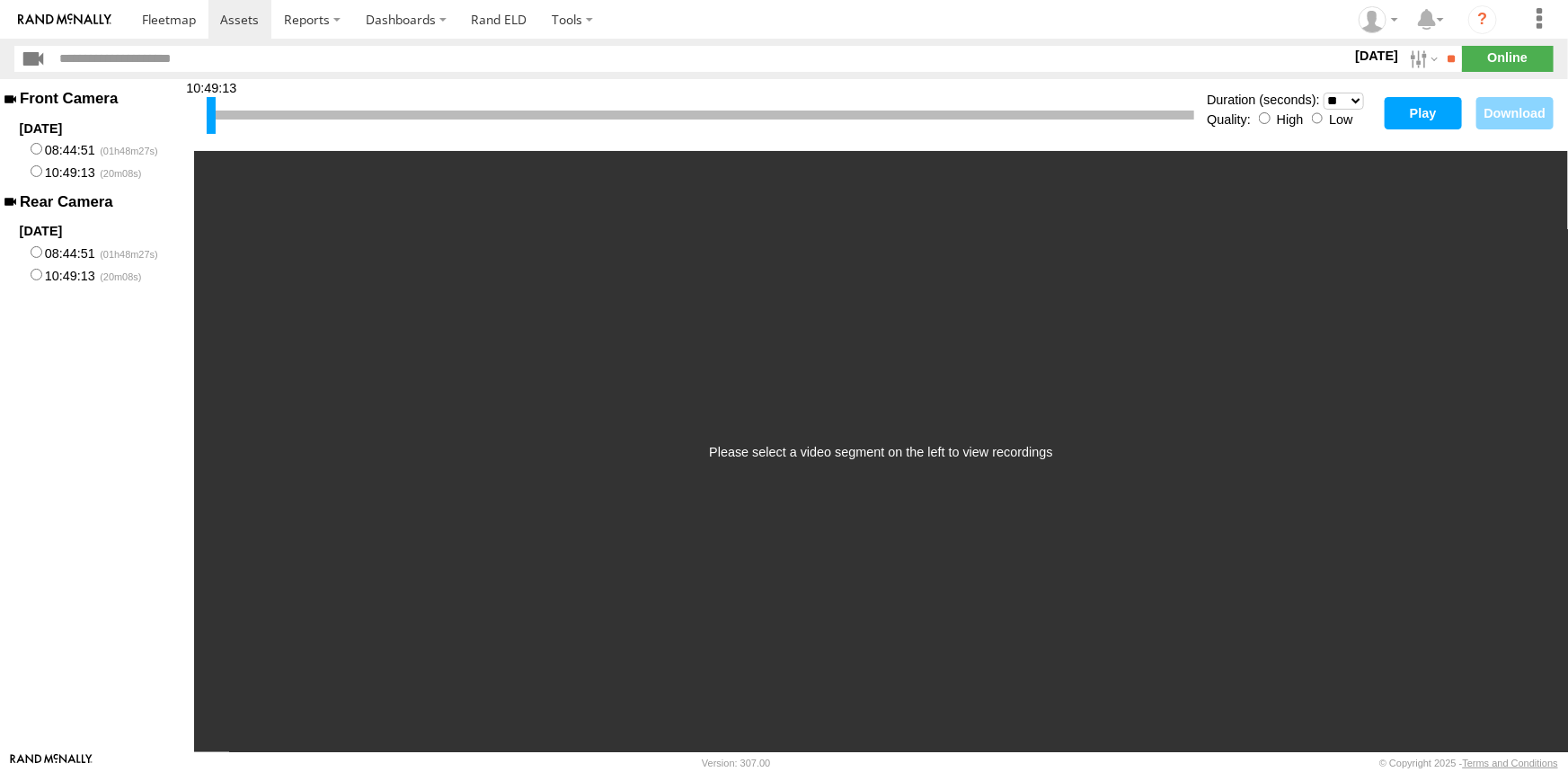
click at [1427, 110] on button "Play" at bounding box center [1424, 114] width 77 height 33
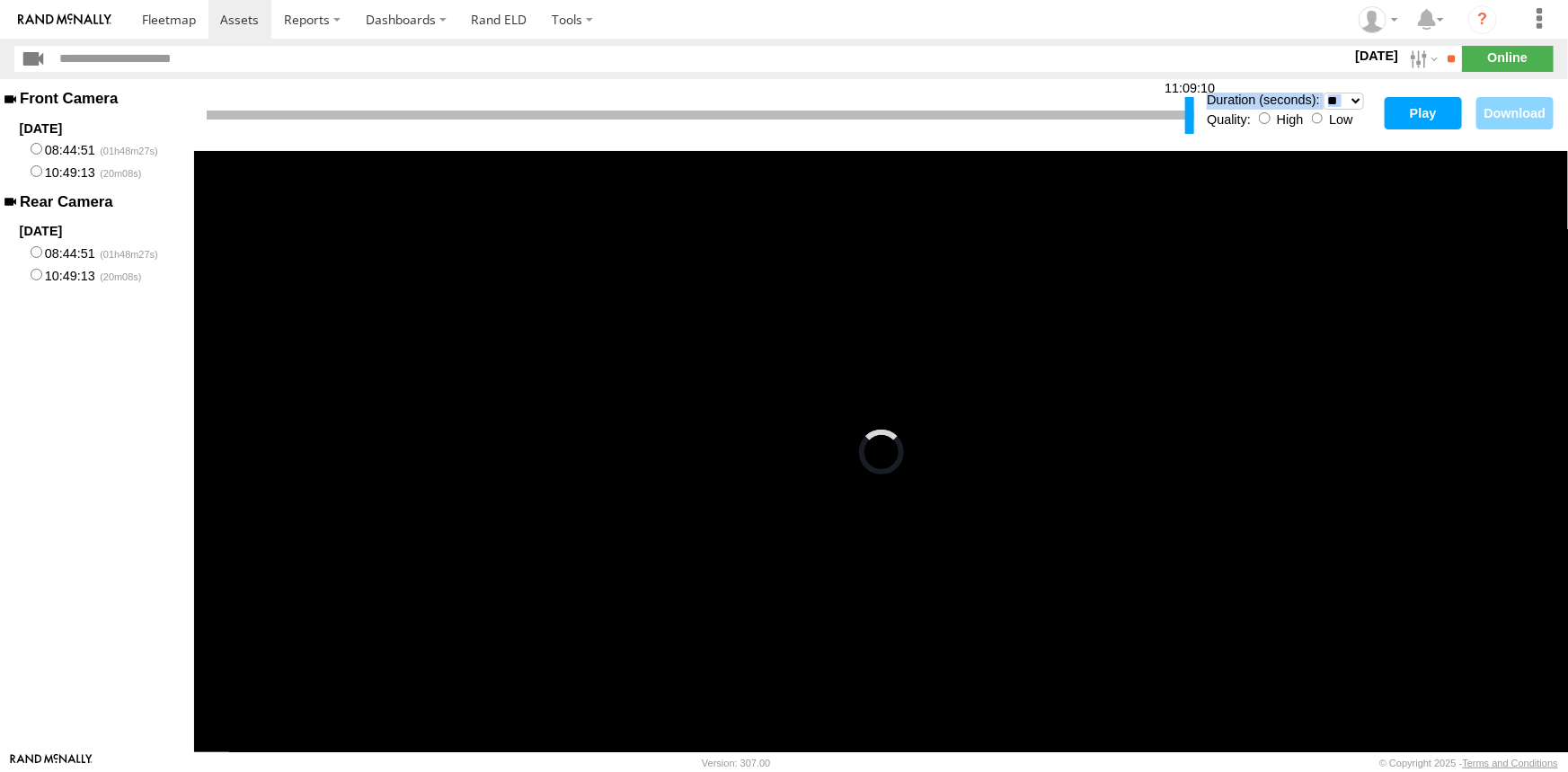
drag, startPoint x: 214, startPoint y: 119, endPoint x: 1209, endPoint y: 114, distance: 995.0
click at [1209, 114] on div "11:09:10 Duration (seconds): * ** ** ** ** ** ** *** *** *** *** Quality: High …" at bounding box center [882, 115] width 1375 height 72
click at [1414, 115] on button "Play" at bounding box center [1424, 114] width 77 height 33
